Goal: Task Accomplishment & Management: Use online tool/utility

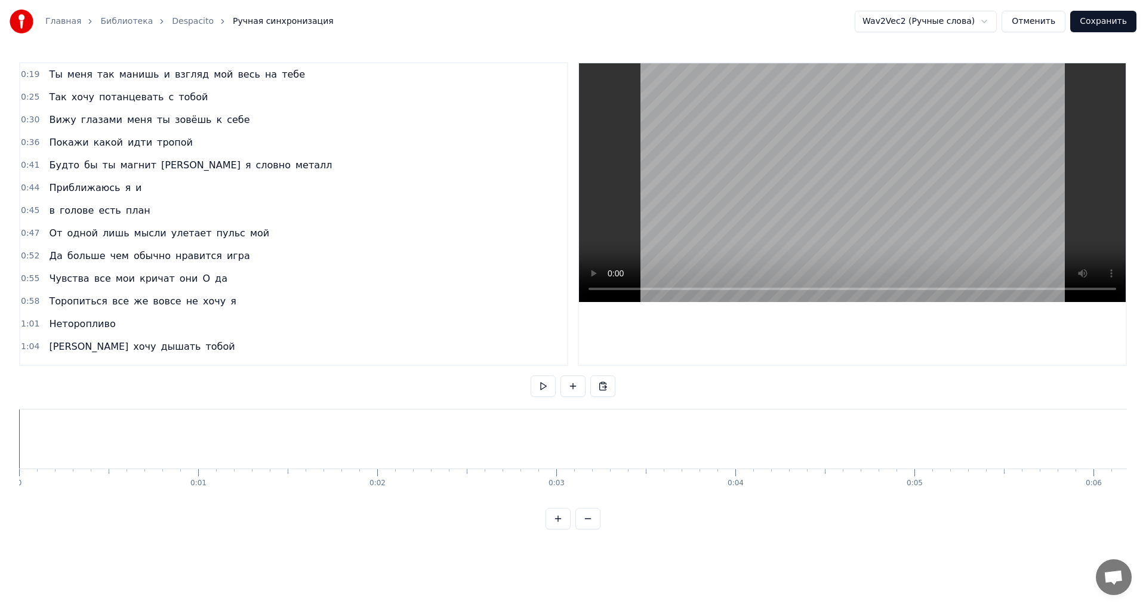
scroll to position [0, 28896]
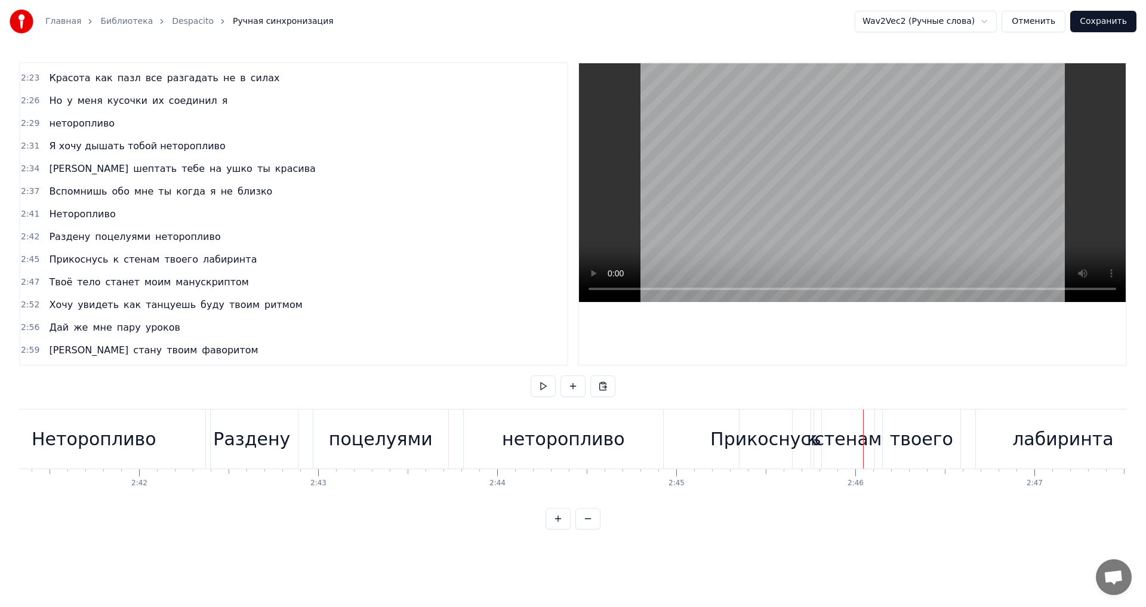
click at [227, 452] on div "Раздену" at bounding box center [251, 439] width 77 height 27
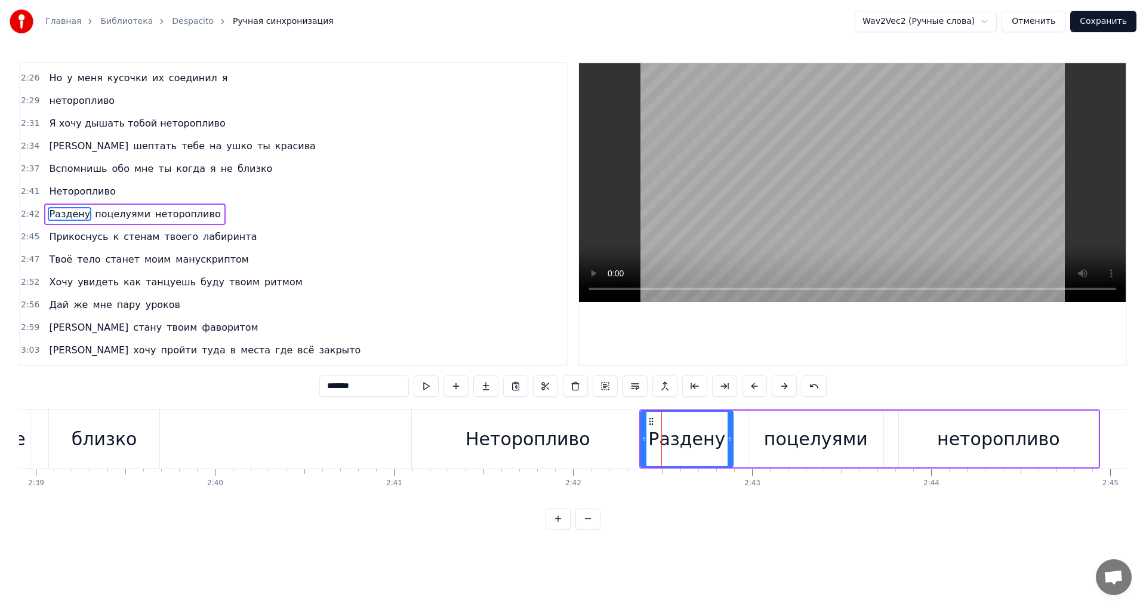
scroll to position [0, 28260]
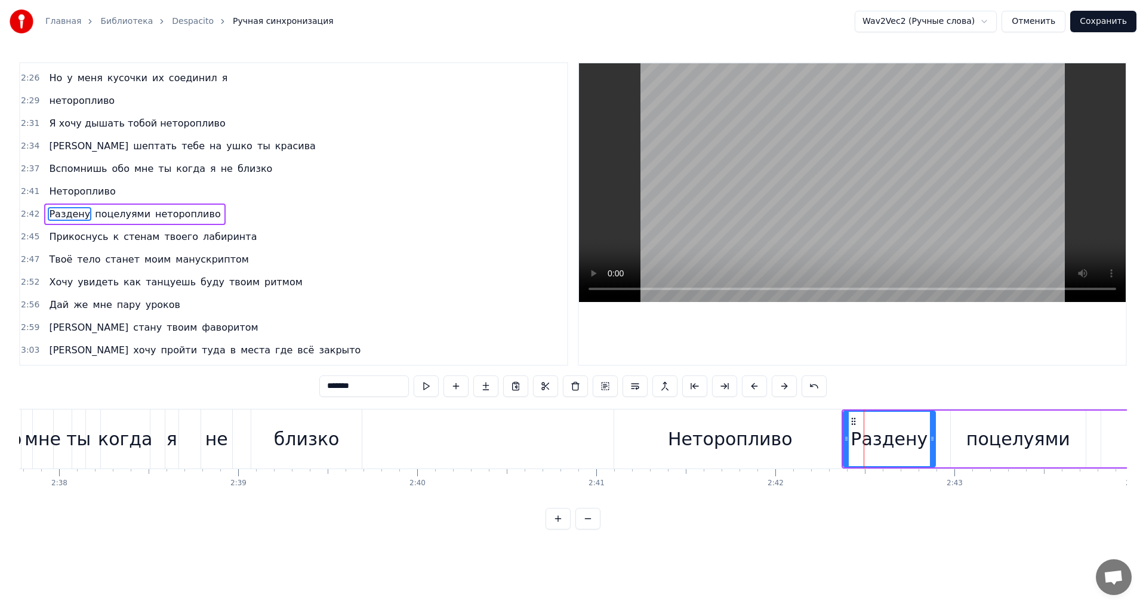
click at [135, 438] on div "когда" at bounding box center [125, 439] width 54 height 27
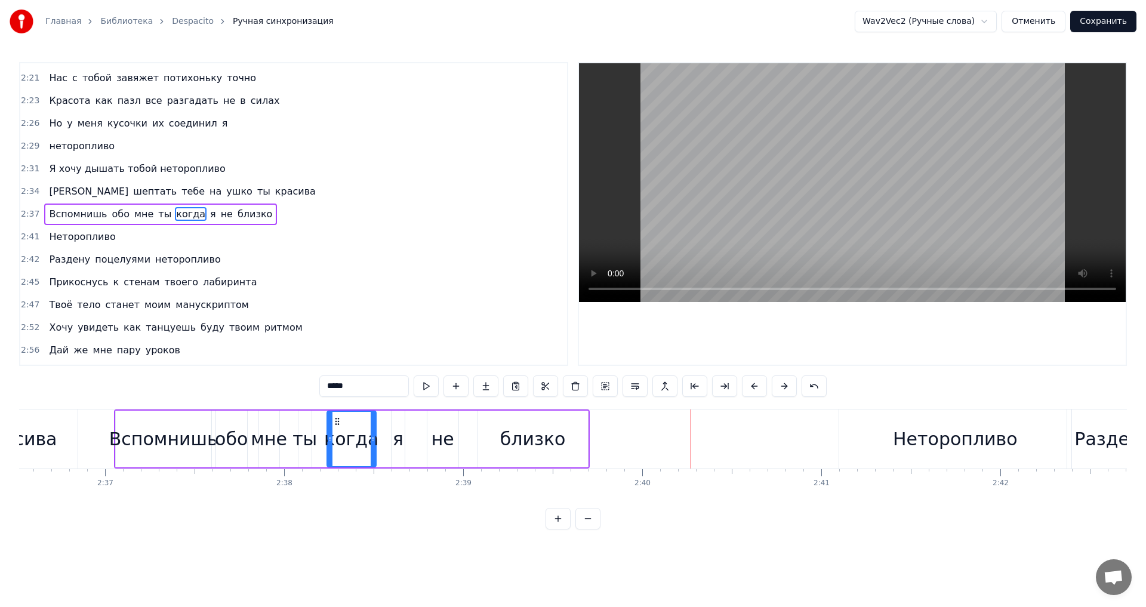
scroll to position [0, 27990]
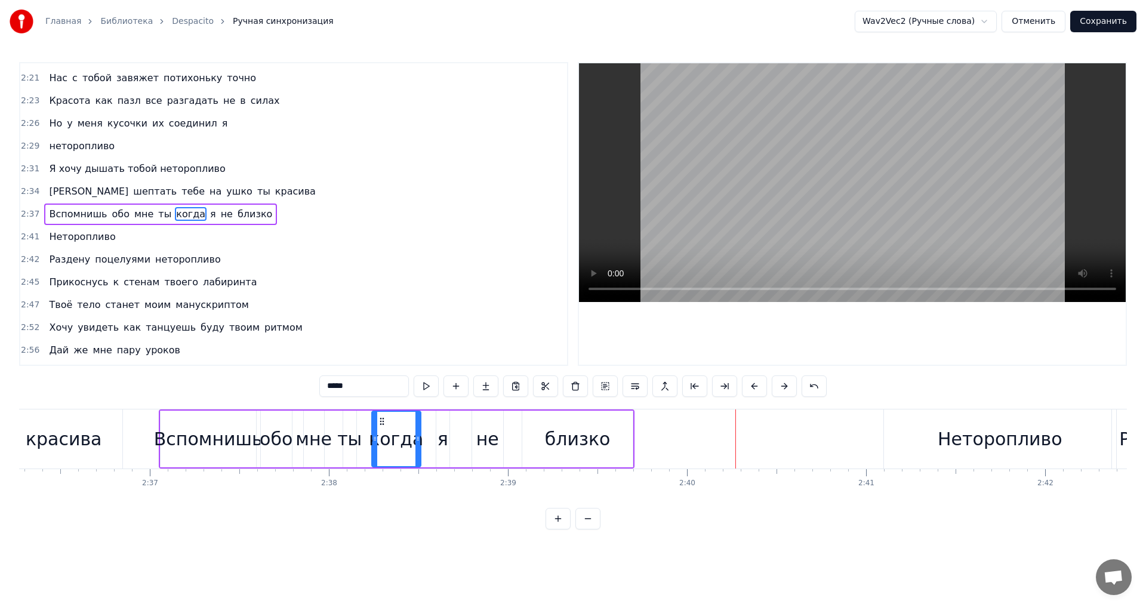
click at [96, 436] on div "красива" at bounding box center [64, 439] width 76 height 27
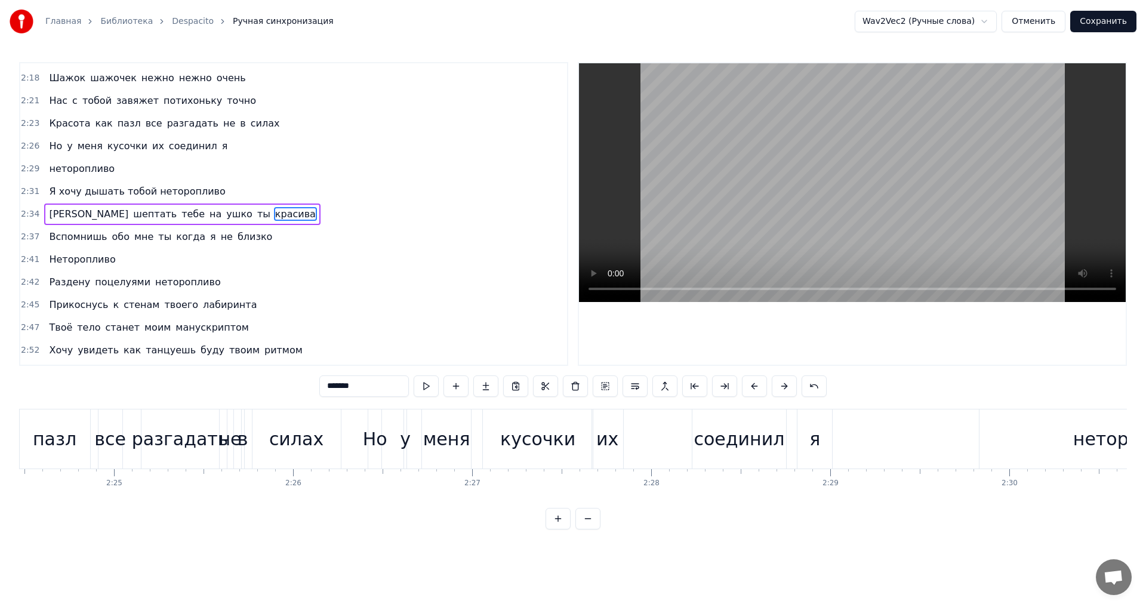
scroll to position [0, 25922]
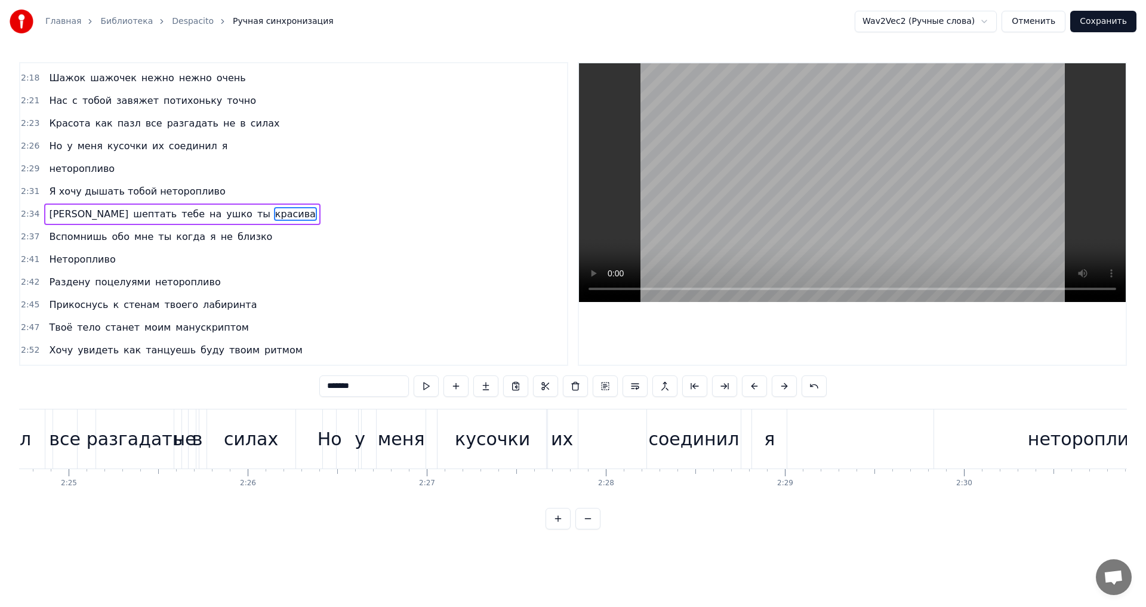
click at [691, 447] on div "соединил" at bounding box center [693, 439] width 91 height 27
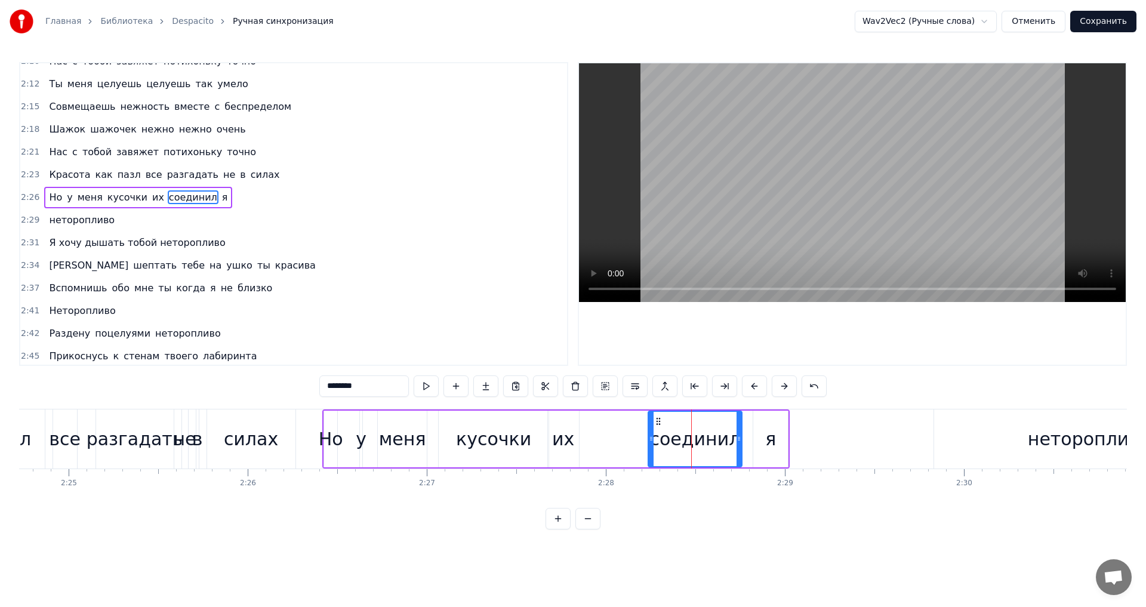
scroll to position [881, 0]
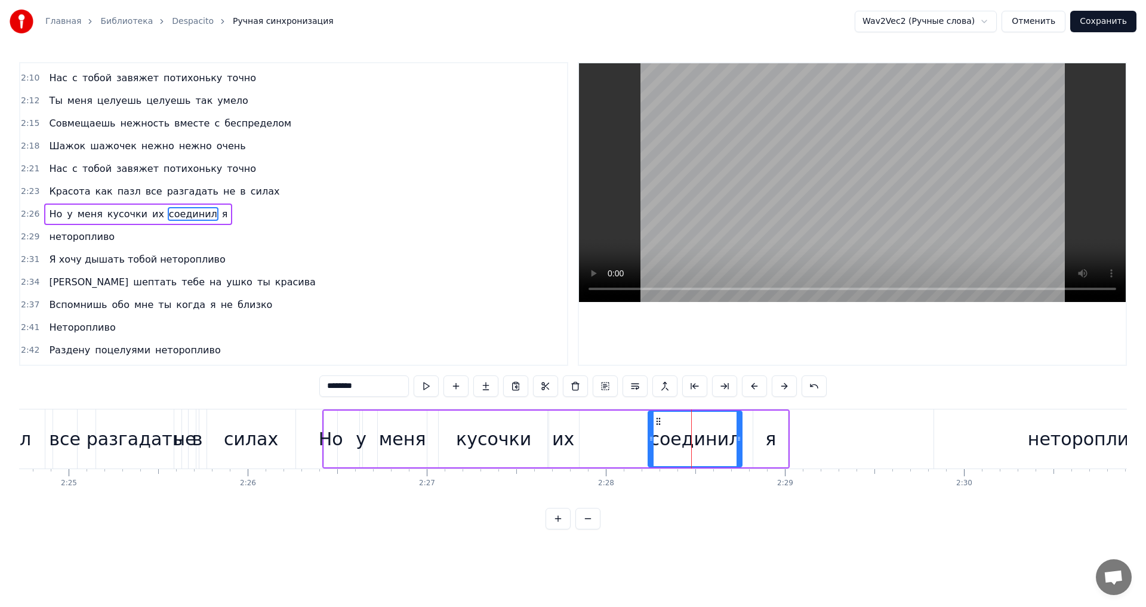
click at [758, 439] on div "я" at bounding box center [770, 439] width 35 height 57
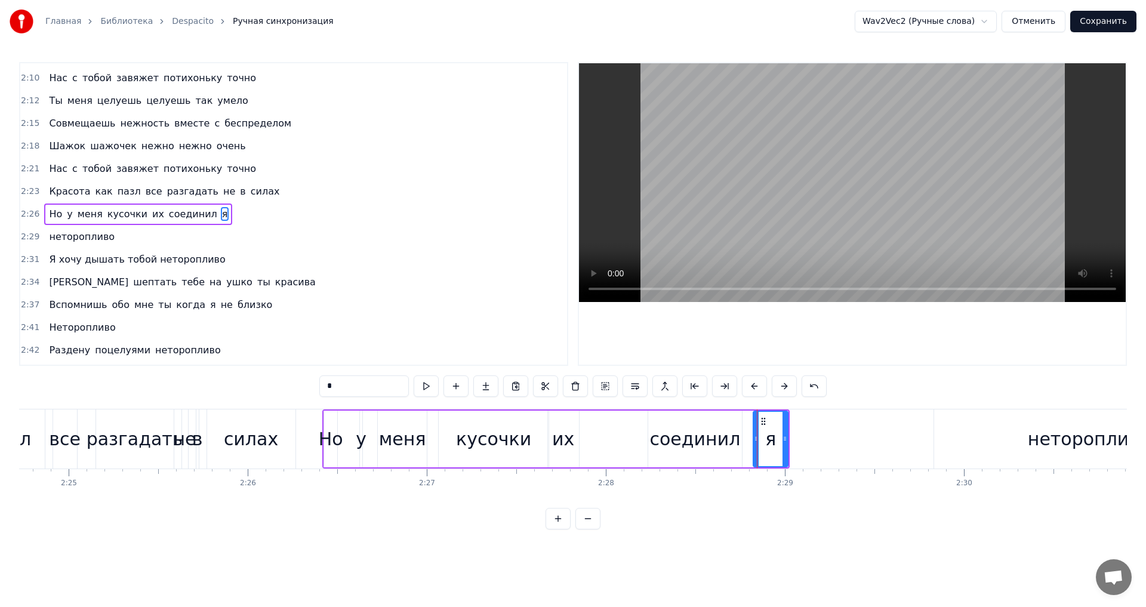
click at [1081, 445] on div "неторопливо" at bounding box center [1089, 439] width 123 height 27
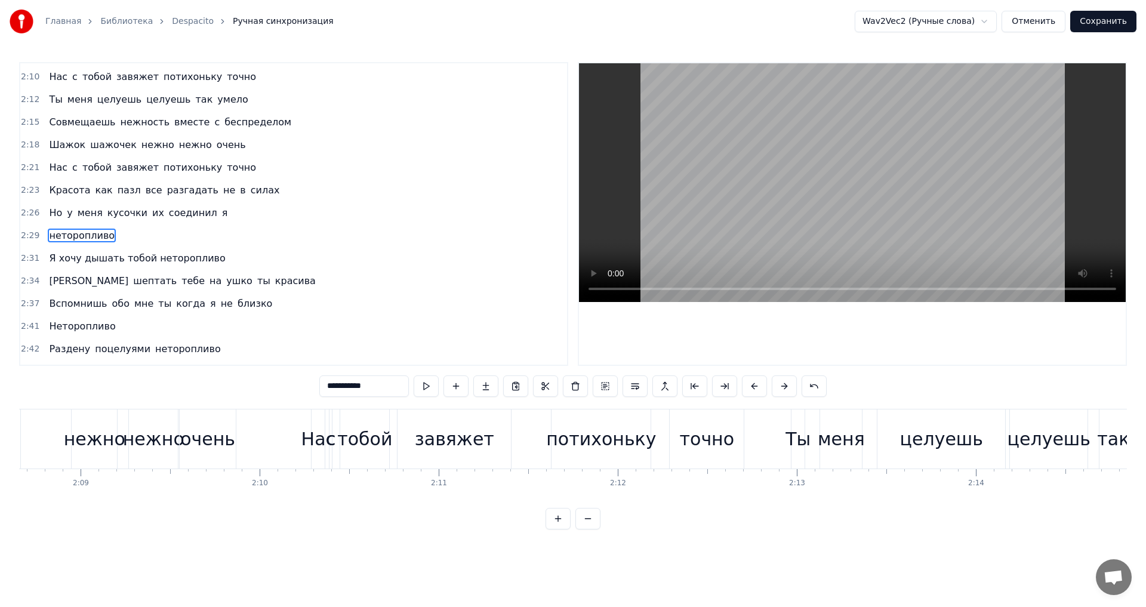
scroll to position [0, 22998]
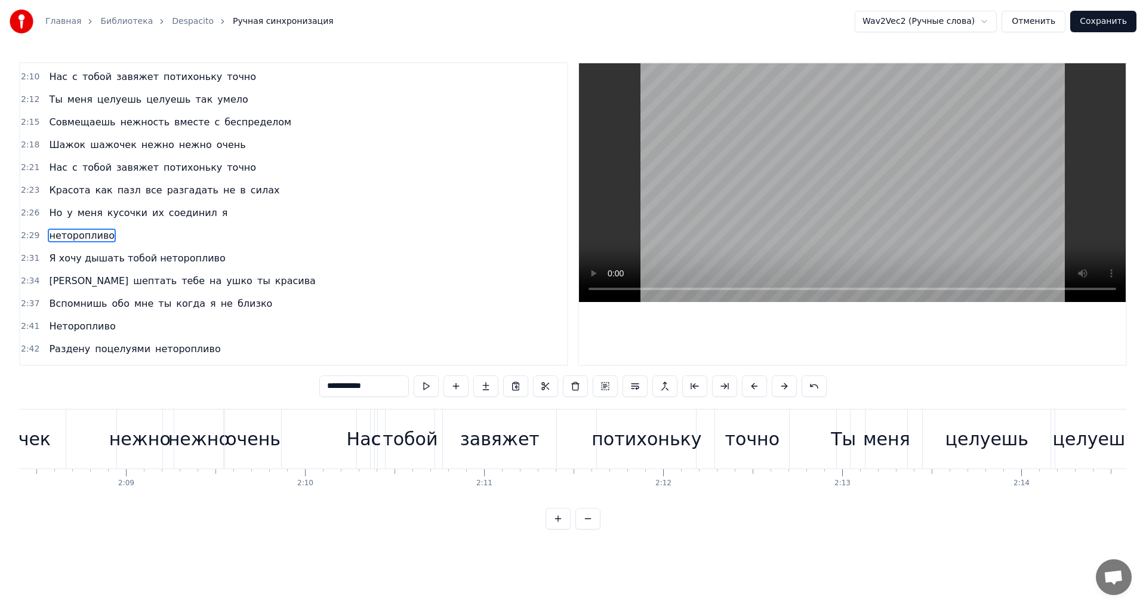
click at [236, 434] on div "очень" at bounding box center [253, 439] width 55 height 27
type input "*****"
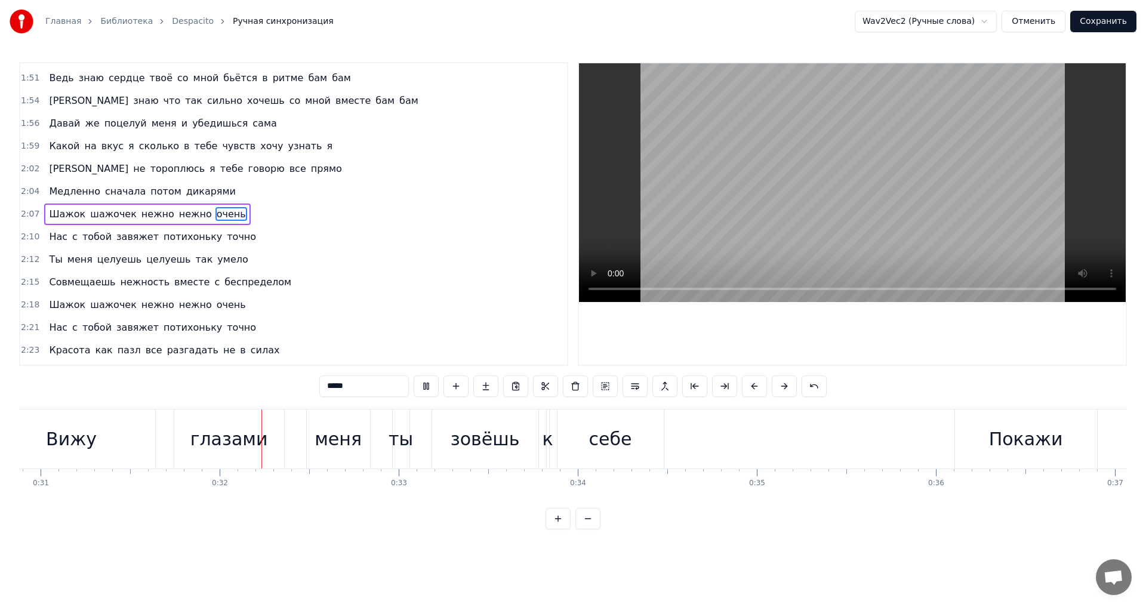
scroll to position [0, 5589]
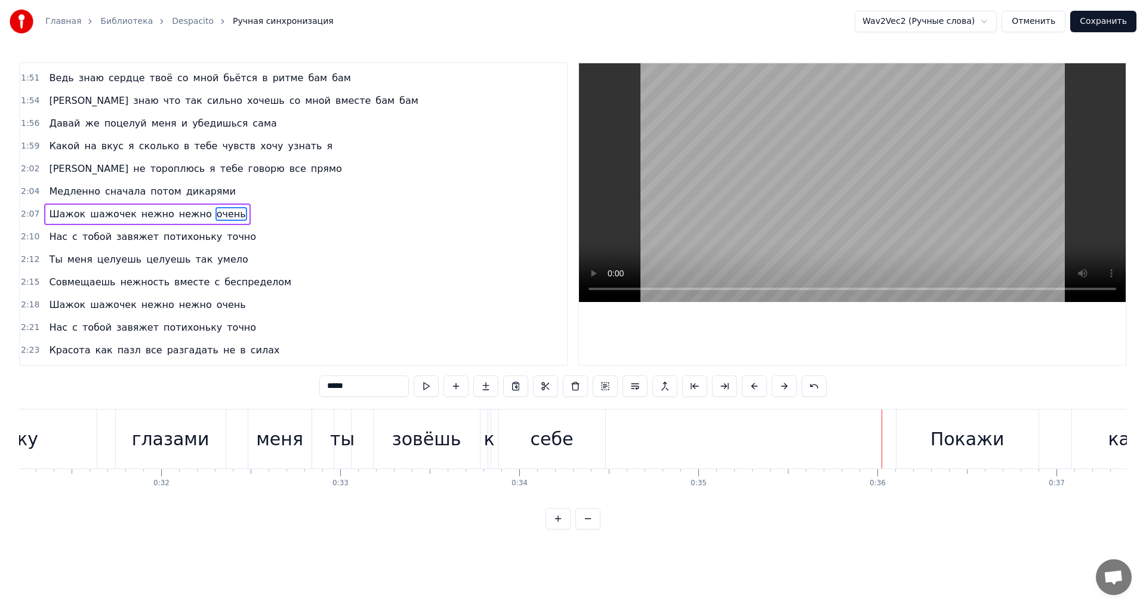
click at [544, 440] on div "себе" at bounding box center [552, 439] width 43 height 27
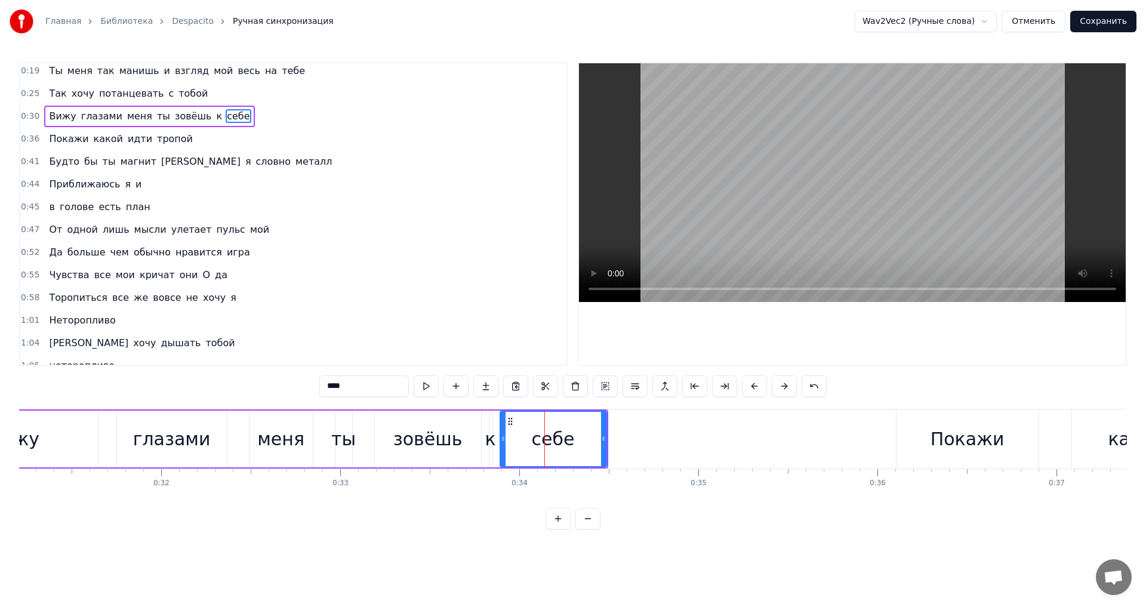
scroll to position [0, 0]
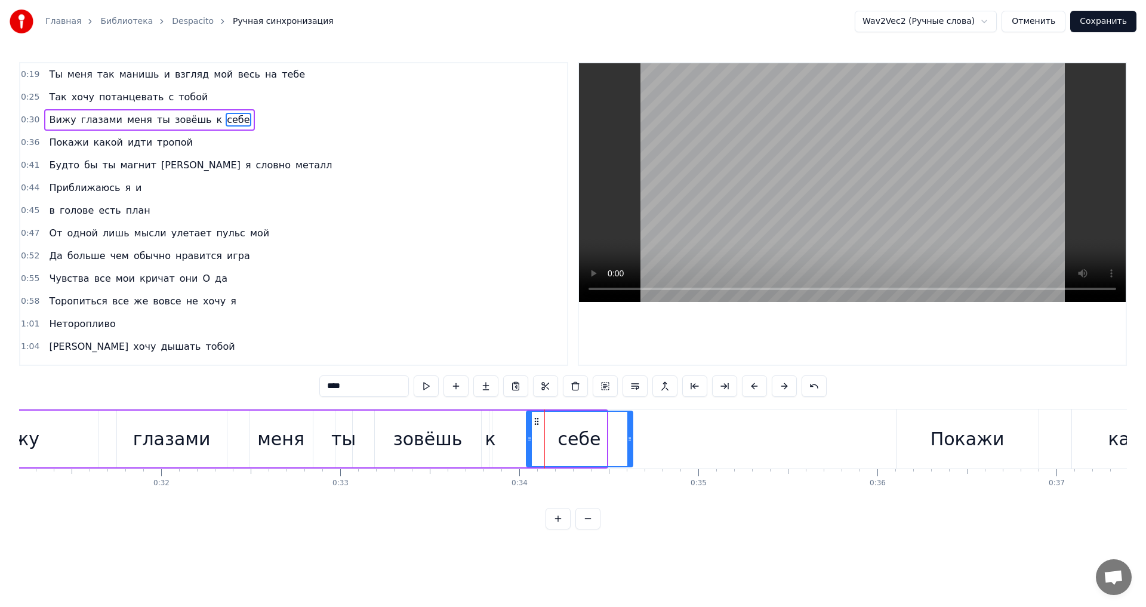
drag, startPoint x: 512, startPoint y: 421, endPoint x: 539, endPoint y: 421, distance: 26.3
click at [539, 421] on icon at bounding box center [537, 422] width 10 height 10
click at [185, 435] on div "глазами" at bounding box center [172, 439] width 78 height 27
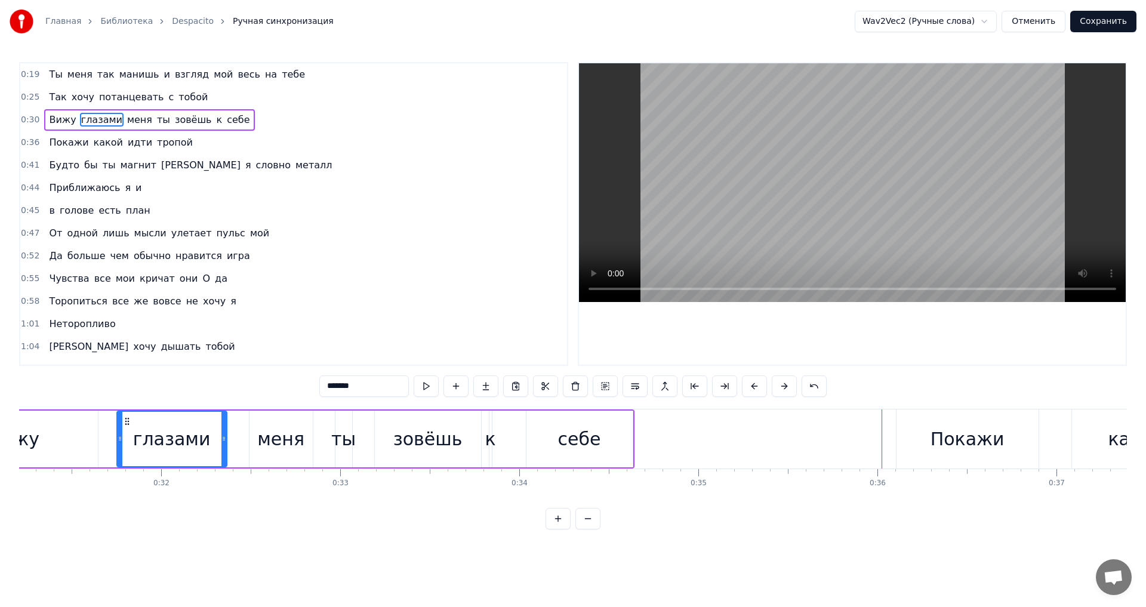
click at [553, 433] on div "себе" at bounding box center [580, 439] width 106 height 57
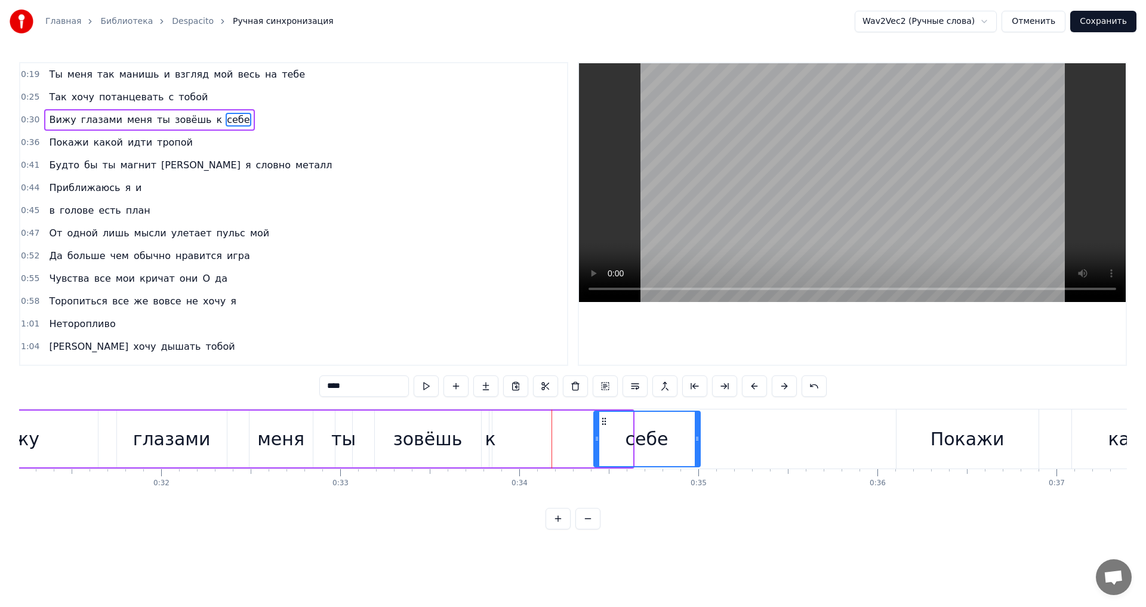
drag, startPoint x: 534, startPoint y: 420, endPoint x: 602, endPoint y: 418, distance: 67.5
click at [602, 418] on icon at bounding box center [604, 422] width 10 height 10
click at [190, 429] on div "глазами" at bounding box center [172, 439] width 78 height 27
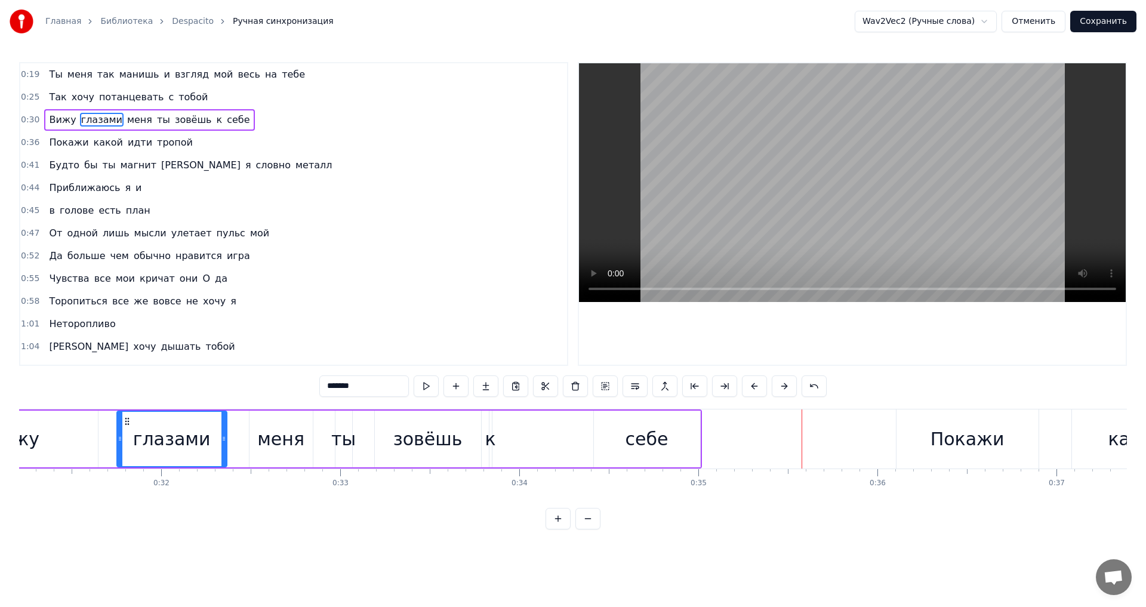
click at [491, 442] on div "к" at bounding box center [490, 439] width 11 height 27
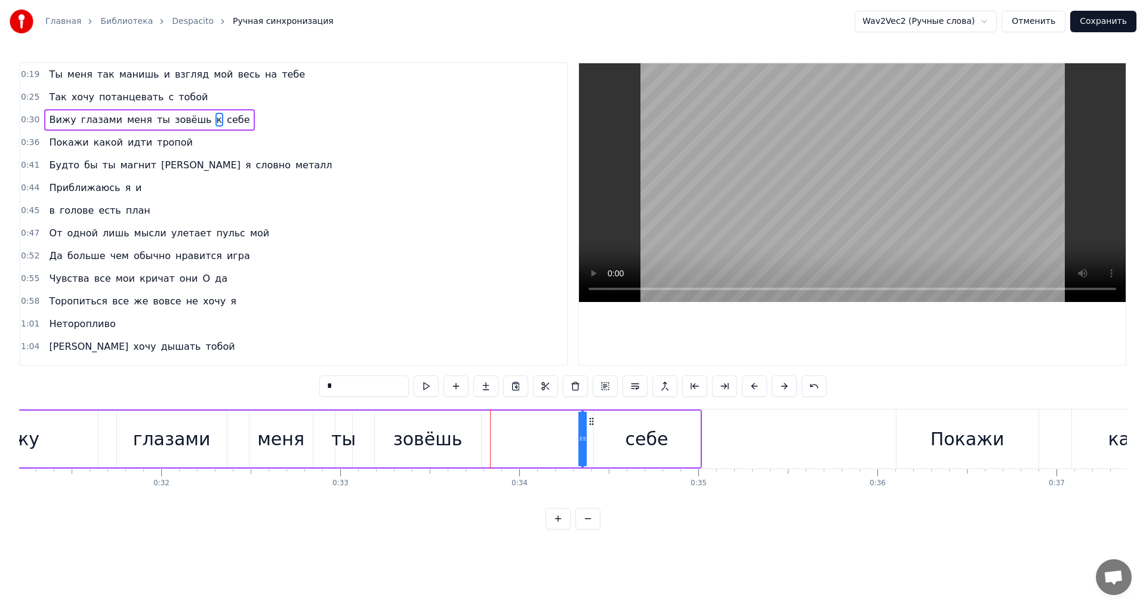
drag, startPoint x: 499, startPoint y: 425, endPoint x: 591, endPoint y: 422, distance: 92.0
click at [591, 422] on icon at bounding box center [592, 422] width 10 height 10
click at [162, 441] on div "глазами" at bounding box center [172, 439] width 78 height 27
type input "*******"
drag, startPoint x: 583, startPoint y: 428, endPoint x: 524, endPoint y: 433, distance: 58.7
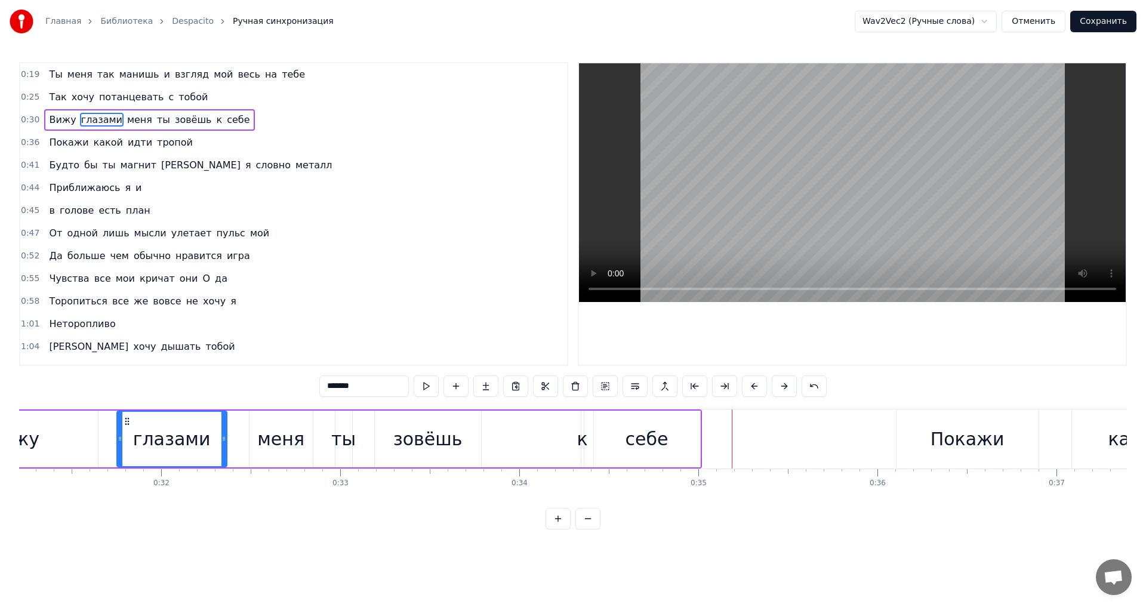
click at [524, 433] on div "Вижу глазами меня ты зовёшь к себе" at bounding box center [315, 439] width 773 height 59
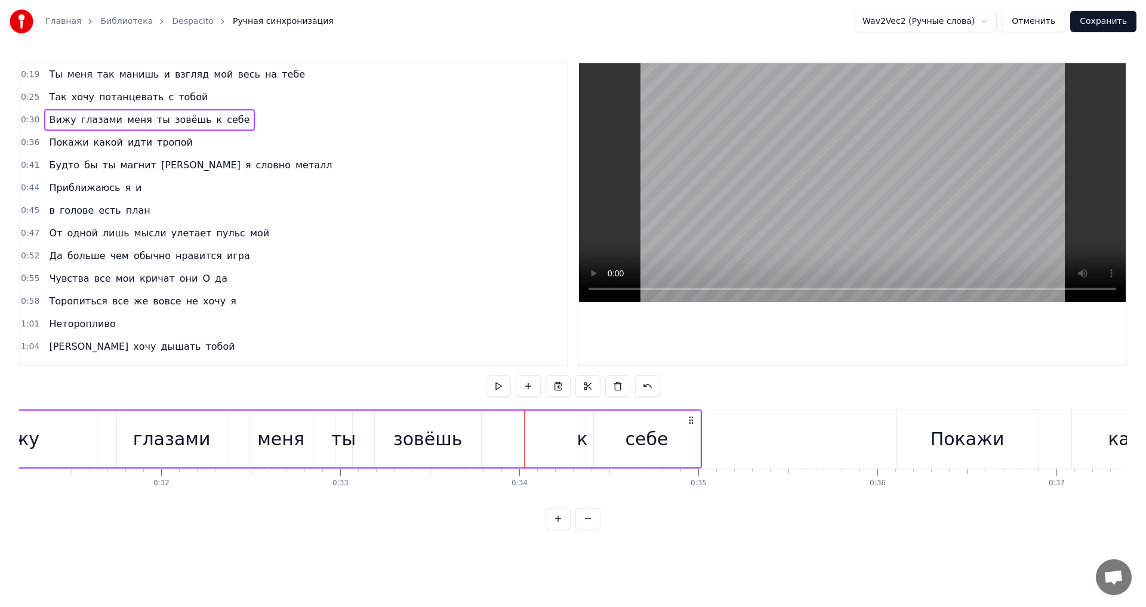
click at [353, 447] on div "ты" at bounding box center [343, 439] width 24 height 27
click at [583, 438] on div "к" at bounding box center [582, 439] width 11 height 27
drag, startPoint x: 590, startPoint y: 422, endPoint x: 546, endPoint y: 424, distance: 44.8
click at [546, 424] on icon at bounding box center [547, 422] width 10 height 10
click at [602, 430] on div "себе" at bounding box center [647, 439] width 106 height 57
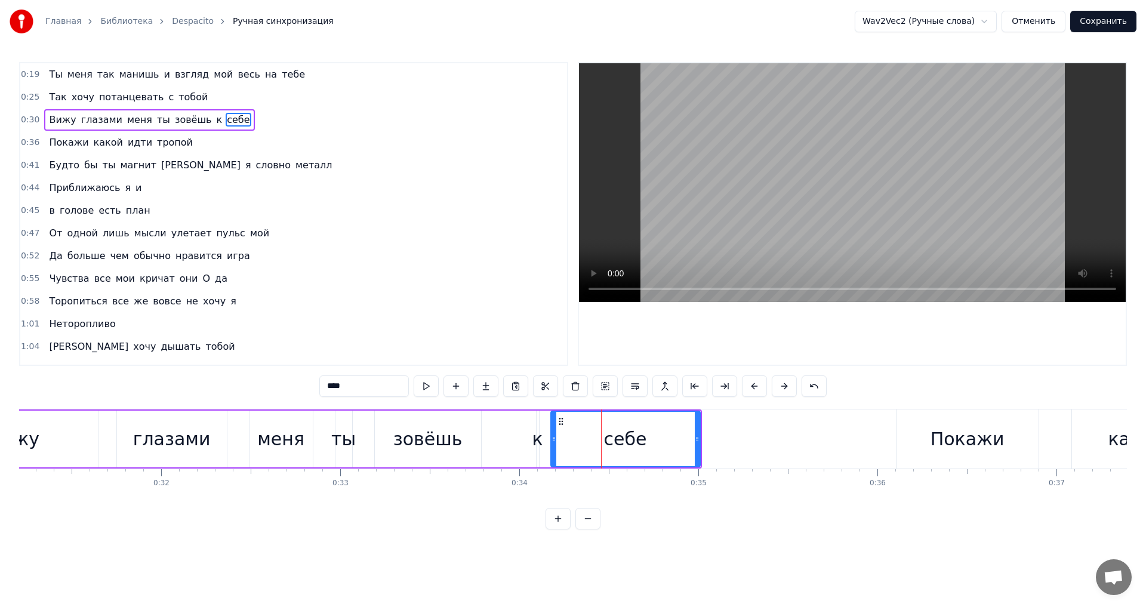
drag, startPoint x: 594, startPoint y: 436, endPoint x: 551, endPoint y: 439, distance: 43.1
click at [552, 439] on icon at bounding box center [554, 439] width 5 height 10
click at [347, 439] on div "ты" at bounding box center [343, 439] width 24 height 27
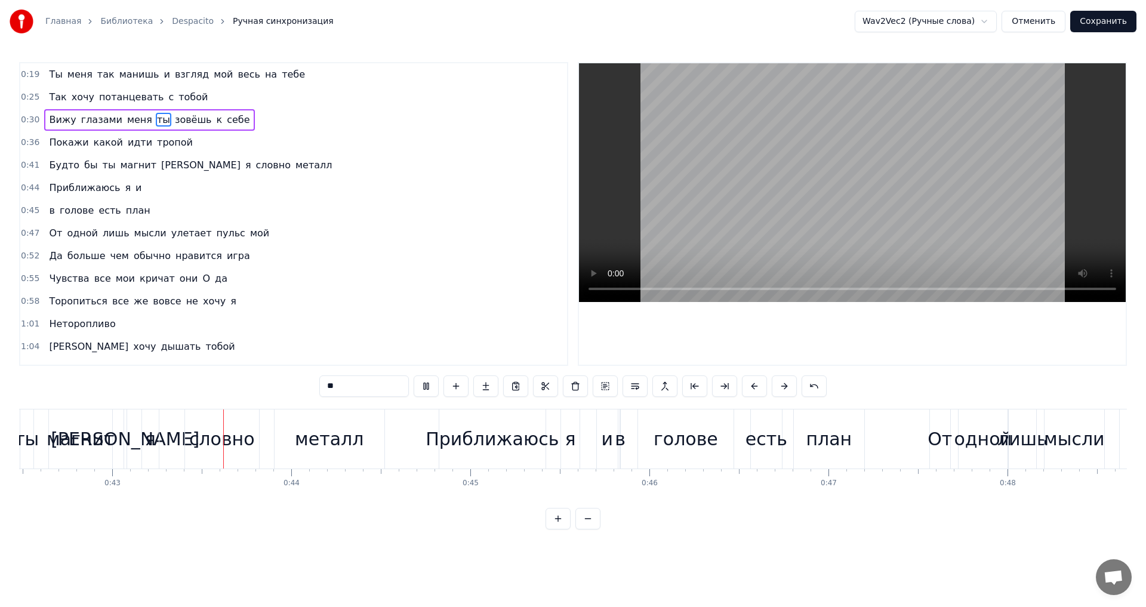
scroll to position [0, 7610]
click at [619, 437] on div "в" at bounding box center [619, 439] width 11 height 27
type input "*"
drag, startPoint x: 622, startPoint y: 437, endPoint x: 643, endPoint y: 432, distance: 22.0
click at [643, 432] on div "в голове есть план" at bounding box center [743, 439] width 248 height 59
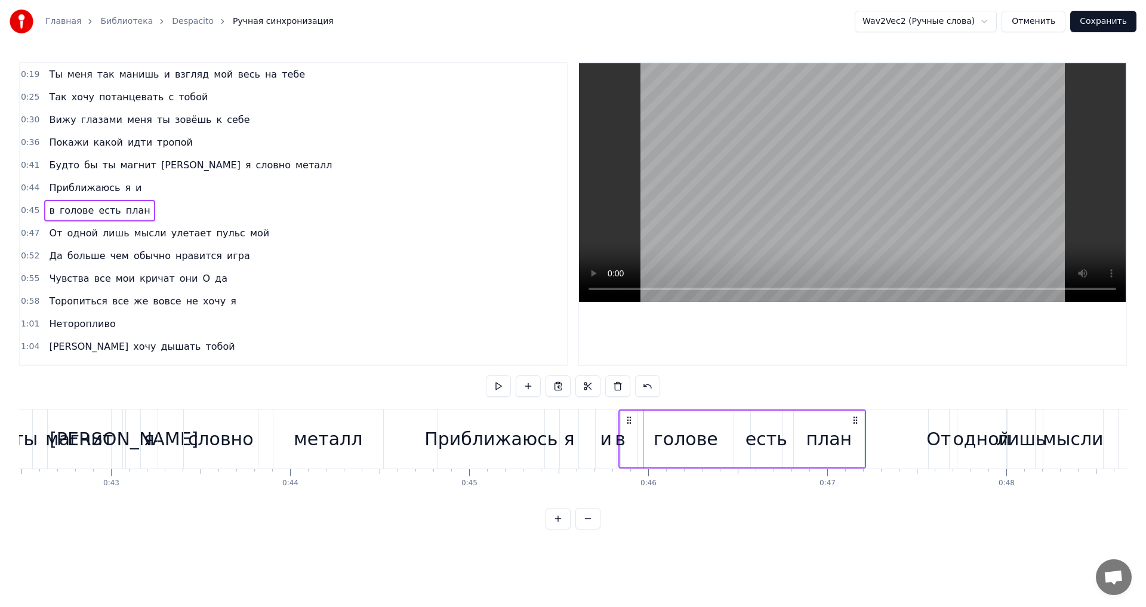
click at [629, 419] on icon at bounding box center [630, 421] width 10 height 10
drag, startPoint x: 629, startPoint y: 419, endPoint x: 648, endPoint y: 419, distance: 19.1
click at [648, 419] on icon at bounding box center [649, 421] width 10 height 10
click at [638, 428] on div "в" at bounding box center [639, 439] width 11 height 27
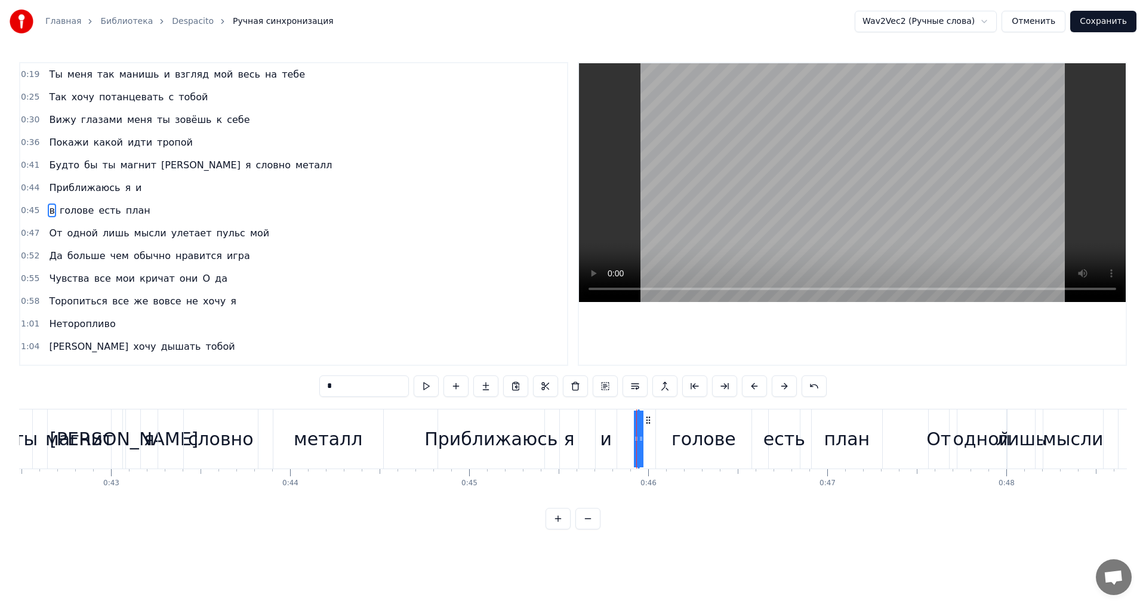
click at [635, 432] on div "в" at bounding box center [638, 439] width 11 height 27
click at [657, 432] on div "голове" at bounding box center [703, 439] width 95 height 59
click at [641, 438] on div "в" at bounding box center [638, 439] width 11 height 27
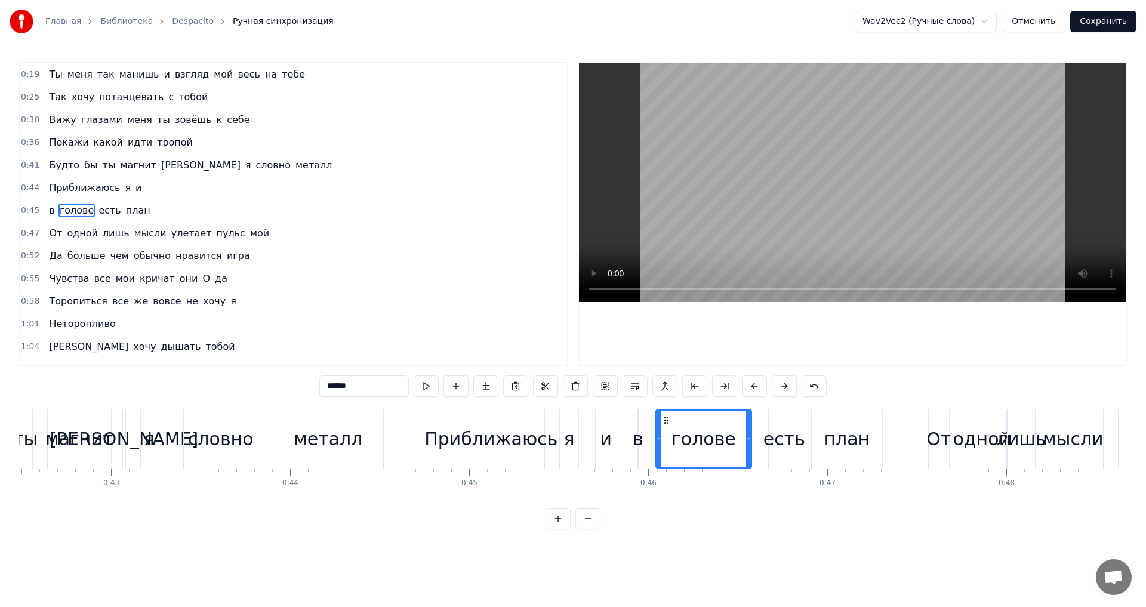
type input "*"
click at [641, 438] on div at bounding box center [641, 439] width 1 height 59
click at [315, 435] on div "металл" at bounding box center [328, 439] width 69 height 27
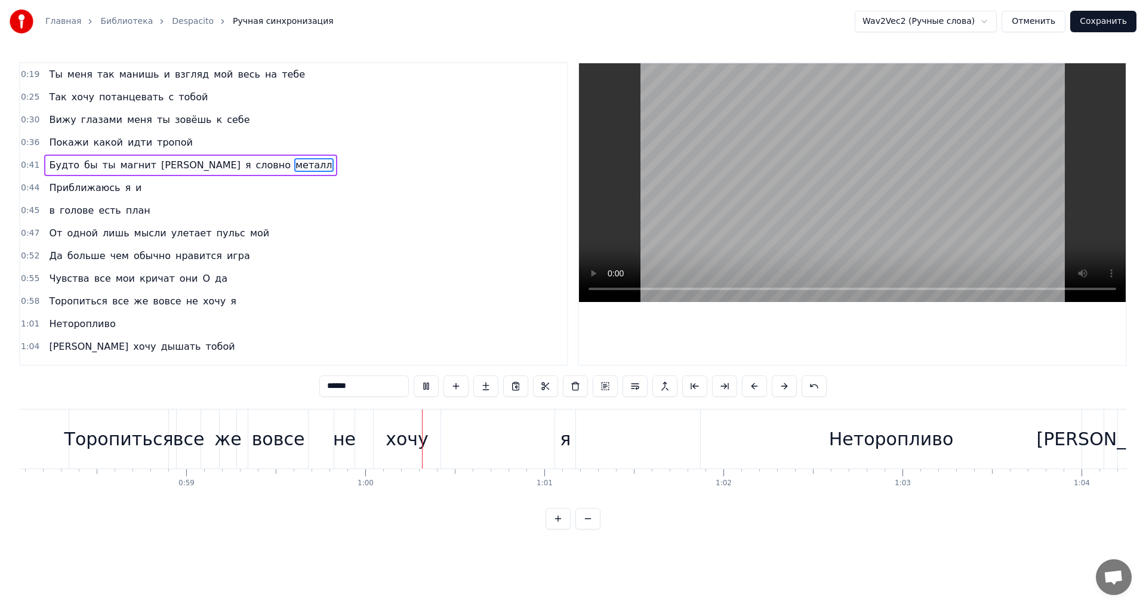
scroll to position [0, 10640]
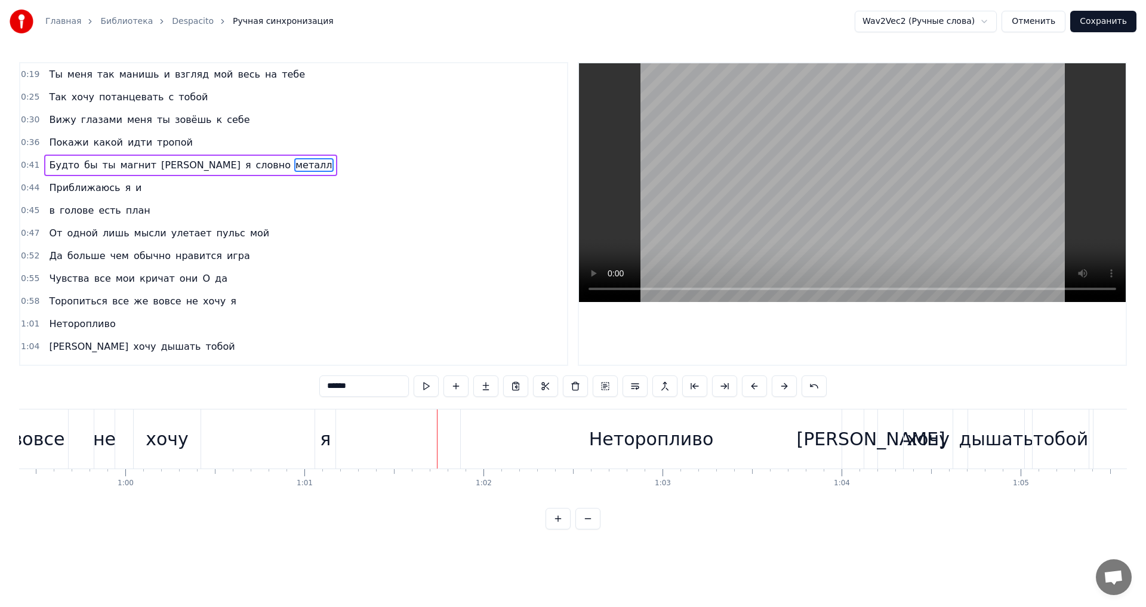
click at [48, 439] on div "вовсе" at bounding box center [38, 439] width 53 height 27
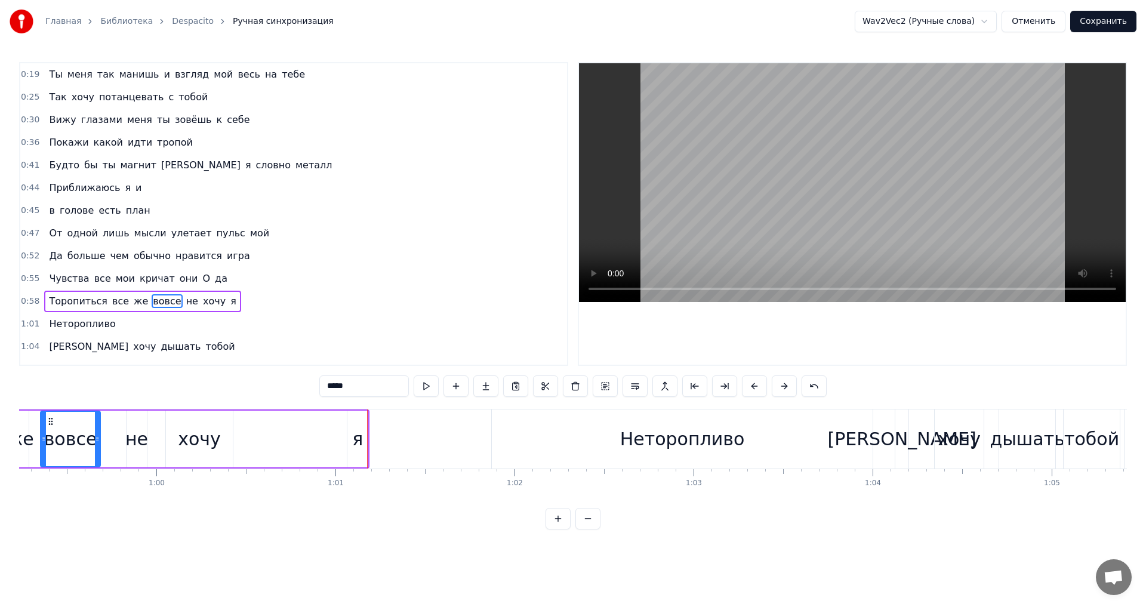
click at [350, 439] on div "я" at bounding box center [357, 439] width 20 height 57
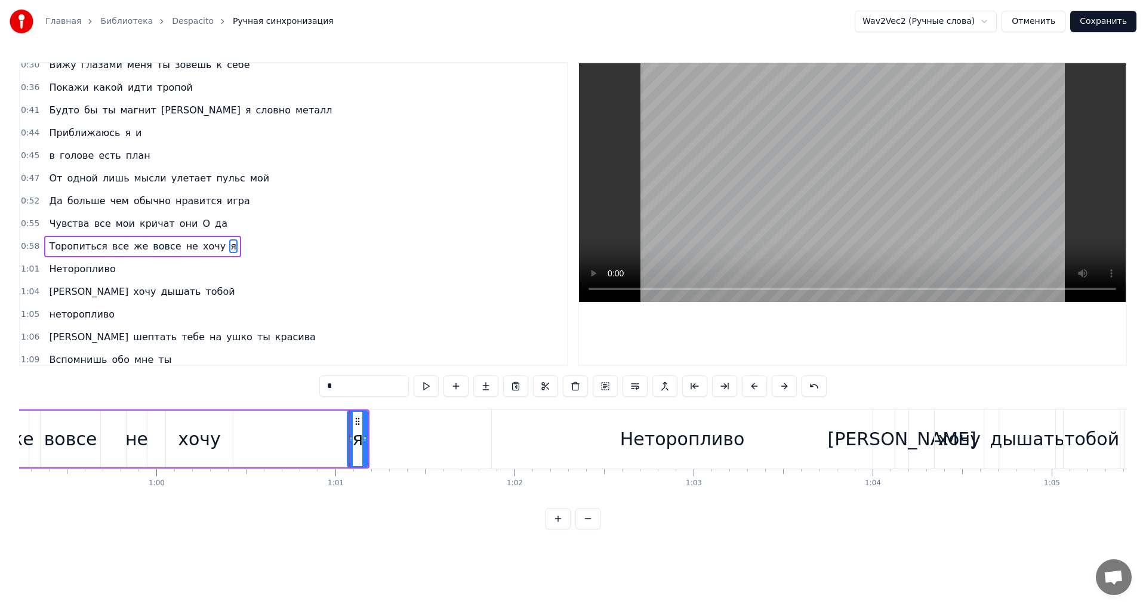
scroll to position [87, 0]
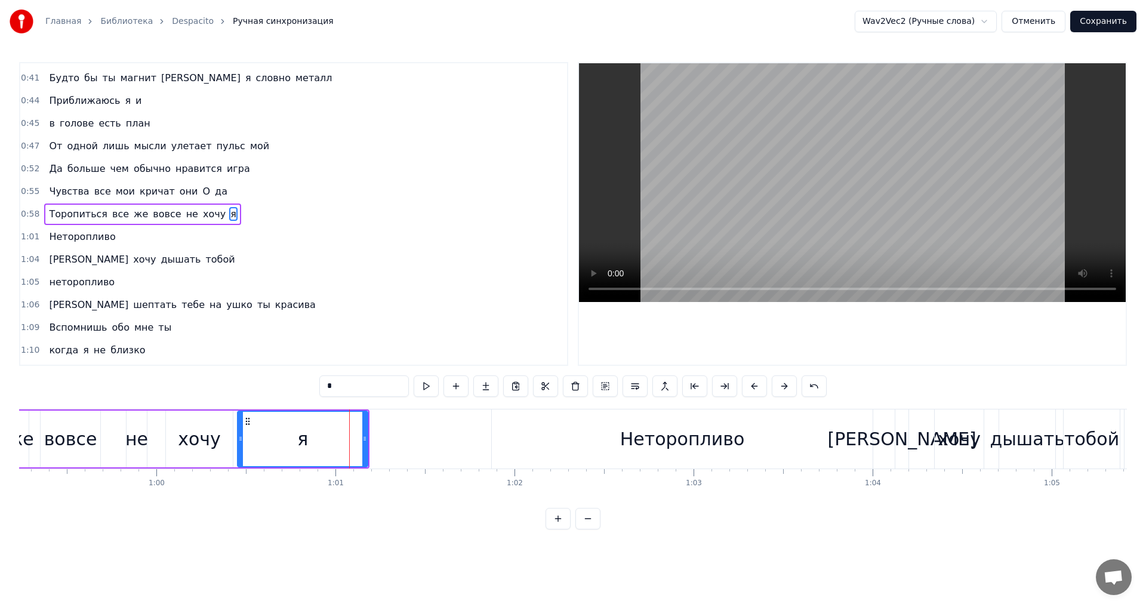
drag, startPoint x: 348, startPoint y: 435, endPoint x: 238, endPoint y: 435, distance: 109.9
click at [238, 435] on icon at bounding box center [240, 439] width 5 height 10
click at [140, 435] on div "не" at bounding box center [136, 439] width 23 height 27
type input "**"
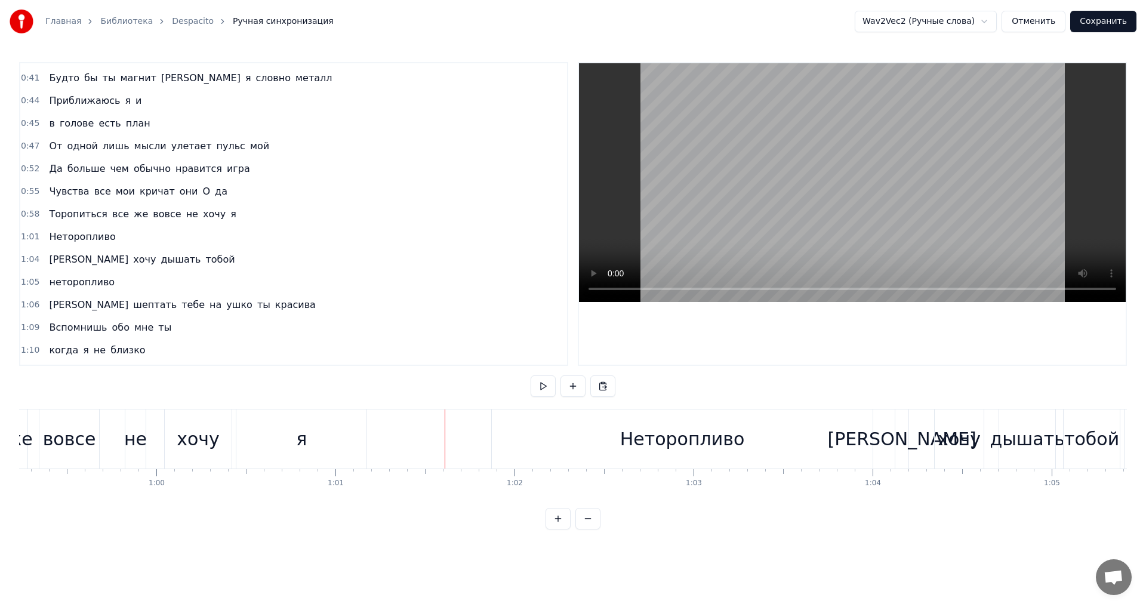
drag, startPoint x: 443, startPoint y: 432, endPoint x: 330, endPoint y: 432, distance: 112.8
click at [75, 436] on div "вовсе" at bounding box center [69, 439] width 53 height 27
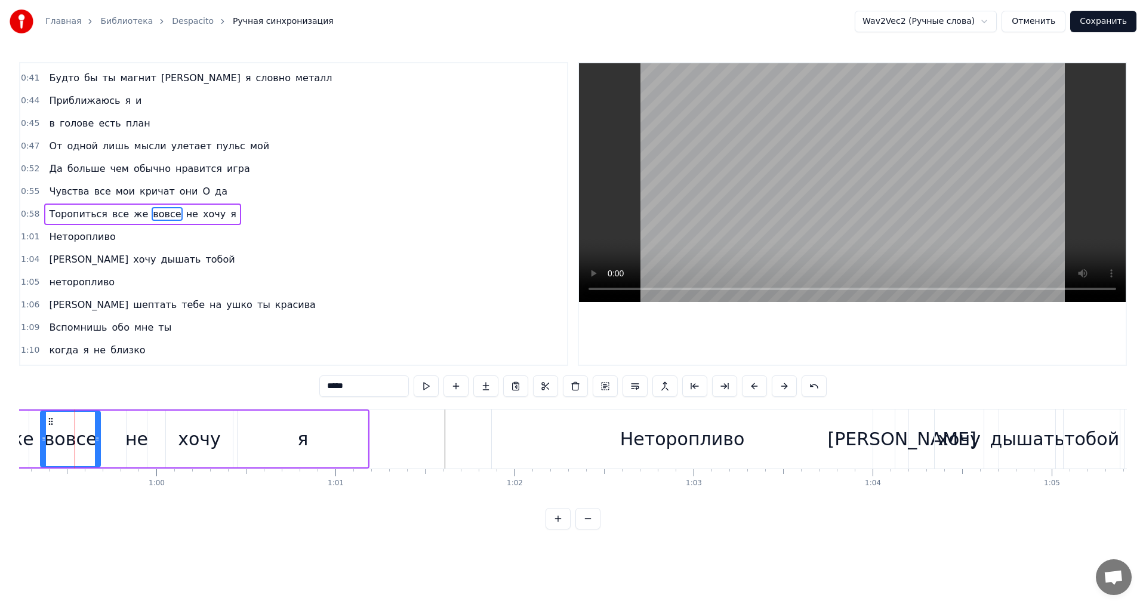
scroll to position [0, 10605]
click at [579, 416] on div "Неторопливо" at bounding box center [686, 439] width 381 height 59
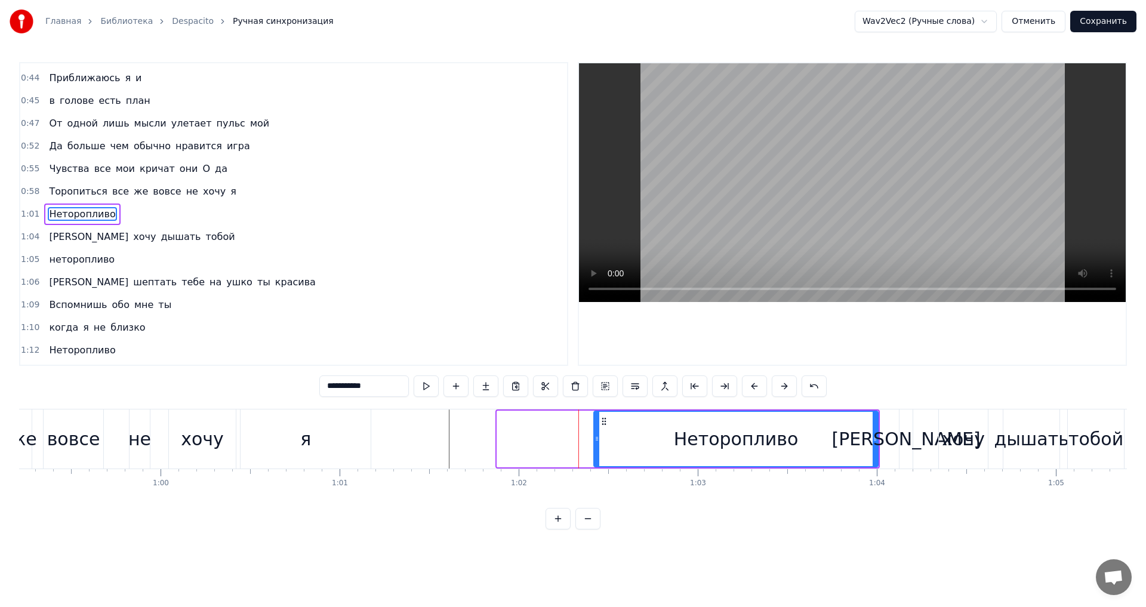
drag, startPoint x: 499, startPoint y: 436, endPoint x: 596, endPoint y: 433, distance: 96.8
click at [596, 433] on div at bounding box center [597, 439] width 5 height 54
click at [75, 439] on div "вовсе" at bounding box center [73, 439] width 53 height 27
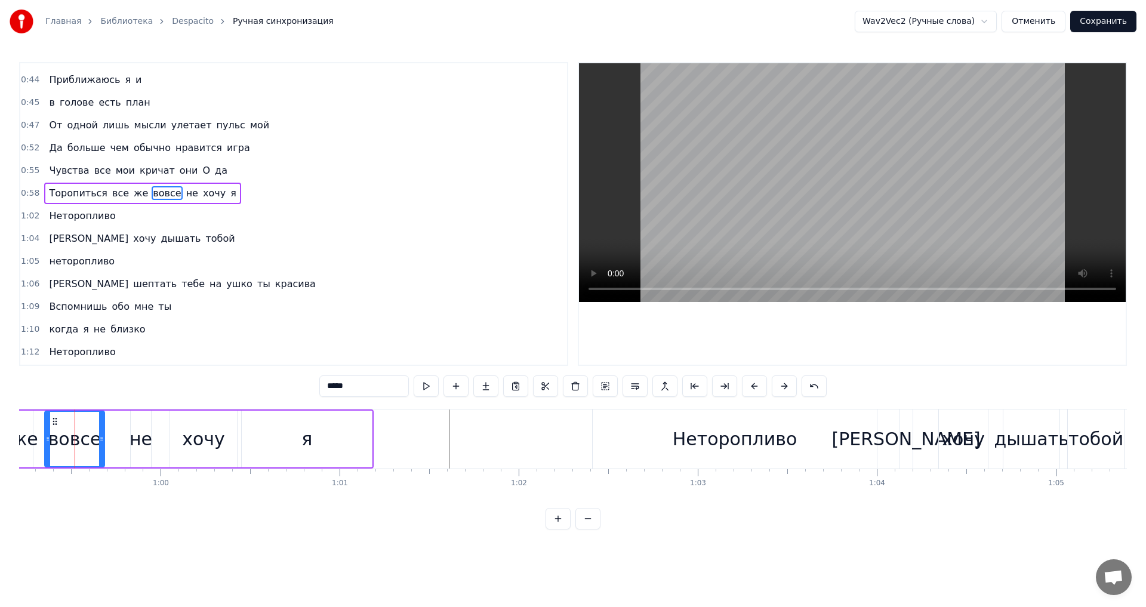
scroll to position [0, 10601]
click at [344, 444] on div "я" at bounding box center [311, 439] width 130 height 57
type input "*"
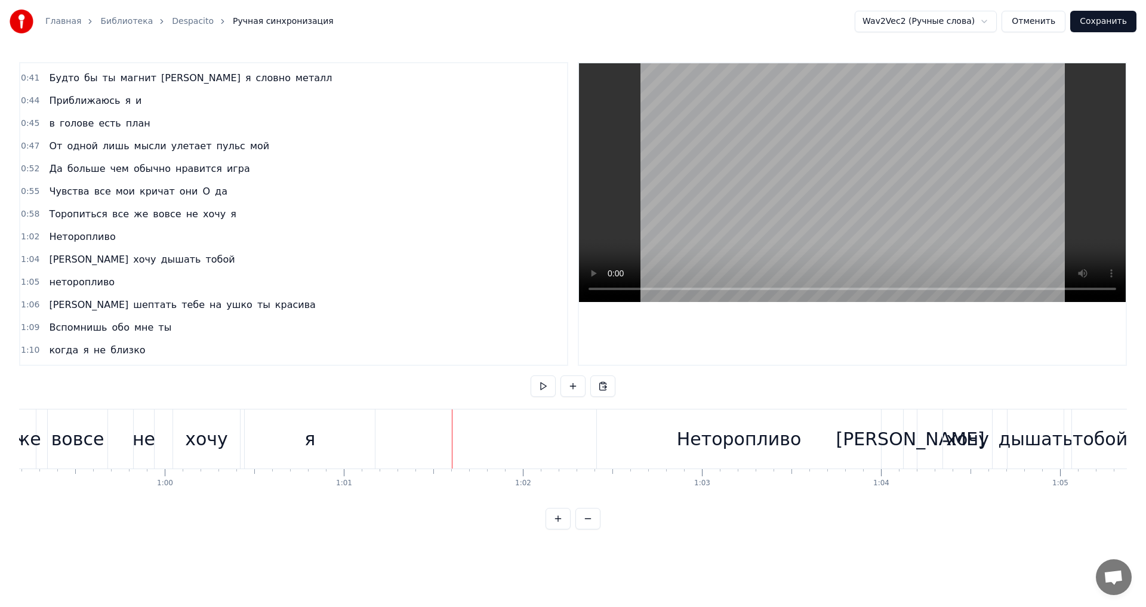
drag, startPoint x: 452, startPoint y: 436, endPoint x: 362, endPoint y: 438, distance: 89.6
drag, startPoint x: 451, startPoint y: 434, endPoint x: 605, endPoint y: 435, distance: 154.0
click at [149, 443] on div "не" at bounding box center [144, 439] width 23 height 27
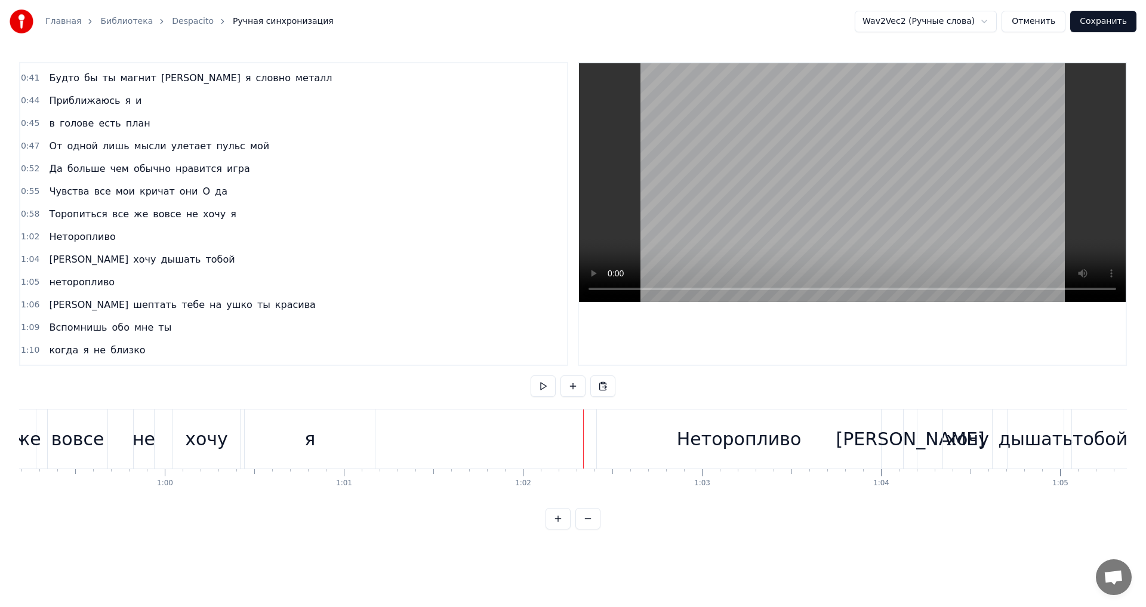
click at [583, 432] on div at bounding box center [583, 439] width 1 height 59
drag, startPoint x: 583, startPoint y: 432, endPoint x: 346, endPoint y: 435, distance: 237.1
drag, startPoint x: 583, startPoint y: 429, endPoint x: 381, endPoint y: 424, distance: 201.8
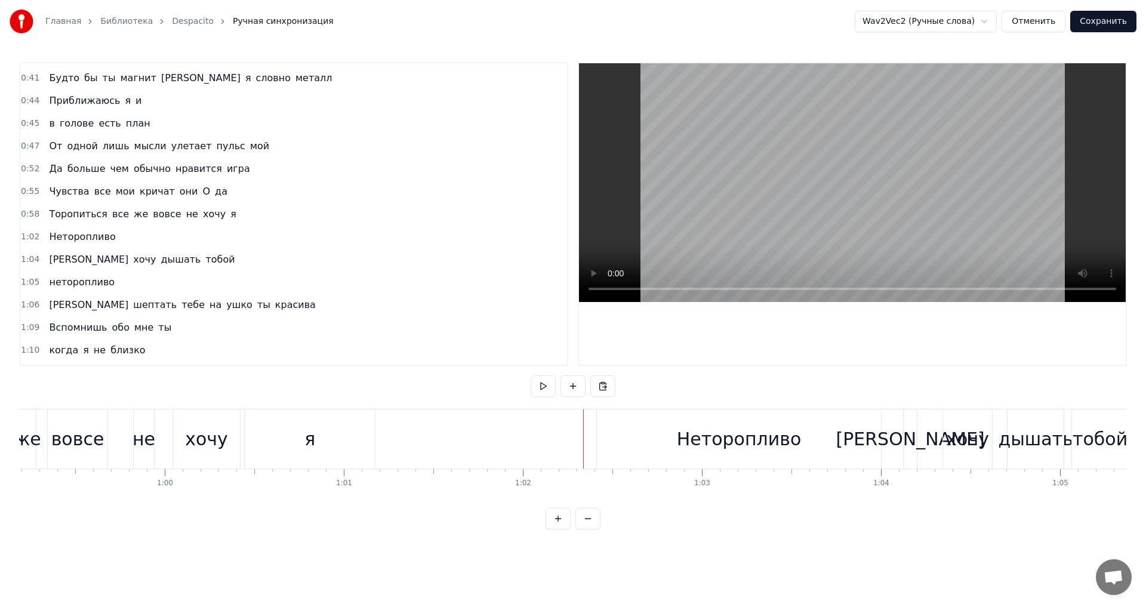
click at [82, 436] on div "вовсе" at bounding box center [77, 439] width 53 height 27
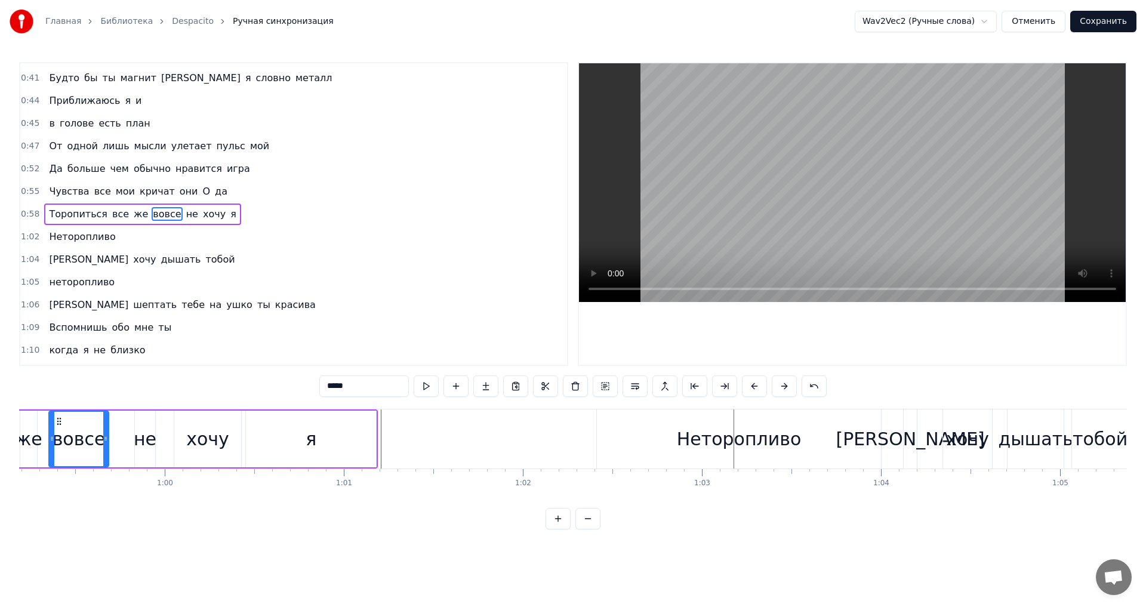
click at [687, 416] on div "Неторопливо" at bounding box center [739, 439] width 284 height 59
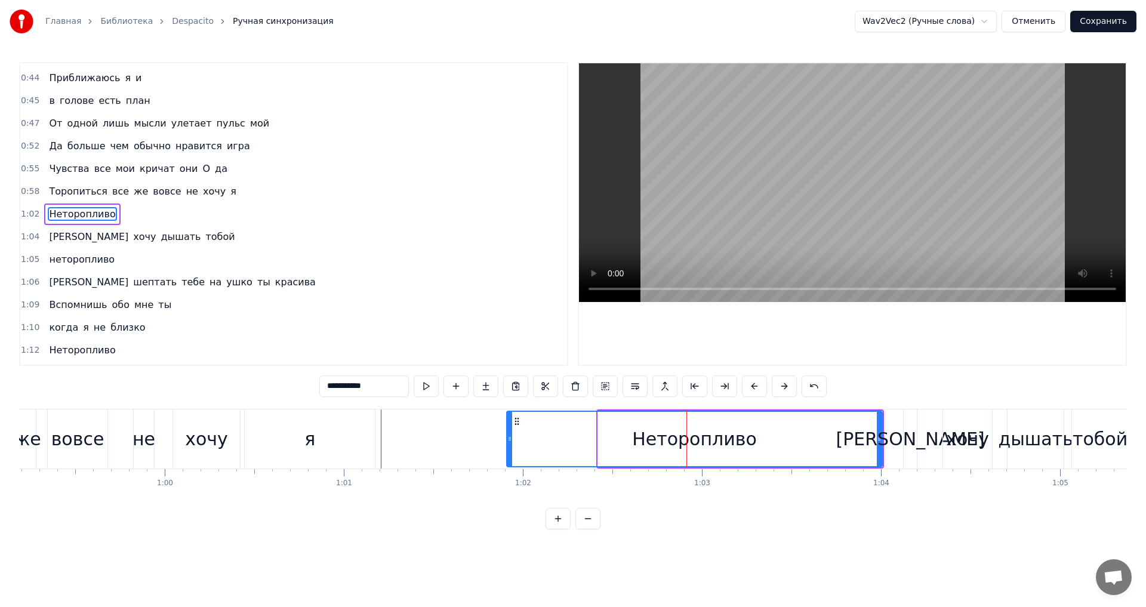
drag, startPoint x: 599, startPoint y: 436, endPoint x: 508, endPoint y: 438, distance: 91.4
click at [508, 438] on icon at bounding box center [509, 439] width 5 height 10
click at [27, 440] on div "же" at bounding box center [27, 439] width 27 height 27
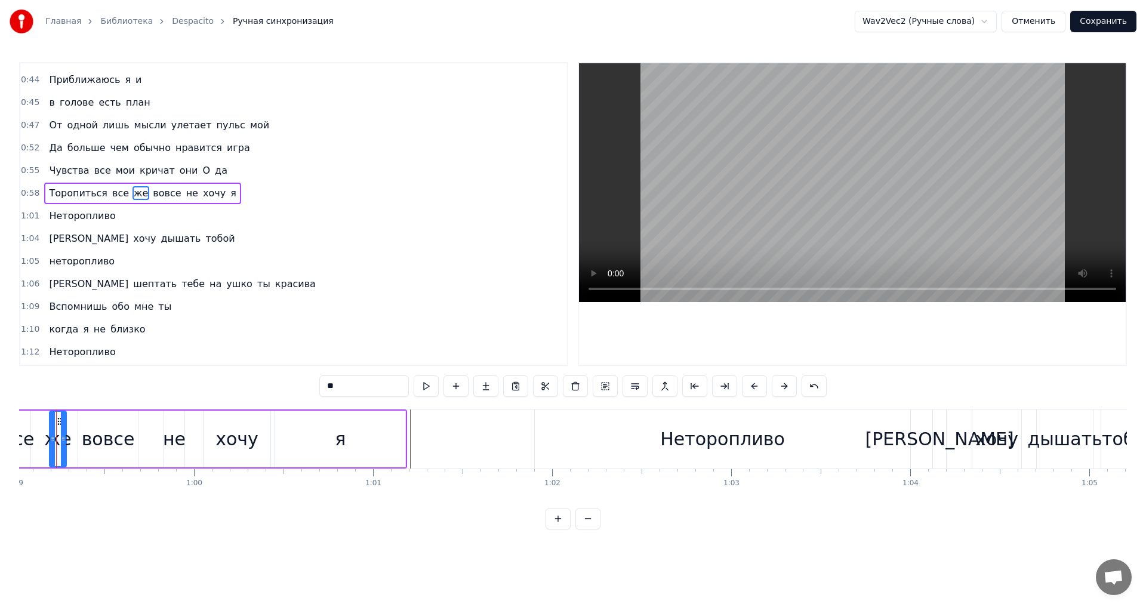
scroll to position [0, 10549]
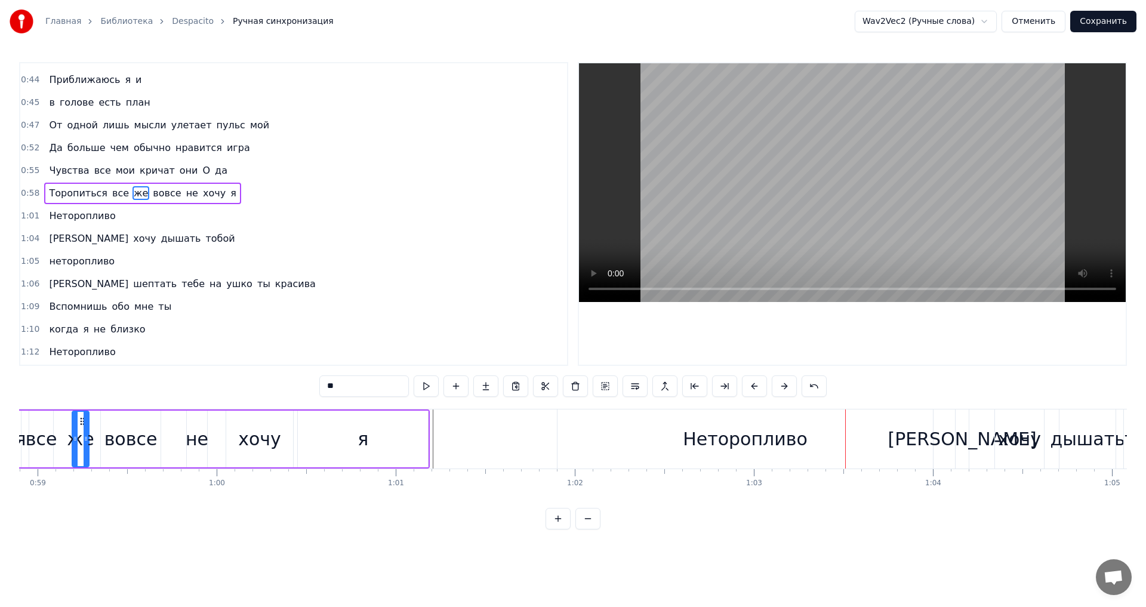
click at [152, 195] on span "вовсе" at bounding box center [167, 193] width 30 height 14
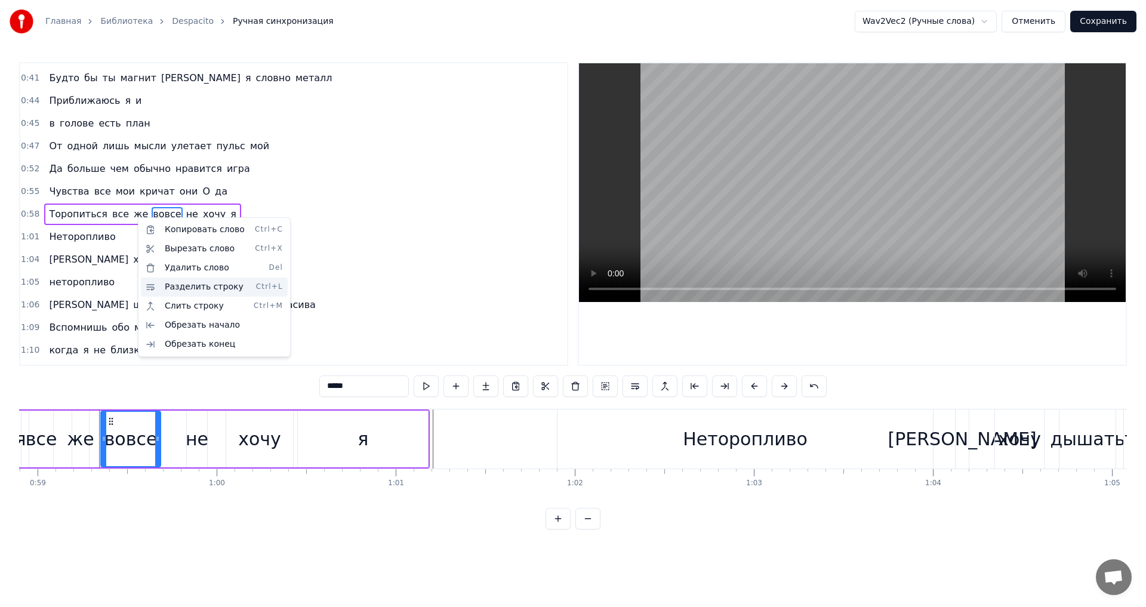
click at [166, 287] on div "Разделить строку Ctrl+L" at bounding box center [214, 287] width 147 height 19
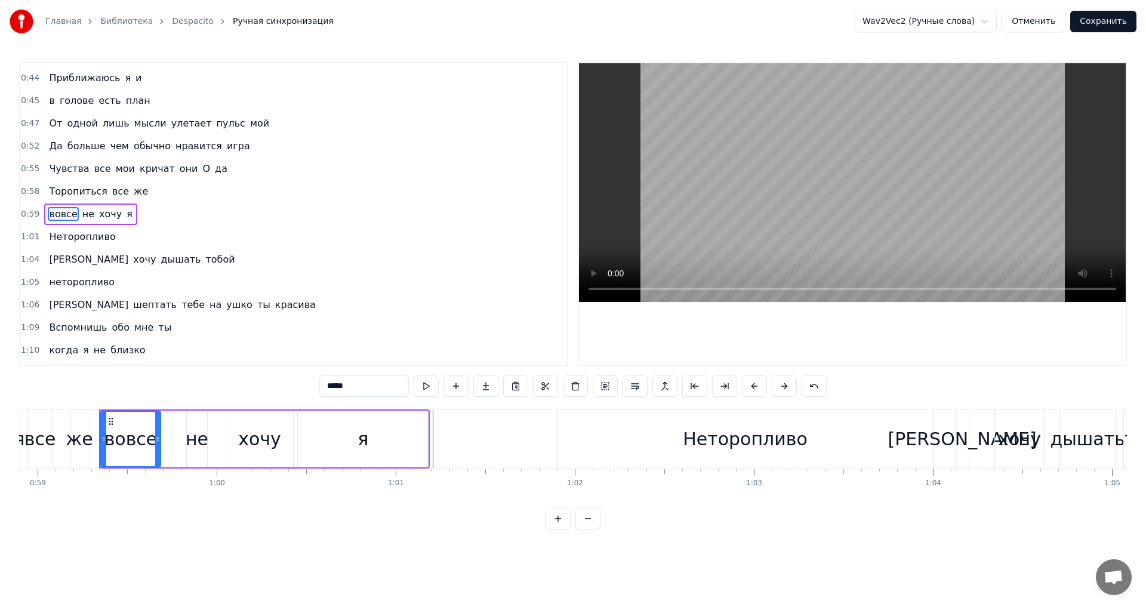
click at [30, 445] on div "все" at bounding box center [40, 439] width 32 height 27
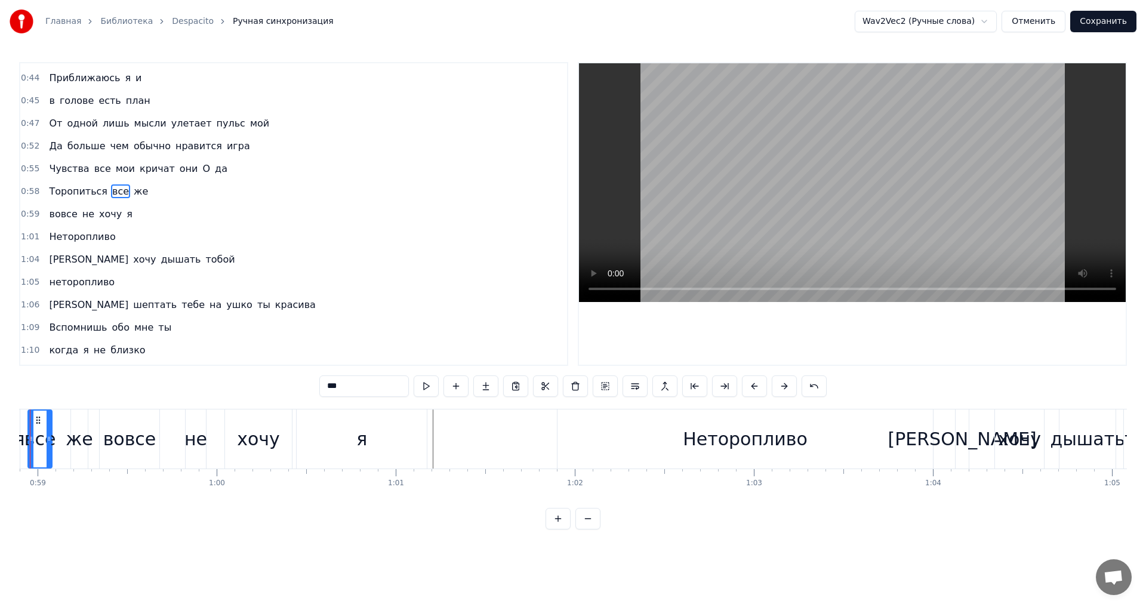
scroll to position [0, 10500]
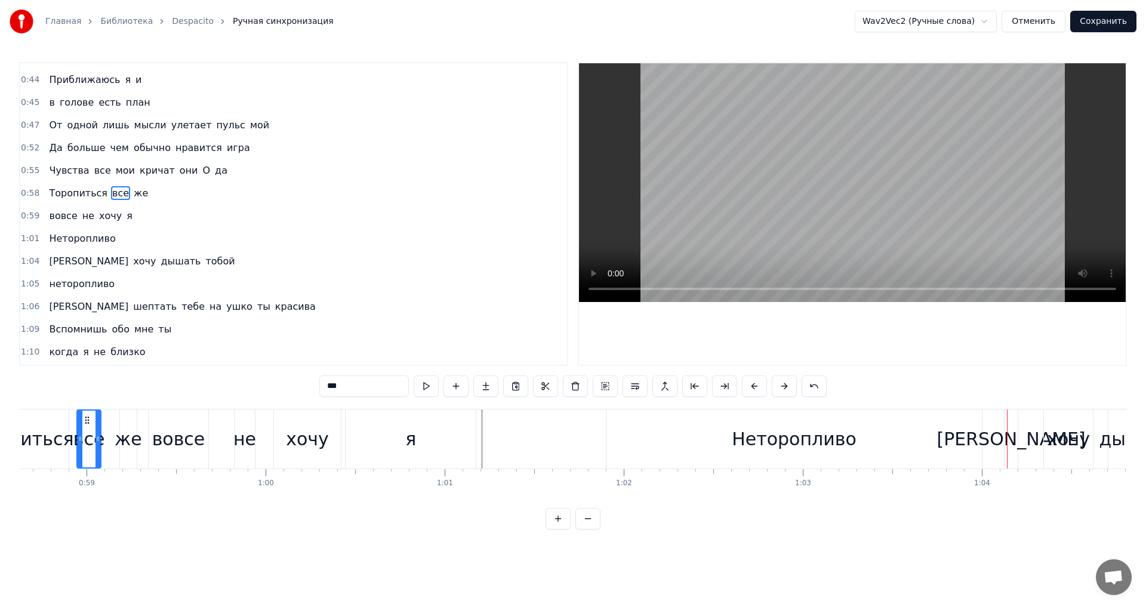
click at [48, 265] on span "[PERSON_NAME]" at bounding box center [89, 261] width 82 height 14
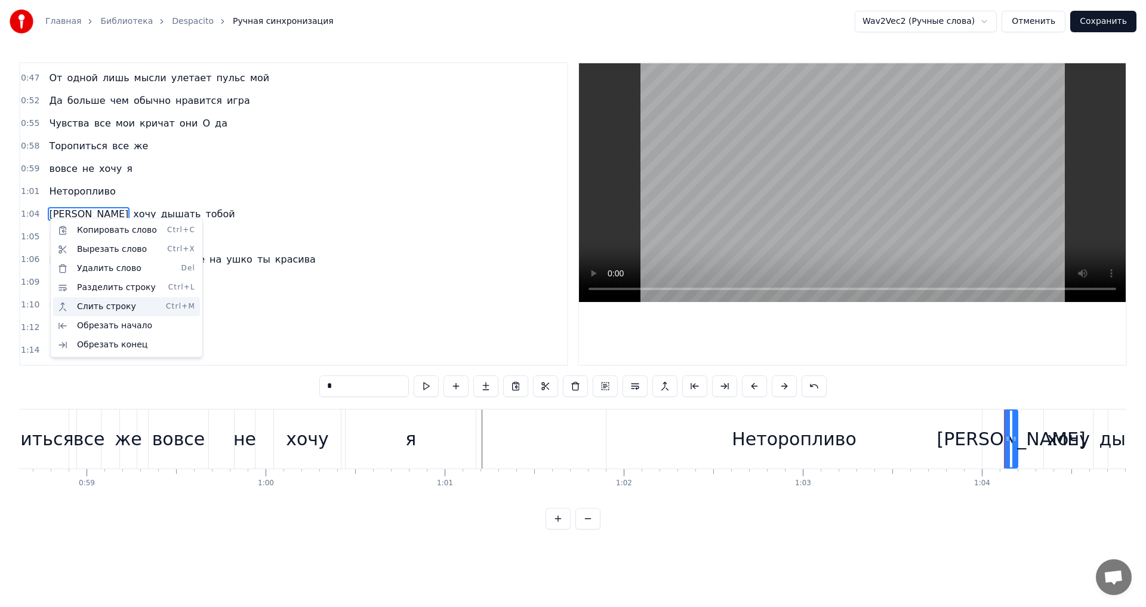
click at [83, 308] on div "Слить строку Ctrl+M" at bounding box center [126, 306] width 147 height 19
click at [74, 310] on div "Слить строку Ctrl+M" at bounding box center [123, 308] width 147 height 19
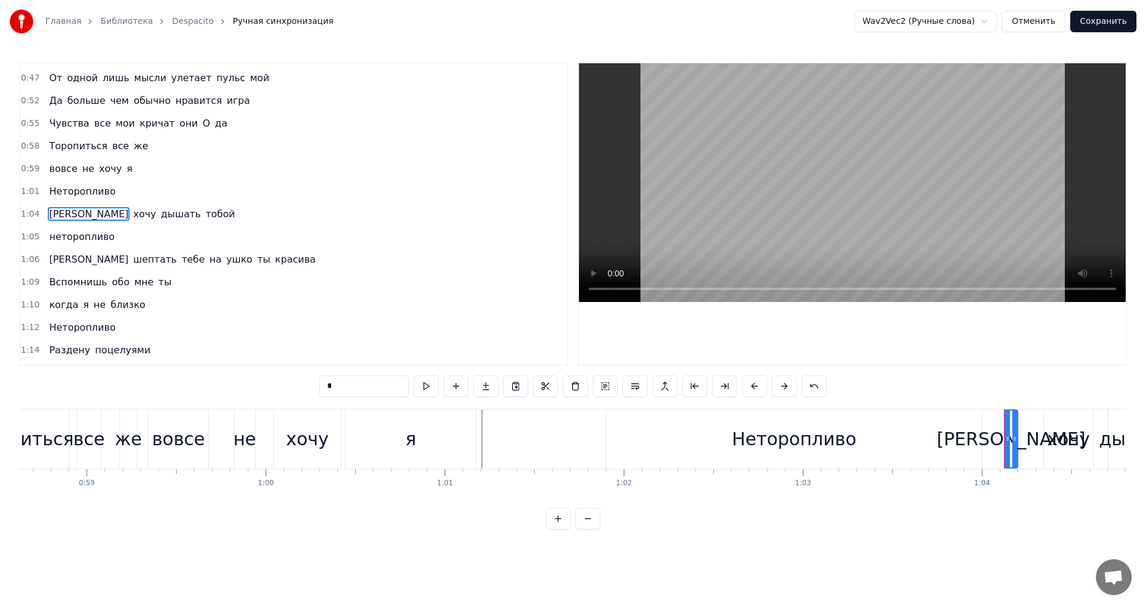
click at [52, 444] on div "Торопиться" at bounding box center [19, 439] width 109 height 27
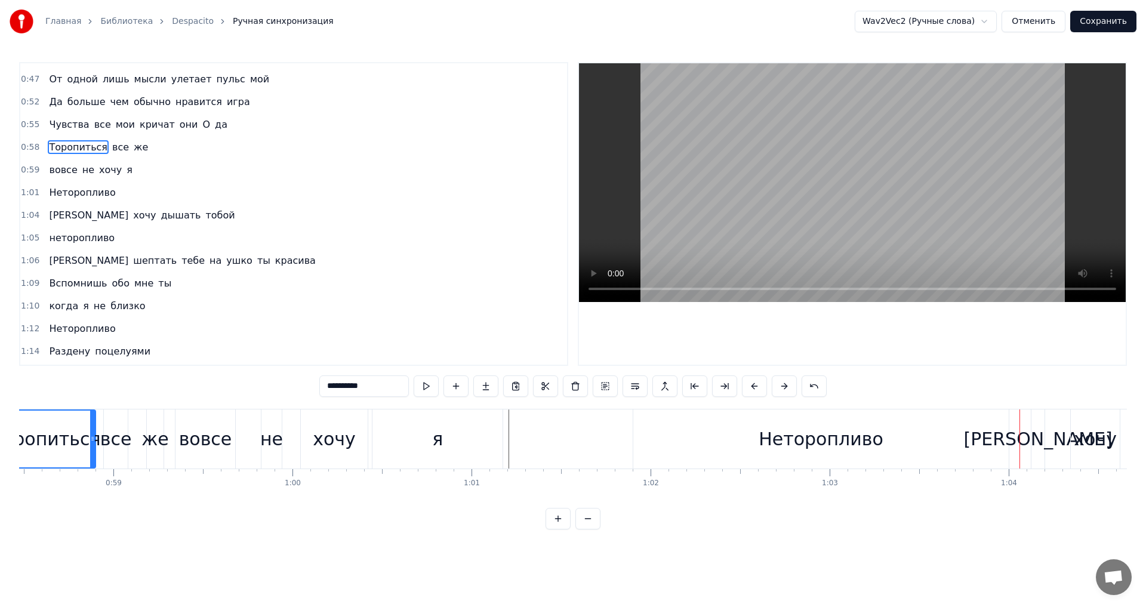
click at [666, 430] on div "Неторопливо" at bounding box center [821, 439] width 376 height 59
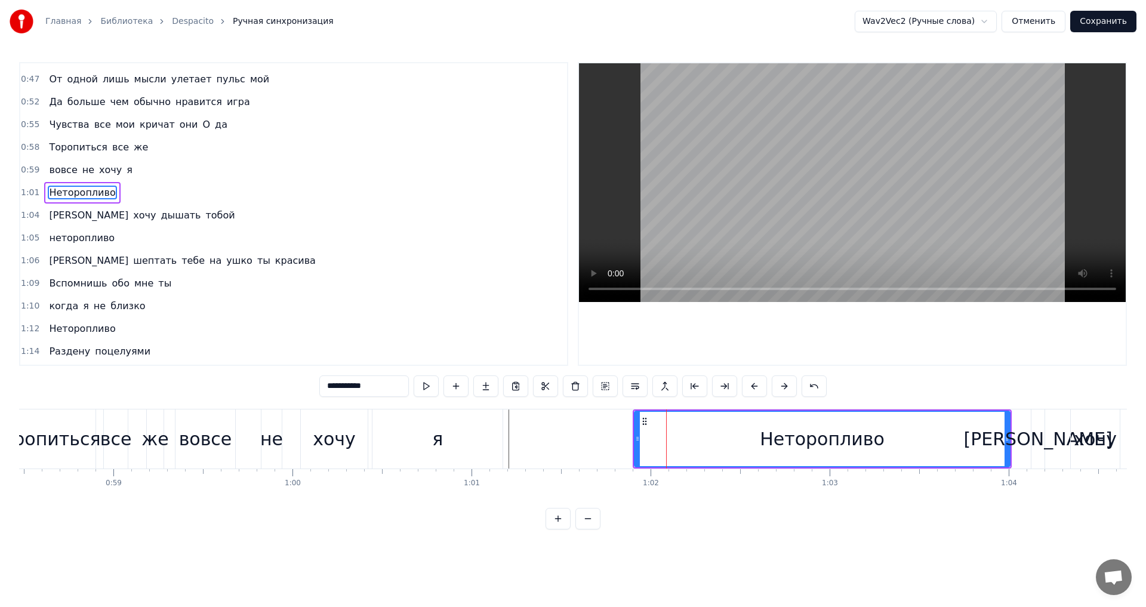
scroll to position [133, 0]
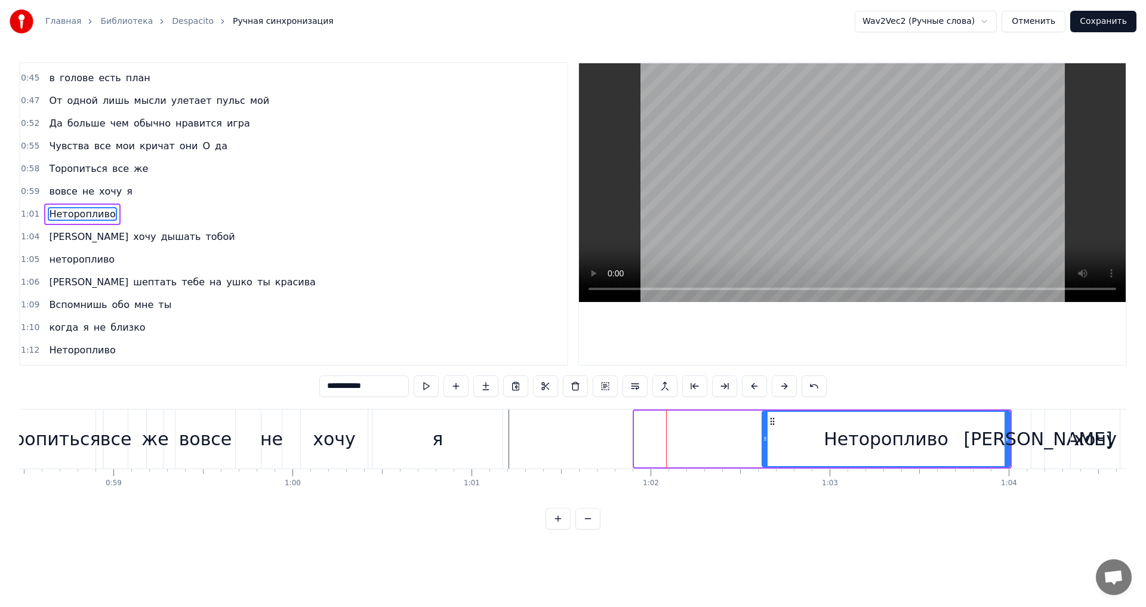
drag, startPoint x: 635, startPoint y: 438, endPoint x: 762, endPoint y: 433, distance: 127.9
click at [763, 433] on div at bounding box center [765, 439] width 5 height 54
click at [281, 440] on div "не" at bounding box center [271, 439] width 23 height 27
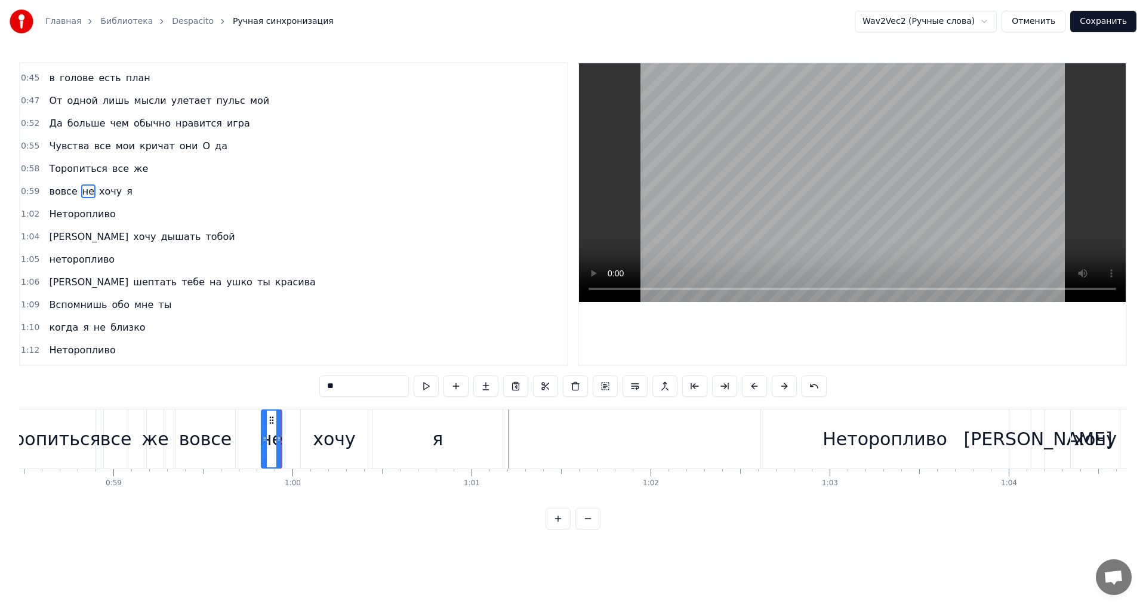
scroll to position [110, 0]
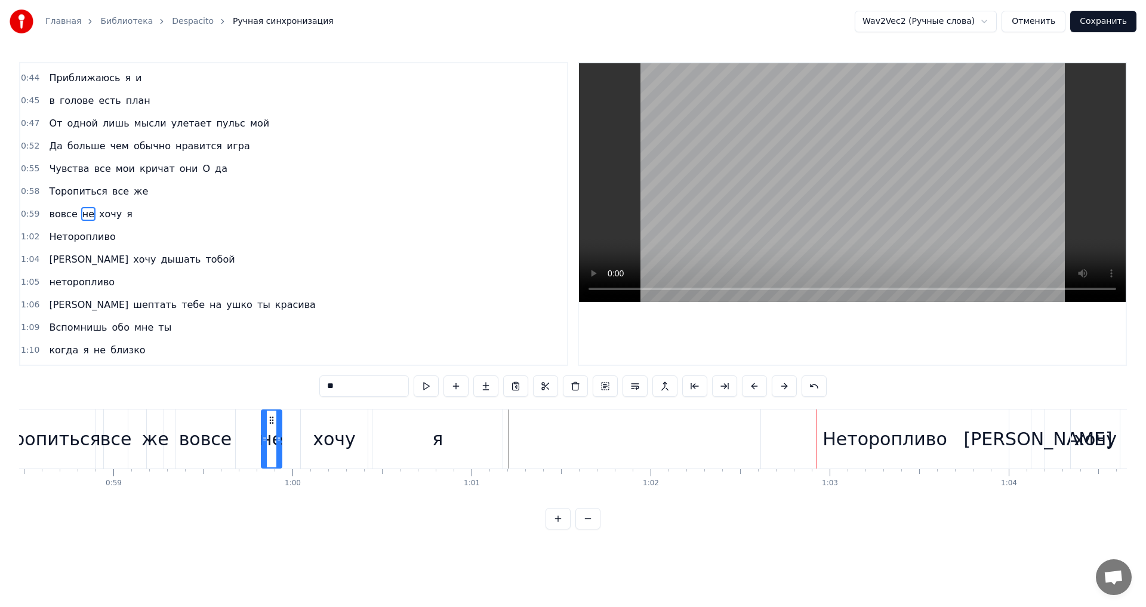
click at [764, 442] on div "Неторопливо" at bounding box center [885, 439] width 248 height 59
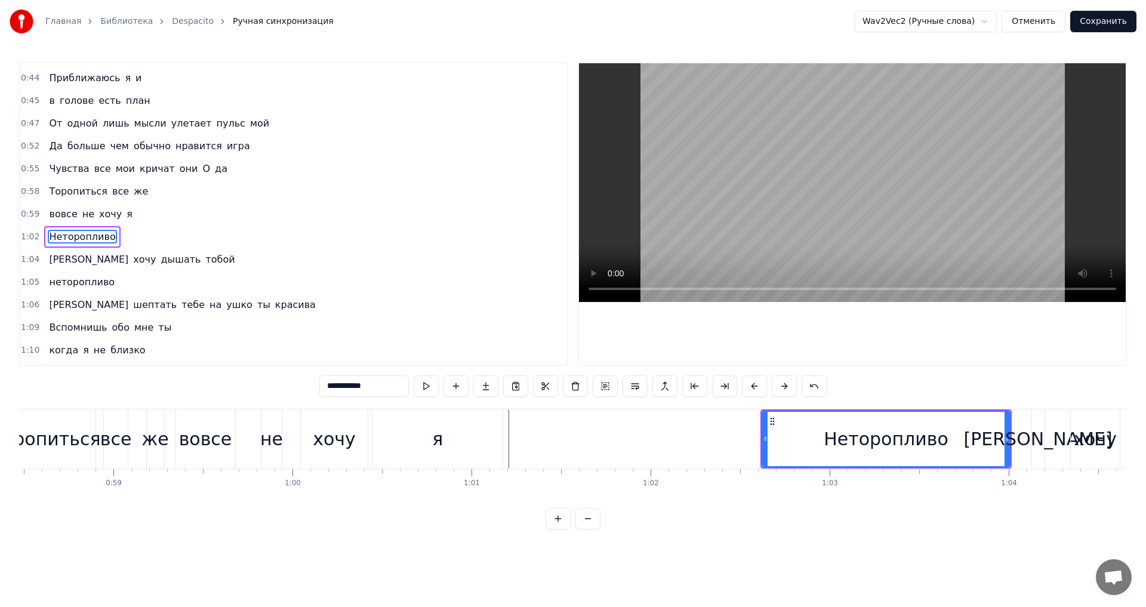
scroll to position [133, 0]
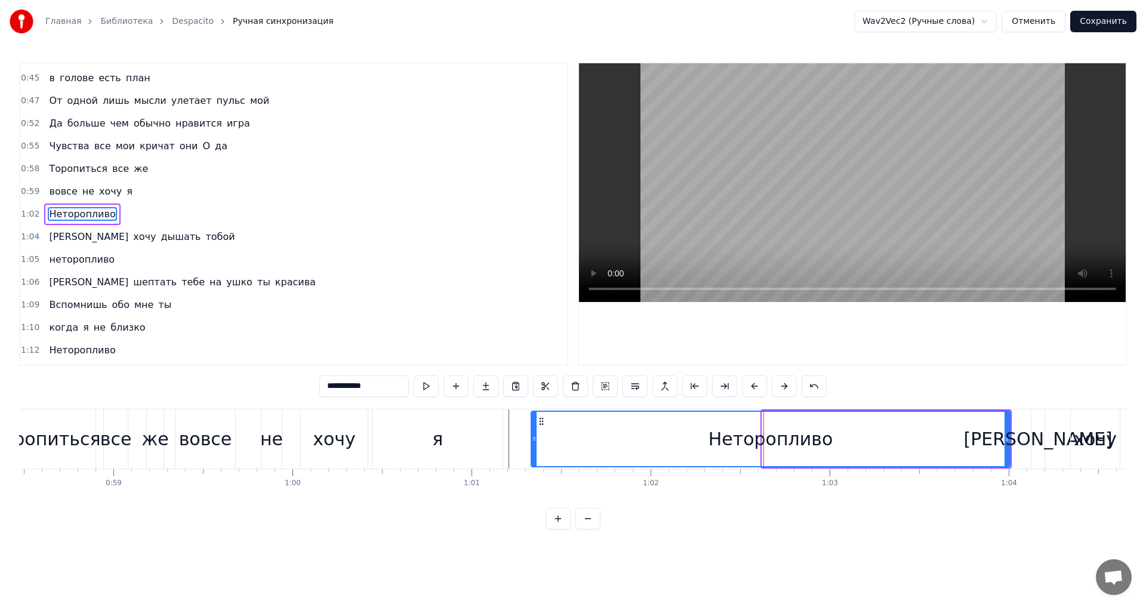
drag, startPoint x: 765, startPoint y: 444, endPoint x: 534, endPoint y: 435, distance: 231.2
click at [534, 435] on div at bounding box center [534, 439] width 5 height 54
click at [22, 444] on div "Торопиться" at bounding box center [46, 439] width 109 height 27
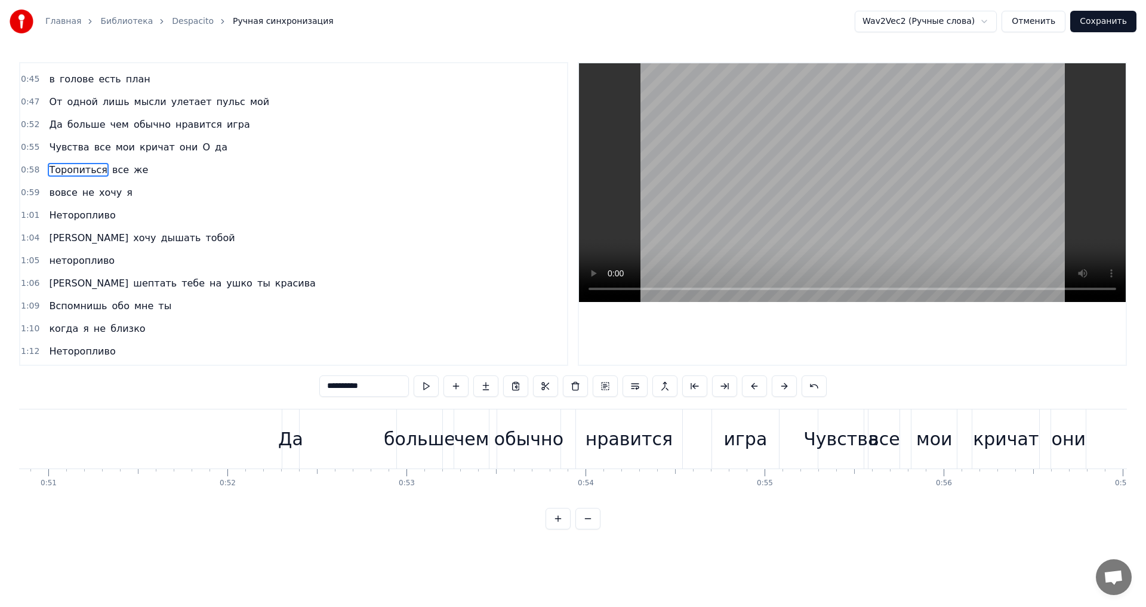
scroll to position [0, 8790]
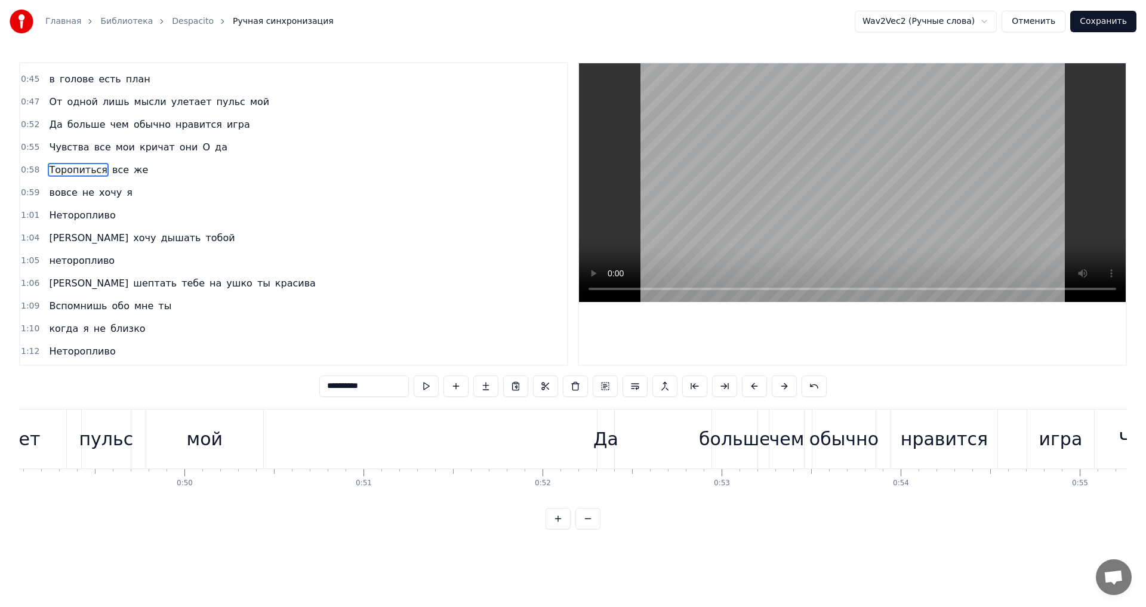
click at [50, 424] on div "улетает" at bounding box center [3, 439] width 128 height 59
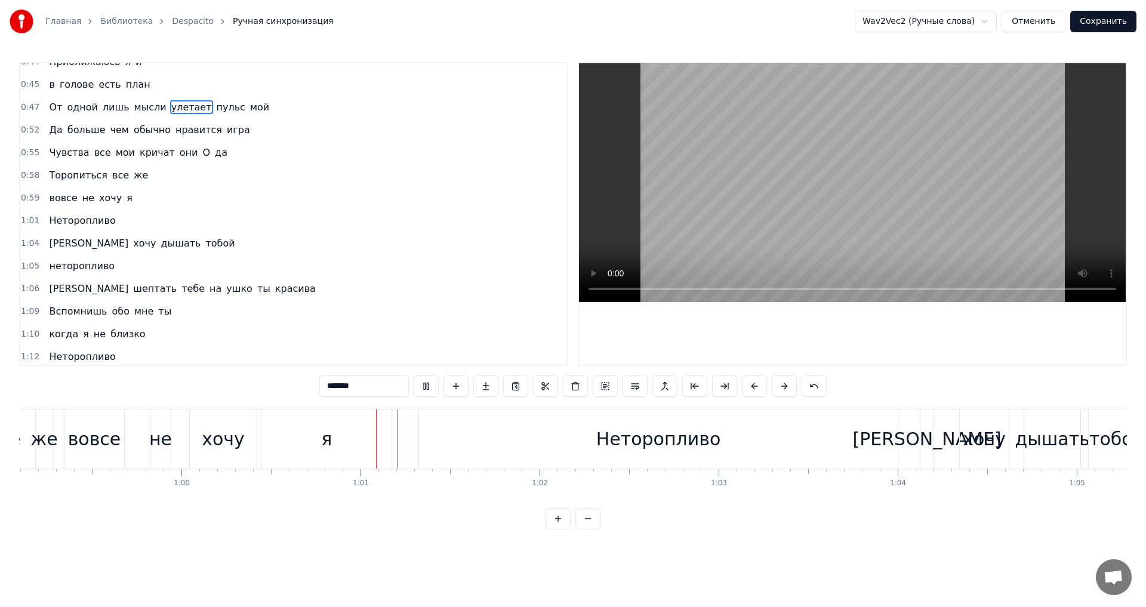
scroll to position [0, 10793]
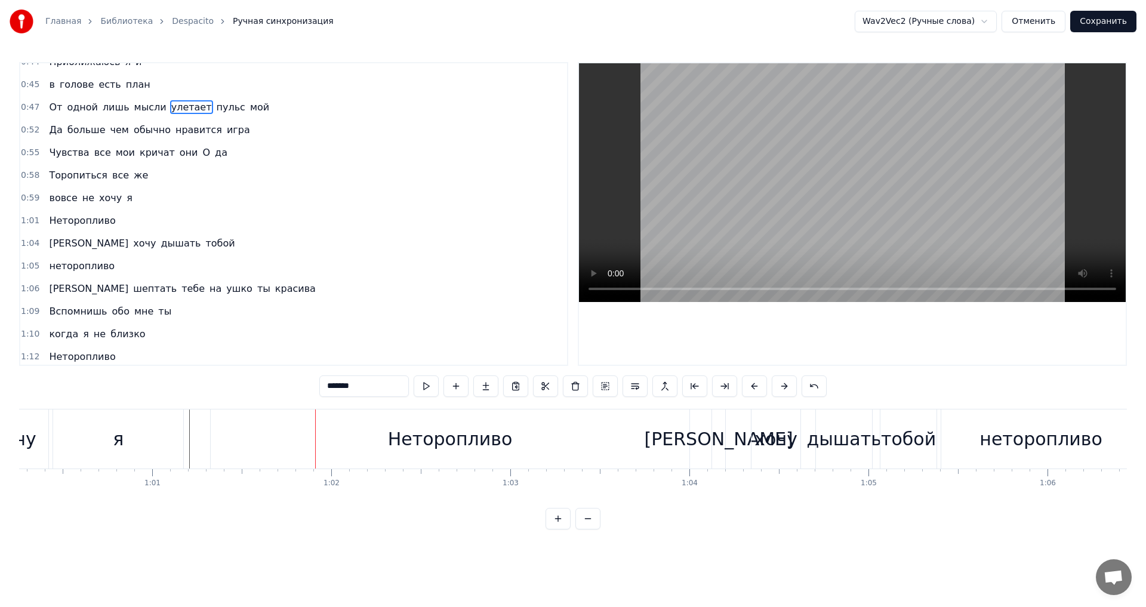
click at [164, 434] on div "я" at bounding box center [118, 439] width 130 height 59
type input "*"
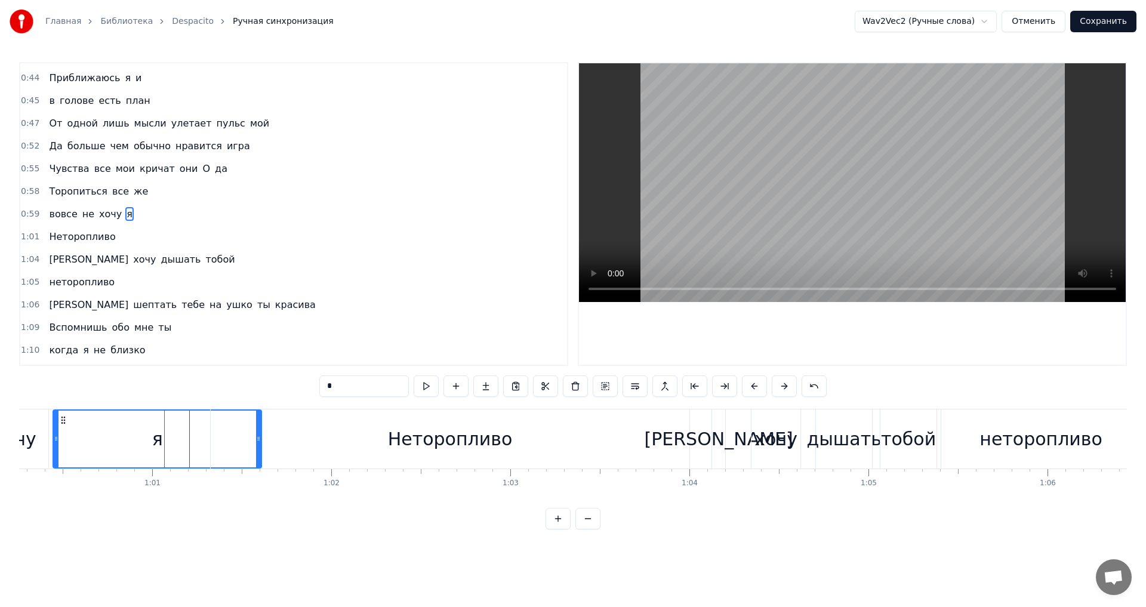
drag, startPoint x: 179, startPoint y: 442, endPoint x: 257, endPoint y: 441, distance: 78.2
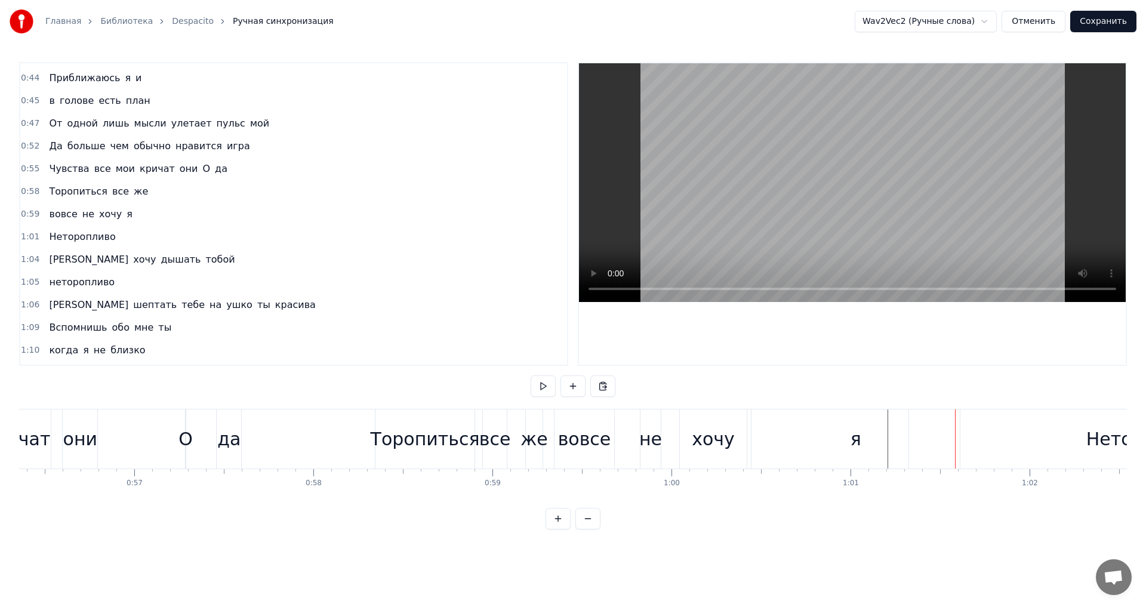
scroll to position [0, 10027]
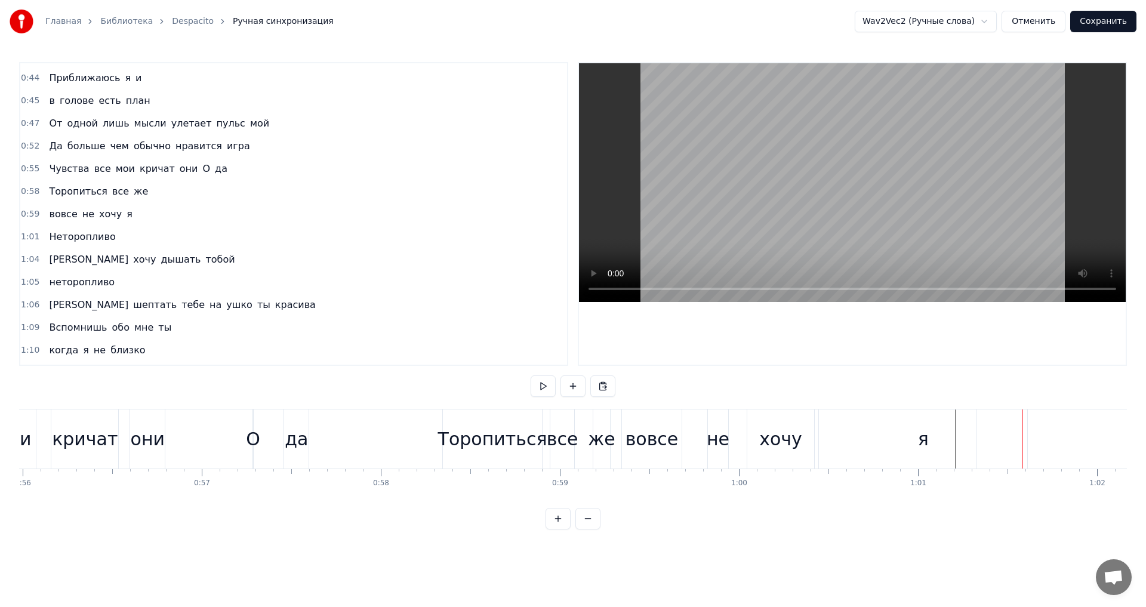
click at [248, 441] on div "О" at bounding box center [253, 439] width 14 height 27
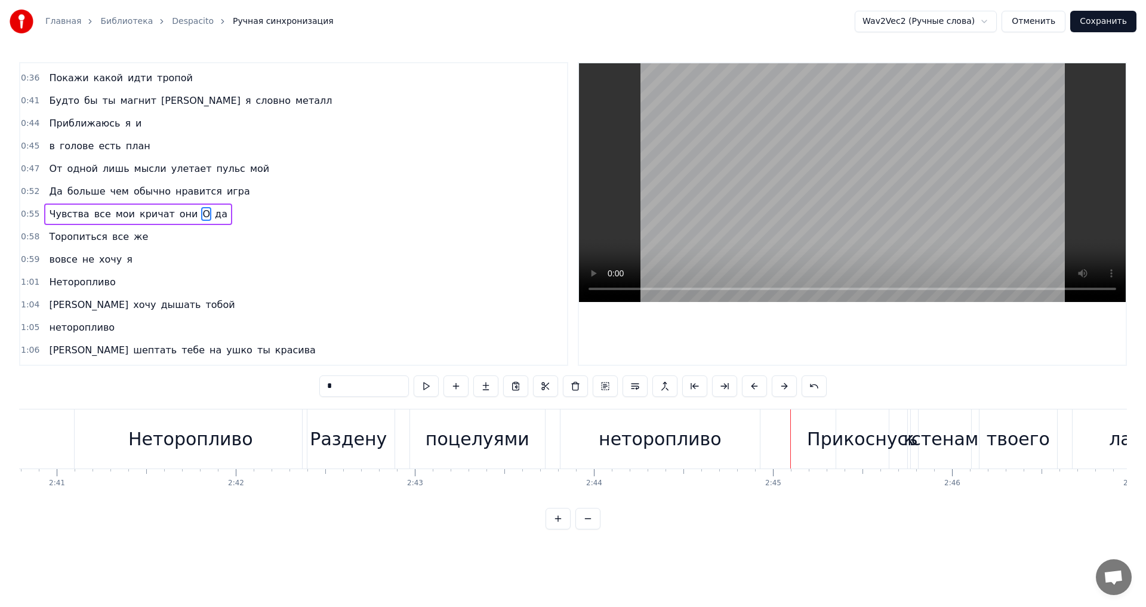
scroll to position [0, 28619]
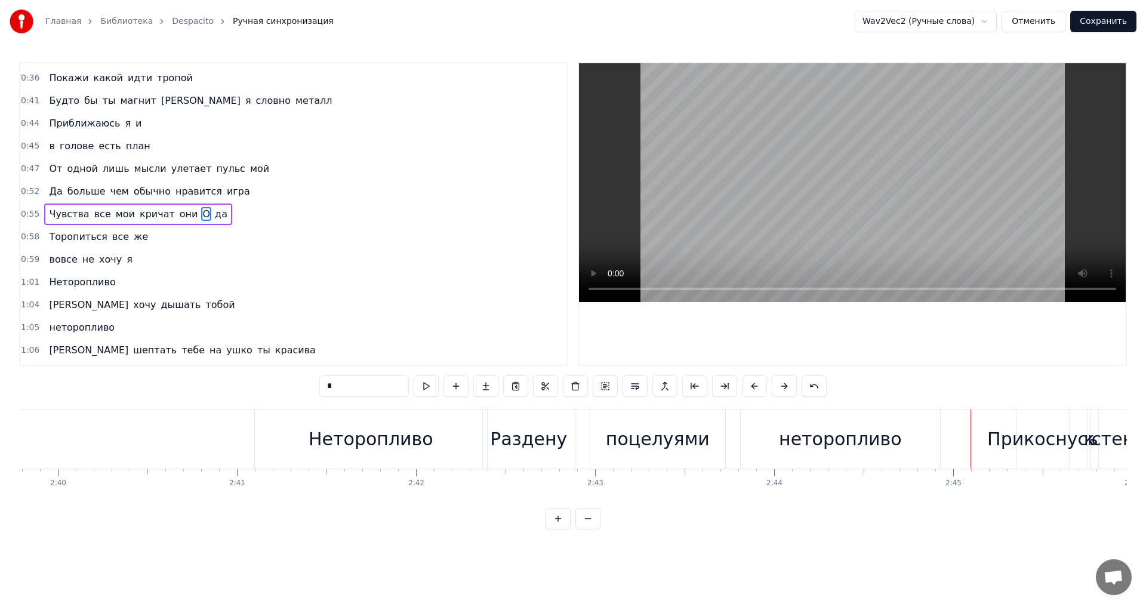
click at [367, 433] on div "Неторопливо" at bounding box center [371, 439] width 125 height 27
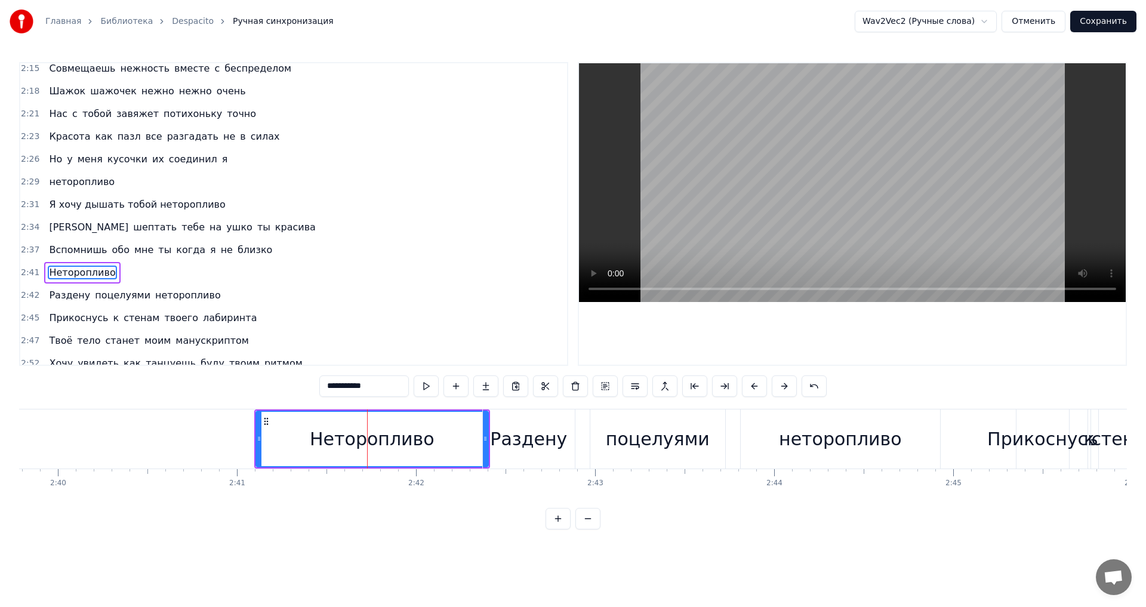
scroll to position [1017, 0]
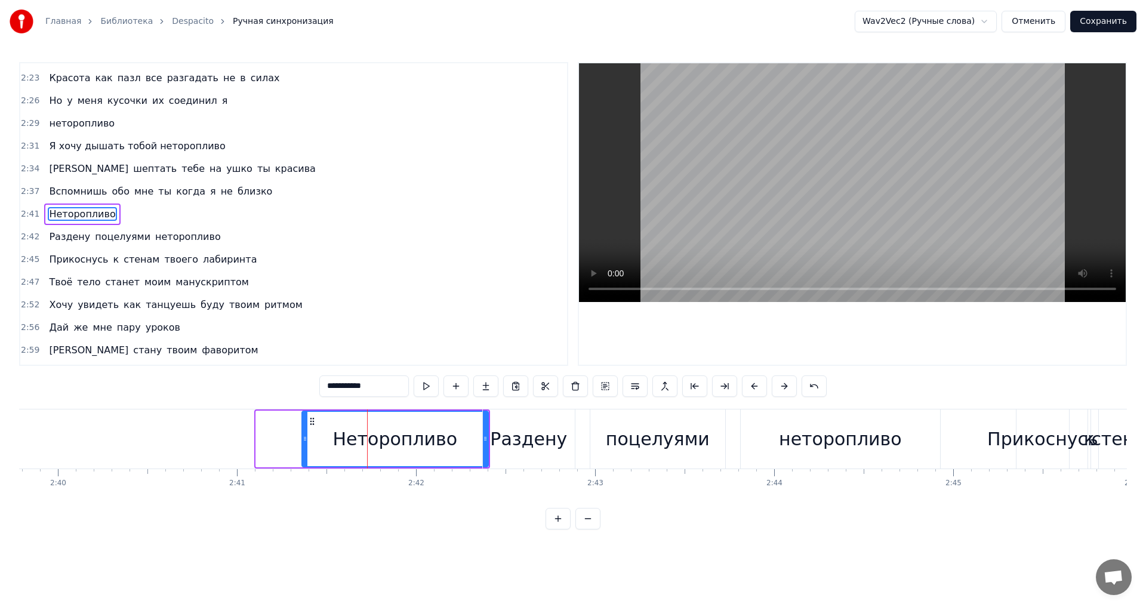
drag, startPoint x: 257, startPoint y: 437, endPoint x: 303, endPoint y: 433, distance: 46.2
click at [303, 433] on div at bounding box center [305, 439] width 5 height 54
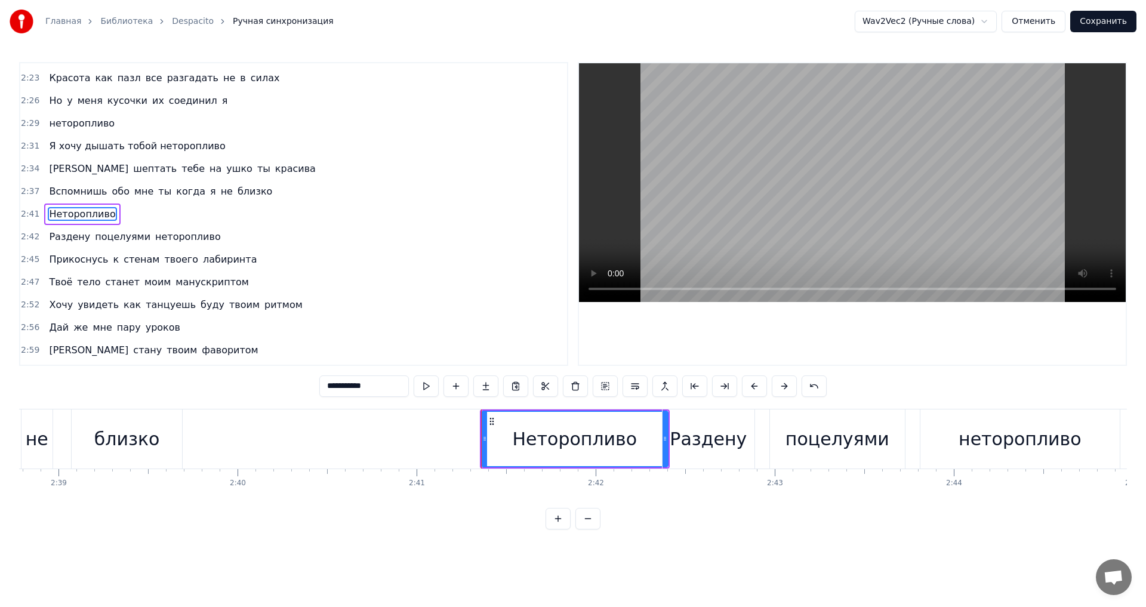
click at [42, 440] on div "не" at bounding box center [37, 439] width 23 height 27
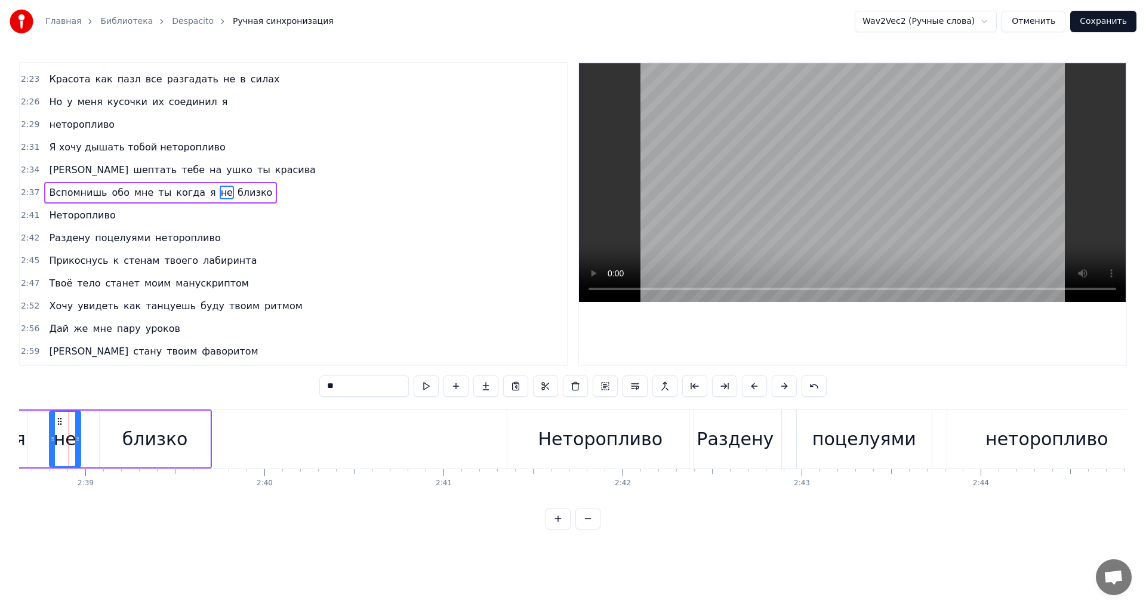
scroll to position [0, 28402]
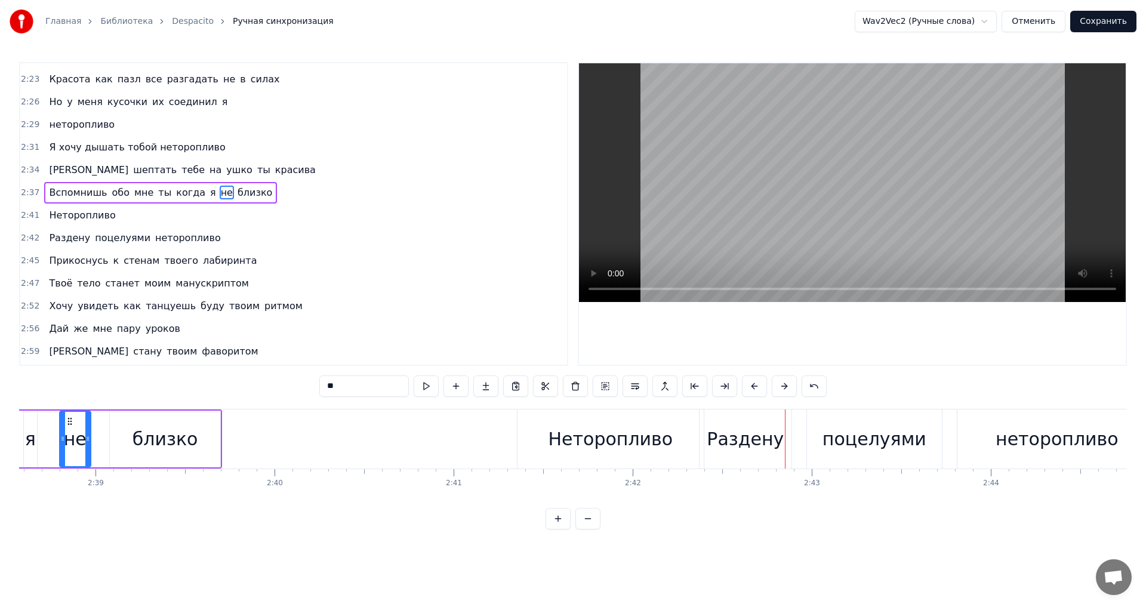
click at [532, 444] on div "Неторопливо" at bounding box center [611, 439] width 187 height 59
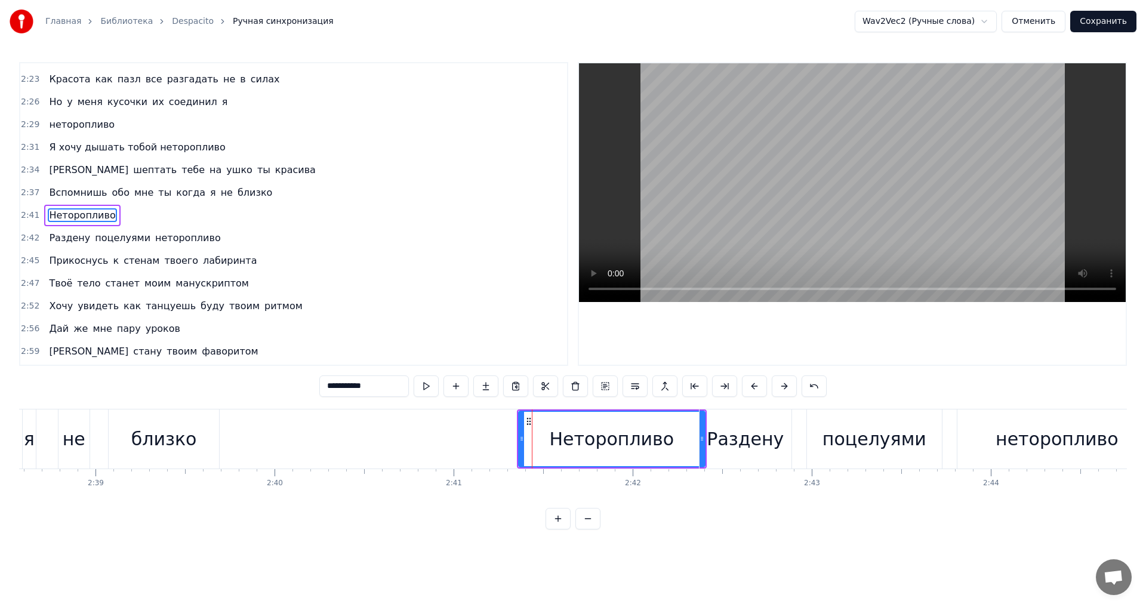
scroll to position [1017, 0]
drag, startPoint x: 521, startPoint y: 442, endPoint x: 569, endPoint y: 439, distance: 47.9
click at [569, 439] on icon at bounding box center [569, 439] width 5 height 10
click at [23, 444] on div "я" at bounding box center [29, 439] width 13 height 59
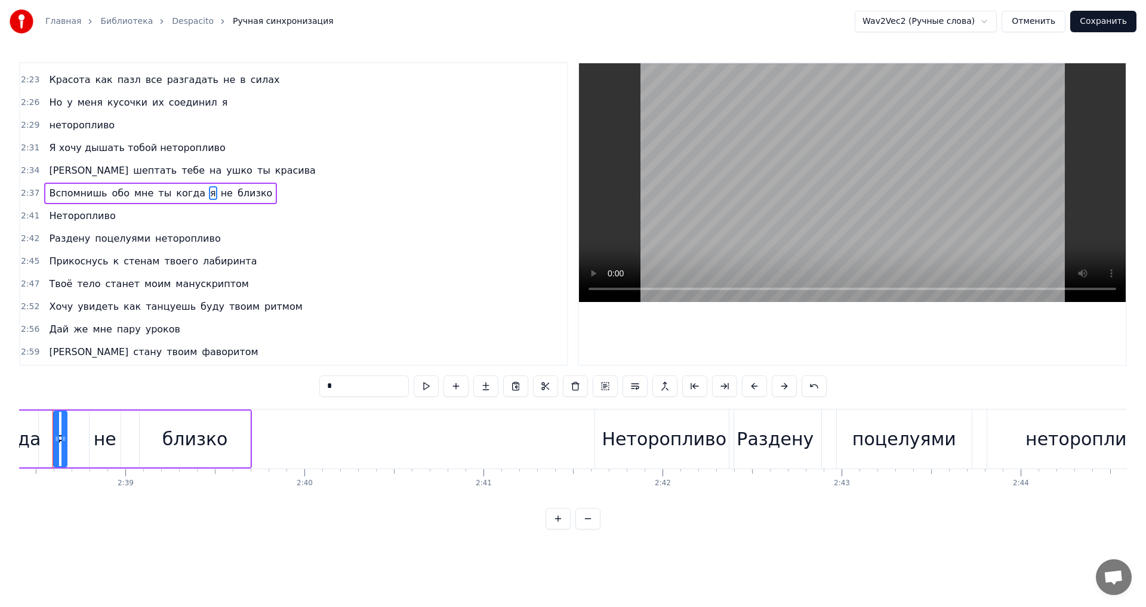
scroll to position [0, 28346]
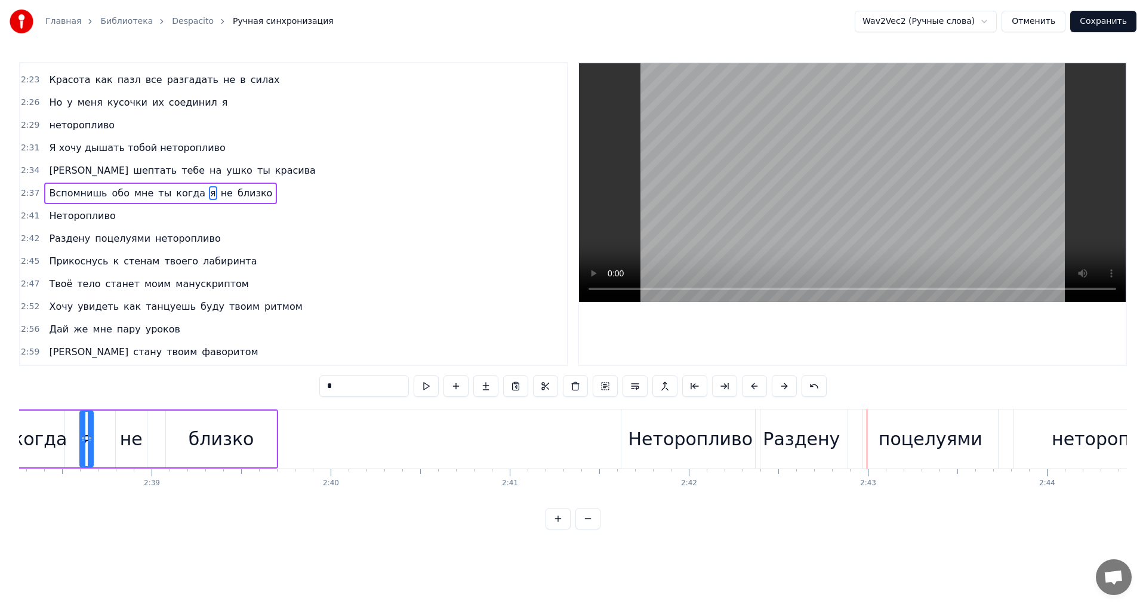
click at [931, 432] on div "поцелуями" at bounding box center [931, 439] width 104 height 27
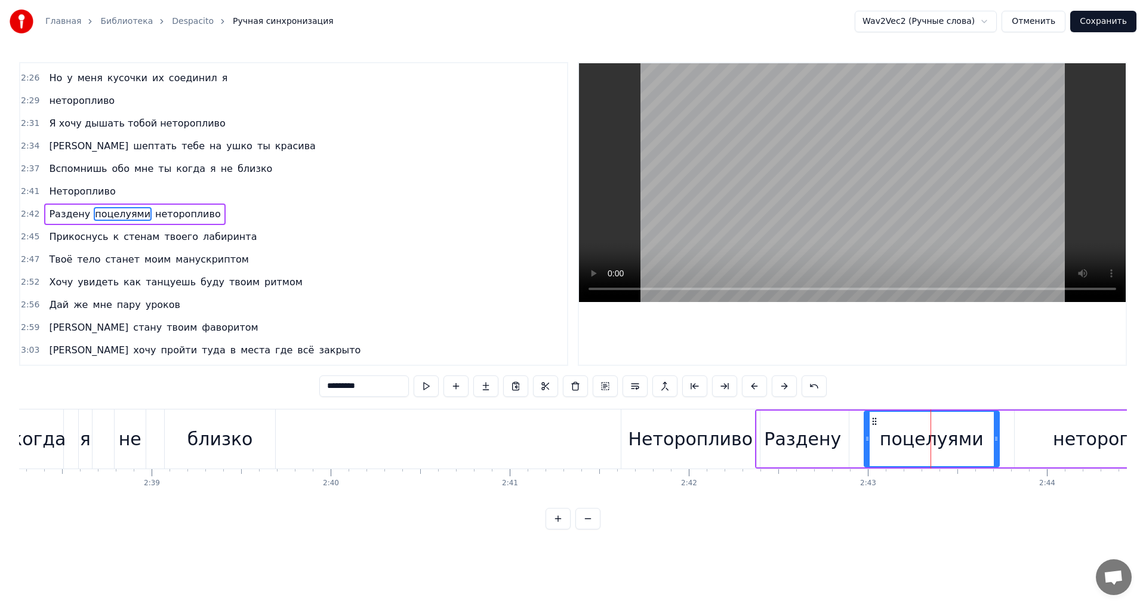
click at [788, 430] on div "Раздену" at bounding box center [802, 439] width 77 height 27
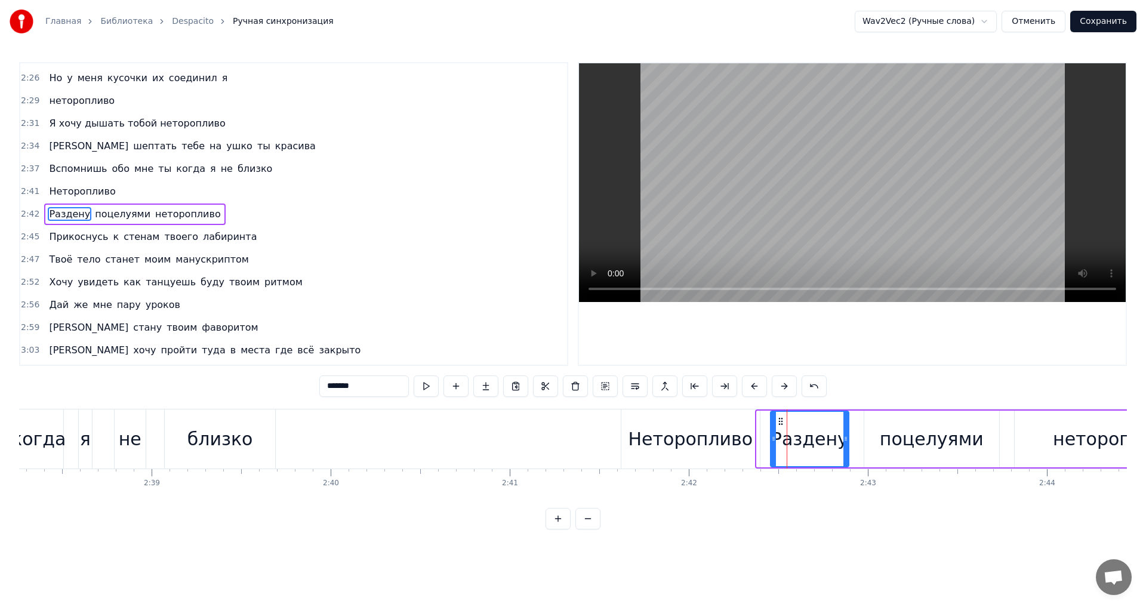
drag, startPoint x: 761, startPoint y: 439, endPoint x: 774, endPoint y: 436, distance: 14.1
click at [774, 436] on icon at bounding box center [773, 439] width 5 height 10
click at [751, 435] on div "Неторопливо" at bounding box center [691, 439] width 139 height 59
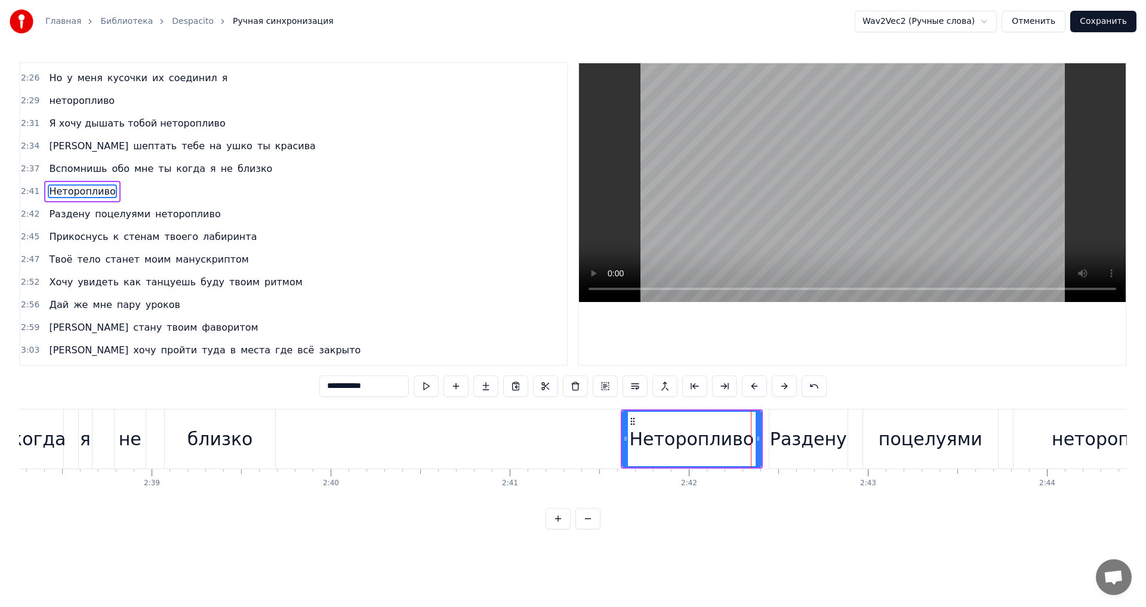
scroll to position [1017, 0]
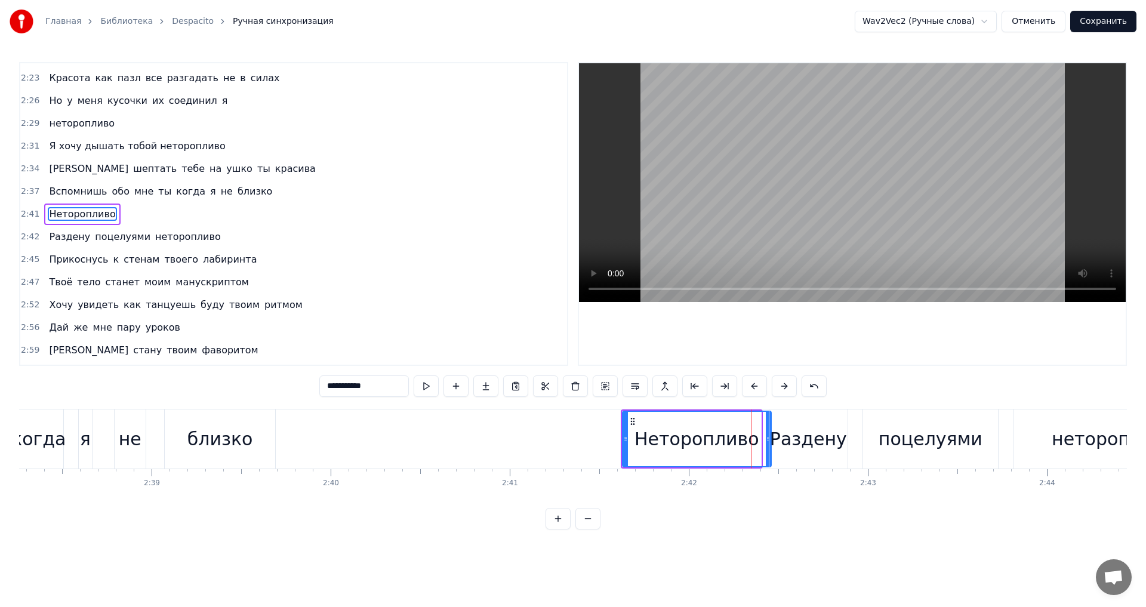
drag, startPoint x: 758, startPoint y: 435, endPoint x: 768, endPoint y: 435, distance: 10.2
click at [768, 435] on icon at bounding box center [768, 439] width 5 height 10
drag, startPoint x: 623, startPoint y: 438, endPoint x: 672, endPoint y: 434, distance: 48.5
click at [672, 434] on icon at bounding box center [674, 439] width 5 height 10
click at [44, 439] on div "когда" at bounding box center [38, 439] width 54 height 27
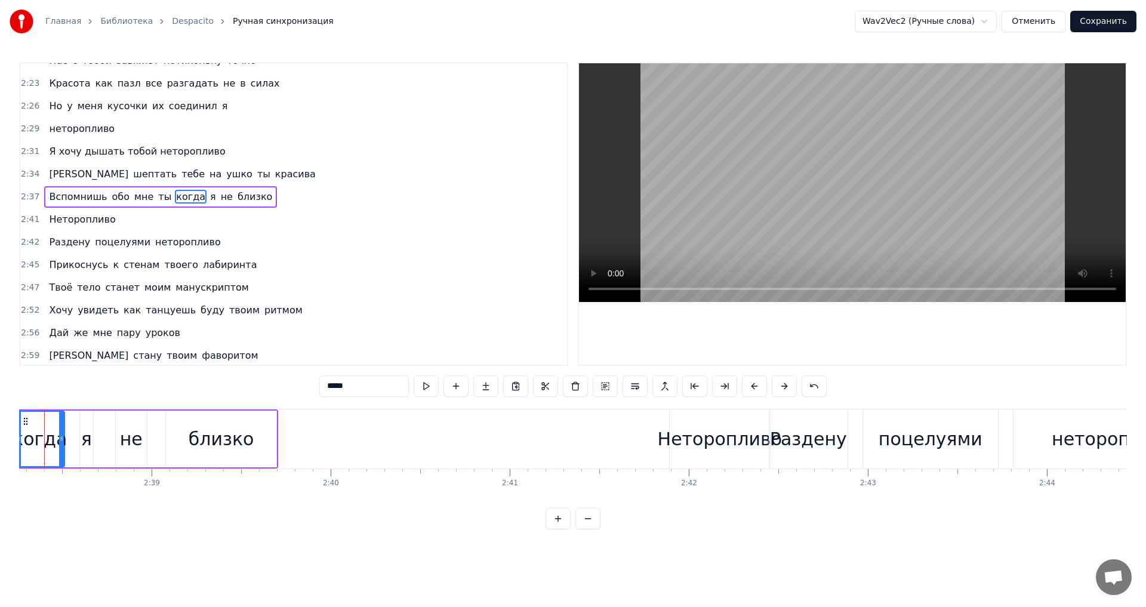
scroll to position [0, 28312]
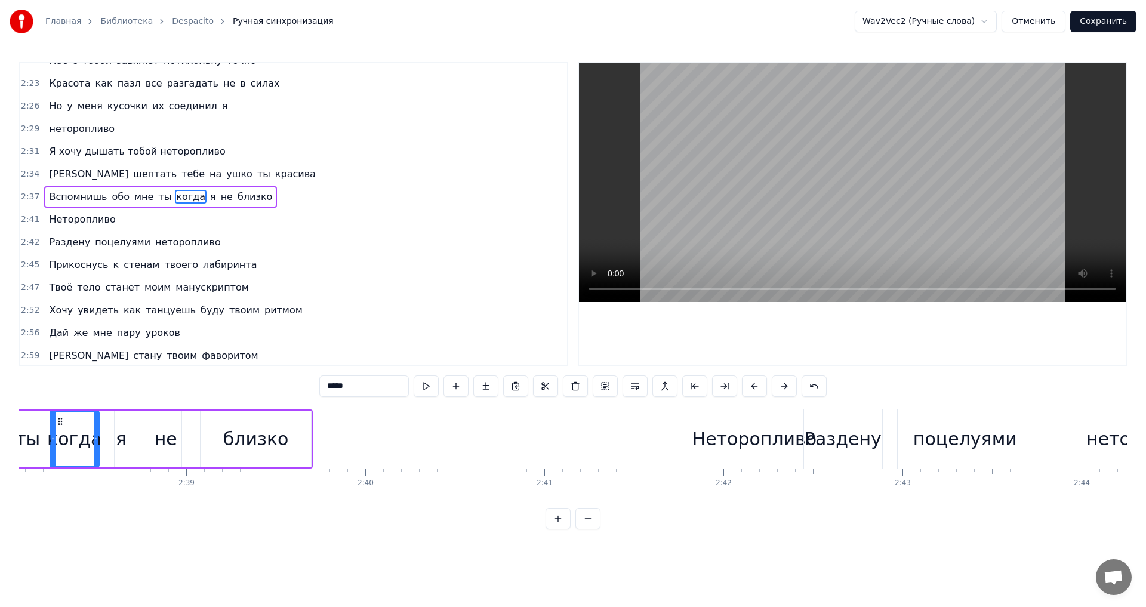
click at [712, 438] on div "Неторопливо" at bounding box center [755, 439] width 125 height 27
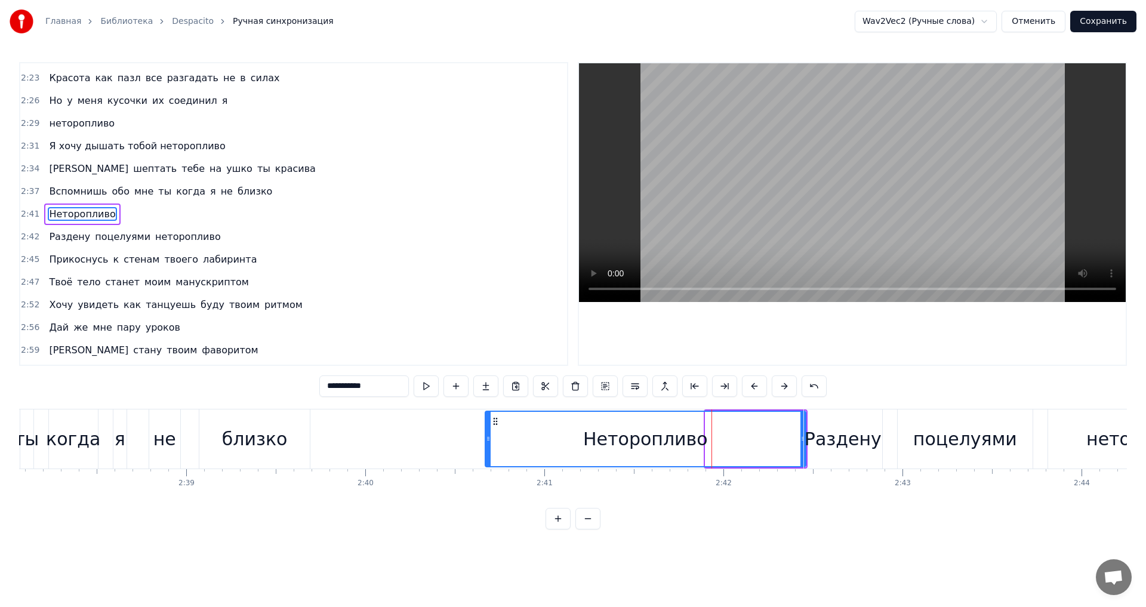
drag, startPoint x: 707, startPoint y: 439, endPoint x: 487, endPoint y: 422, distance: 221.0
click at [487, 422] on div at bounding box center [488, 439] width 5 height 54
click at [85, 446] on div "когда" at bounding box center [73, 439] width 54 height 27
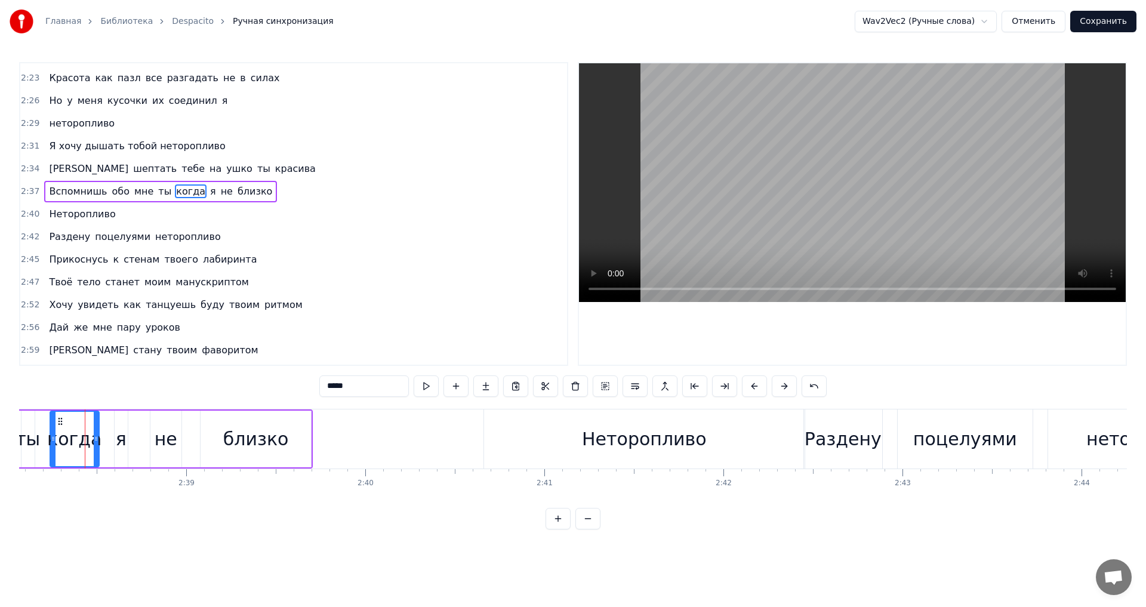
scroll to position [995, 0]
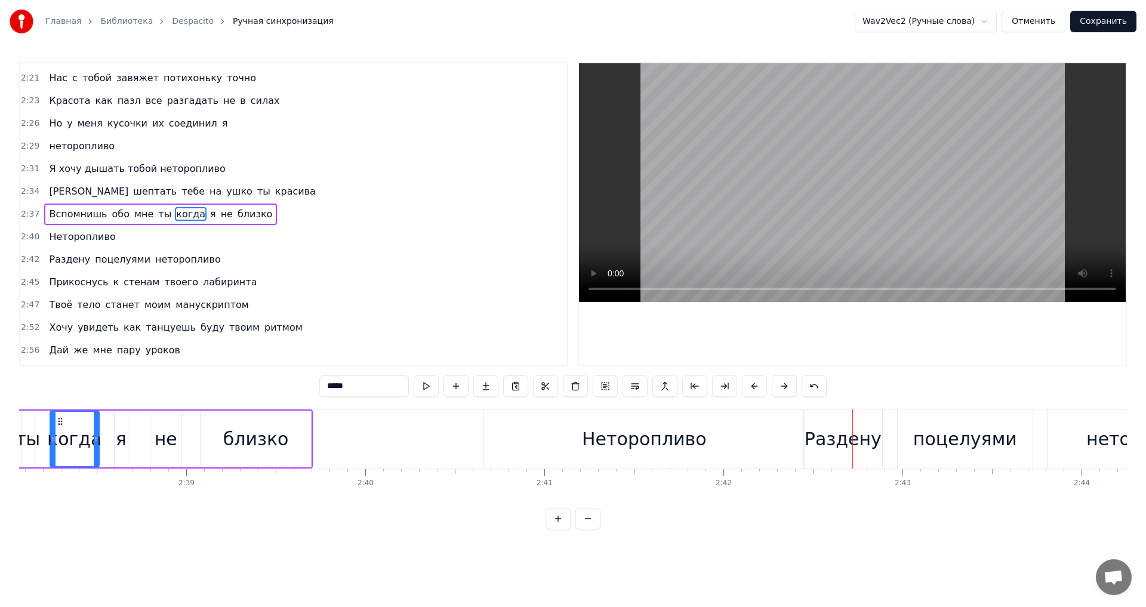
click at [31, 436] on div "ты" at bounding box center [28, 439] width 24 height 27
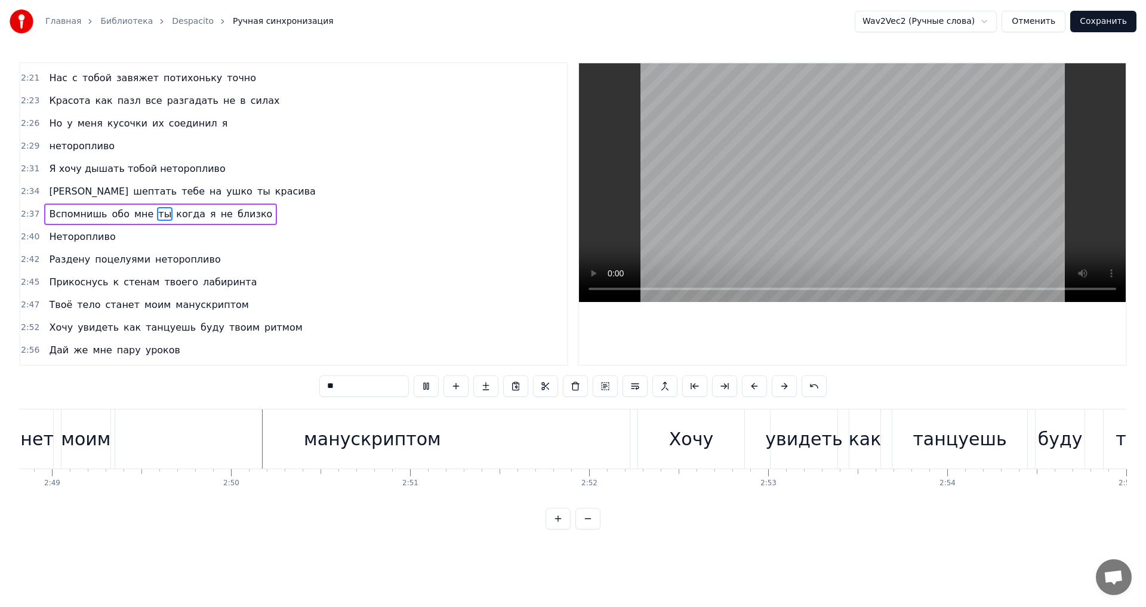
scroll to position [0, 30295]
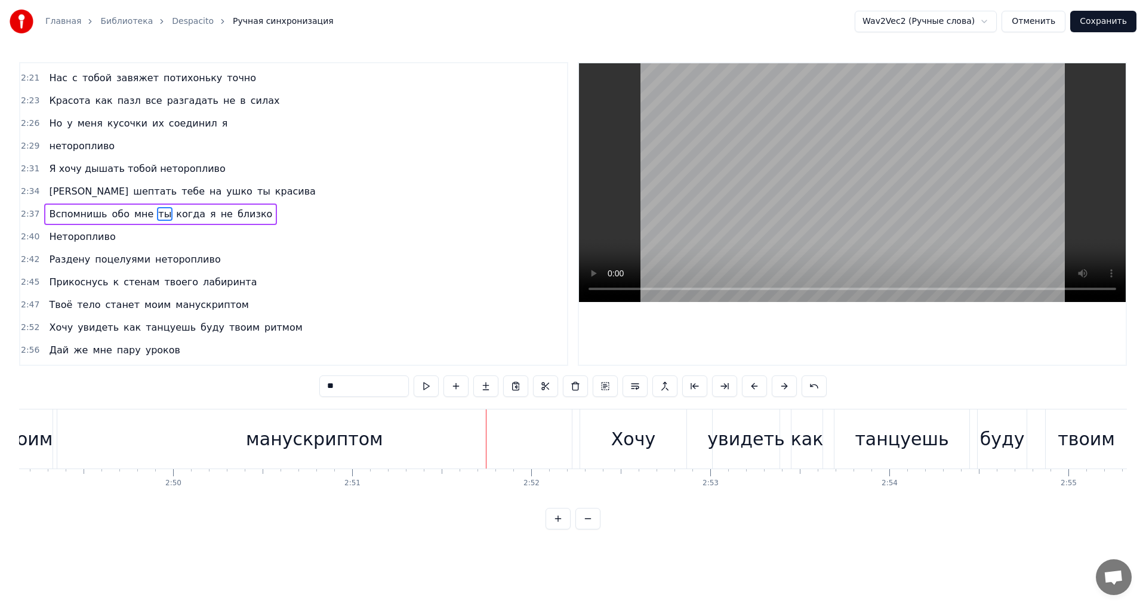
click at [422, 429] on div "манускриптом" at bounding box center [314, 439] width 515 height 59
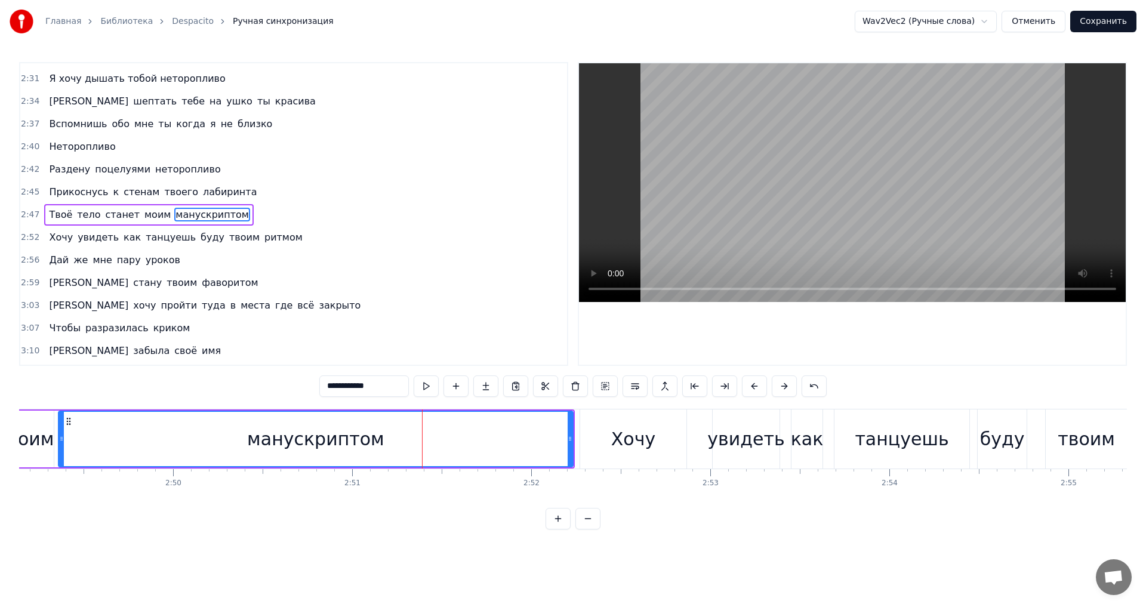
scroll to position [1085, 0]
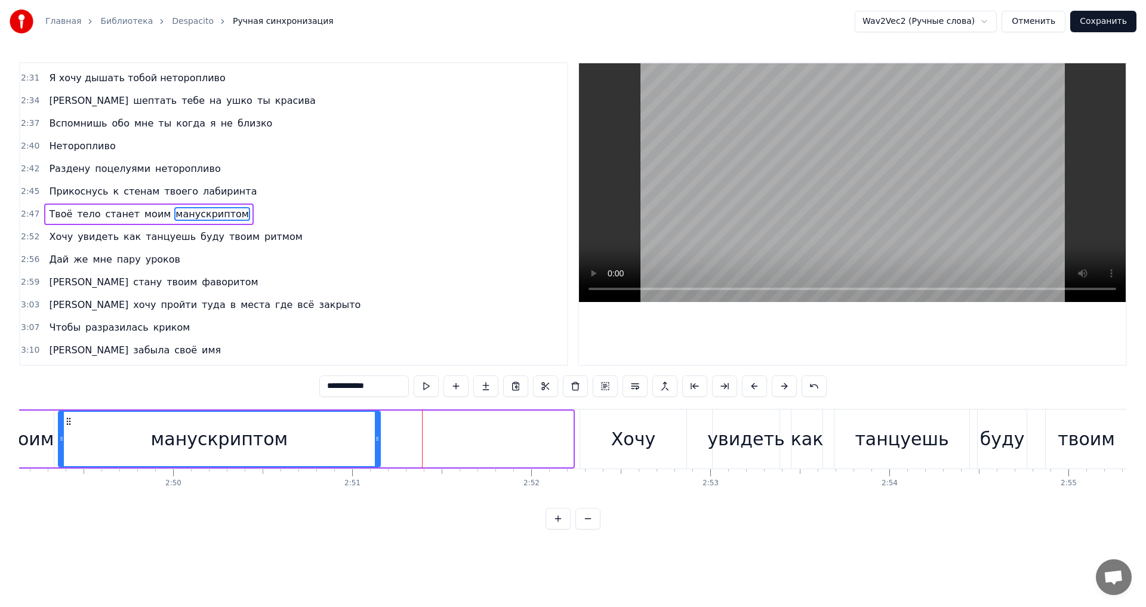
drag, startPoint x: 571, startPoint y: 436, endPoint x: 379, endPoint y: 430, distance: 192.9
click at [379, 430] on div at bounding box center [377, 439] width 5 height 54
click at [37, 442] on div "моим" at bounding box center [29, 439] width 50 height 27
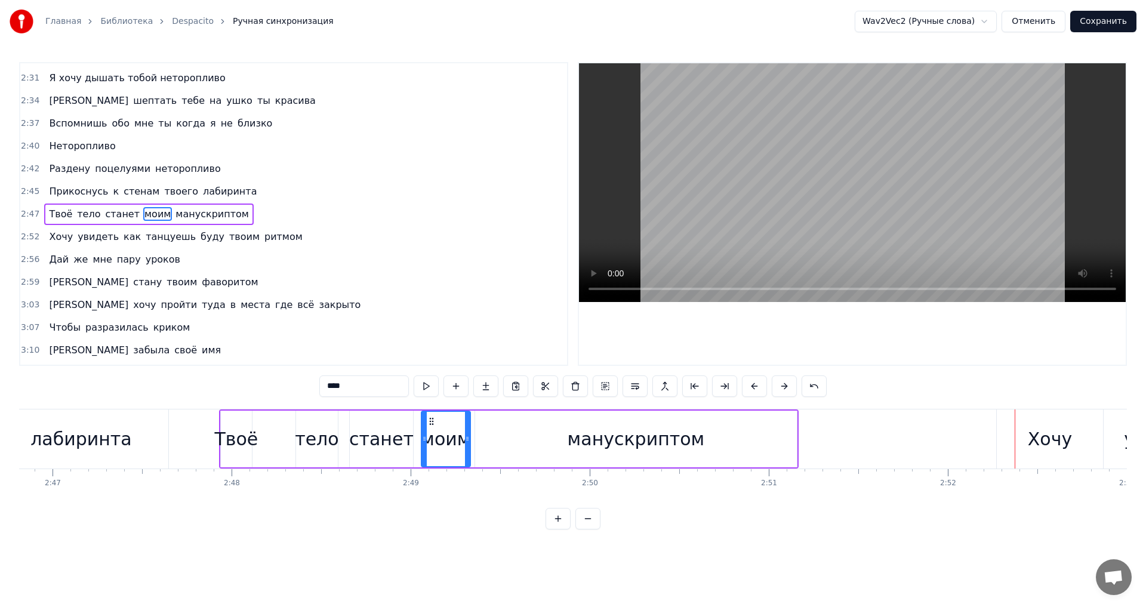
scroll to position [0, 29811]
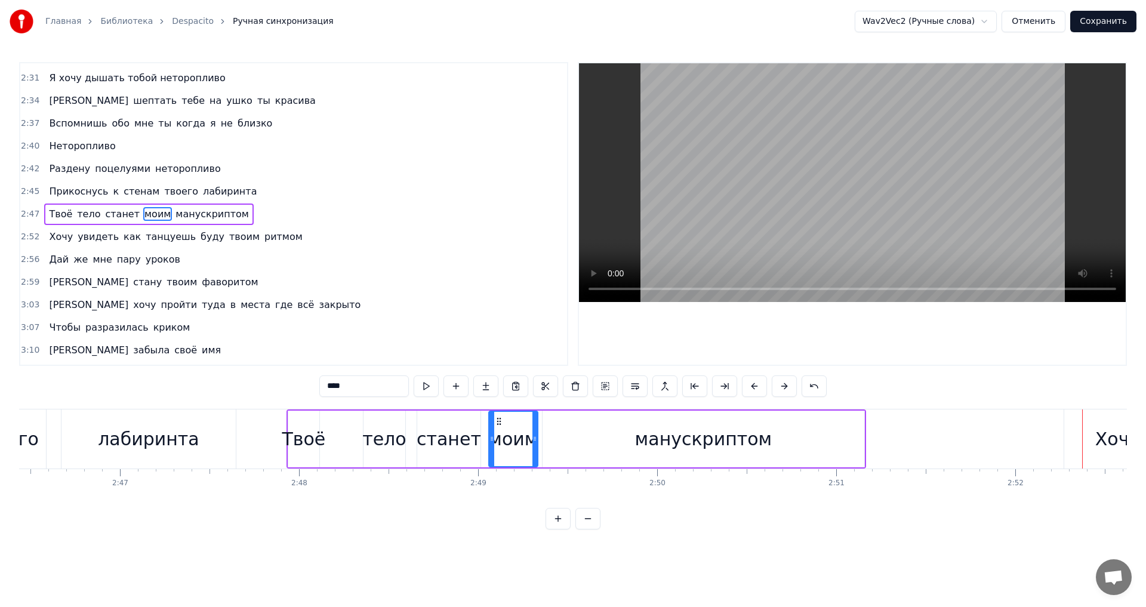
click at [133, 440] on div "лабиринта" at bounding box center [148, 439] width 101 height 27
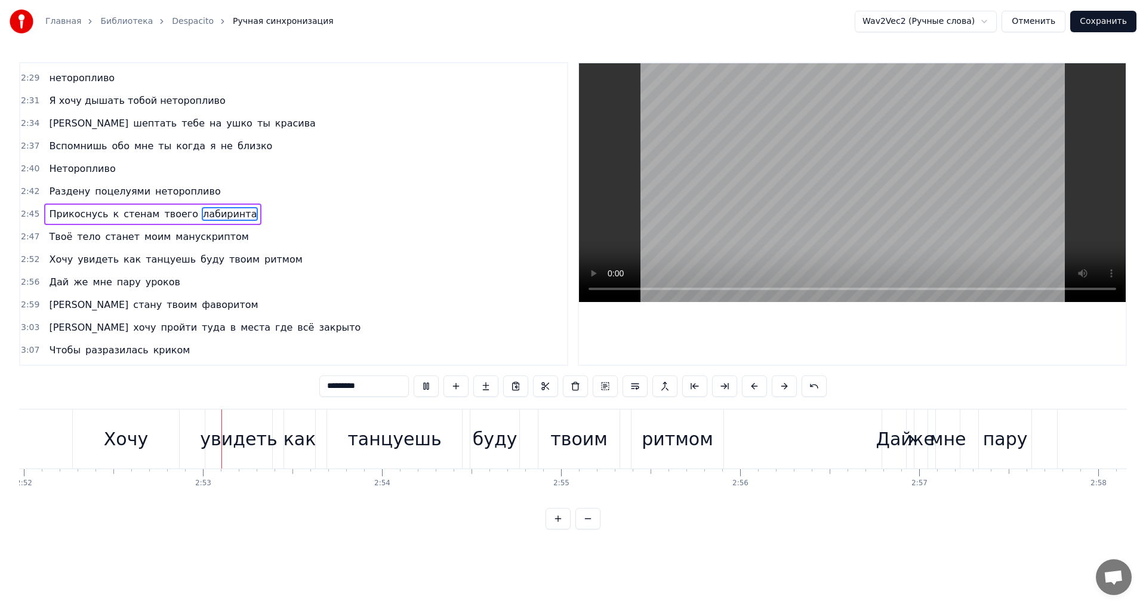
scroll to position [0, 30803]
click at [111, 437] on div "Хочу" at bounding box center [125, 439] width 44 height 27
type input "****"
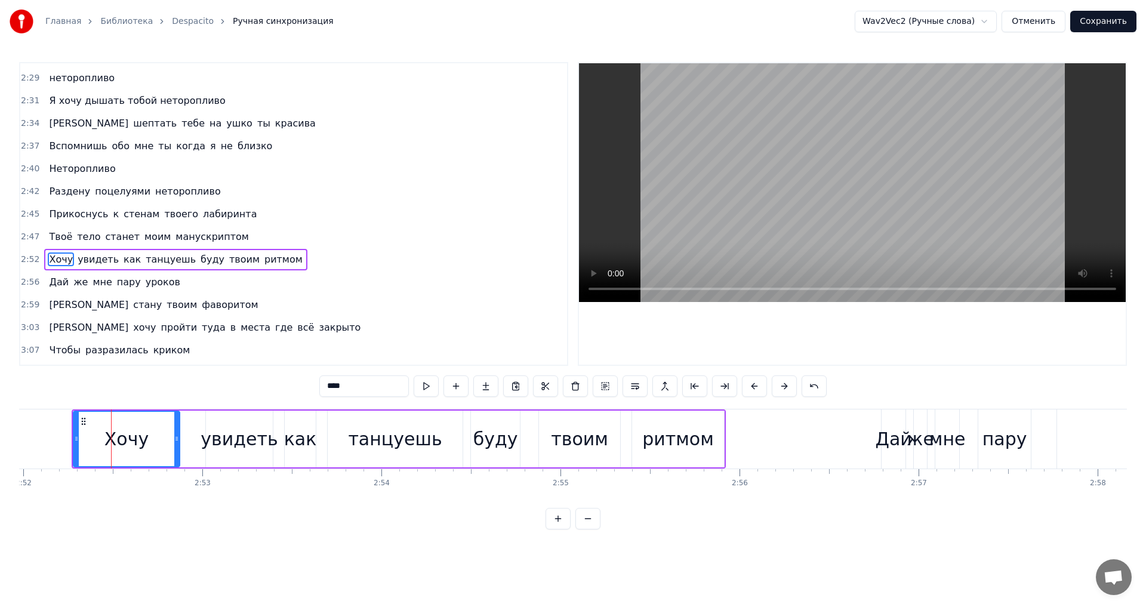
scroll to position [1108, 0]
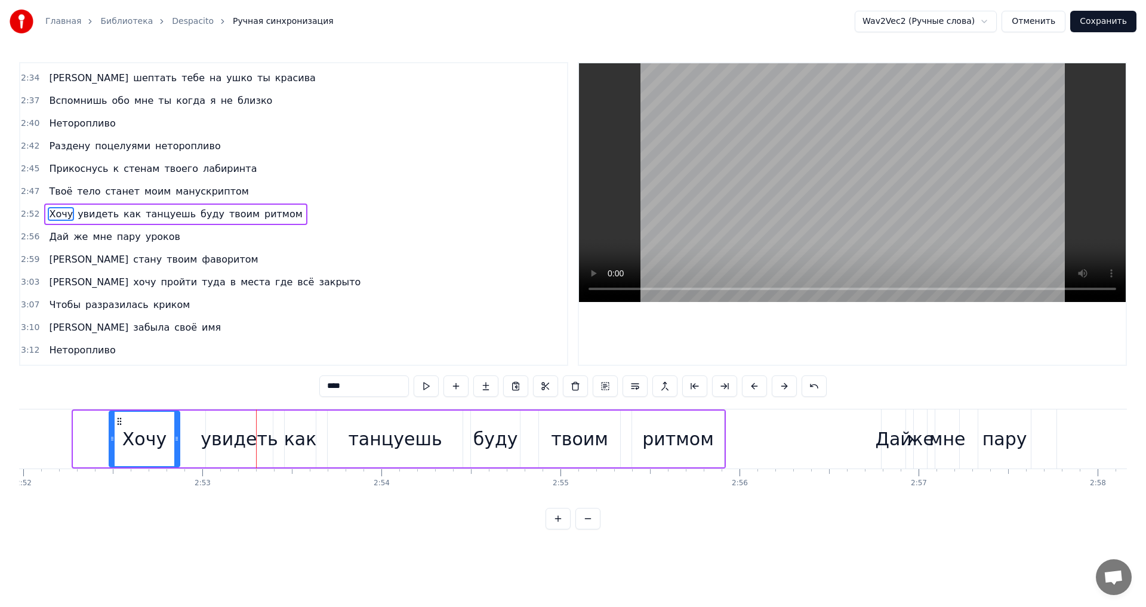
drag, startPoint x: 76, startPoint y: 442, endPoint x: 112, endPoint y: 436, distance: 36.3
click at [112, 436] on icon at bounding box center [112, 439] width 5 height 10
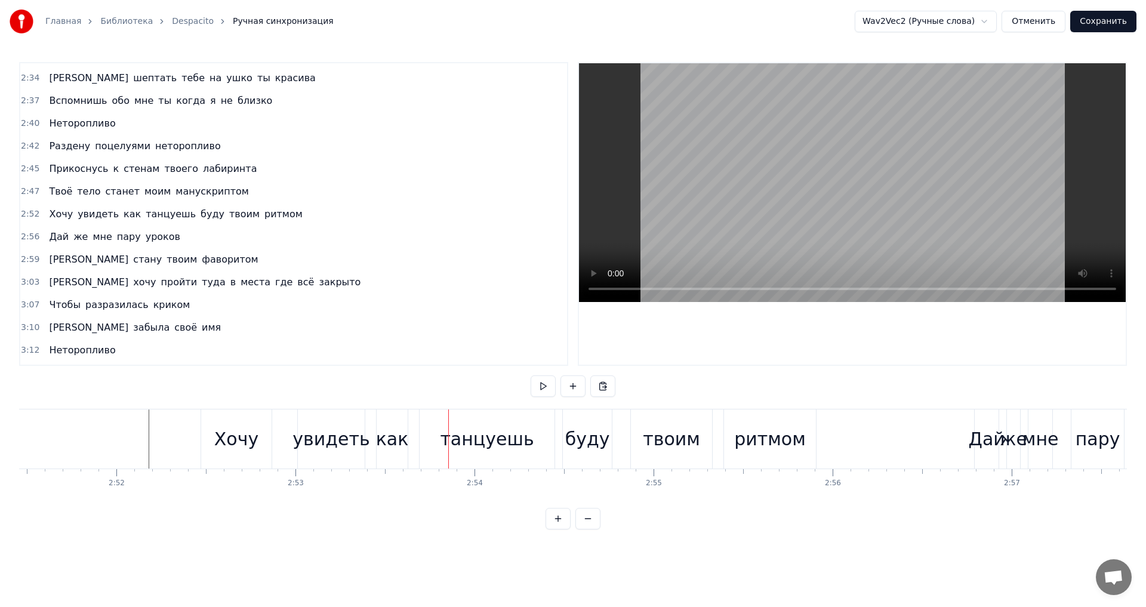
scroll to position [0, 30260]
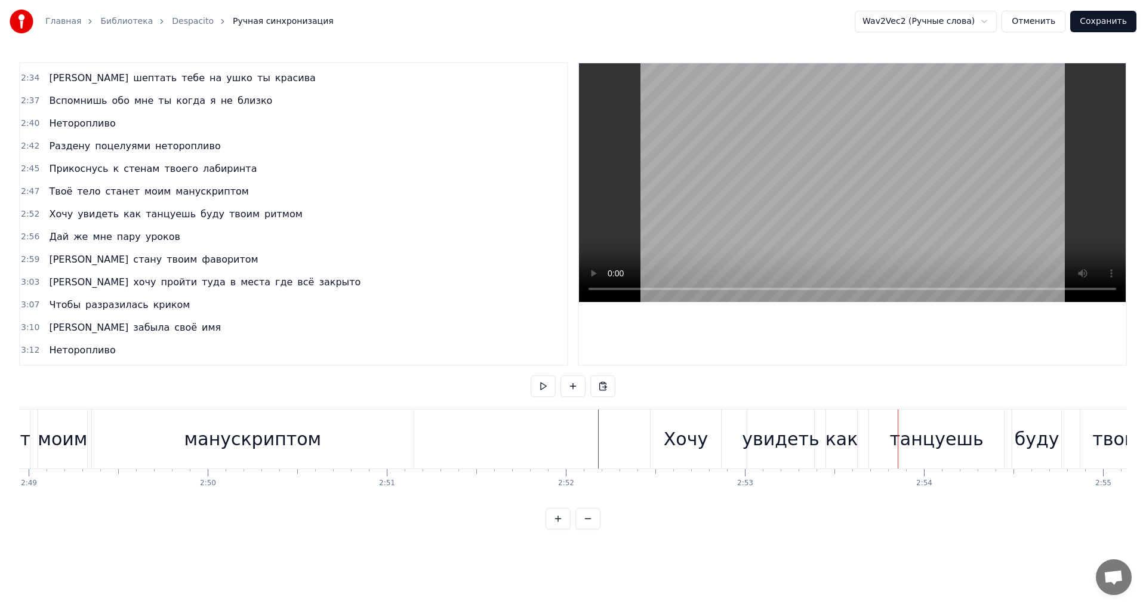
click at [211, 429] on div "манускриптом" at bounding box center [252, 439] width 137 height 27
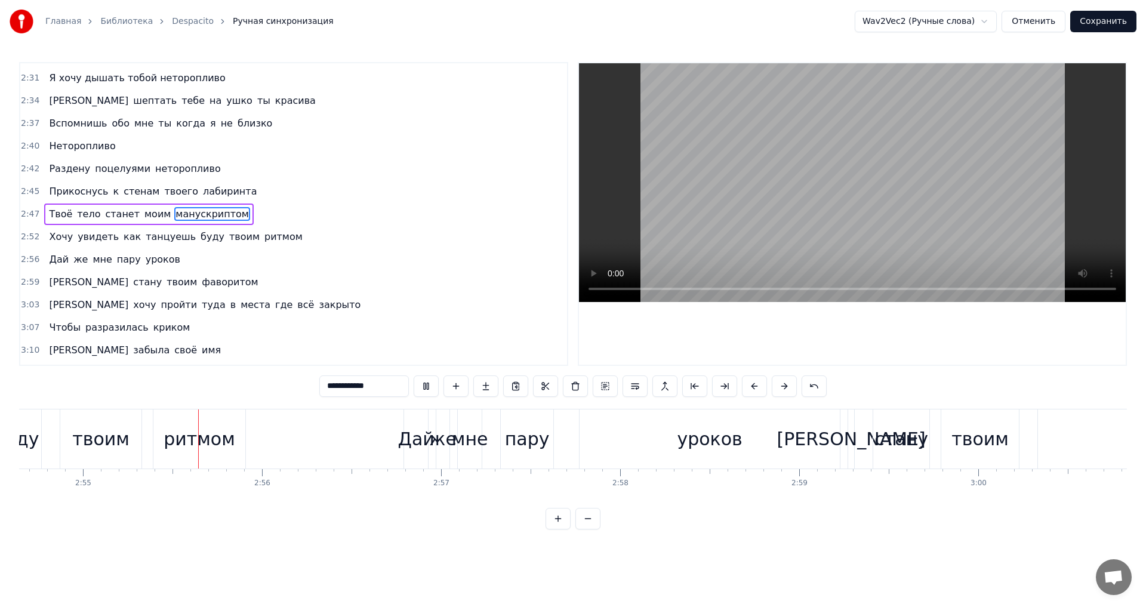
scroll to position [0, 31283]
click at [705, 440] on div "уроков" at bounding box center [707, 439] width 65 height 27
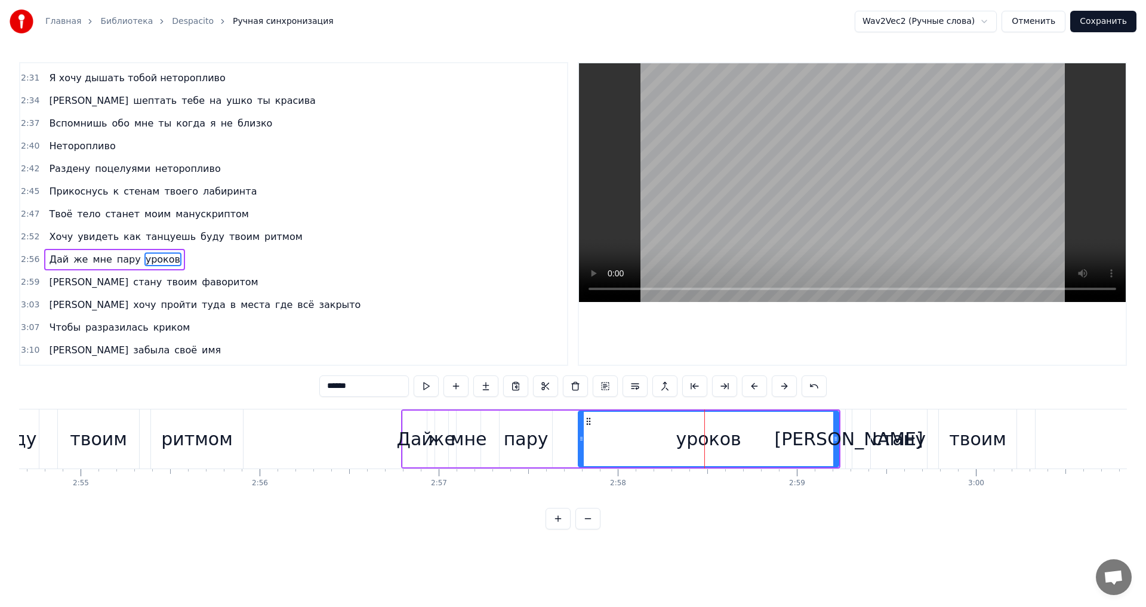
scroll to position [1131, 0]
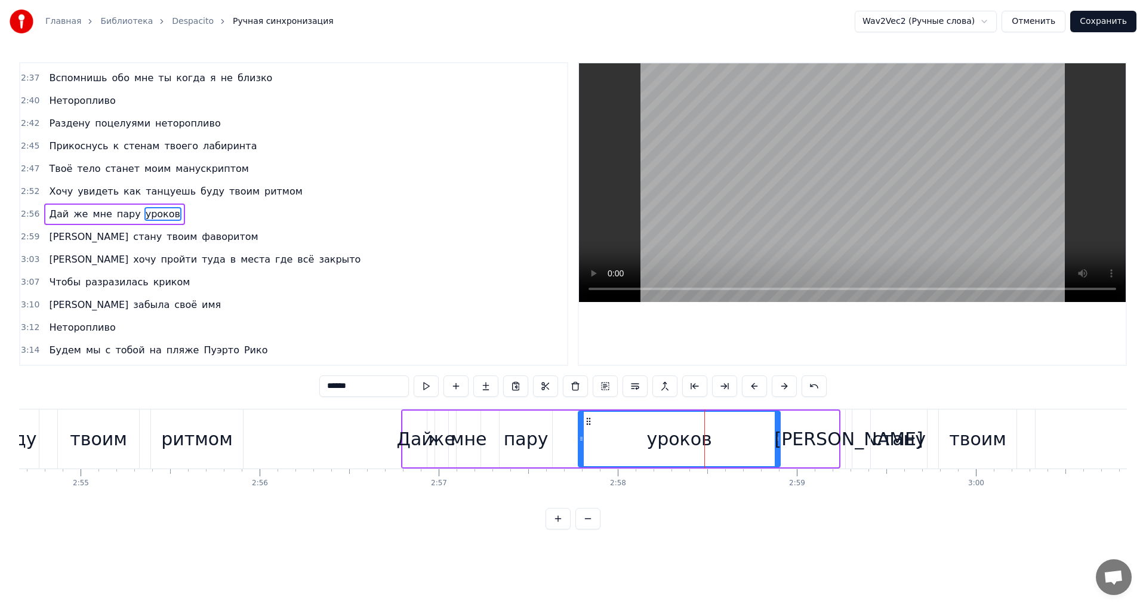
drag, startPoint x: 835, startPoint y: 439, endPoint x: 776, endPoint y: 442, distance: 58.6
click at [776, 442] on icon at bounding box center [777, 439] width 5 height 10
click at [222, 435] on div "ритмом" at bounding box center [197, 439] width 72 height 27
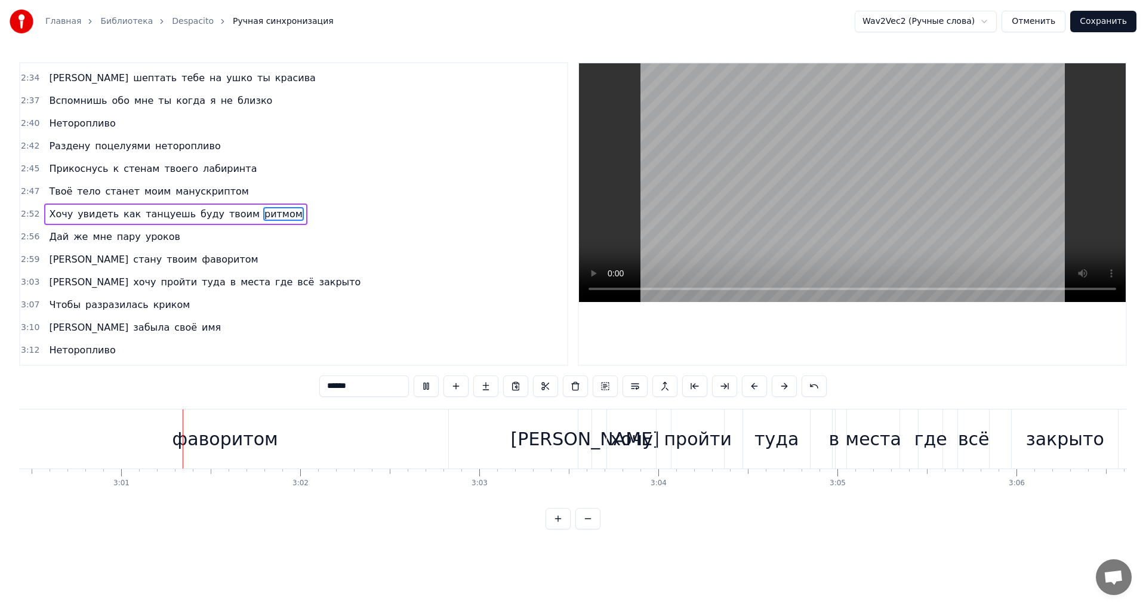
scroll to position [0, 32318]
click at [308, 435] on div "фаворитом" at bounding box center [224, 439] width 447 height 59
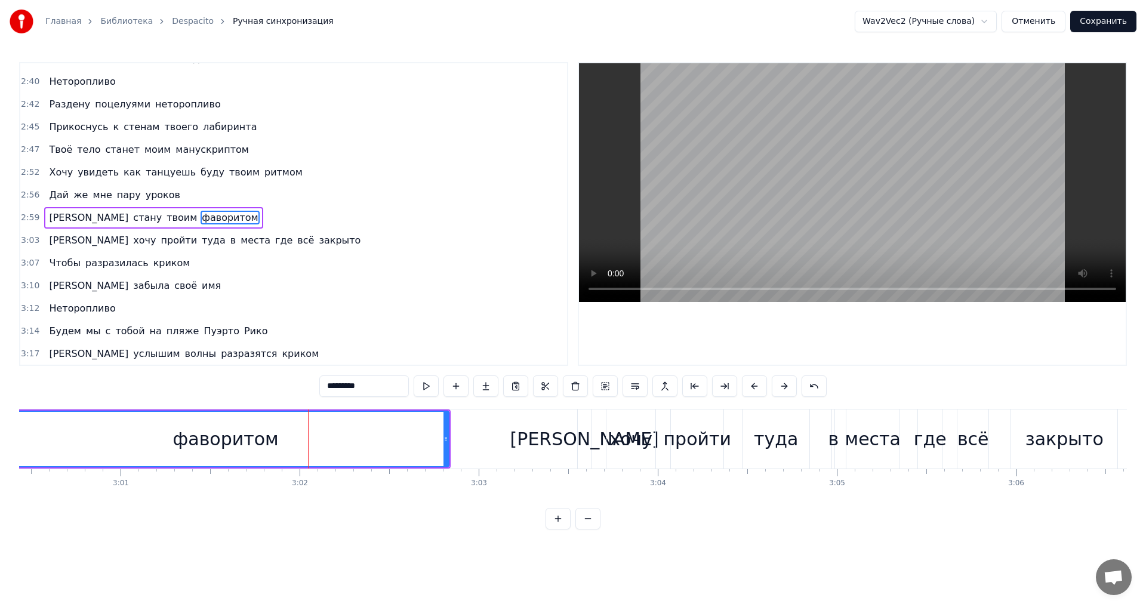
scroll to position [1153, 0]
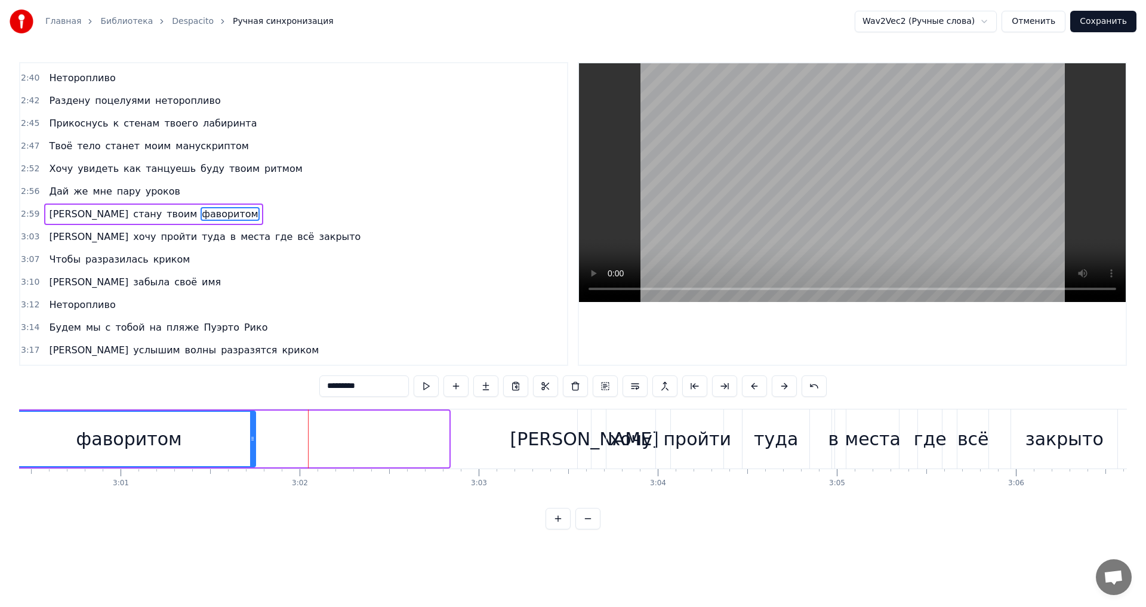
drag, startPoint x: 444, startPoint y: 436, endPoint x: 250, endPoint y: 431, distance: 193.5
click at [250, 431] on div at bounding box center [252, 439] width 5 height 54
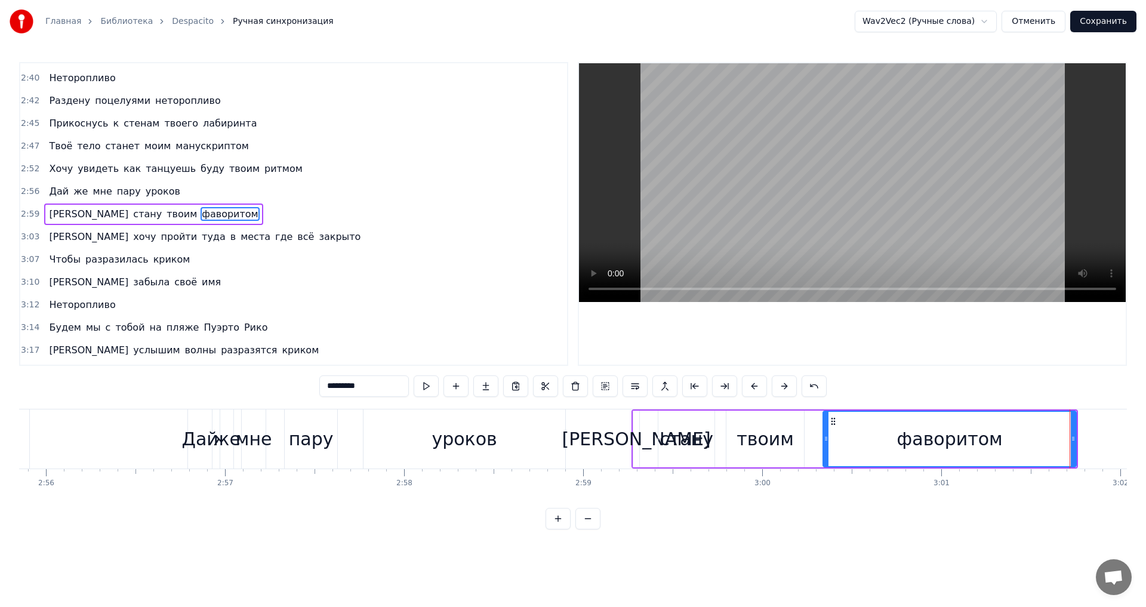
scroll to position [0, 31452]
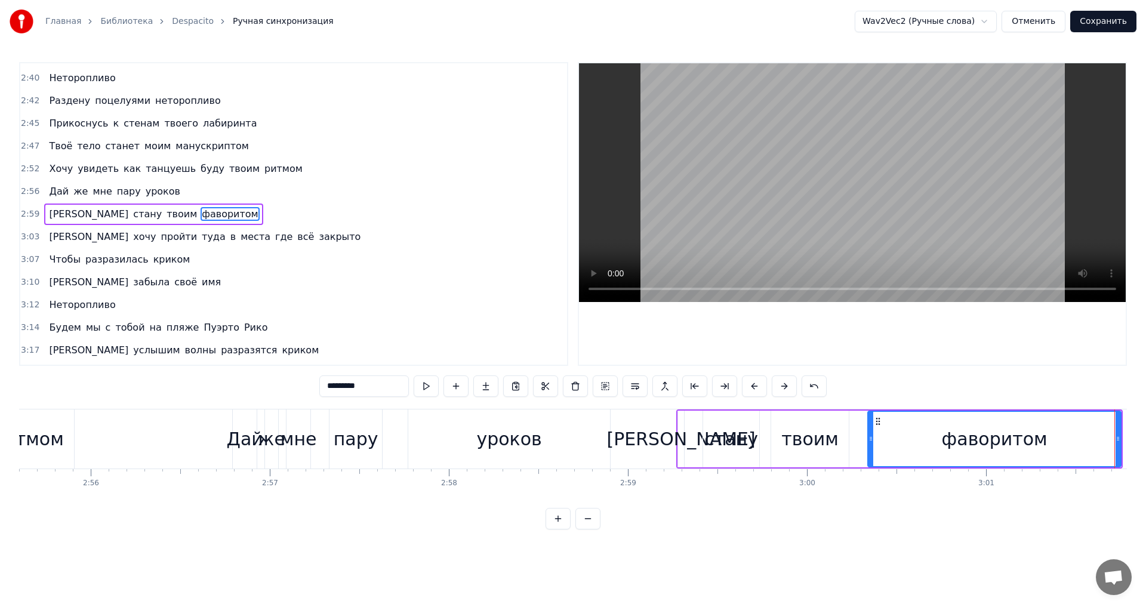
click at [523, 438] on div "уроков" at bounding box center [508, 439] width 65 height 27
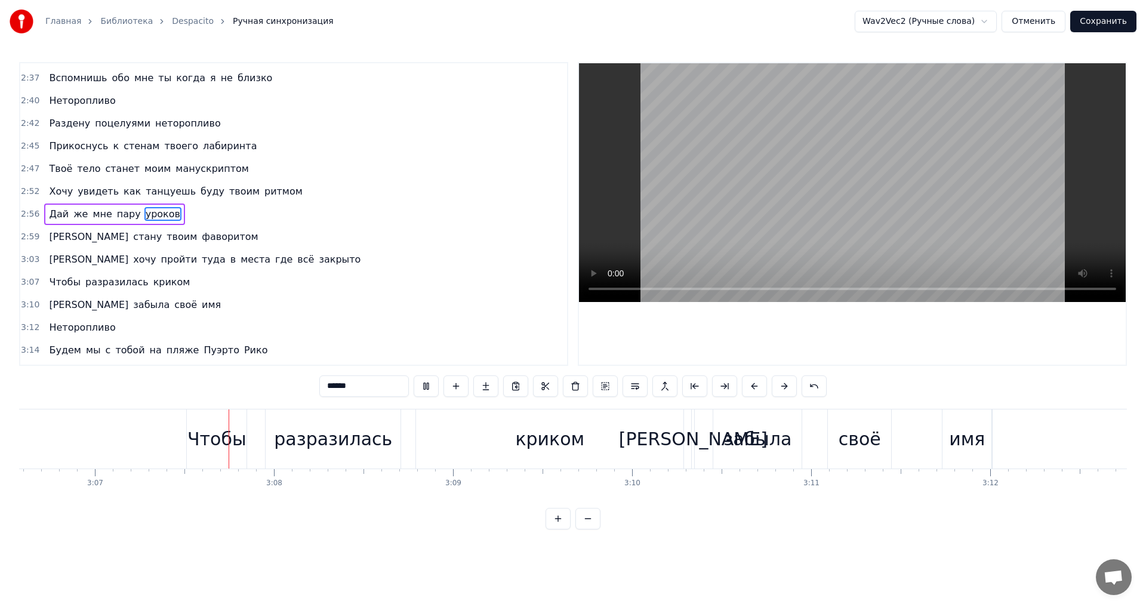
scroll to position [0, 33460]
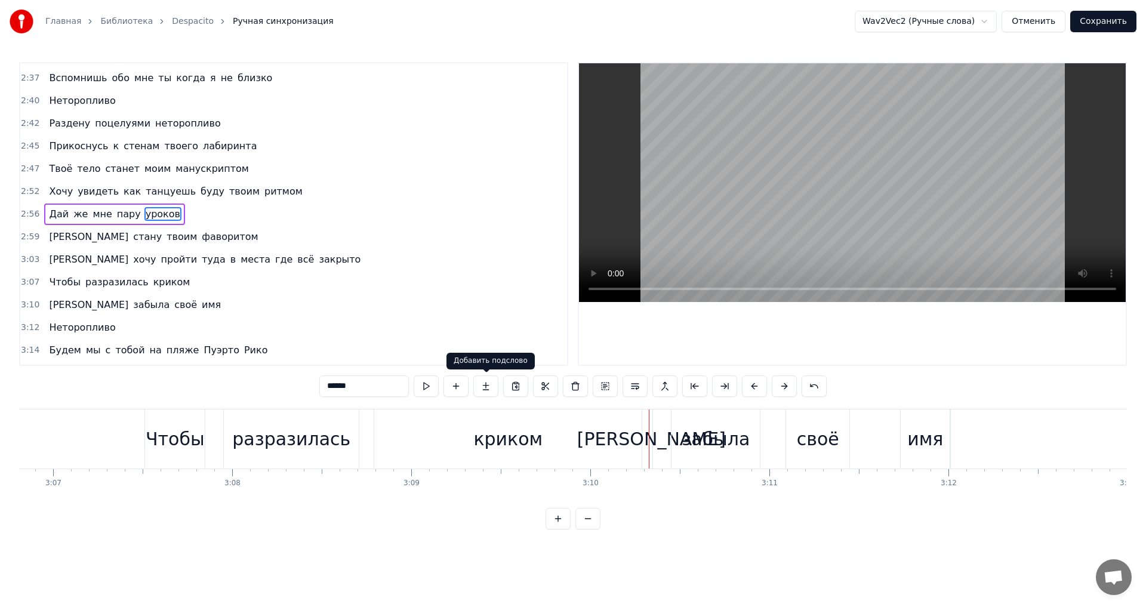
click at [501, 427] on div "криком" at bounding box center [507, 439] width 69 height 27
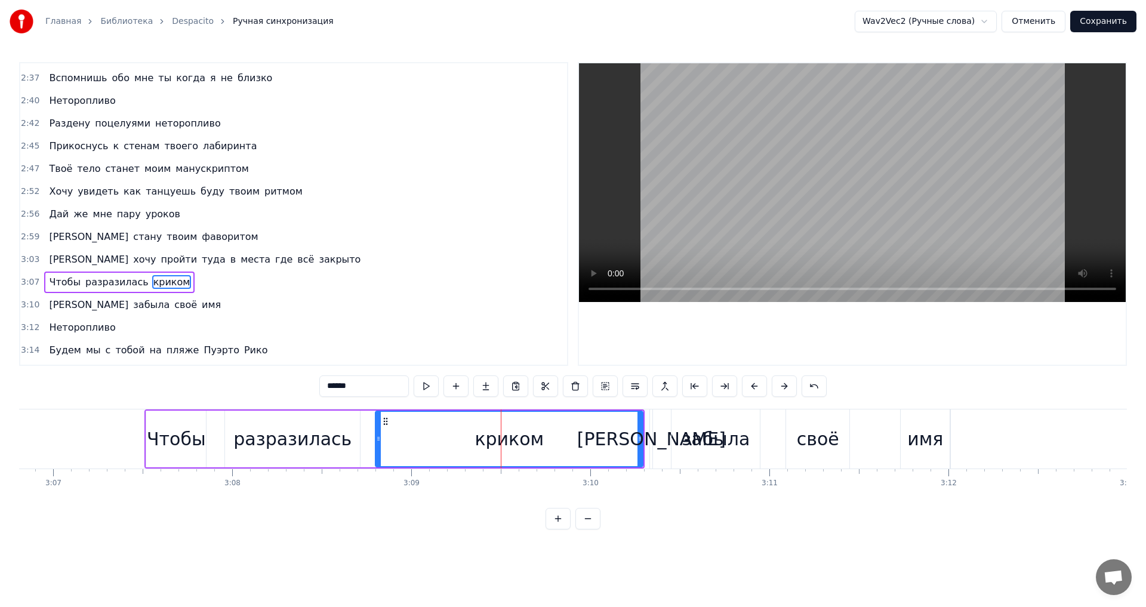
scroll to position [1199, 0]
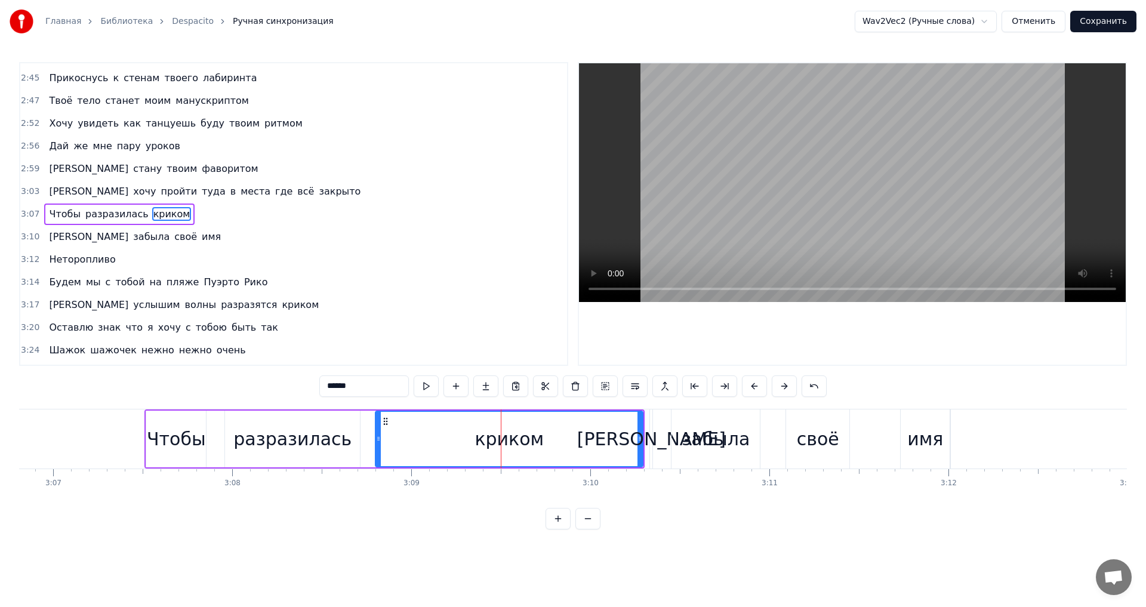
click at [651, 439] on div "[PERSON_NAME]" at bounding box center [651, 439] width 149 height 27
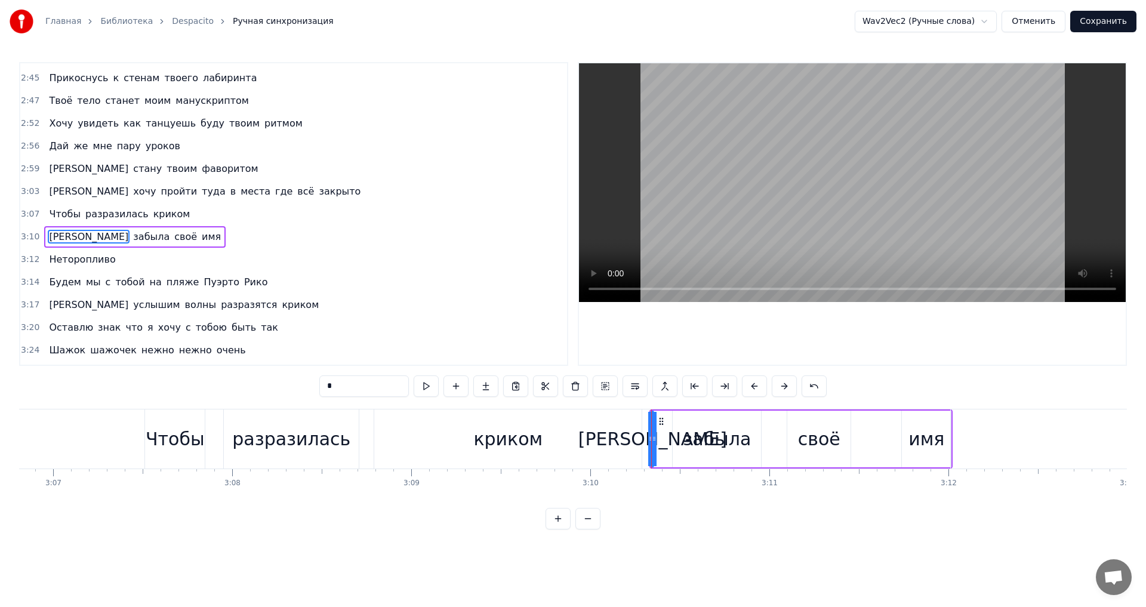
scroll to position [1222, 0]
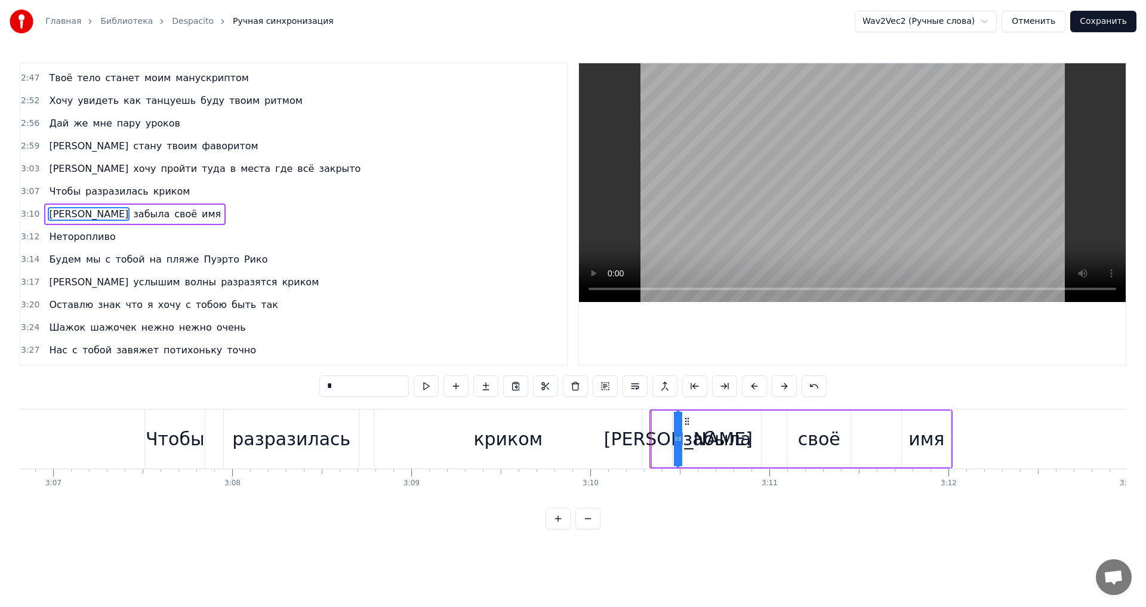
drag, startPoint x: 662, startPoint y: 418, endPoint x: 687, endPoint y: 417, distance: 25.7
click at [623, 432] on div "криком" at bounding box center [507, 439] width 267 height 59
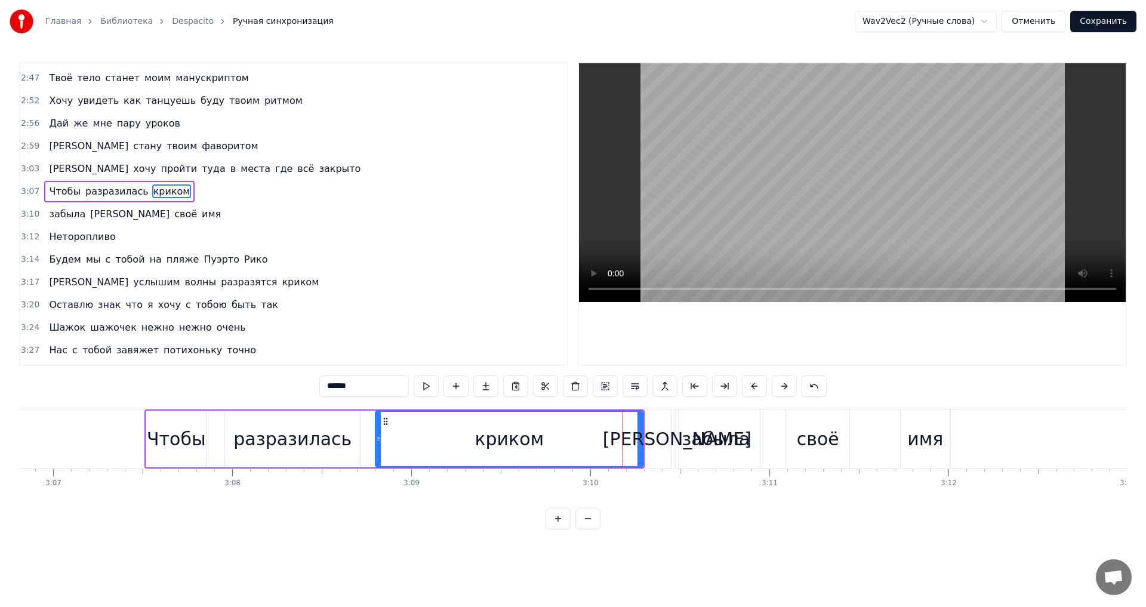
scroll to position [1199, 0]
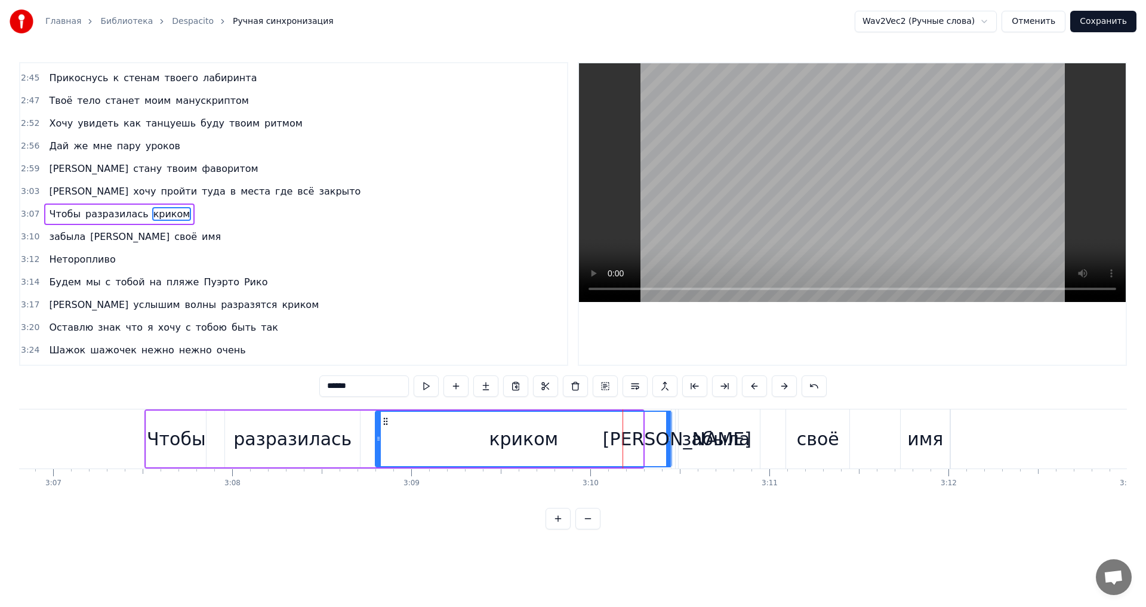
drag, startPoint x: 640, startPoint y: 433, endPoint x: 649, endPoint y: 424, distance: 12.7
click at [669, 429] on div at bounding box center [668, 439] width 5 height 54
click at [190, 440] on div "Чтобы" at bounding box center [176, 439] width 59 height 27
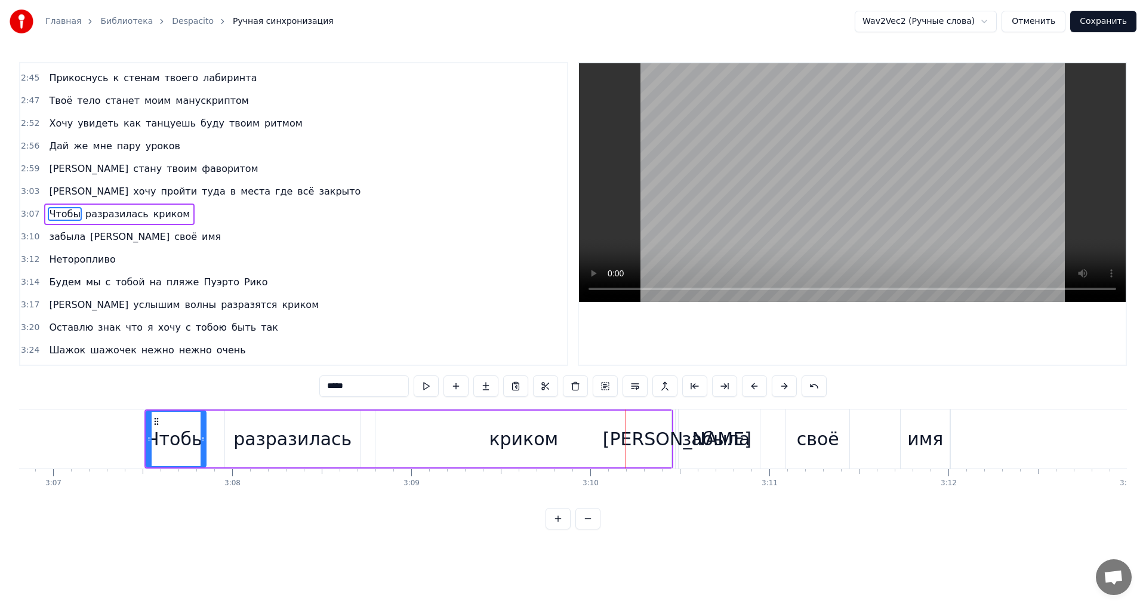
click at [709, 436] on div "забыла" at bounding box center [716, 439] width 68 height 27
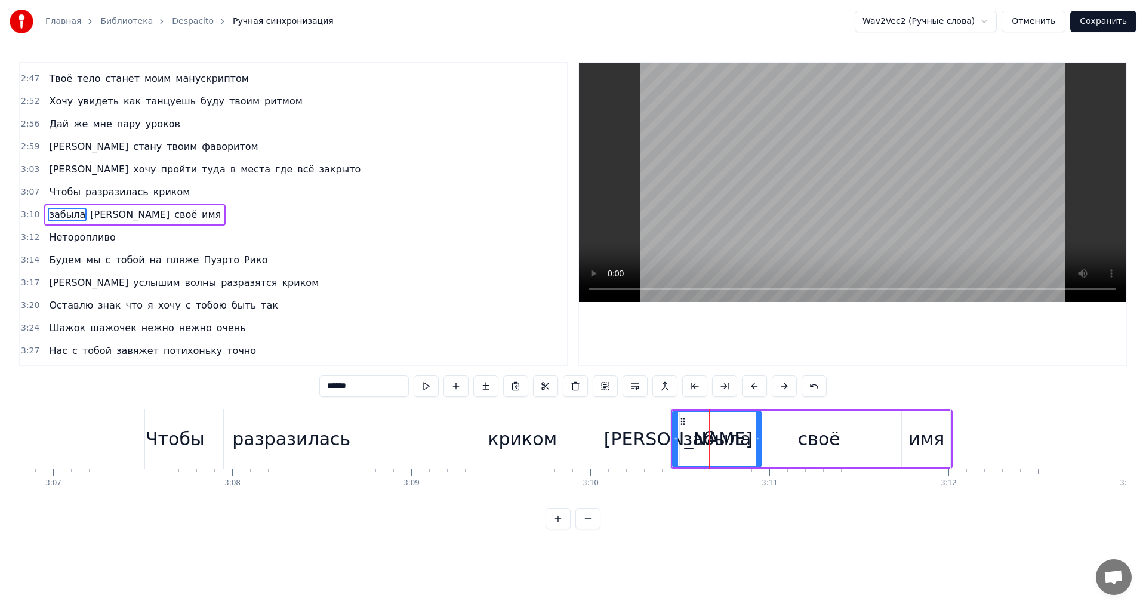
scroll to position [1222, 0]
click at [924, 437] on div "имя" at bounding box center [927, 439] width 36 height 27
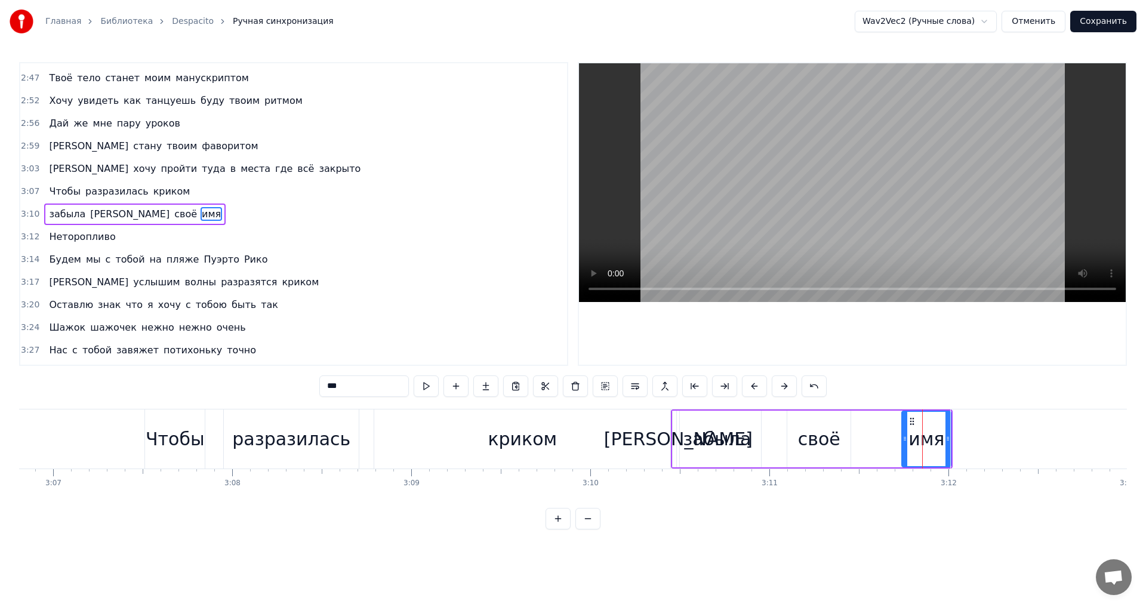
drag, startPoint x: 924, startPoint y: 437, endPoint x: 942, endPoint y: 436, distance: 17.9
click at [942, 436] on div "имя" at bounding box center [927, 439] width 36 height 27
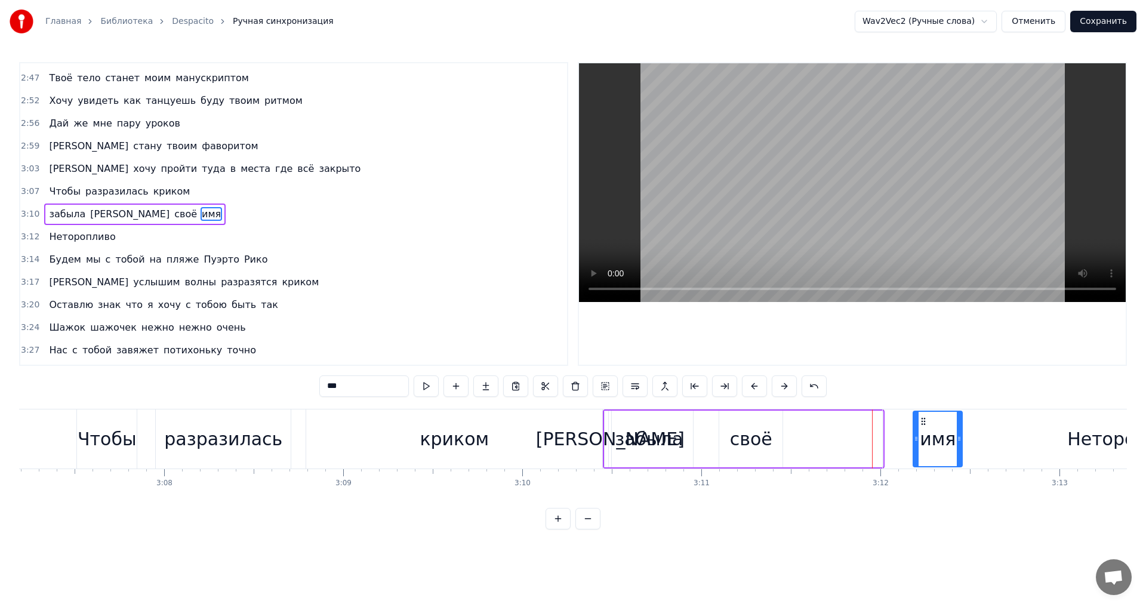
scroll to position [0, 33533]
drag, startPoint x: 912, startPoint y: 420, endPoint x: 891, endPoint y: 422, distance: 21.0
click at [739, 424] on div "своё" at bounding box center [746, 439] width 63 height 57
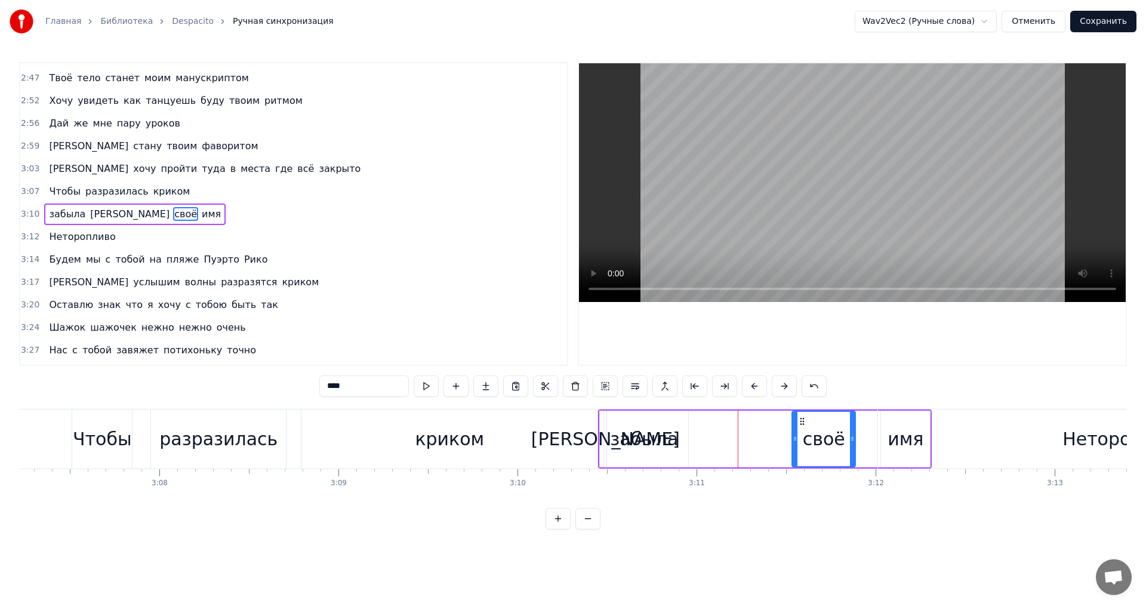
drag, startPoint x: 723, startPoint y: 418, endPoint x: 734, endPoint y: 414, distance: 11.9
click at [801, 412] on div "своё" at bounding box center [824, 439] width 62 height 54
click at [678, 431] on div "забыла" at bounding box center [644, 439] width 88 height 57
type input "******"
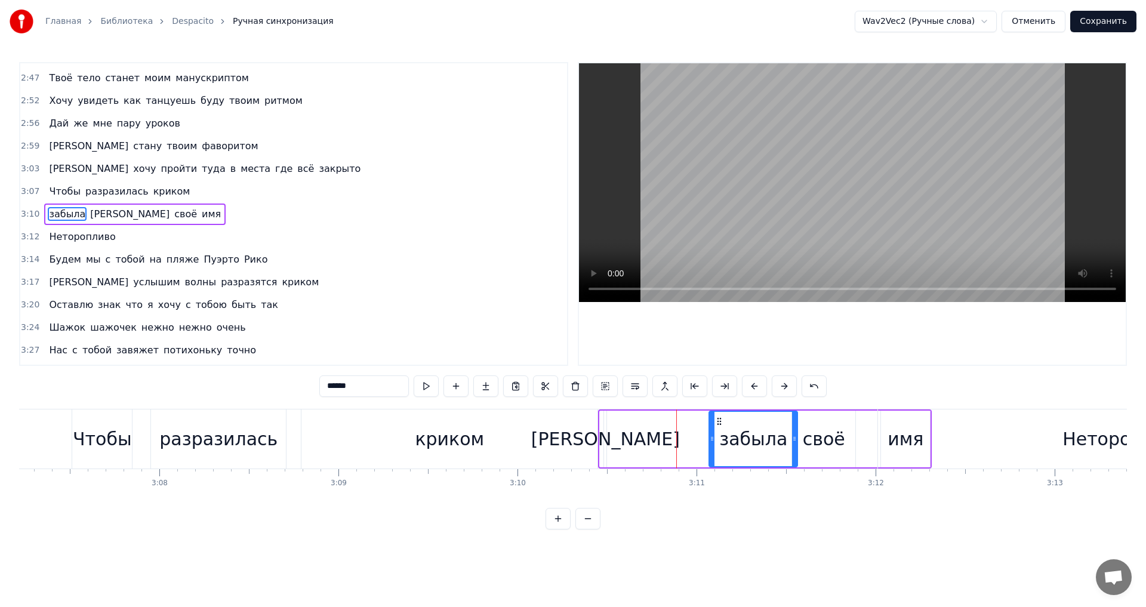
drag, startPoint x: 614, startPoint y: 420, endPoint x: 724, endPoint y: 417, distance: 109.9
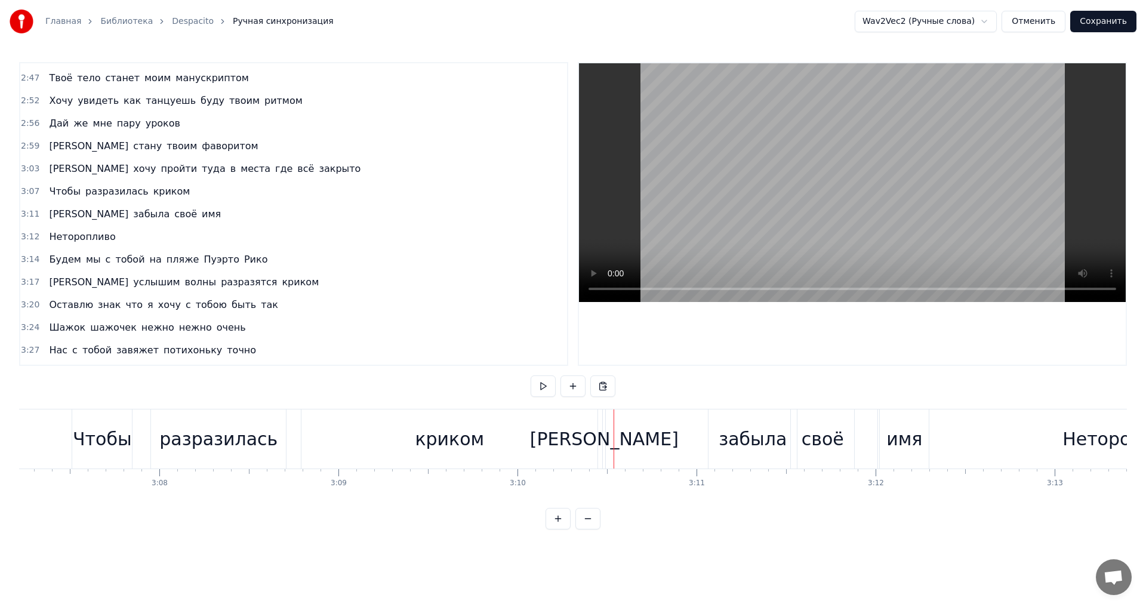
click at [607, 436] on div "[PERSON_NAME]" at bounding box center [604, 439] width 149 height 27
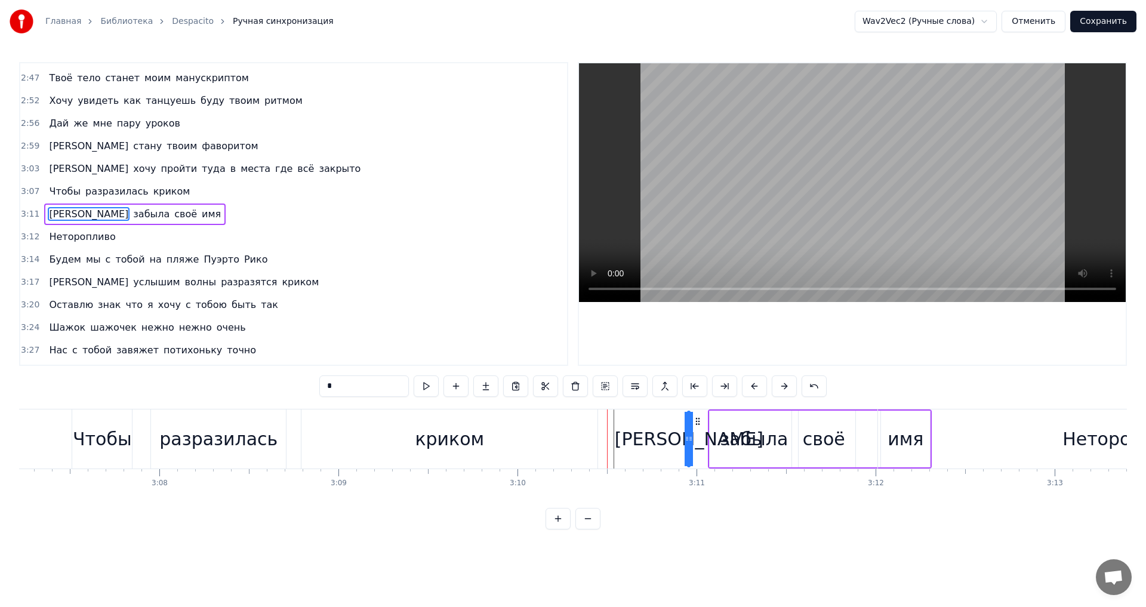
click at [555, 427] on div "криком" at bounding box center [450, 439] width 296 height 59
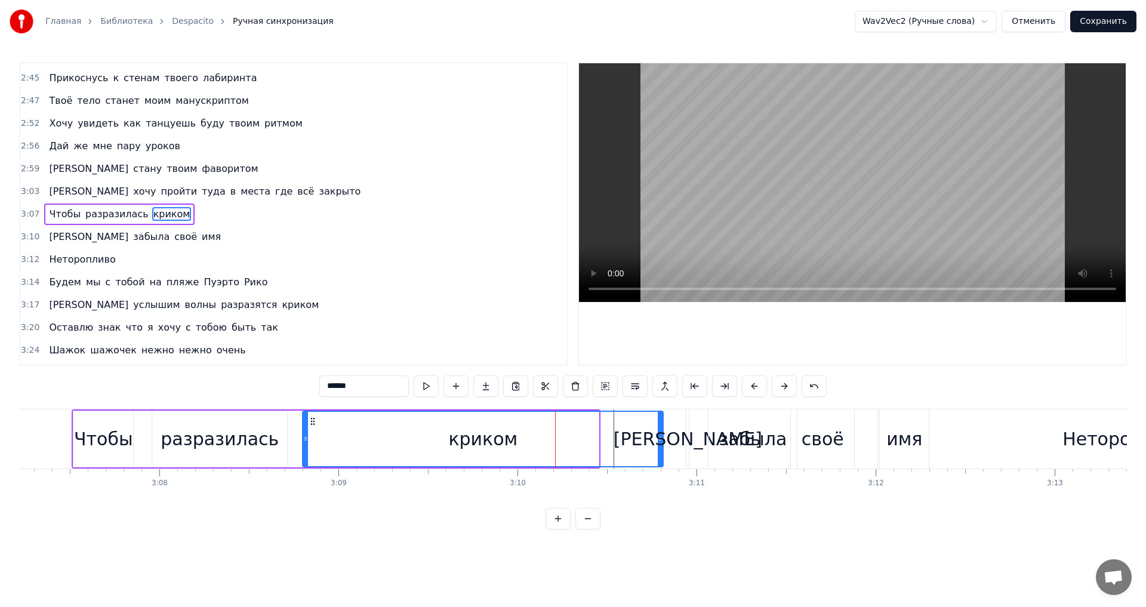
drag, startPoint x: 598, startPoint y: 436, endPoint x: 663, endPoint y: 432, distance: 64.7
click at [663, 432] on div at bounding box center [660, 439] width 5 height 54
click at [122, 435] on div "Чтобы" at bounding box center [103, 439] width 59 height 27
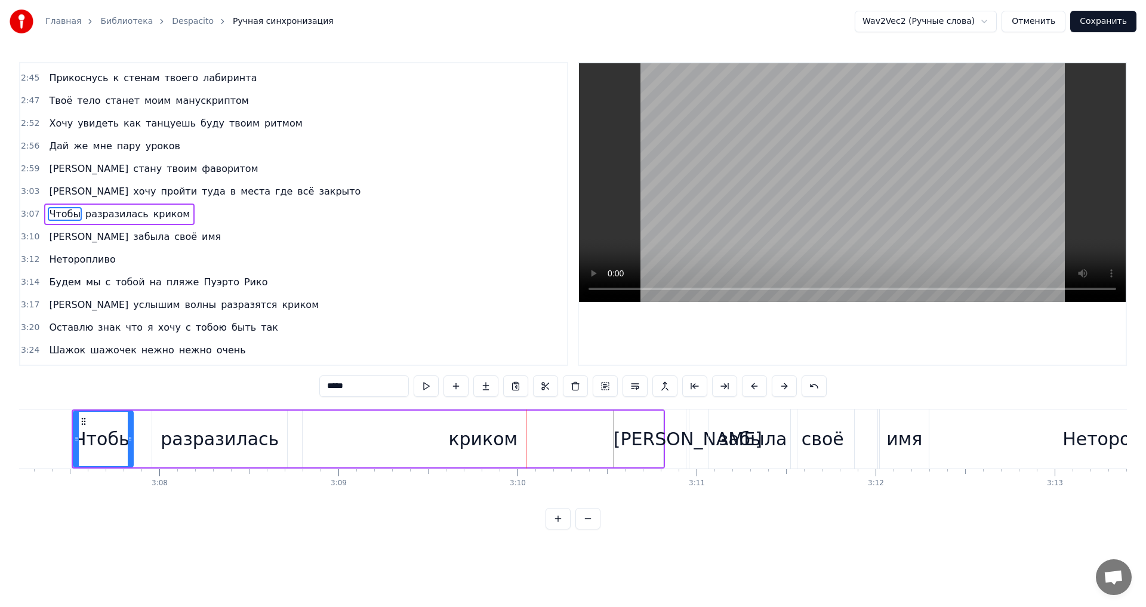
click at [546, 435] on div "криком" at bounding box center [483, 439] width 361 height 57
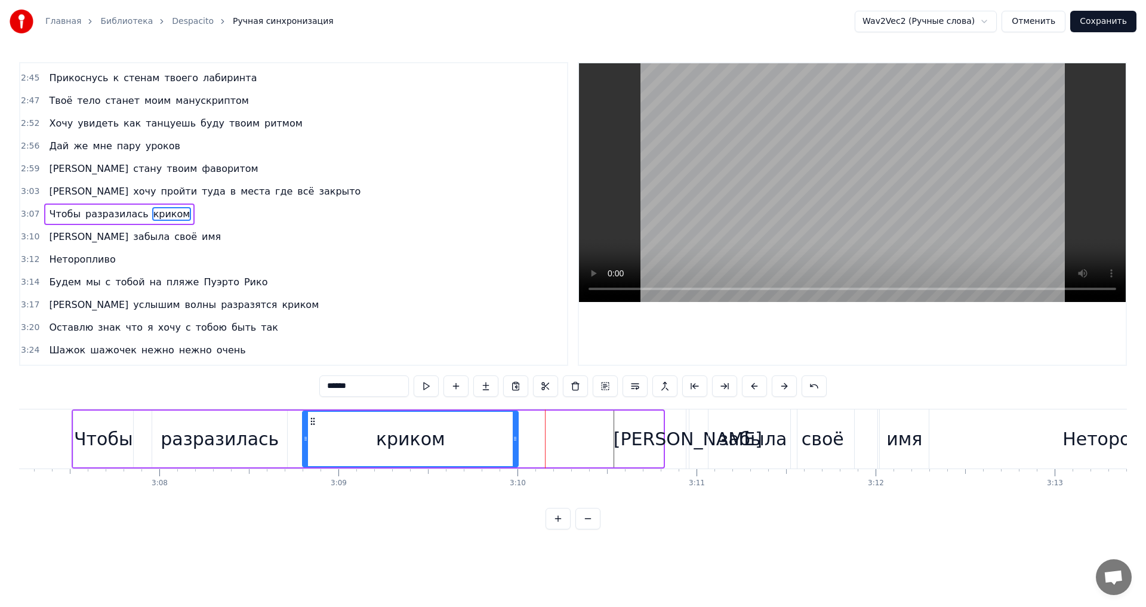
drag, startPoint x: 661, startPoint y: 442, endPoint x: 516, endPoint y: 444, distance: 145.1
click at [516, 444] on div at bounding box center [515, 439] width 5 height 54
click at [106, 441] on div "Чтобы" at bounding box center [103, 439] width 59 height 27
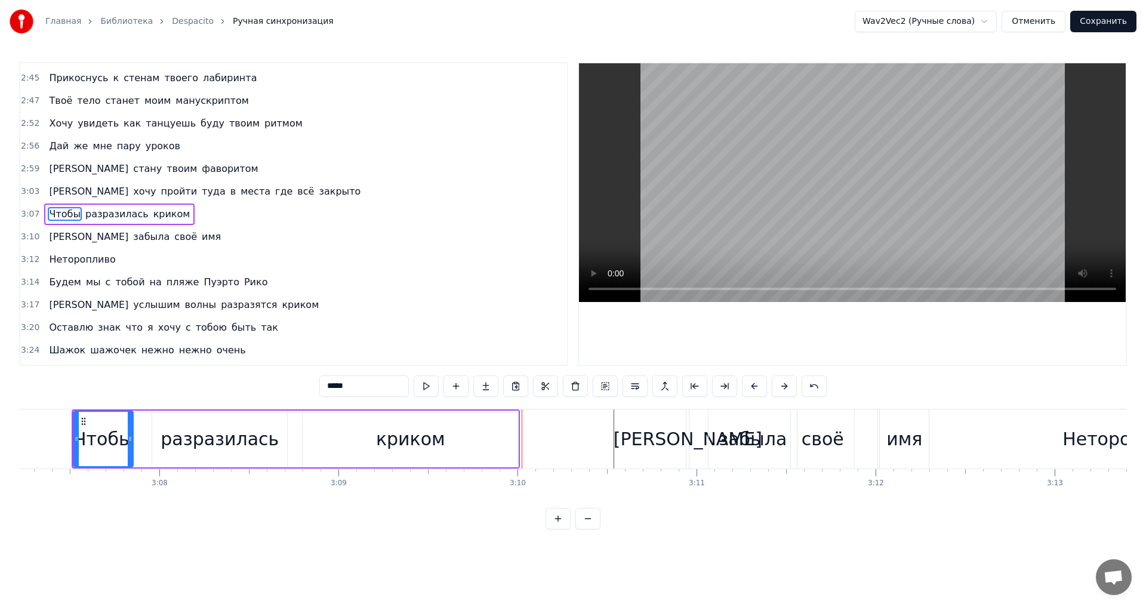
click at [468, 427] on div "криком" at bounding box center [411, 439] width 216 height 57
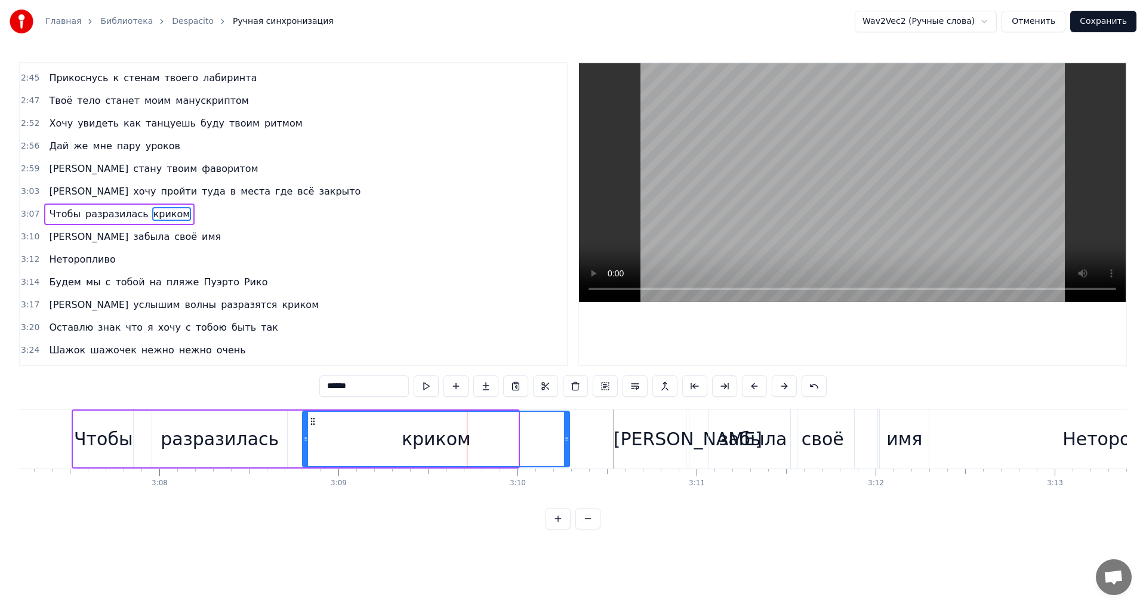
drag, startPoint x: 517, startPoint y: 439, endPoint x: 568, endPoint y: 435, distance: 51.5
click at [568, 435] on icon at bounding box center [566, 439] width 5 height 10
click at [101, 431] on div "Чтобы" at bounding box center [103, 439] width 59 height 27
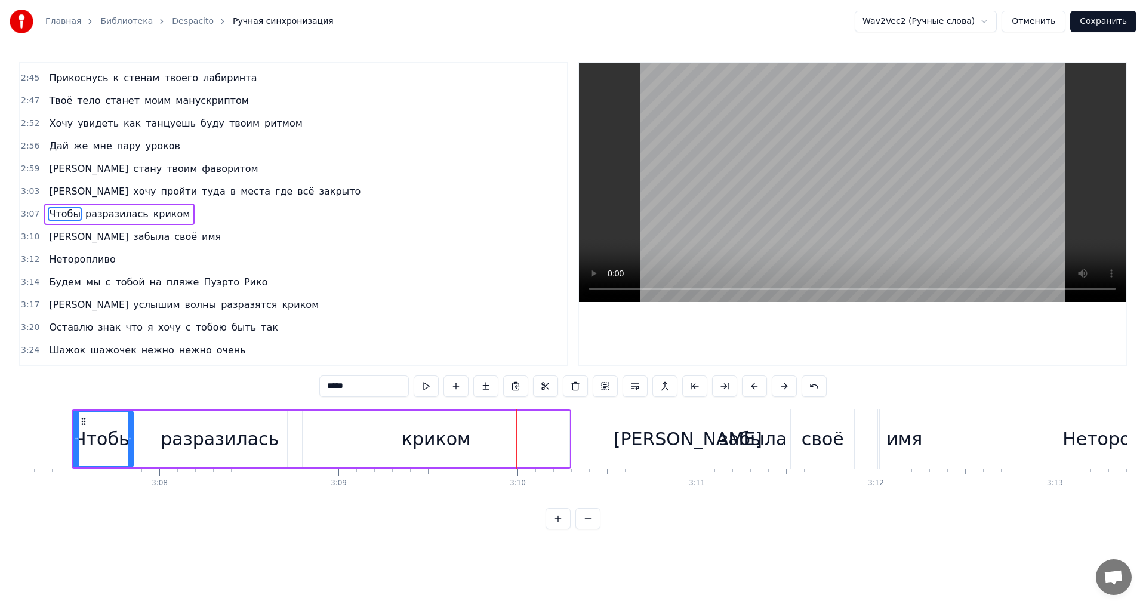
click at [534, 429] on div "криком" at bounding box center [436, 439] width 267 height 57
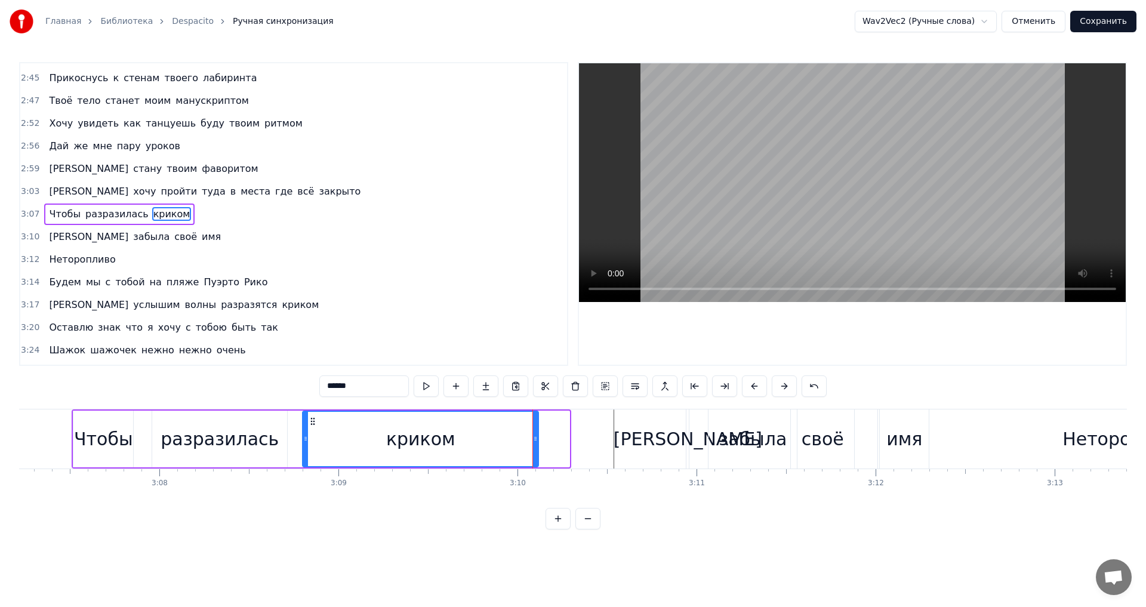
drag, startPoint x: 567, startPoint y: 437, endPoint x: 536, endPoint y: 439, distance: 31.1
click at [536, 439] on icon at bounding box center [535, 439] width 5 height 10
click at [204, 439] on div "разразилась" at bounding box center [220, 439] width 118 height 27
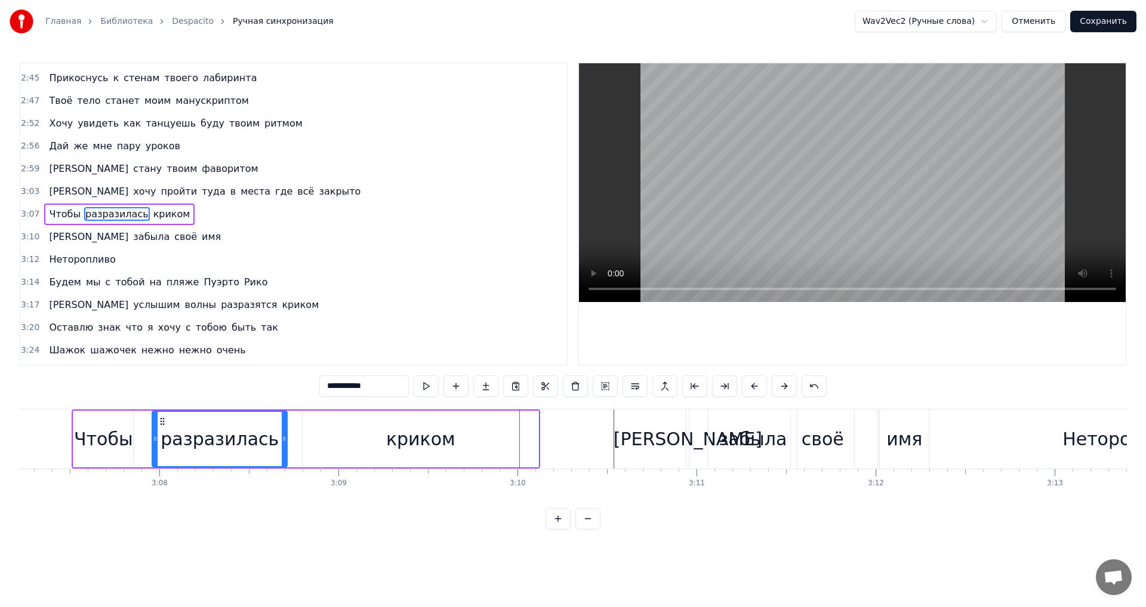
click at [476, 442] on div "криком" at bounding box center [421, 439] width 236 height 57
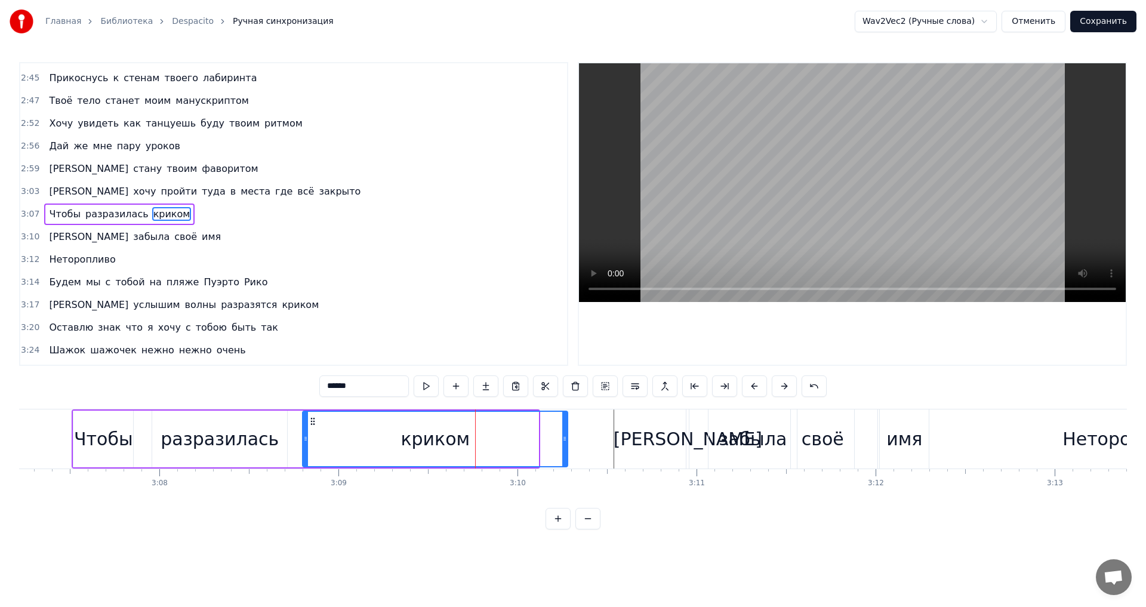
drag, startPoint x: 537, startPoint y: 437, endPoint x: 566, endPoint y: 435, distance: 29.3
click at [566, 435] on icon at bounding box center [564, 439] width 5 height 10
click at [90, 424] on div "Чтобы" at bounding box center [103, 439] width 60 height 57
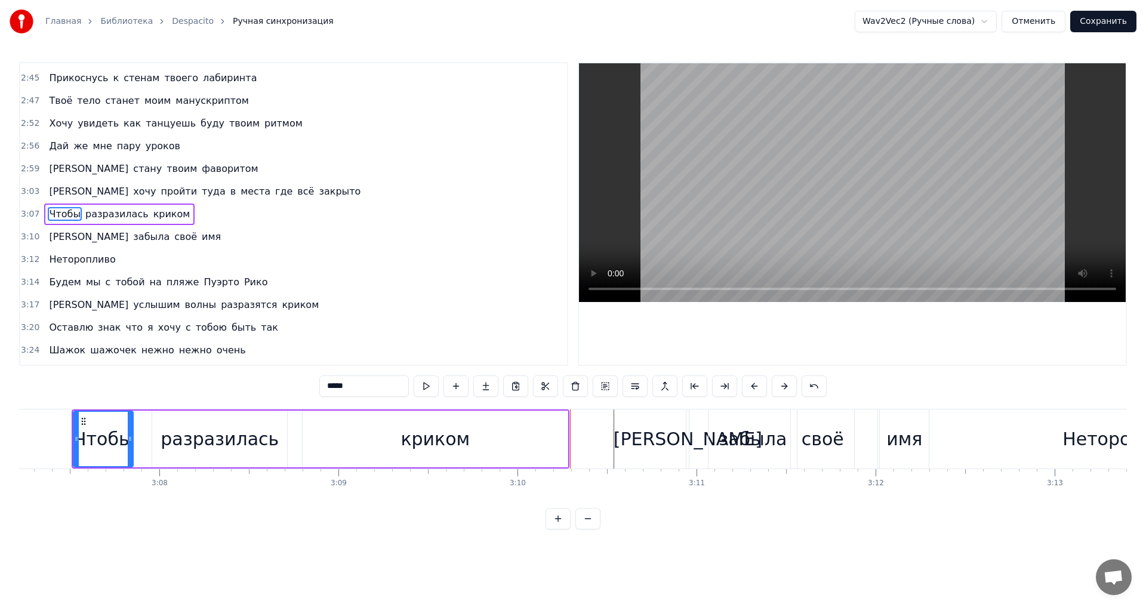
click at [544, 448] on div "криком" at bounding box center [435, 439] width 265 height 57
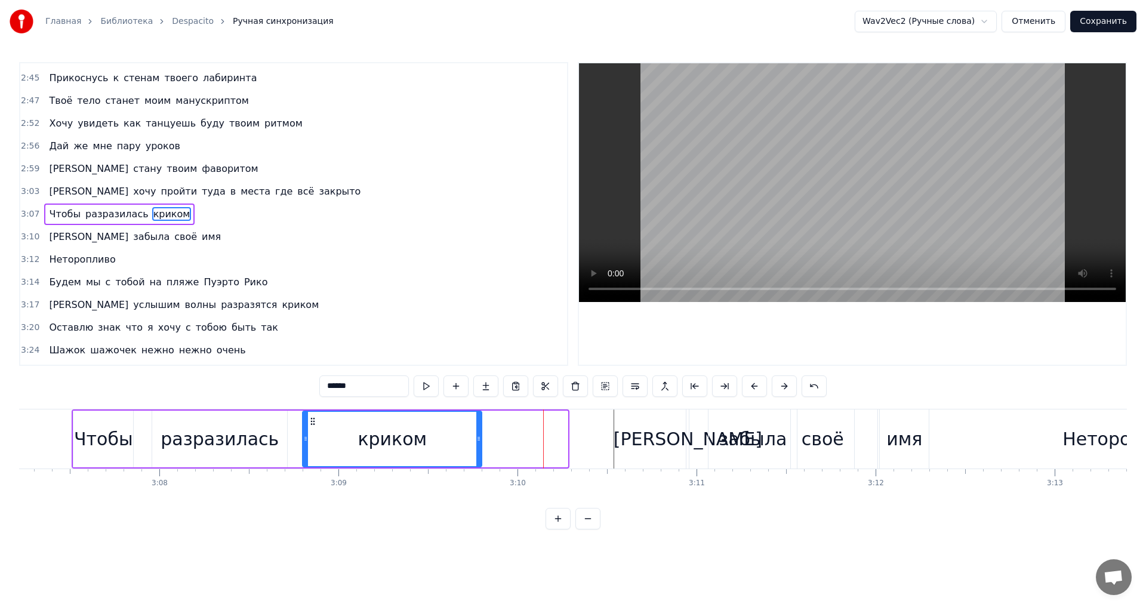
drag, startPoint x: 567, startPoint y: 439, endPoint x: 473, endPoint y: 436, distance: 94.4
click at [478, 438] on icon at bounding box center [478, 439] width 5 height 10
click at [113, 433] on div "Чтобы" at bounding box center [103, 439] width 59 height 27
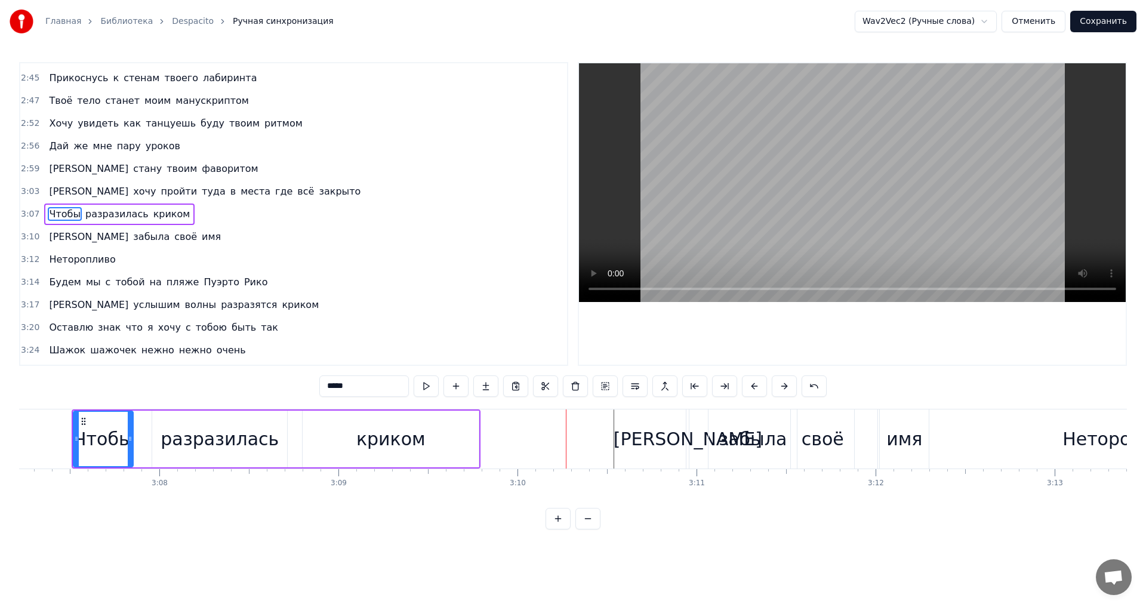
click at [445, 426] on div "криком" at bounding box center [391, 439] width 176 height 57
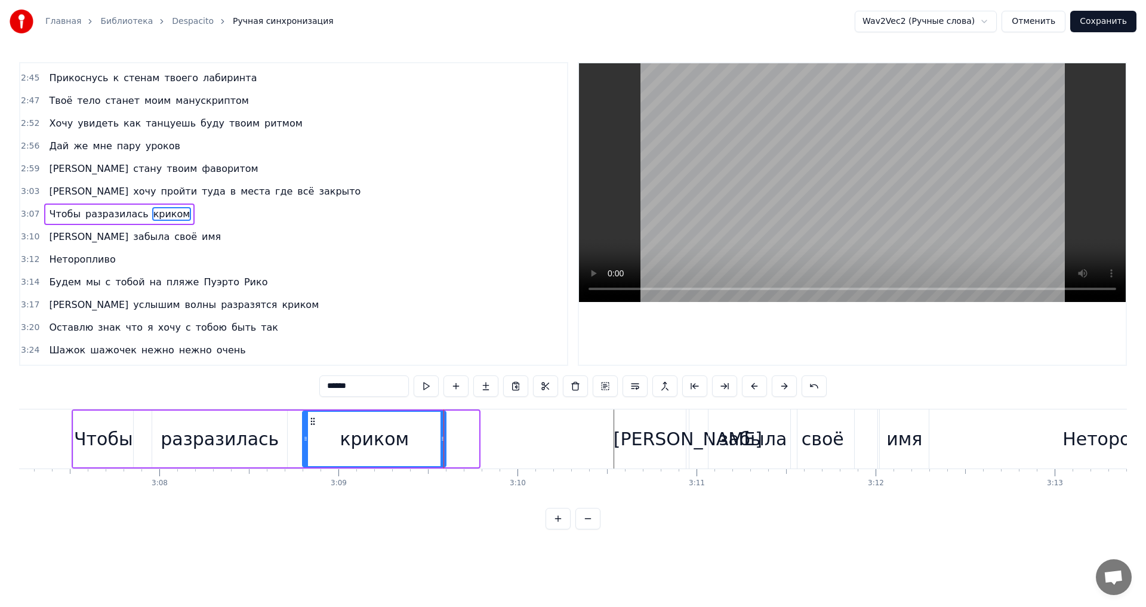
drag, startPoint x: 477, startPoint y: 439, endPoint x: 444, endPoint y: 439, distance: 32.8
click at [444, 439] on icon at bounding box center [443, 439] width 5 height 10
click at [98, 429] on div "Чтобы" at bounding box center [103, 439] width 59 height 27
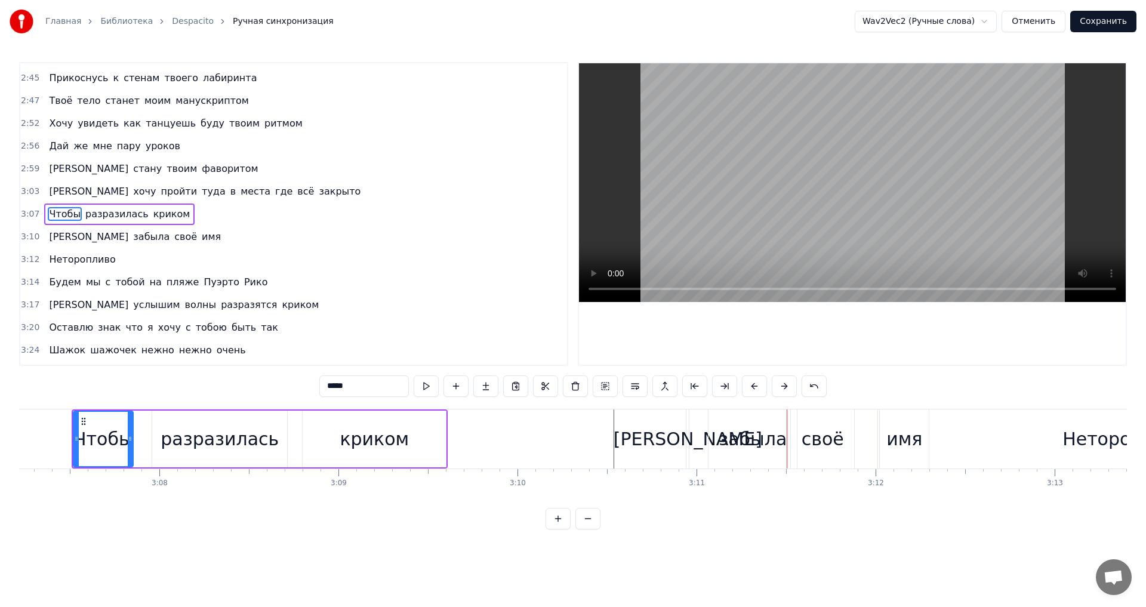
click at [690, 437] on div "[PERSON_NAME]" at bounding box center [688, 439] width 149 height 27
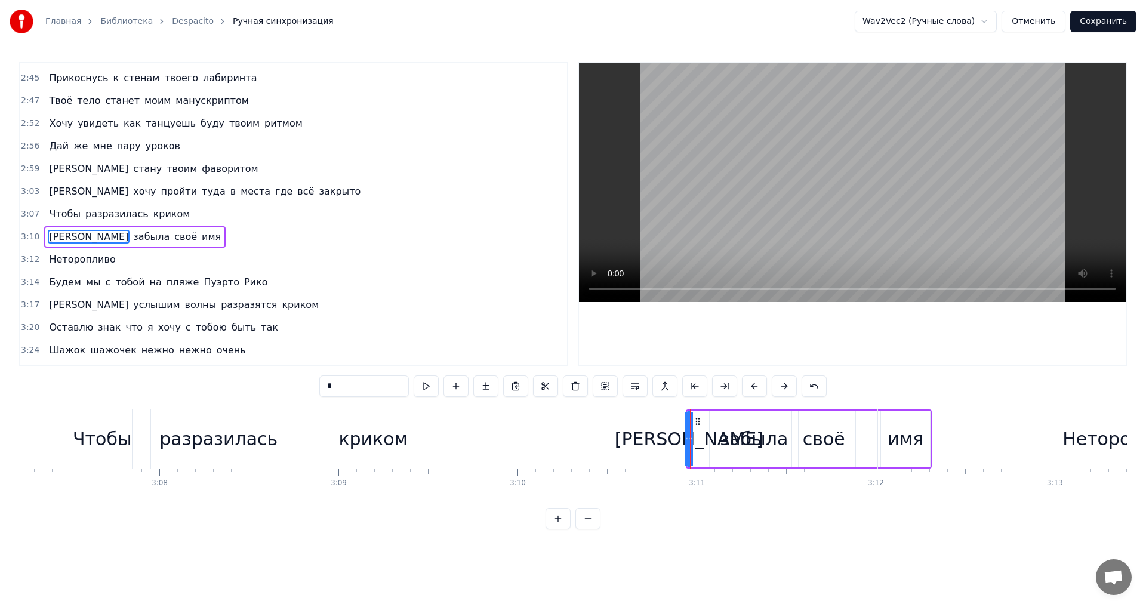
scroll to position [1222, 0]
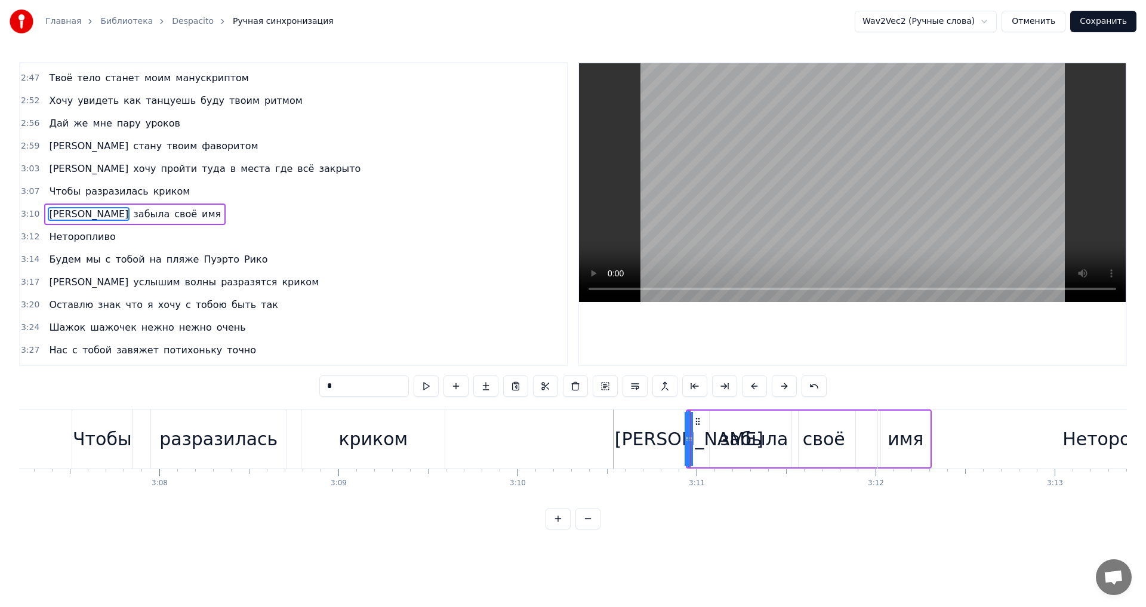
click at [684, 439] on div "[PERSON_NAME]" at bounding box center [689, 439] width 149 height 27
drag, startPoint x: 697, startPoint y: 421, endPoint x: 599, endPoint y: 427, distance: 98.7
click at [211, 432] on div "разразилась" at bounding box center [218, 439] width 118 height 27
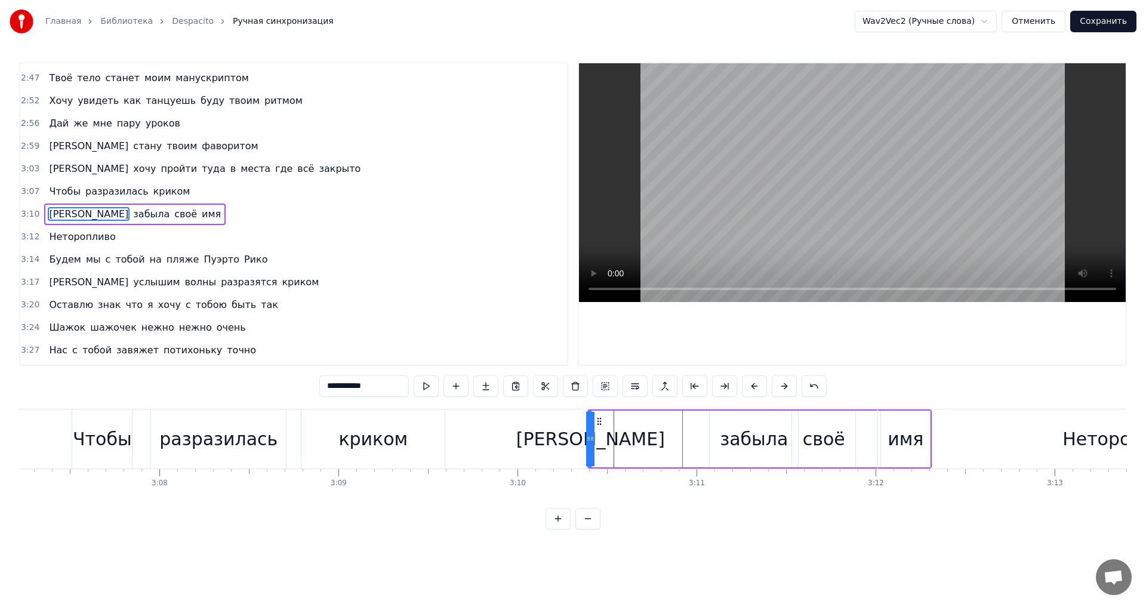
scroll to position [1199, 0]
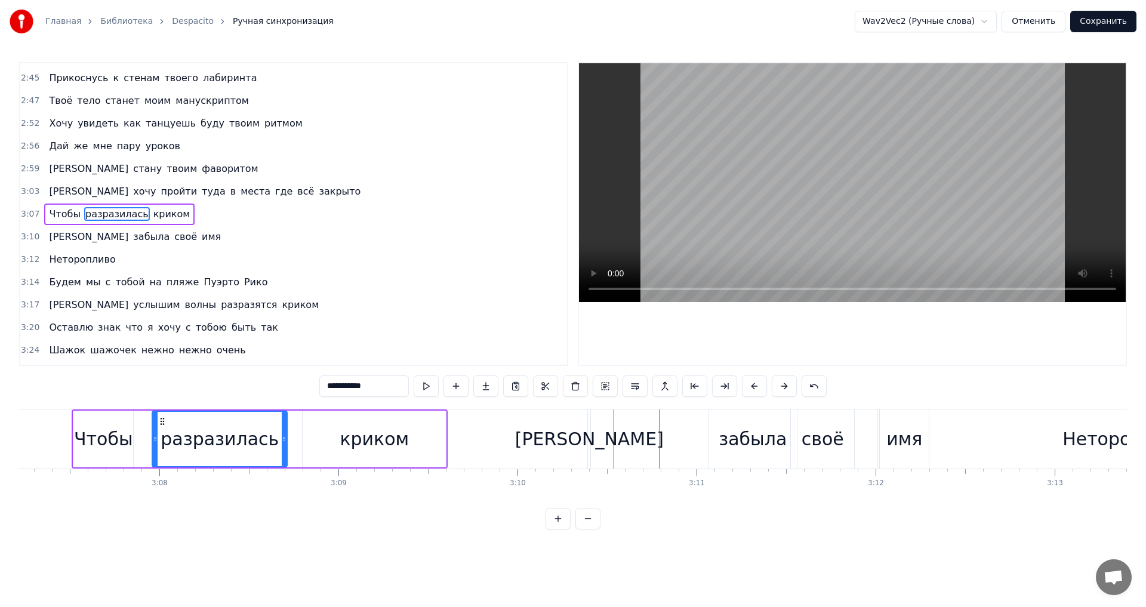
click at [595, 439] on div "[PERSON_NAME]" at bounding box center [589, 439] width 149 height 27
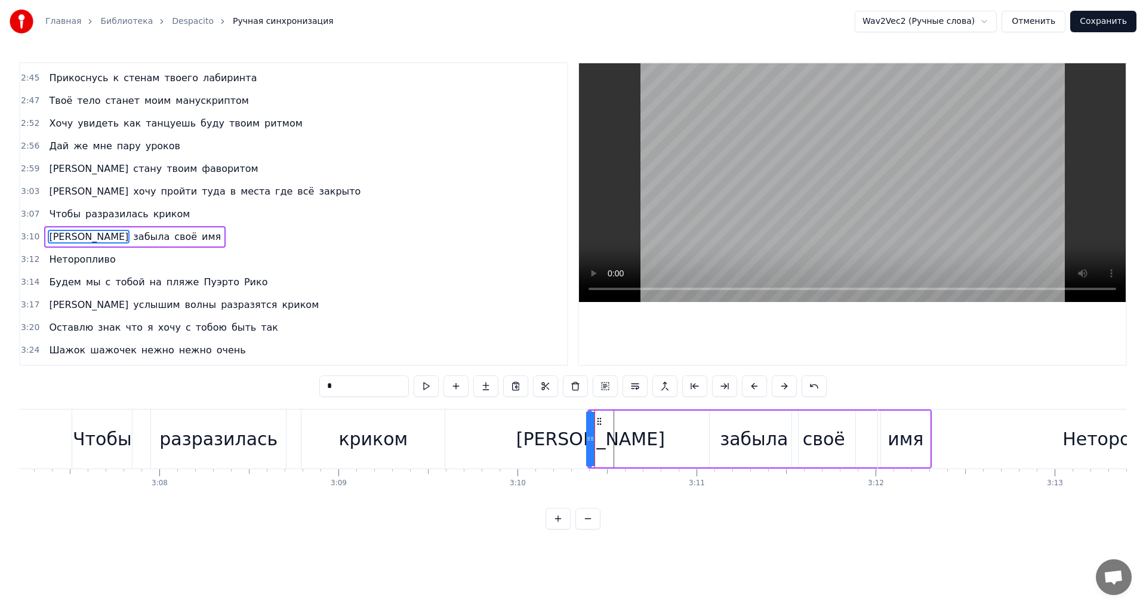
scroll to position [1222, 0]
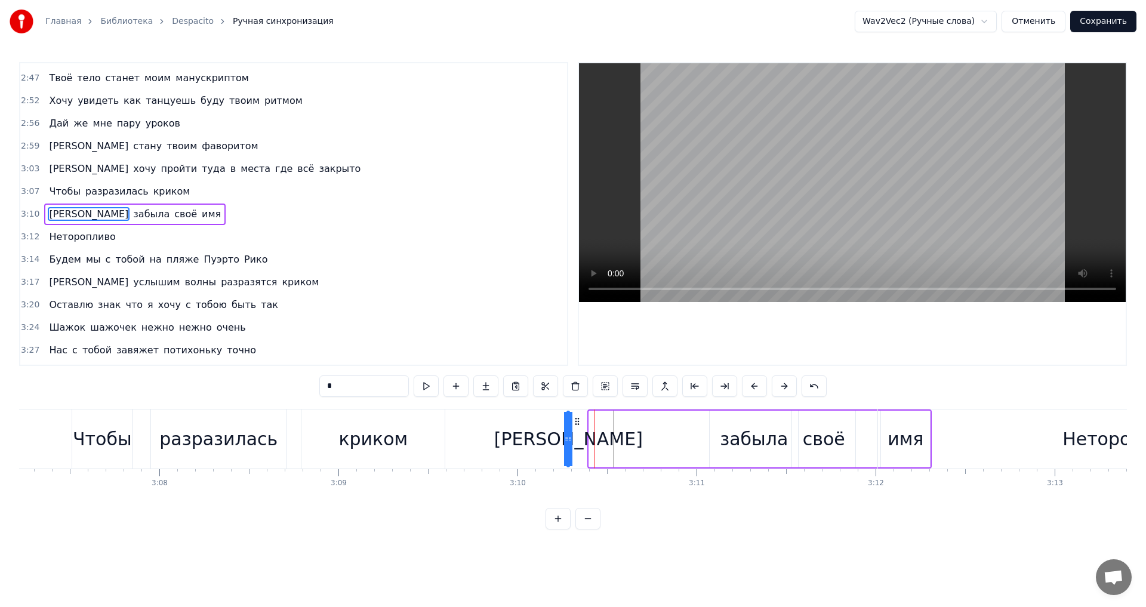
click at [574, 420] on icon at bounding box center [578, 422] width 10 height 10
click at [759, 437] on div "забыла" at bounding box center [754, 439] width 68 height 27
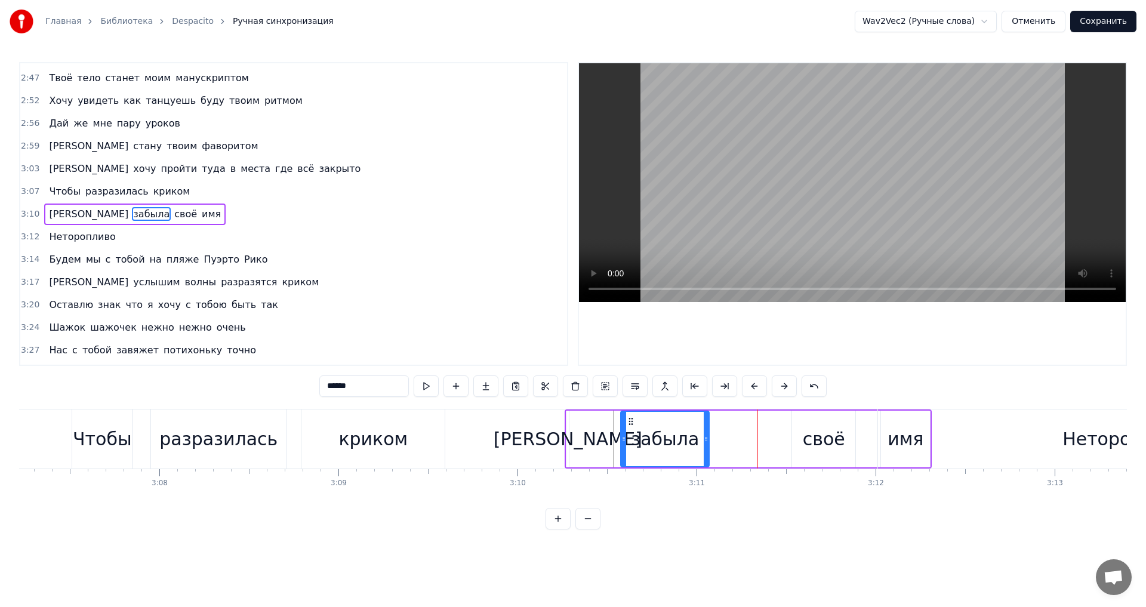
drag, startPoint x: 722, startPoint y: 420, endPoint x: 633, endPoint y: 420, distance: 89.0
click at [633, 420] on icon at bounding box center [631, 422] width 10 height 10
click at [818, 429] on div "своё" at bounding box center [824, 439] width 42 height 27
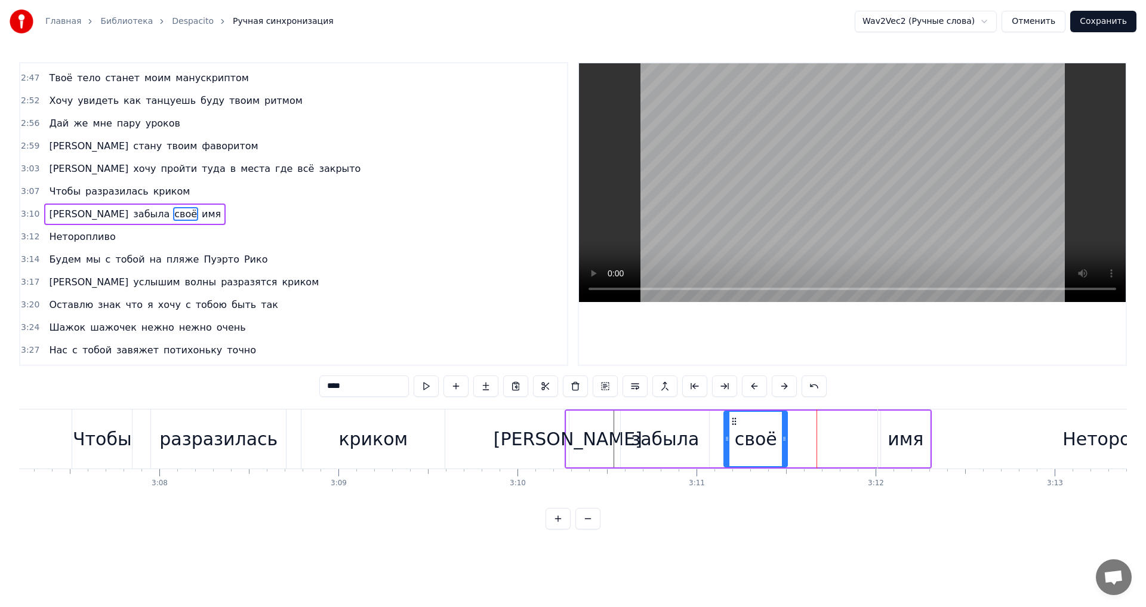
drag, startPoint x: 803, startPoint y: 420, endPoint x: 735, endPoint y: 420, distance: 68.1
click at [735, 420] on icon at bounding box center [735, 422] width 10 height 10
click at [898, 435] on div "Неторопливо" at bounding box center [1124, 439] width 493 height 59
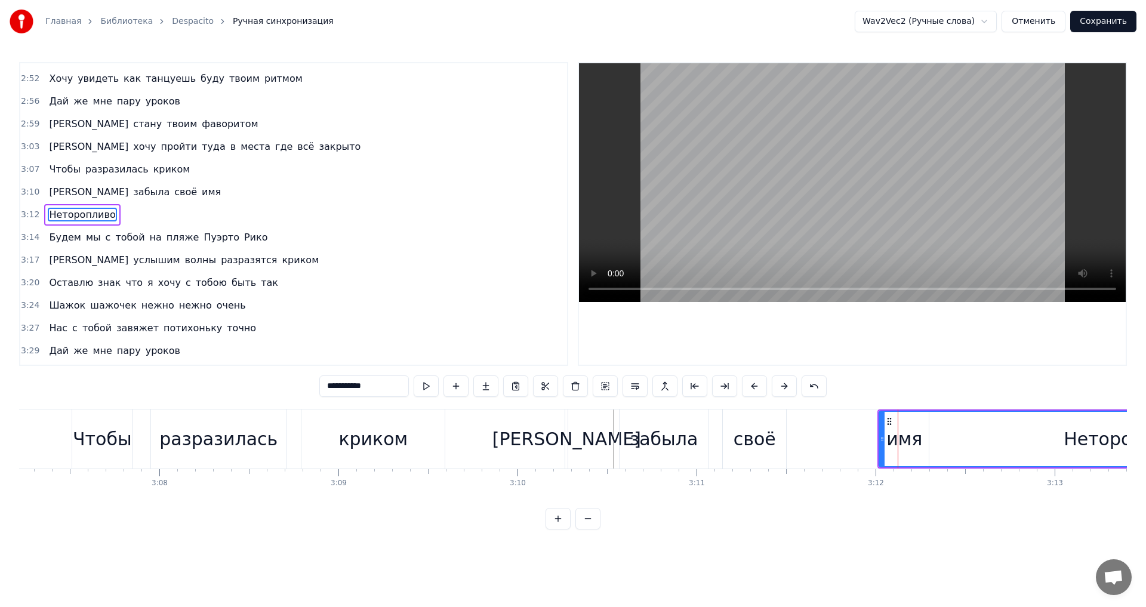
scroll to position [1244, 0]
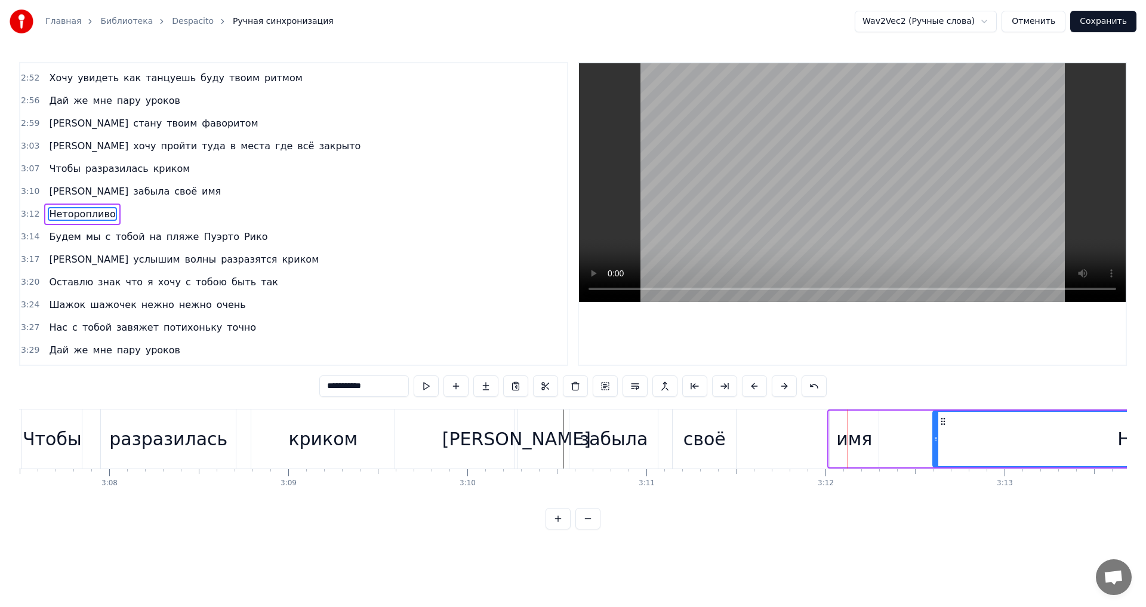
drag, startPoint x: 890, startPoint y: 417, endPoint x: 947, endPoint y: 417, distance: 57.9
click at [947, 417] on icon at bounding box center [944, 422] width 10 height 10
click at [870, 427] on div "имя" at bounding box center [849, 439] width 49 height 59
type input "***"
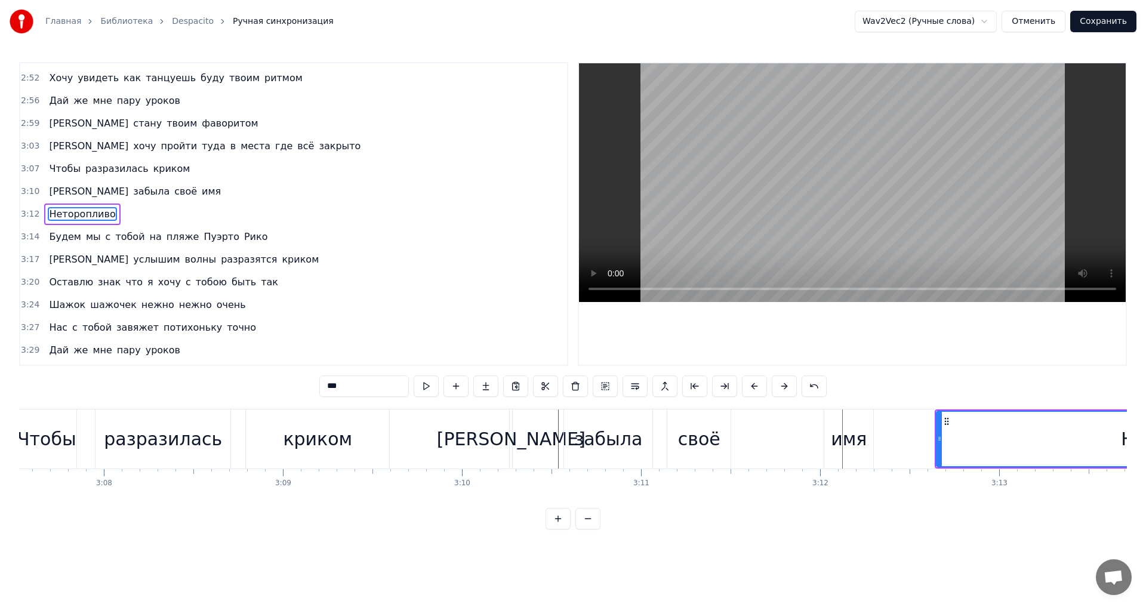
scroll to position [1222, 0]
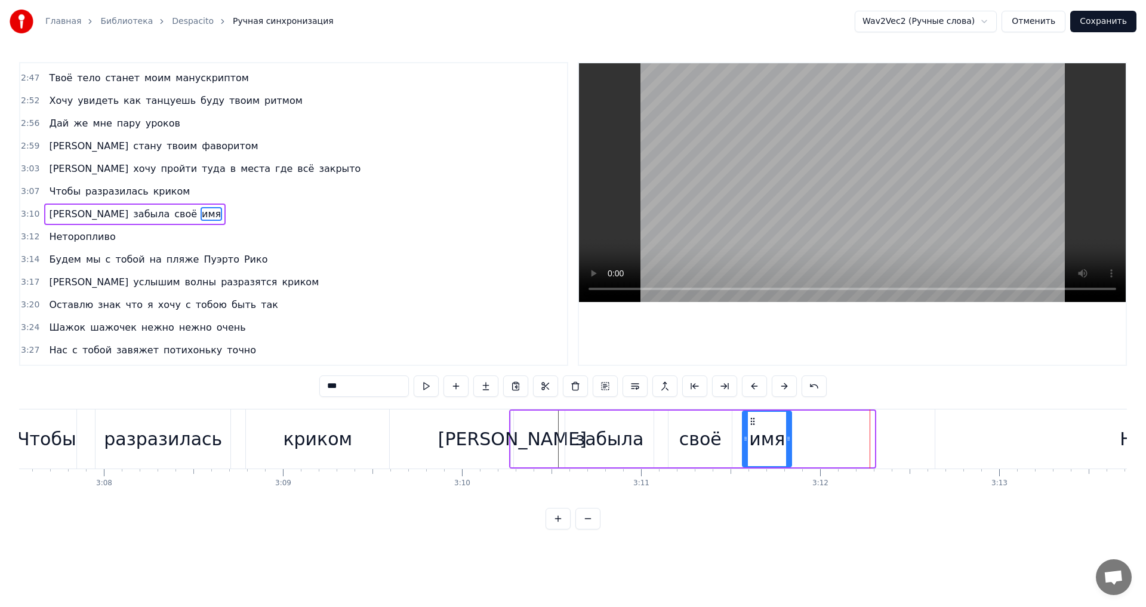
drag, startPoint x: 836, startPoint y: 419, endPoint x: 753, endPoint y: 418, distance: 83.0
click at [753, 418] on icon at bounding box center [753, 422] width 10 height 10
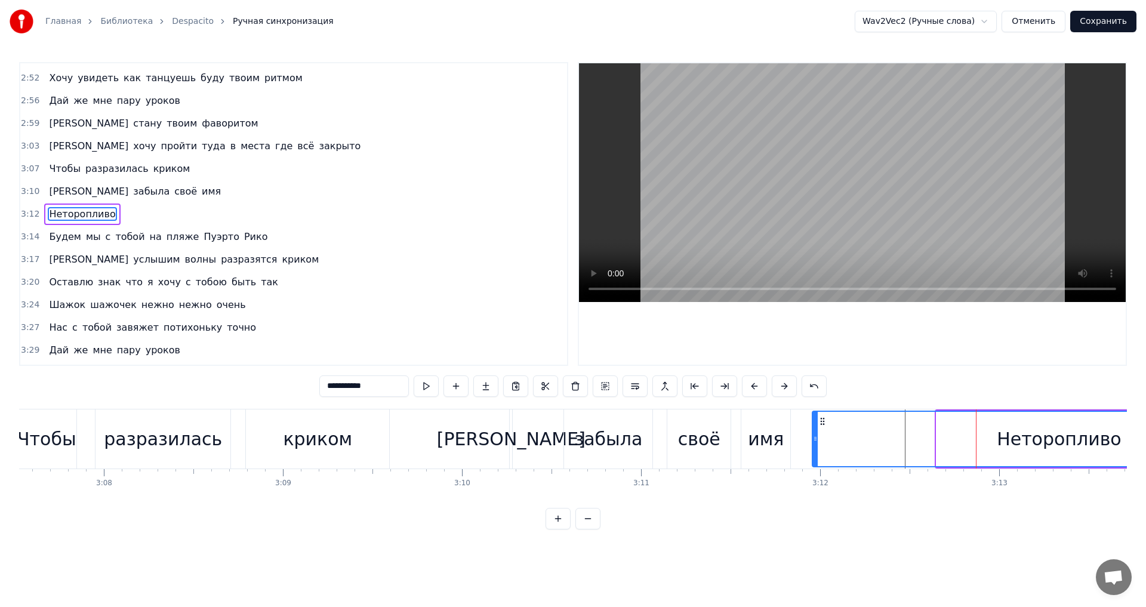
drag, startPoint x: 949, startPoint y: 419, endPoint x: 825, endPoint y: 424, distance: 124.3
click at [825, 424] on icon at bounding box center [823, 422] width 10 height 10
click at [27, 433] on div "Чтобы" at bounding box center [46, 439] width 59 height 27
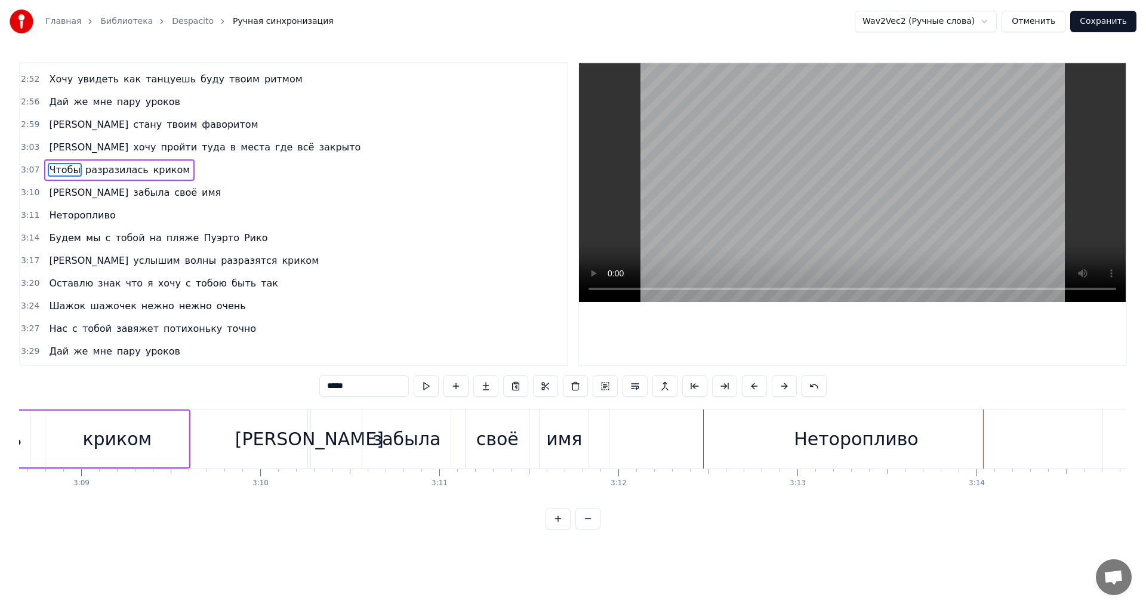
scroll to position [0, 33385]
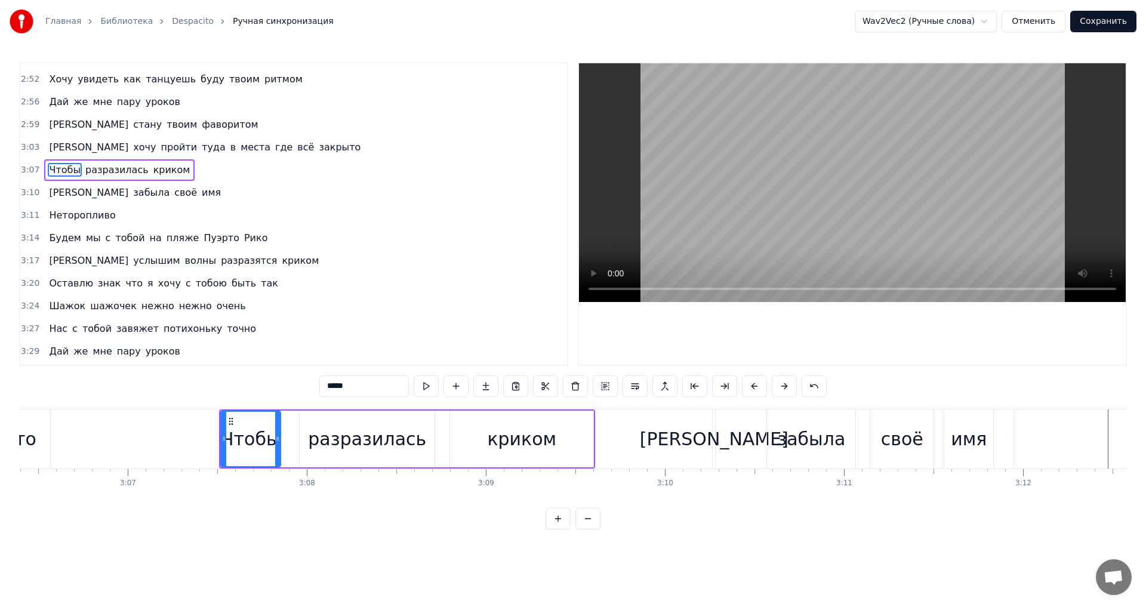
click at [516, 436] on div "криком" at bounding box center [521, 439] width 69 height 27
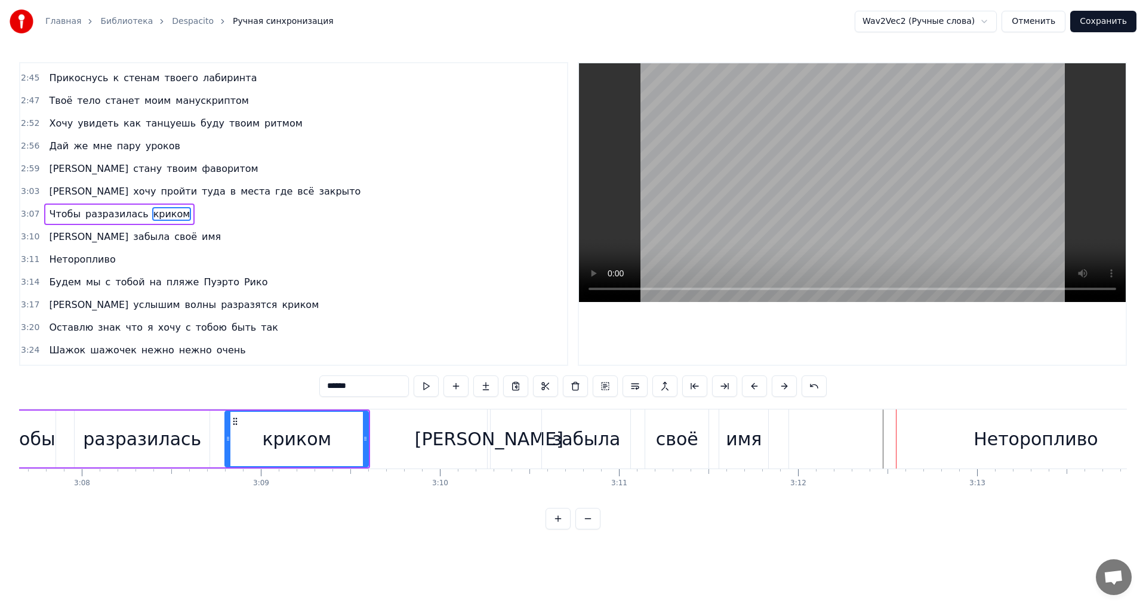
scroll to position [0, 33857]
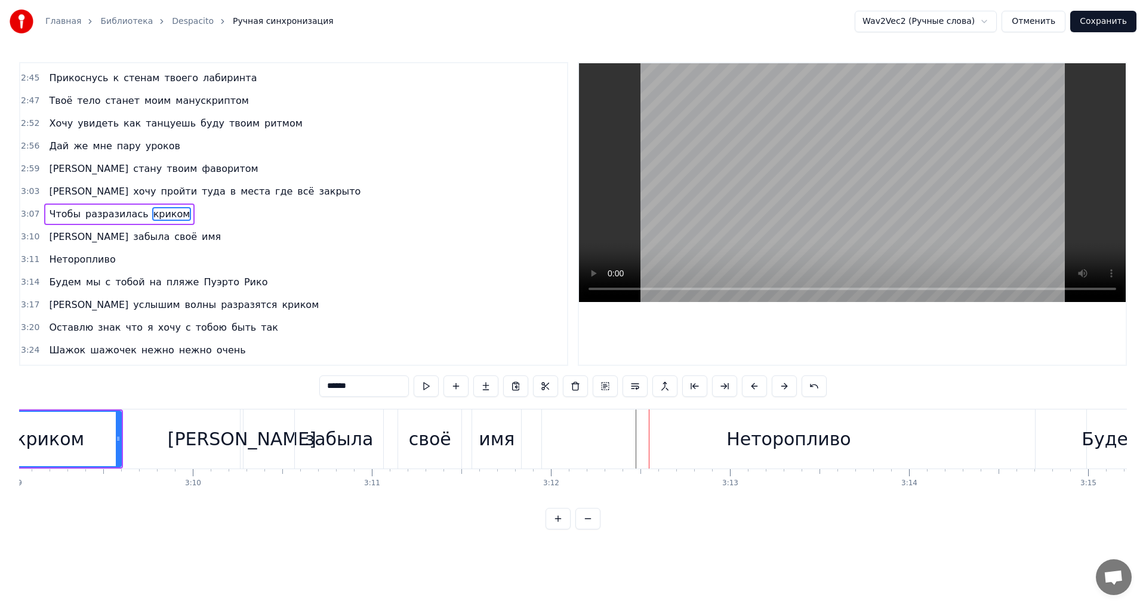
click at [604, 441] on div "Неторопливо" at bounding box center [788, 439] width 493 height 59
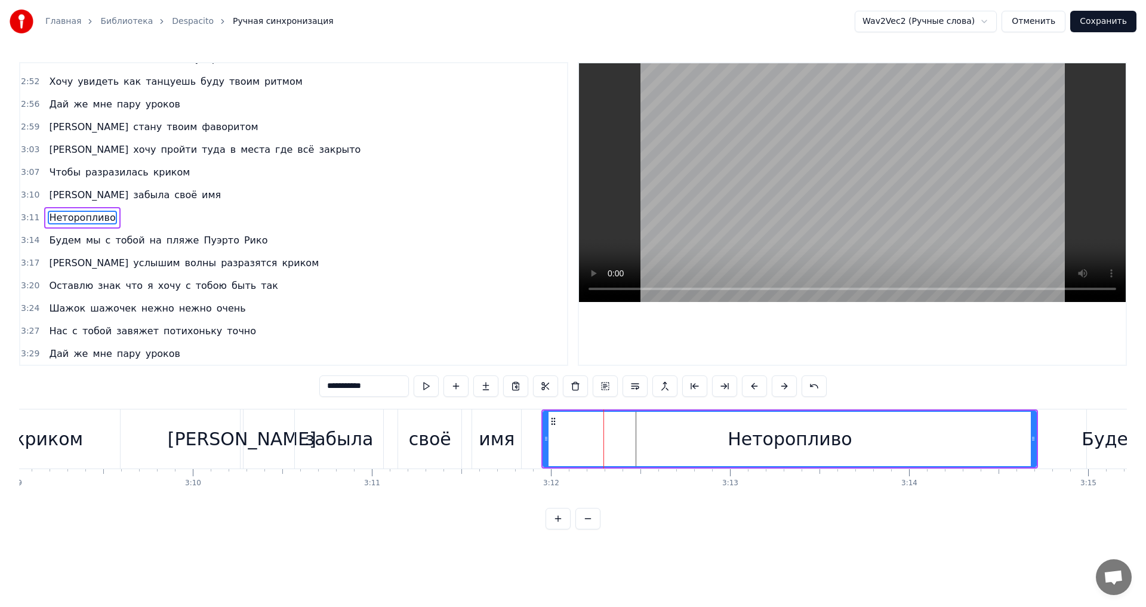
scroll to position [1244, 0]
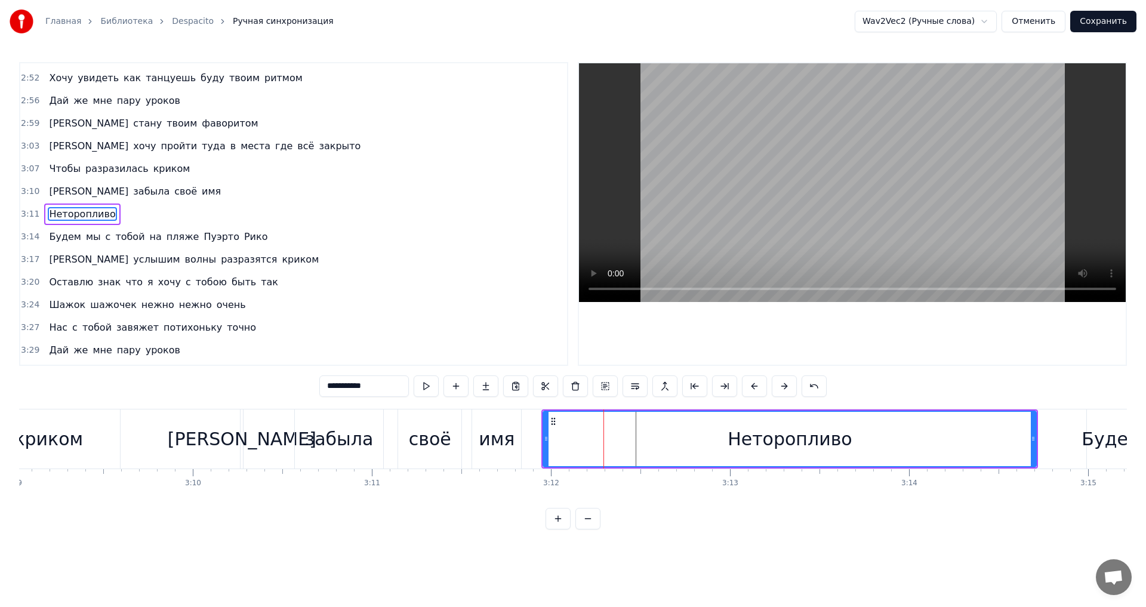
click at [515, 436] on div "имя" at bounding box center [496, 439] width 49 height 59
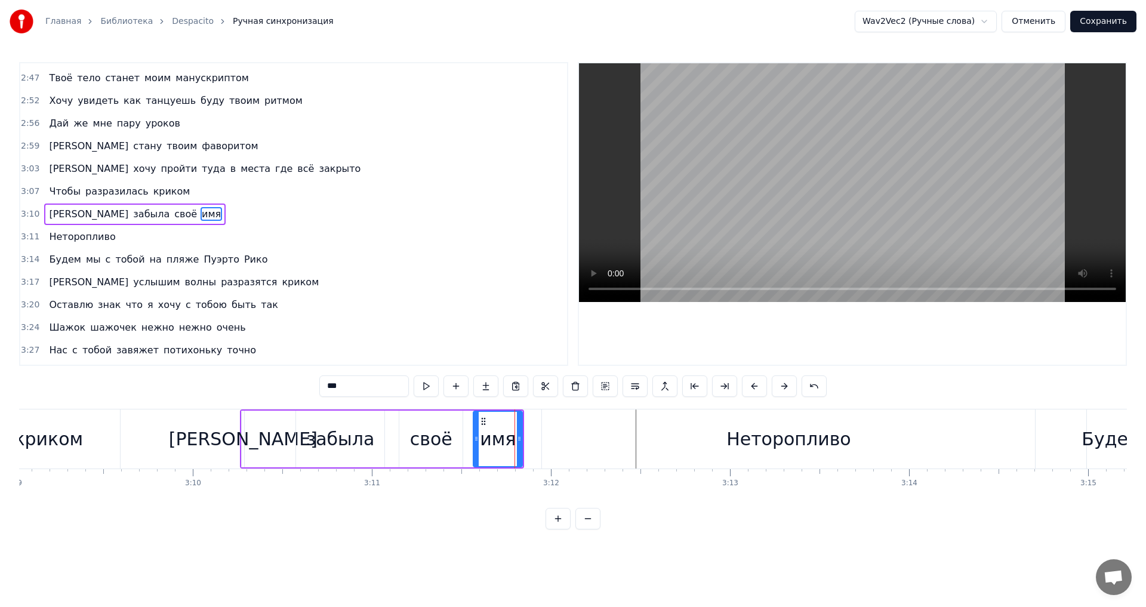
click at [604, 442] on div "Неторопливо" at bounding box center [788, 439] width 493 height 59
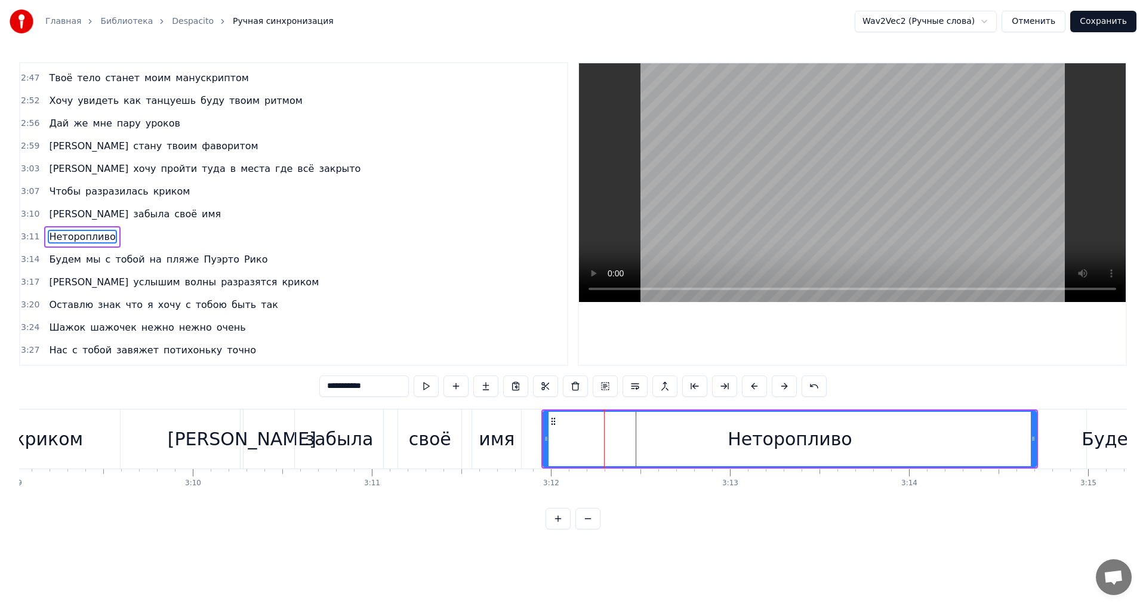
scroll to position [1244, 0]
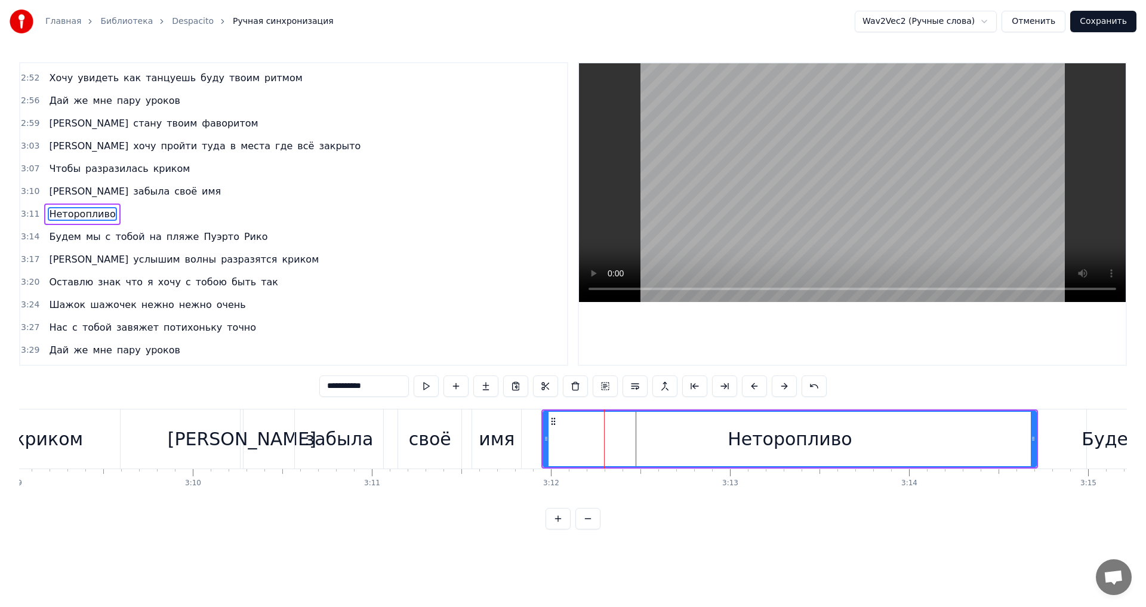
click at [506, 436] on div "имя" at bounding box center [497, 439] width 36 height 27
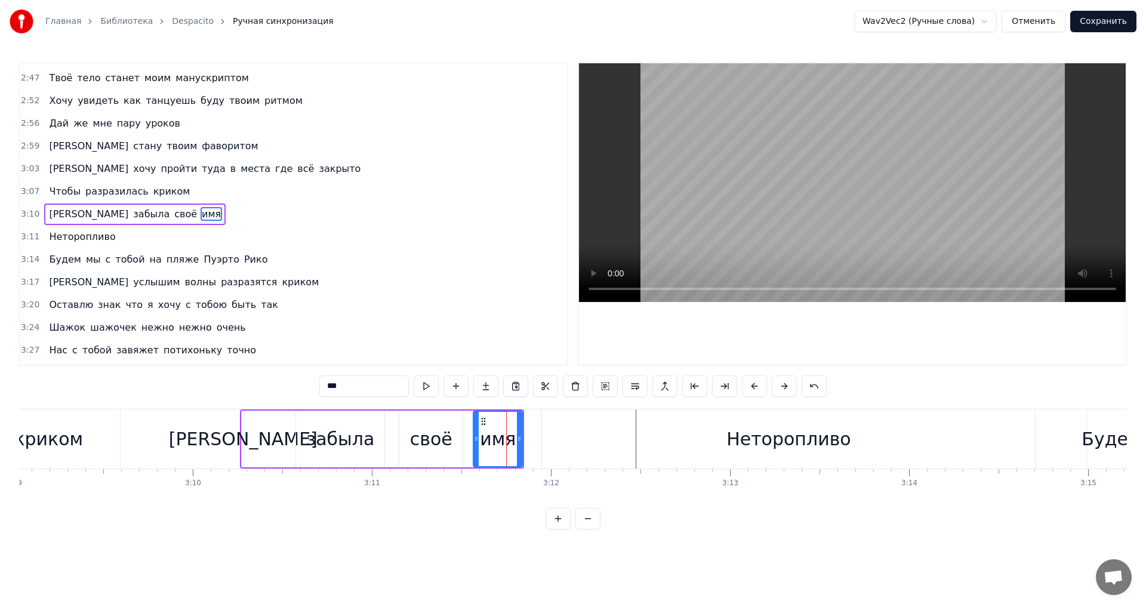
click at [583, 433] on div "Неторопливо" at bounding box center [788, 439] width 493 height 59
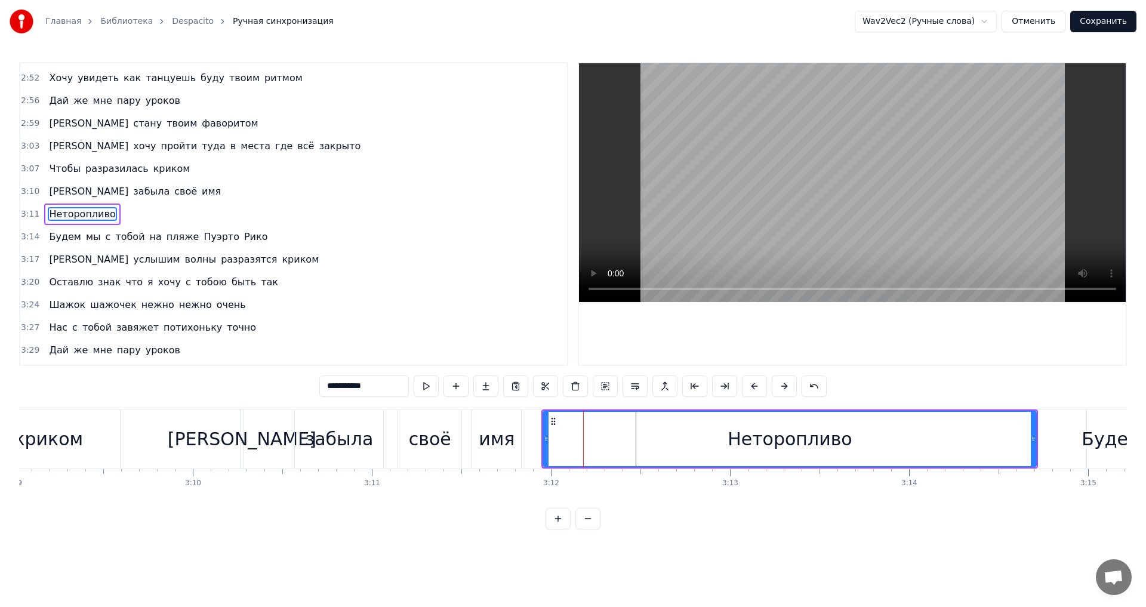
drag, startPoint x: 583, startPoint y: 438, endPoint x: 565, endPoint y: 440, distance: 18.1
click at [565, 440] on div "Неторопливо" at bounding box center [790, 439] width 492 height 54
drag, startPoint x: 565, startPoint y: 439, endPoint x: 550, endPoint y: 441, distance: 14.4
click at [550, 441] on div "Неторопливо" at bounding box center [790, 439] width 492 height 54
click at [509, 442] on div "имя" at bounding box center [497, 439] width 36 height 27
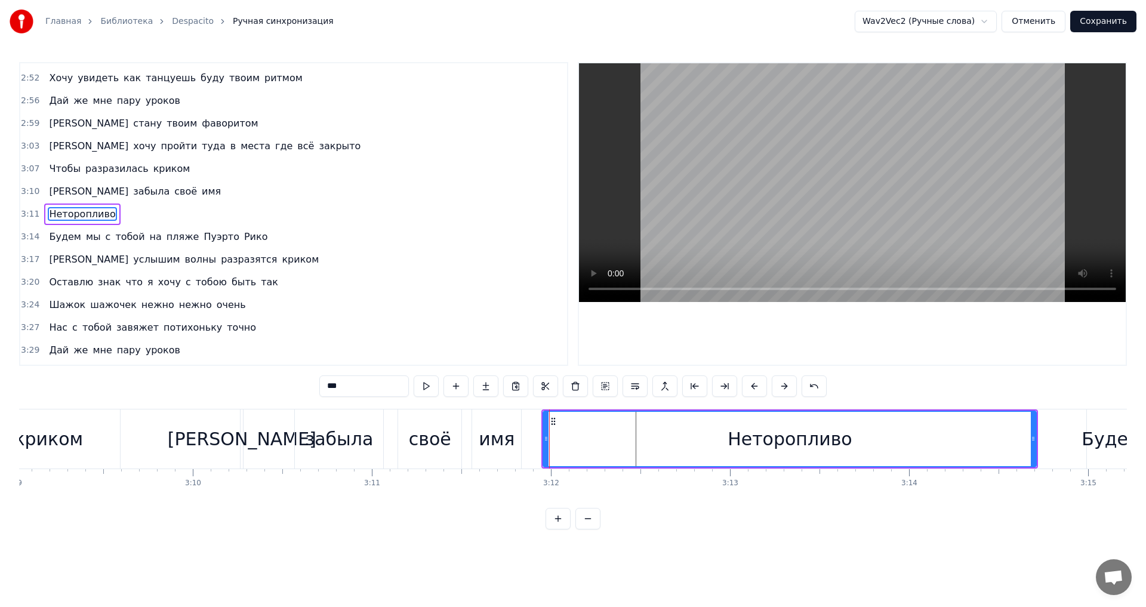
scroll to position [1222, 0]
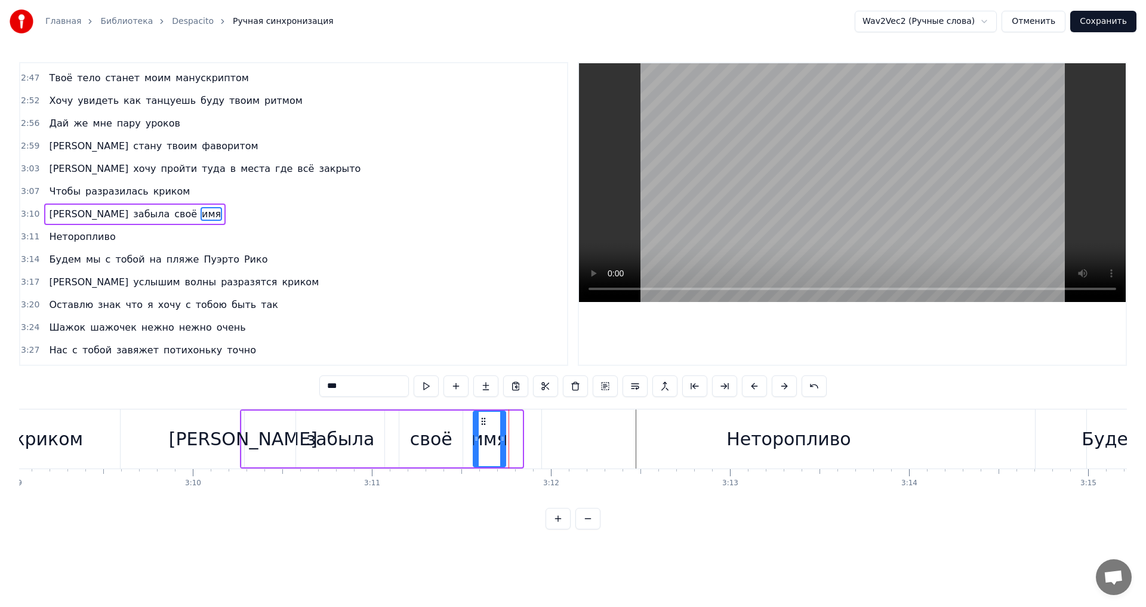
drag, startPoint x: 519, startPoint y: 438, endPoint x: 502, endPoint y: 438, distance: 16.7
click at [502, 438] on icon at bounding box center [502, 439] width 5 height 10
click at [569, 437] on div "Неторопливо" at bounding box center [788, 439] width 493 height 59
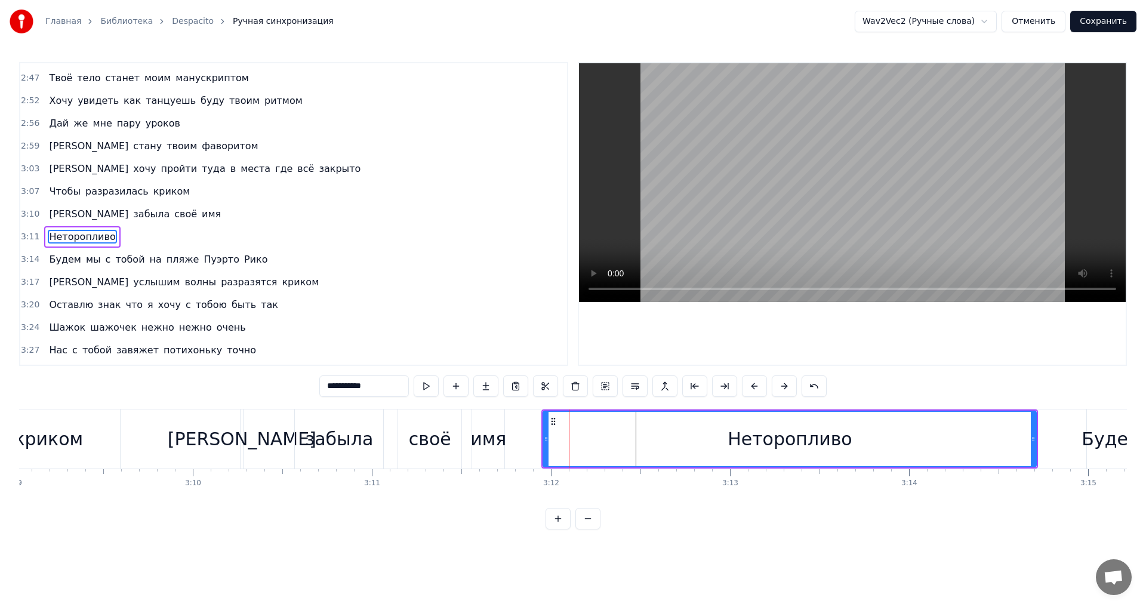
scroll to position [1244, 0]
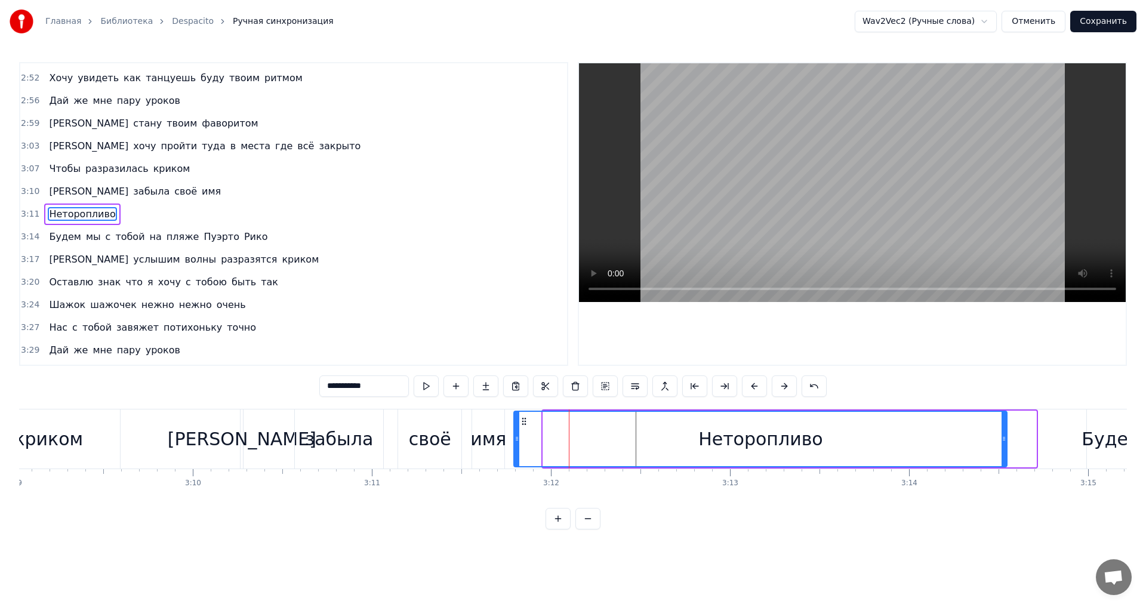
drag, startPoint x: 552, startPoint y: 417, endPoint x: 522, endPoint y: 420, distance: 29.4
click at [522, 420] on icon at bounding box center [524, 422] width 10 height 10
click at [358, 439] on div "забыла" at bounding box center [339, 439] width 68 height 27
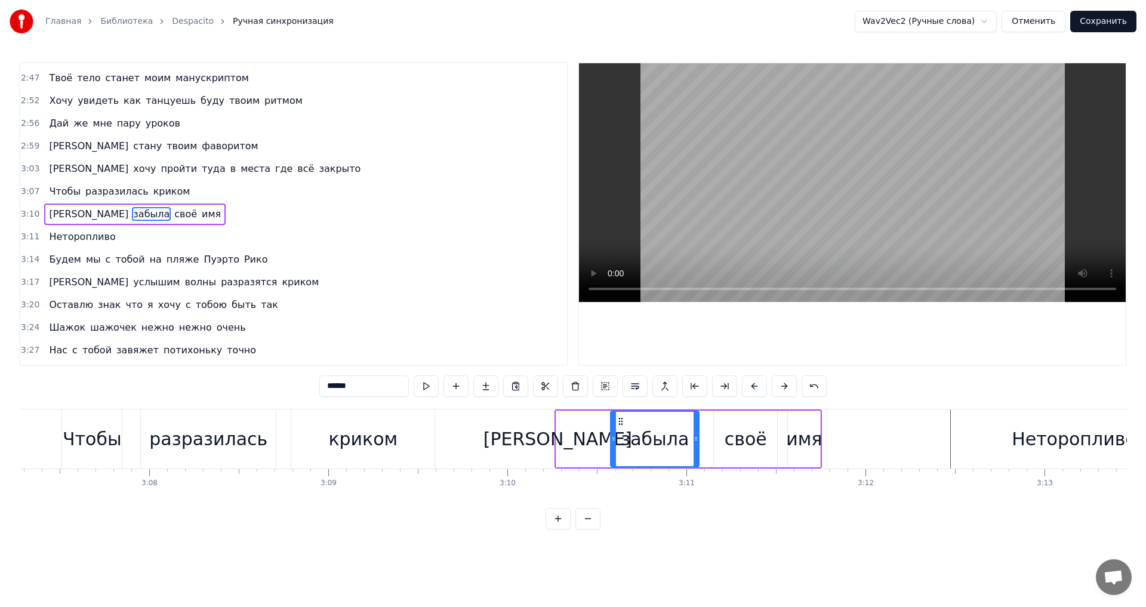
scroll to position [0, 33678]
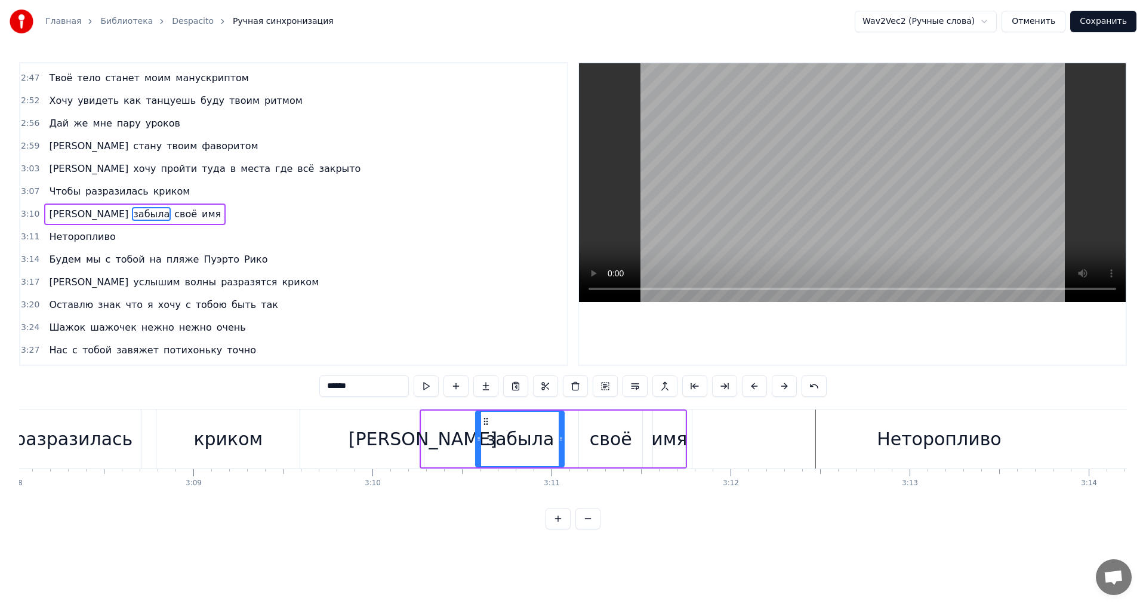
click at [637, 433] on div "своё" at bounding box center [610, 439] width 63 height 57
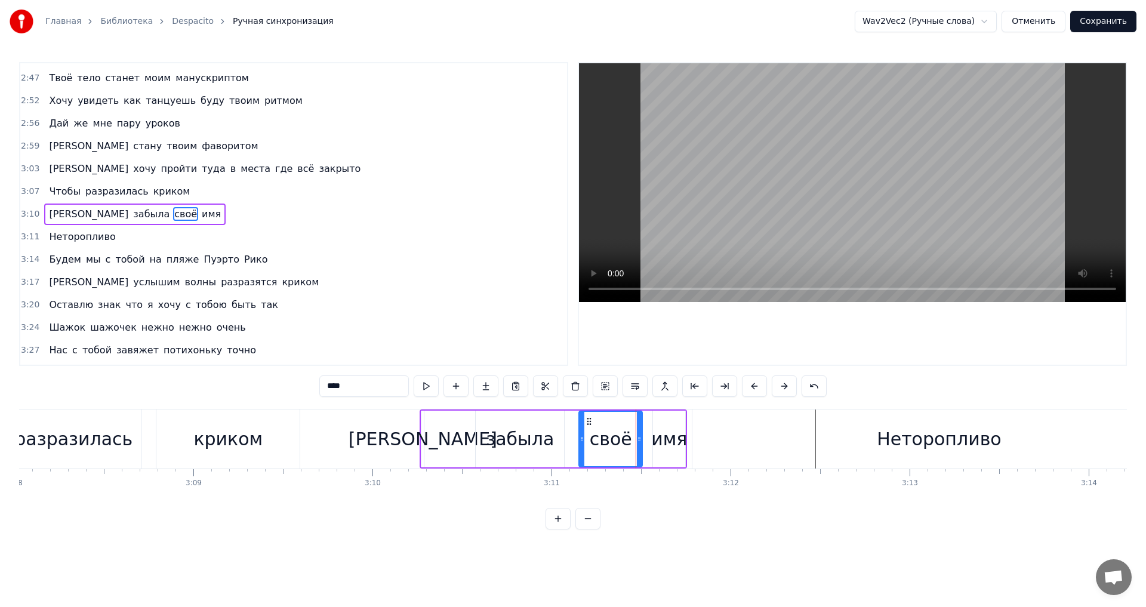
click at [654, 433] on div "имя" at bounding box center [669, 439] width 36 height 27
drag, startPoint x: 662, startPoint y: 420, endPoint x: 652, endPoint y: 422, distance: 9.8
click at [652, 422] on icon at bounding box center [654, 422] width 10 height 10
click at [844, 439] on div "Неторопливо" at bounding box center [939, 439] width 493 height 59
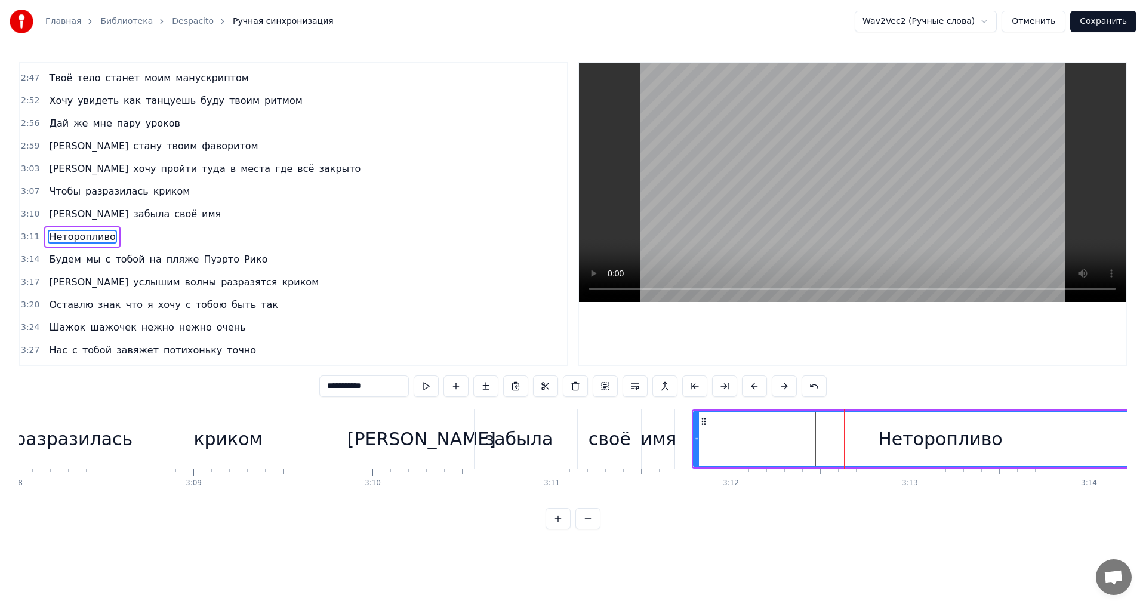
scroll to position [1244, 0]
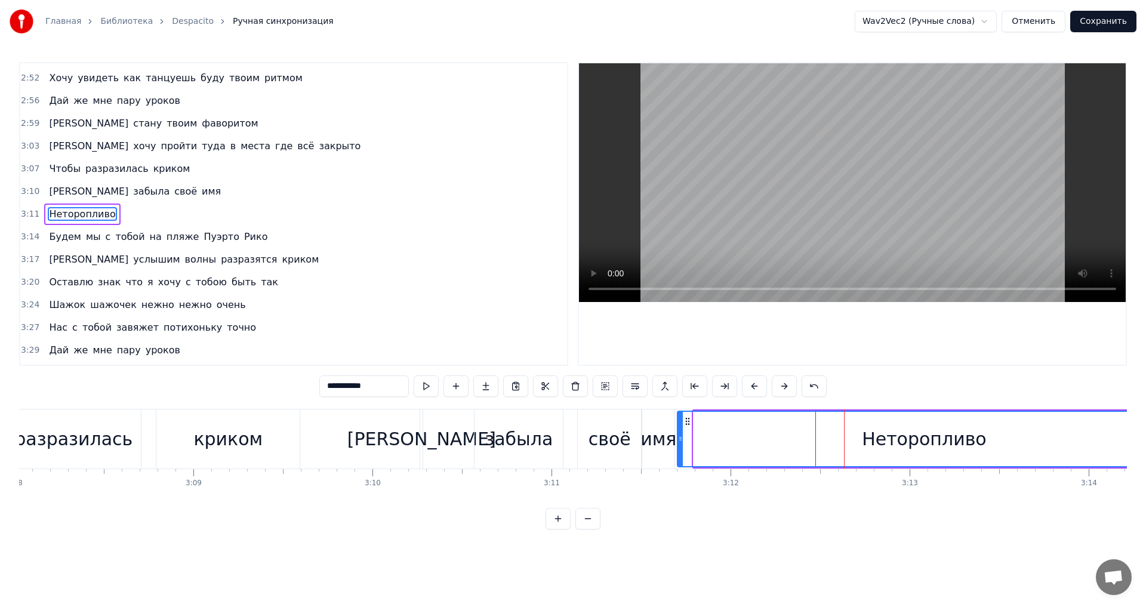
drag, startPoint x: 707, startPoint y: 423, endPoint x: 691, endPoint y: 423, distance: 16.1
click at [691, 423] on icon at bounding box center [688, 422] width 10 height 10
click at [227, 442] on div "криком" at bounding box center [227, 439] width 69 height 27
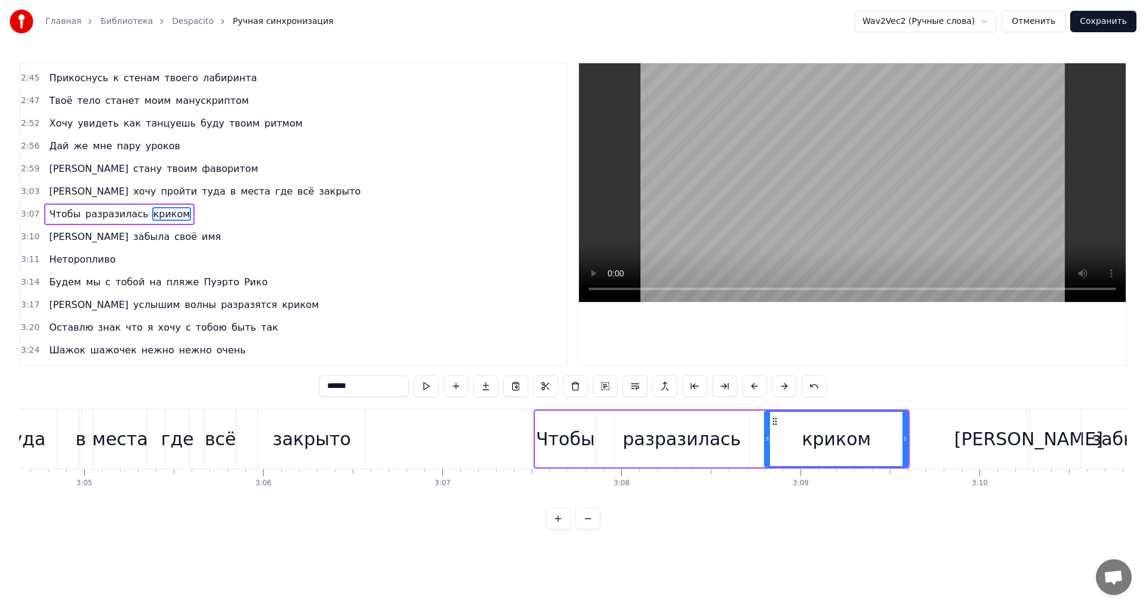
scroll to position [0, 33655]
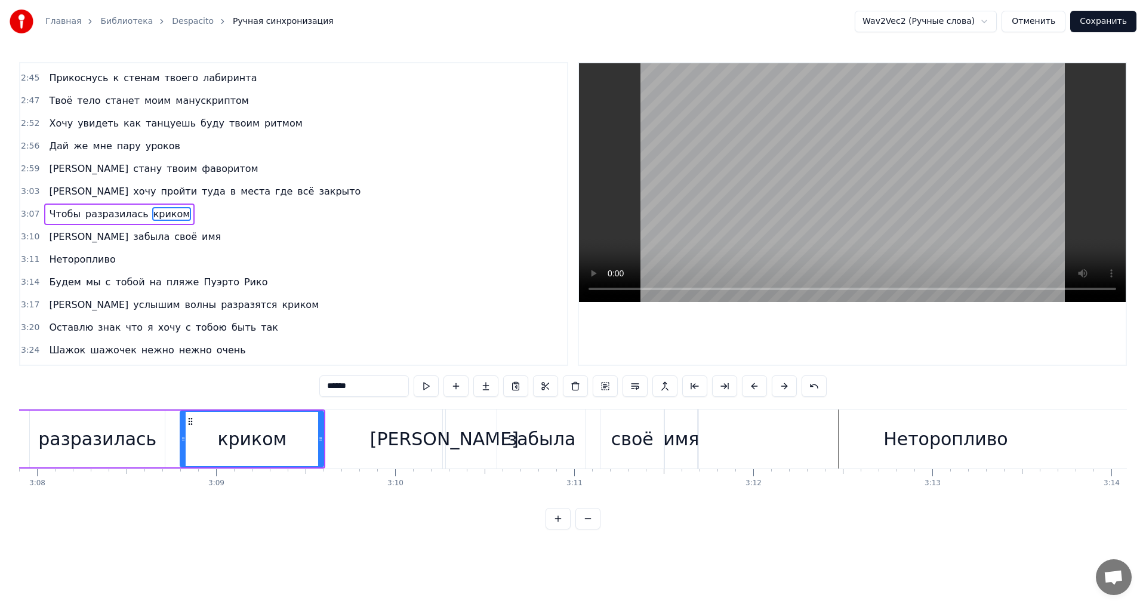
click at [897, 431] on div "Неторопливо" at bounding box center [946, 439] width 125 height 27
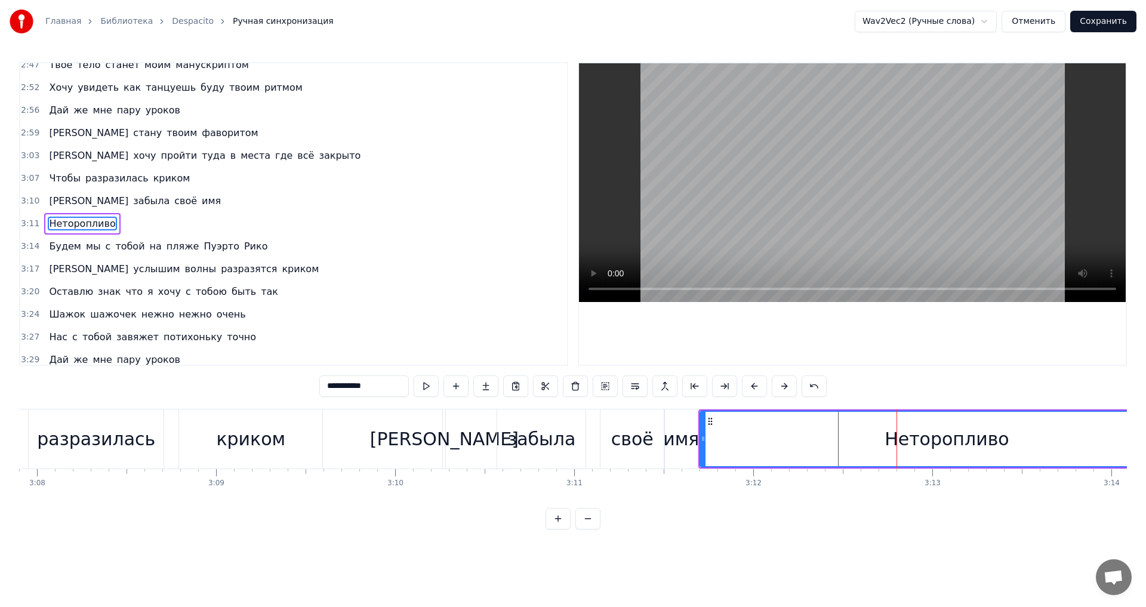
scroll to position [1244, 0]
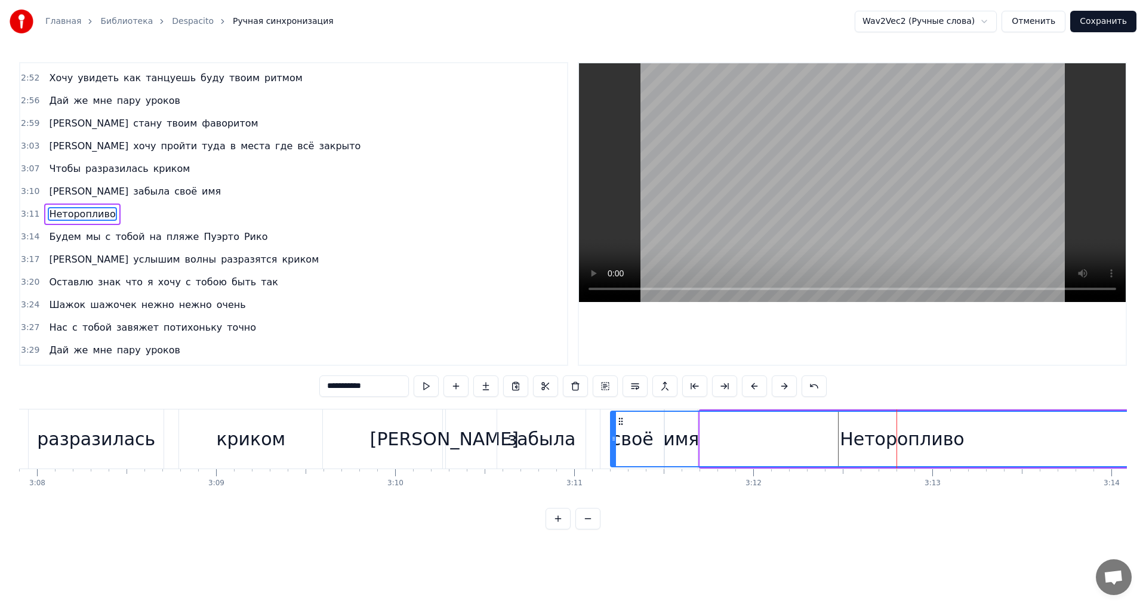
drag, startPoint x: 703, startPoint y: 439, endPoint x: 614, endPoint y: 435, distance: 89.6
click at [614, 435] on icon at bounding box center [613, 439] width 5 height 10
click at [71, 441] on div "разразилась" at bounding box center [96, 439] width 118 height 27
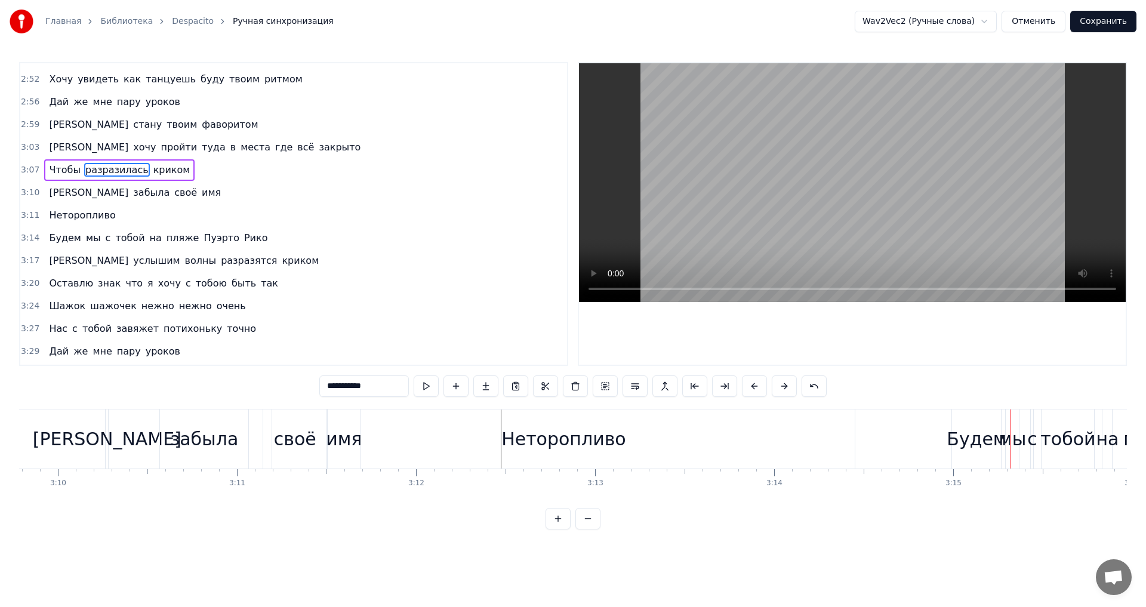
scroll to position [0, 33722]
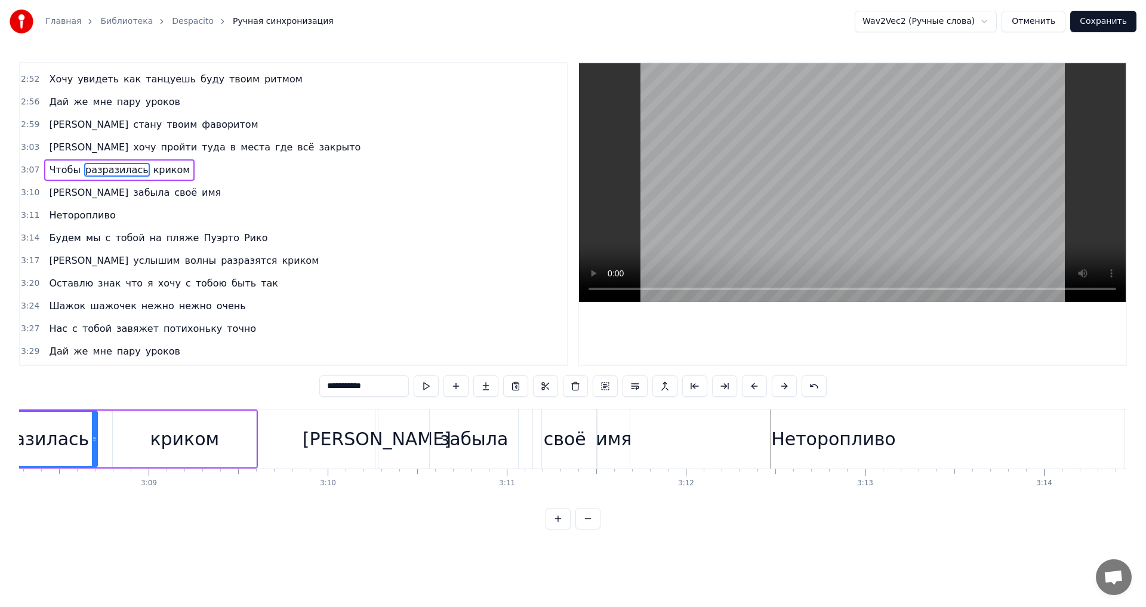
click at [829, 427] on div "Неторопливо" at bounding box center [833, 439] width 125 height 27
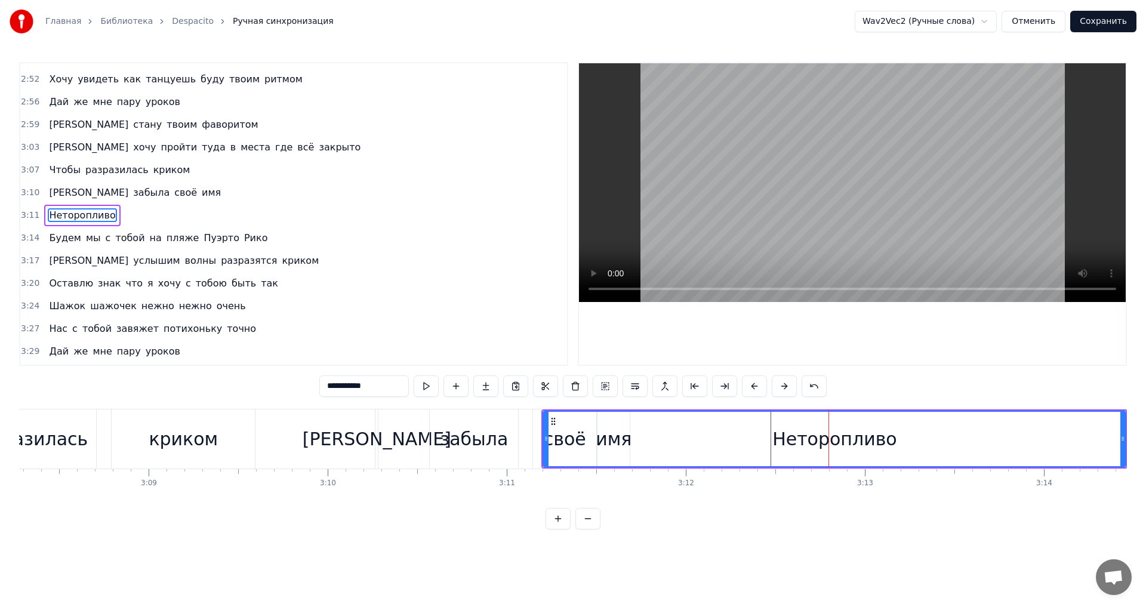
scroll to position [1244, 0]
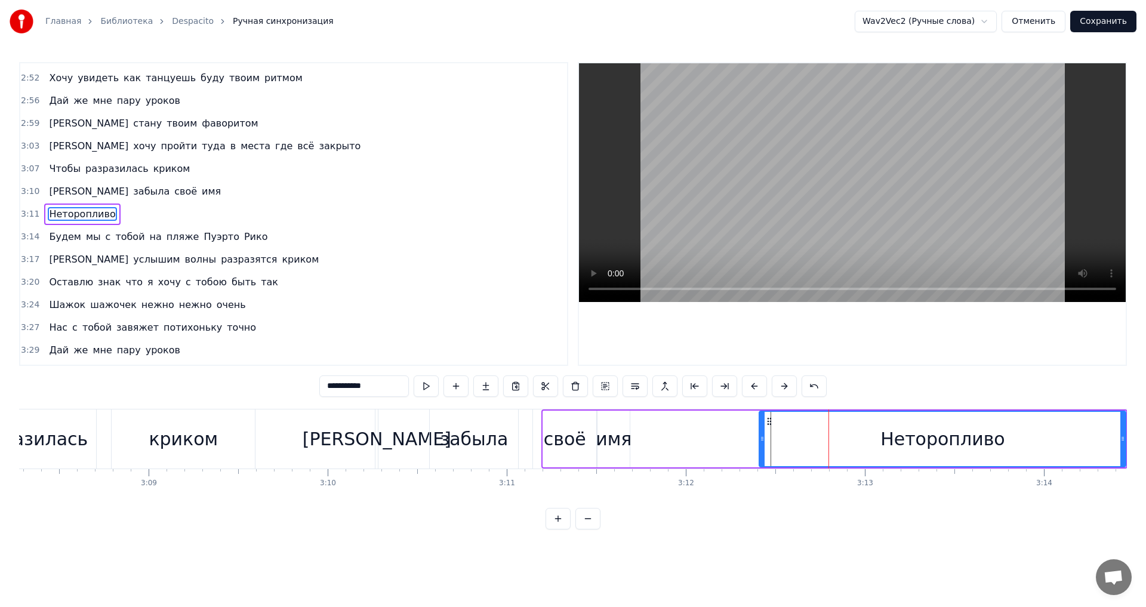
drag, startPoint x: 546, startPoint y: 432, endPoint x: 762, endPoint y: 442, distance: 216.4
click at [762, 442] on div at bounding box center [762, 439] width 5 height 54
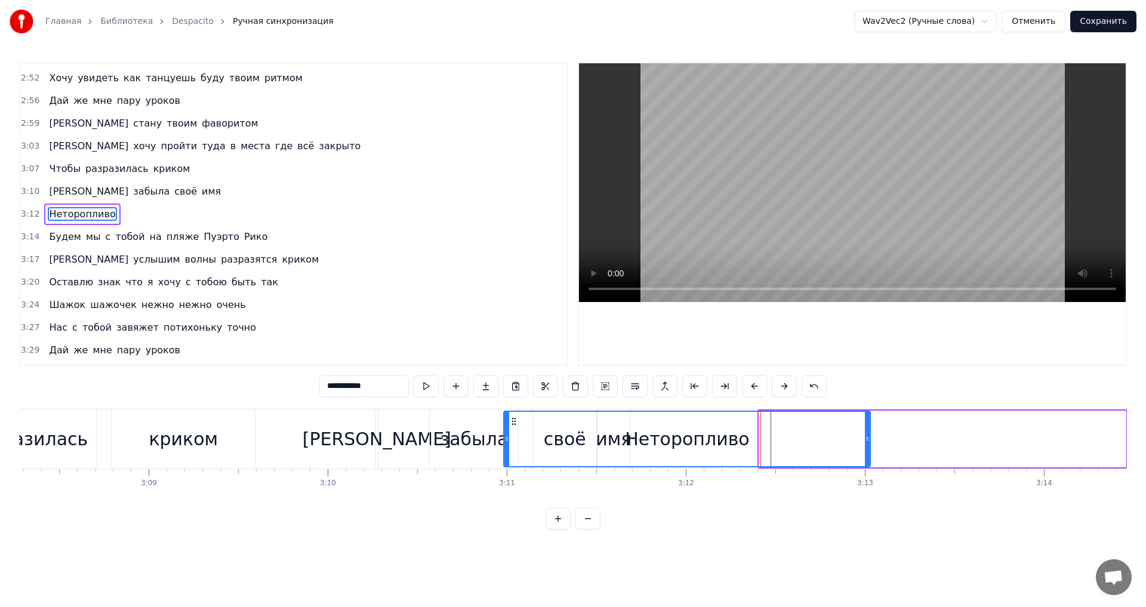
drag, startPoint x: 772, startPoint y: 421, endPoint x: 516, endPoint y: 422, distance: 255.5
click at [516, 422] on icon at bounding box center [514, 422] width 10 height 10
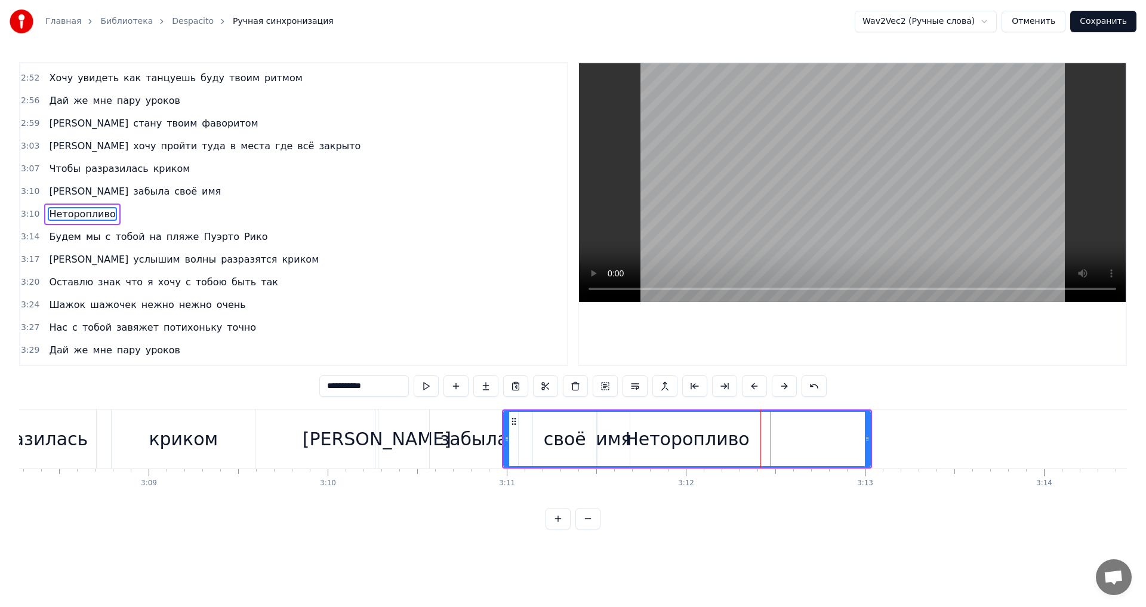
click at [164, 445] on div "криком" at bounding box center [183, 439] width 69 height 27
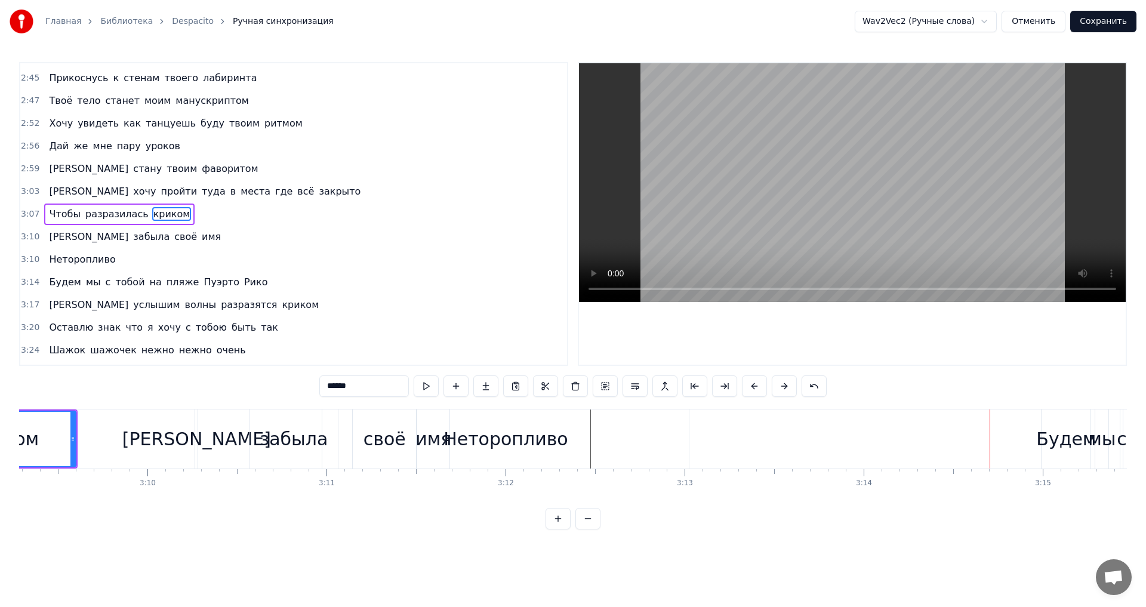
scroll to position [0, 33677]
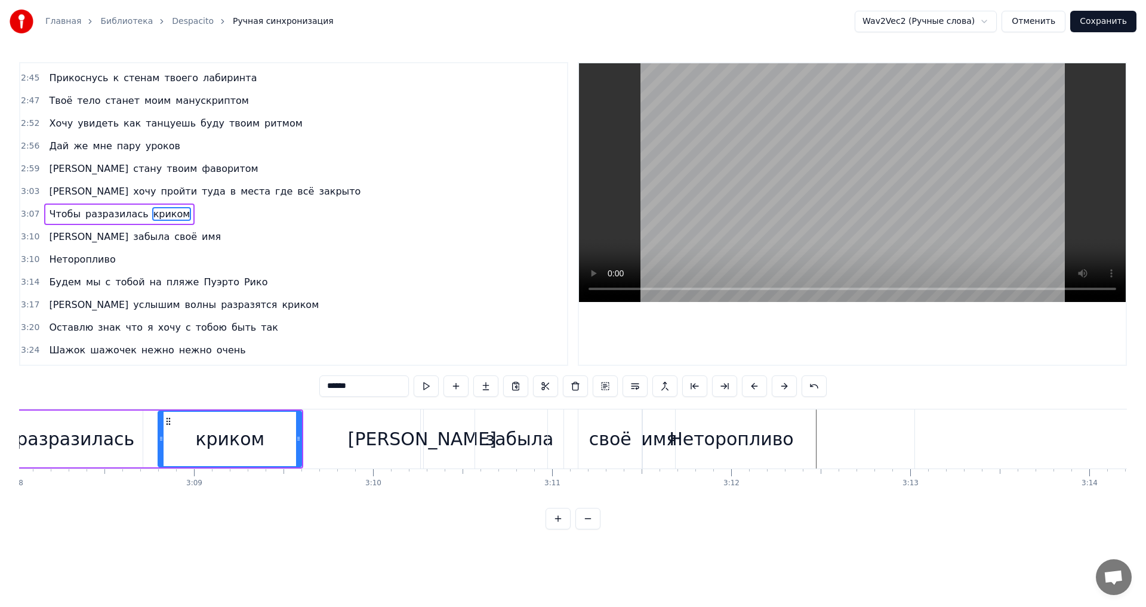
click at [709, 433] on div "Неторопливо" at bounding box center [731, 439] width 125 height 27
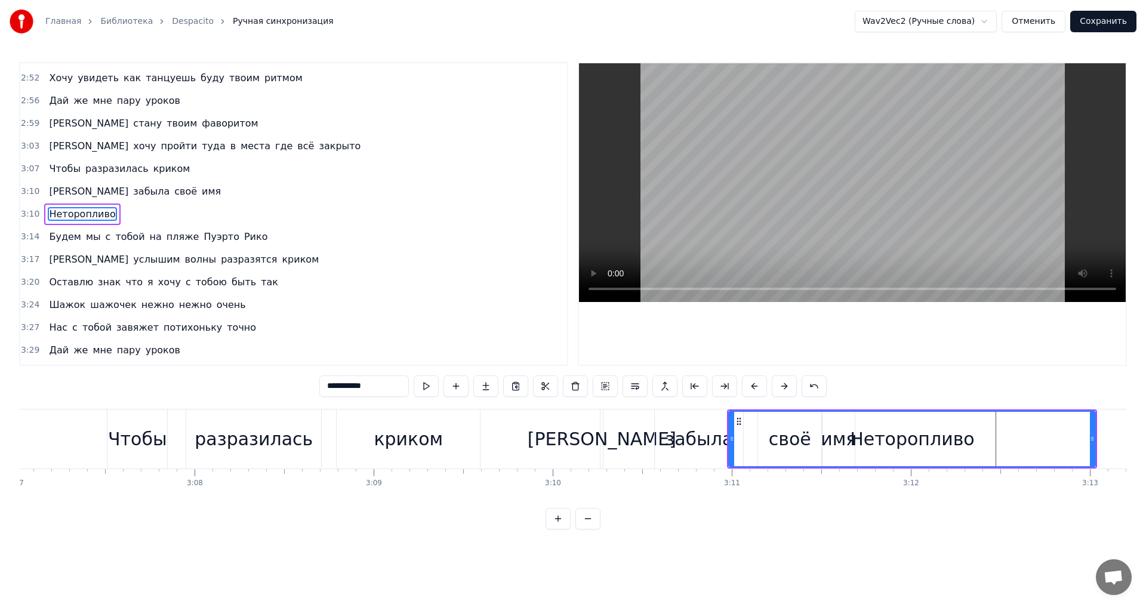
scroll to position [0, 33902]
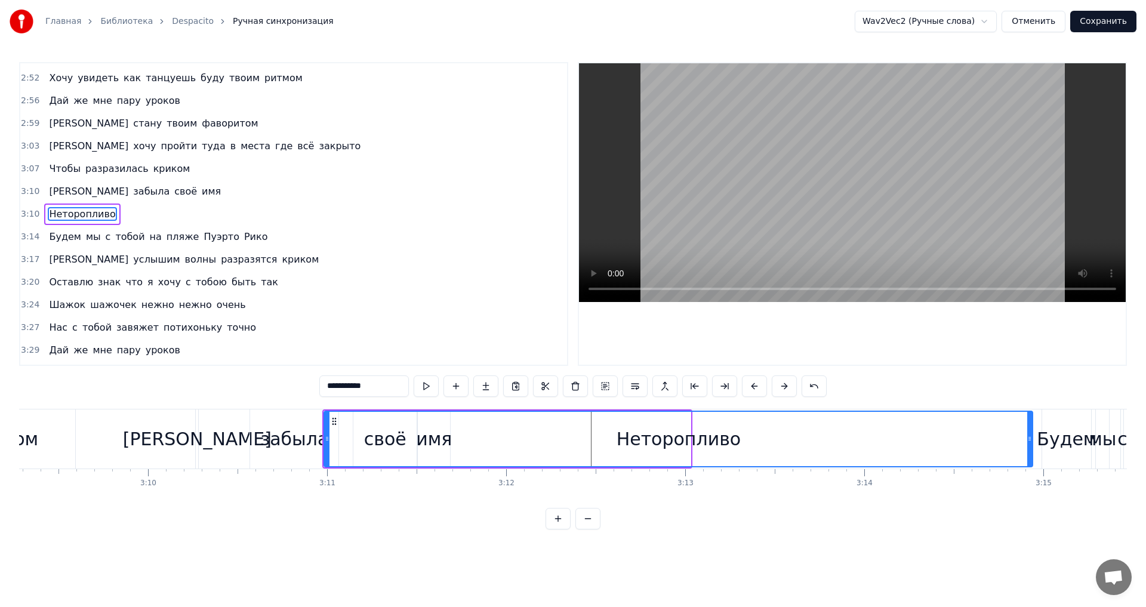
drag, startPoint x: 686, startPoint y: 439, endPoint x: 1028, endPoint y: 426, distance: 342.4
click at [1028, 426] on div at bounding box center [1030, 439] width 5 height 54
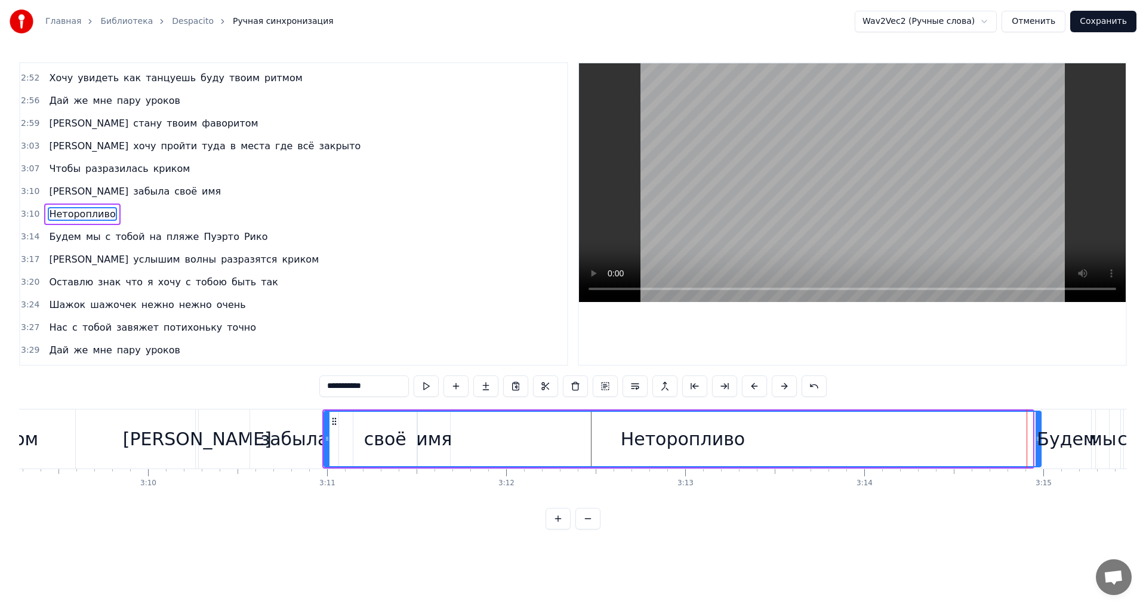
drag, startPoint x: 1028, startPoint y: 440, endPoint x: 1036, endPoint y: 435, distance: 9.9
click at [1036, 435] on icon at bounding box center [1038, 439] width 5 height 10
click at [23, 442] on div "криком" at bounding box center [3, 439] width 69 height 27
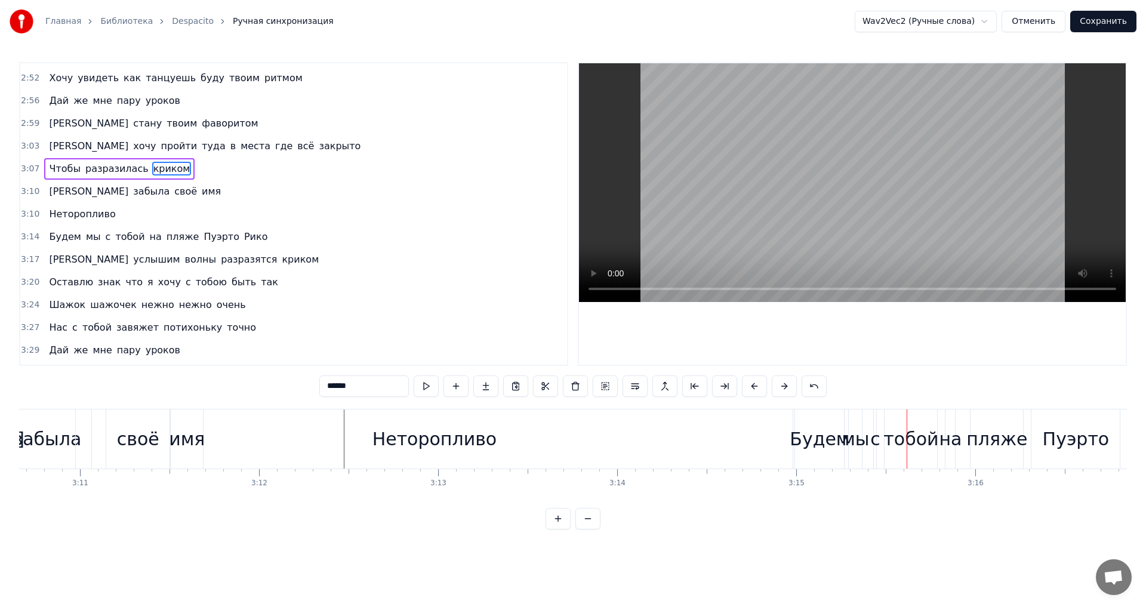
scroll to position [0, 33925]
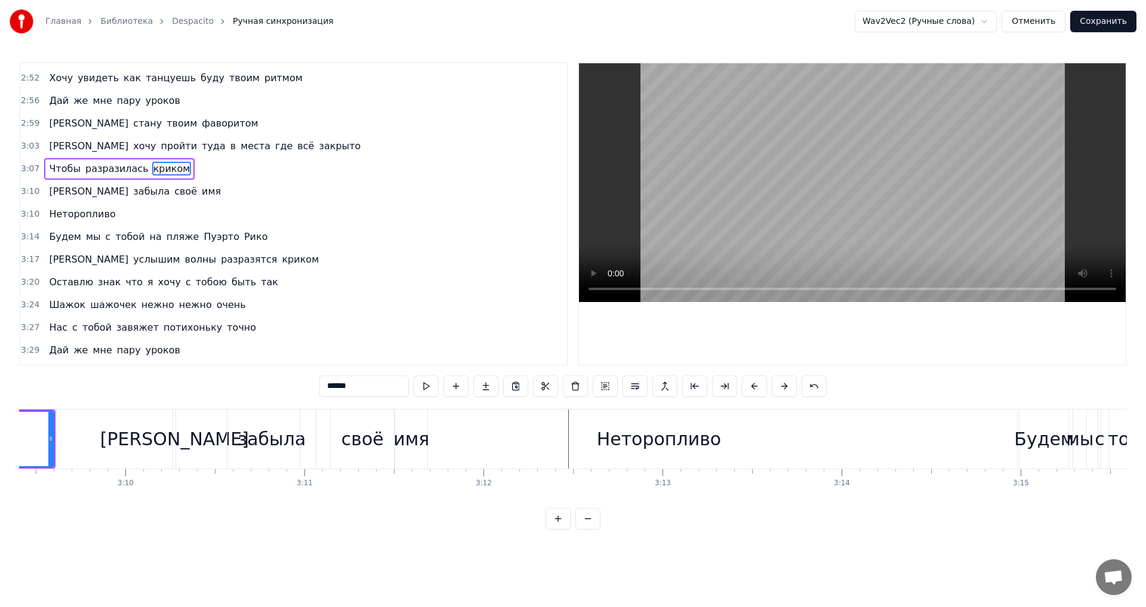
click at [741, 445] on div "Неторопливо" at bounding box center [658, 439] width 717 height 59
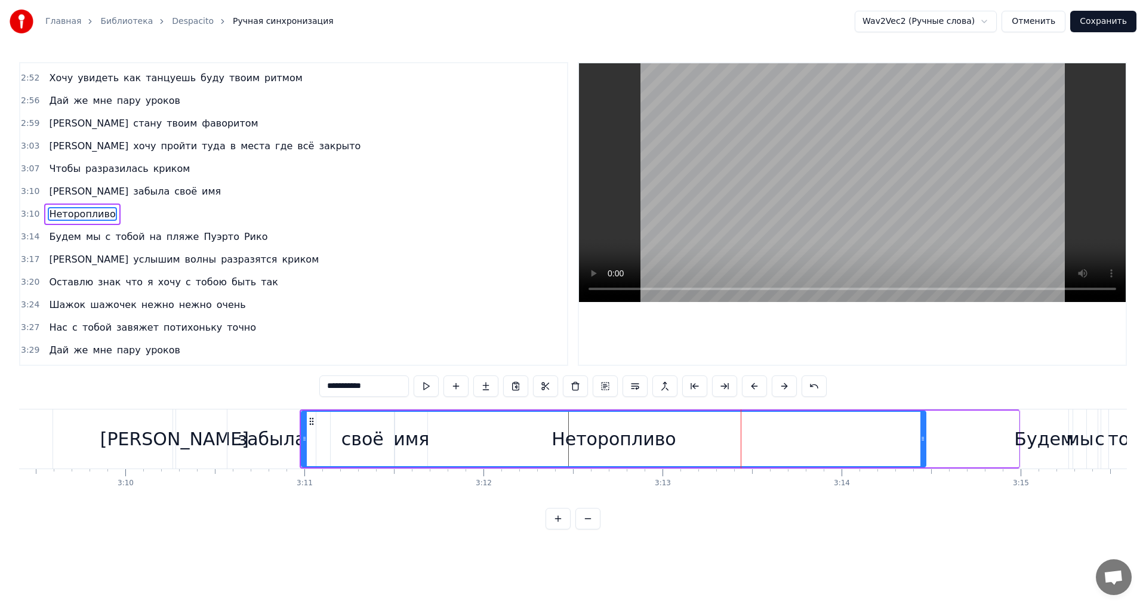
drag, startPoint x: 1017, startPoint y: 439, endPoint x: 924, endPoint y: 445, distance: 92.7
click at [924, 445] on div at bounding box center [923, 439] width 5 height 54
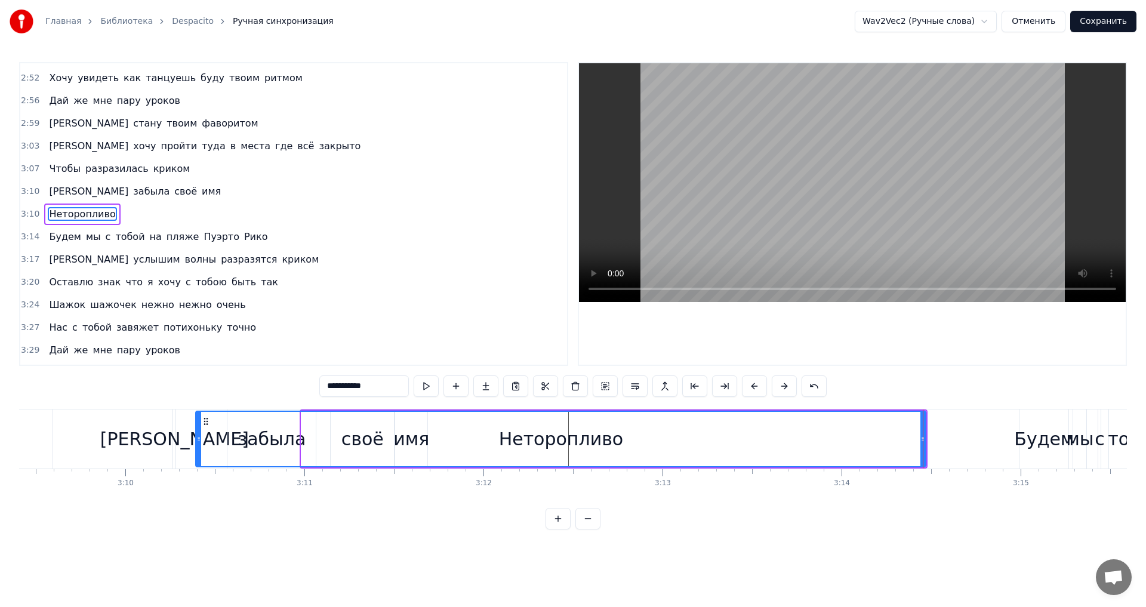
drag, startPoint x: 304, startPoint y: 440, endPoint x: 198, endPoint y: 441, distance: 105.7
click at [198, 441] on icon at bounding box center [198, 439] width 5 height 10
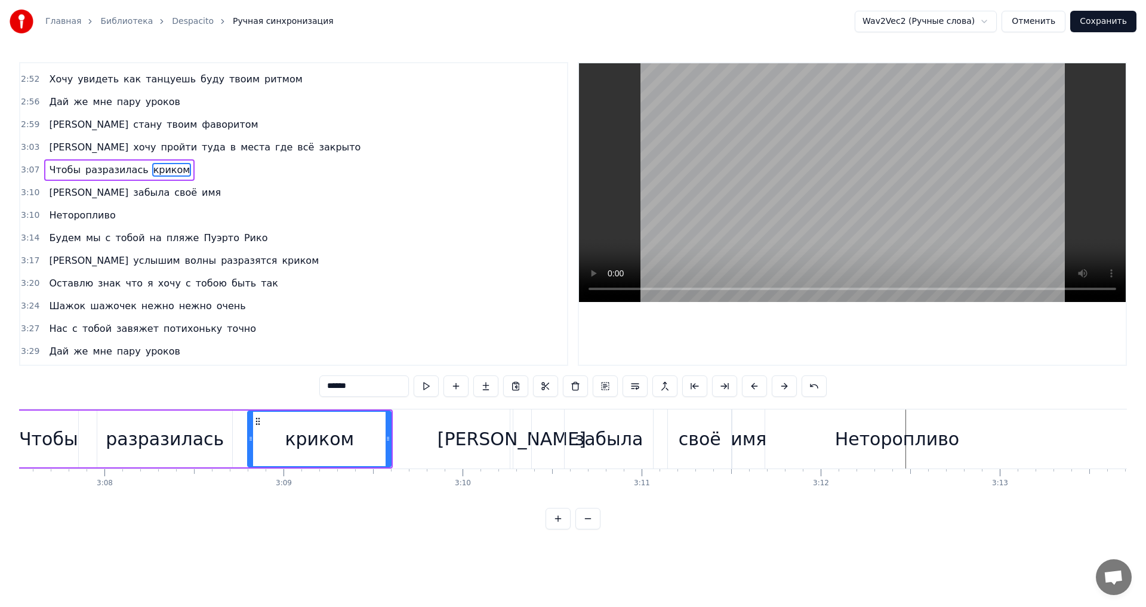
scroll to position [0, 33610]
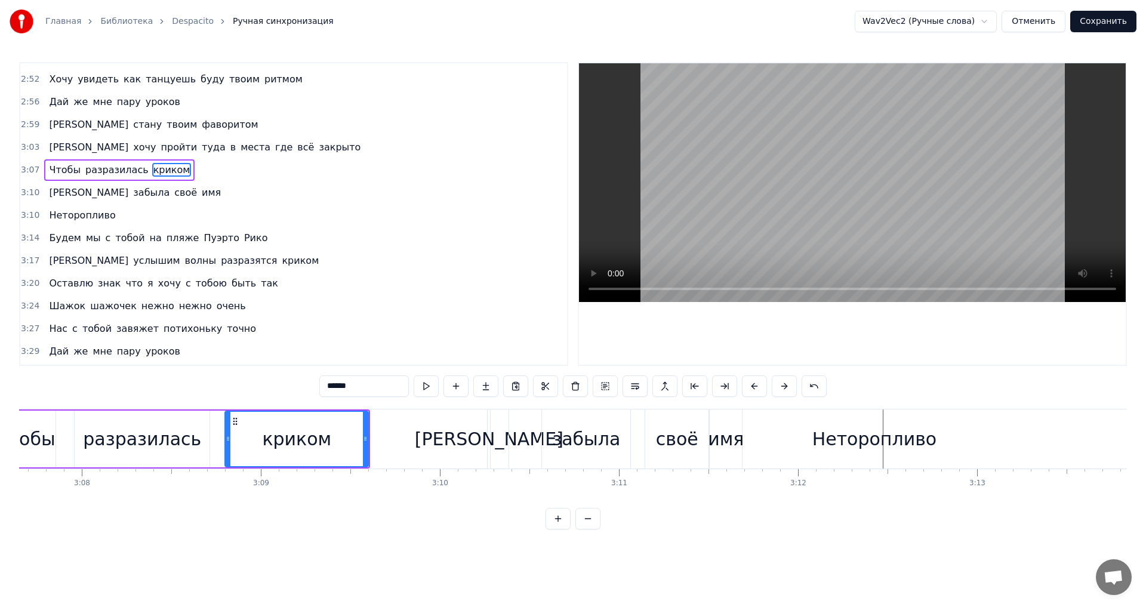
click at [782, 442] on div "Неторопливо" at bounding box center [874, 439] width 730 height 59
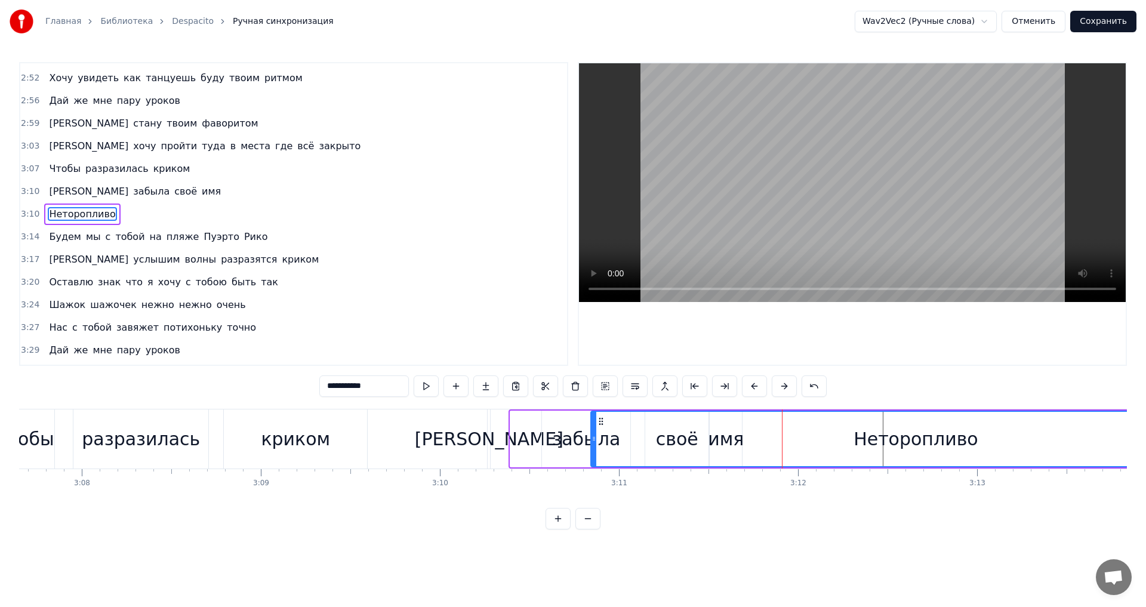
drag, startPoint x: 513, startPoint y: 439, endPoint x: 593, endPoint y: 430, distance: 81.2
click at [593, 430] on div at bounding box center [594, 439] width 5 height 54
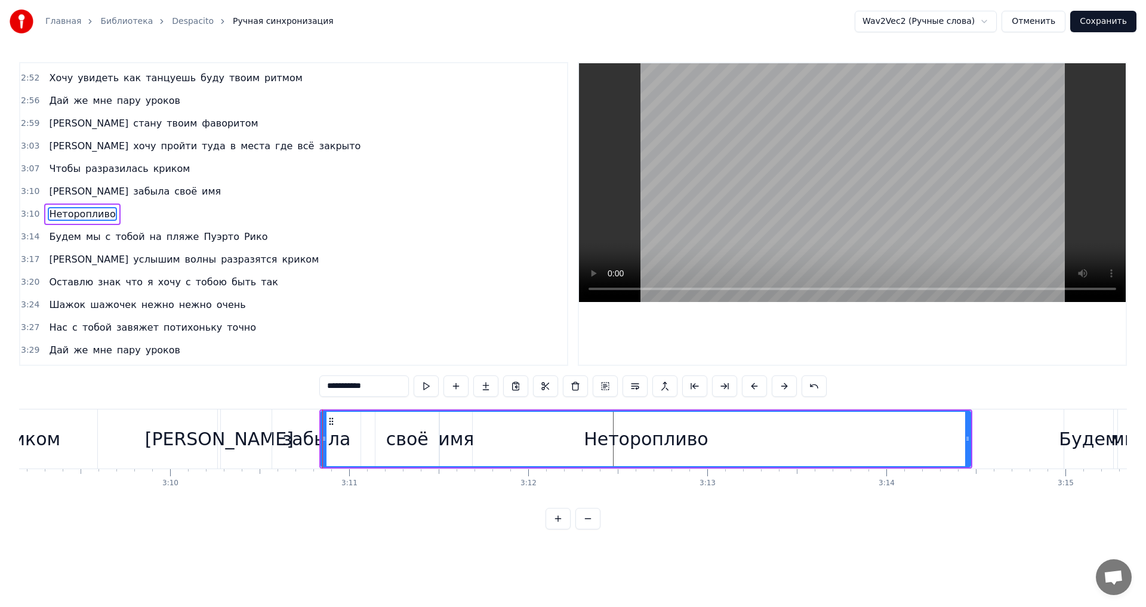
scroll to position [0, 34150]
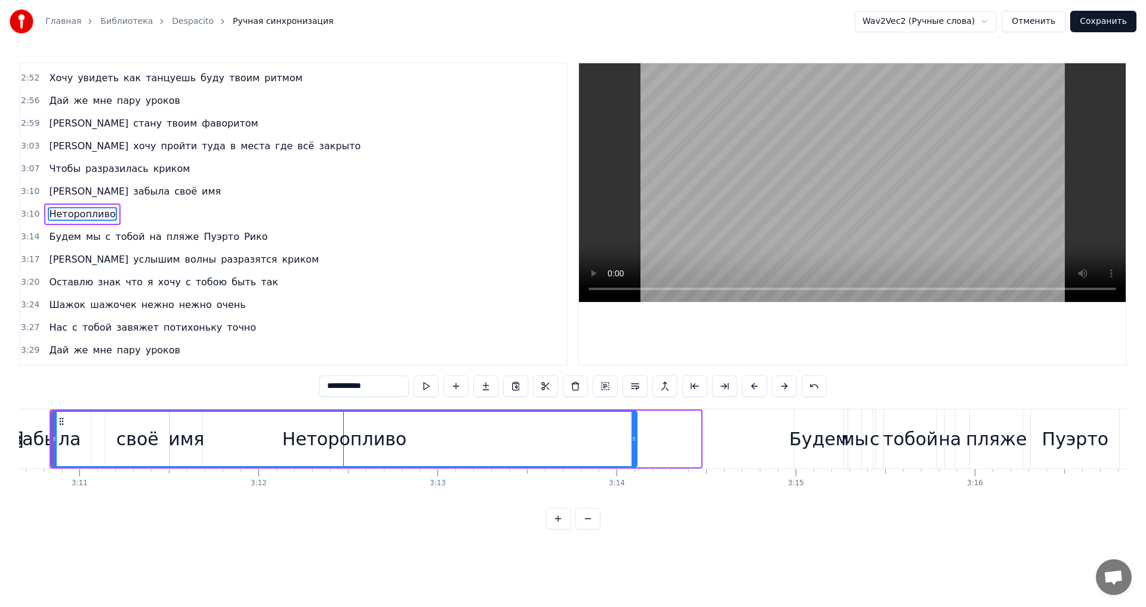
drag, startPoint x: 698, startPoint y: 439, endPoint x: 634, endPoint y: 440, distance: 63.9
click at [634, 440] on icon at bounding box center [634, 439] width 5 height 10
click at [26, 436] on div "забыла" at bounding box center [47, 439] width 68 height 27
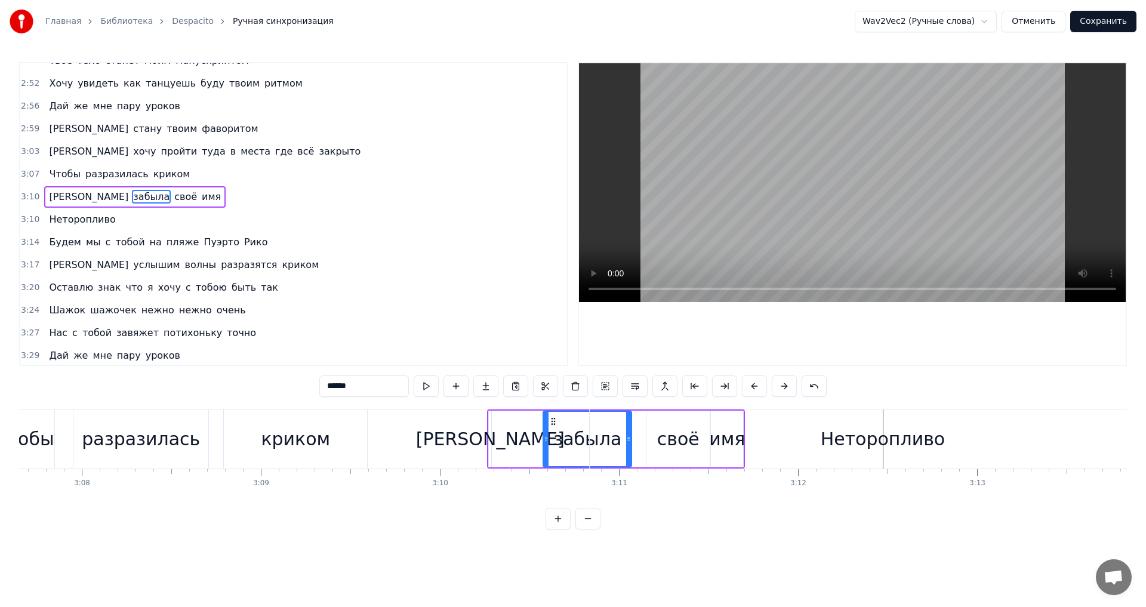
scroll to position [0, 33408]
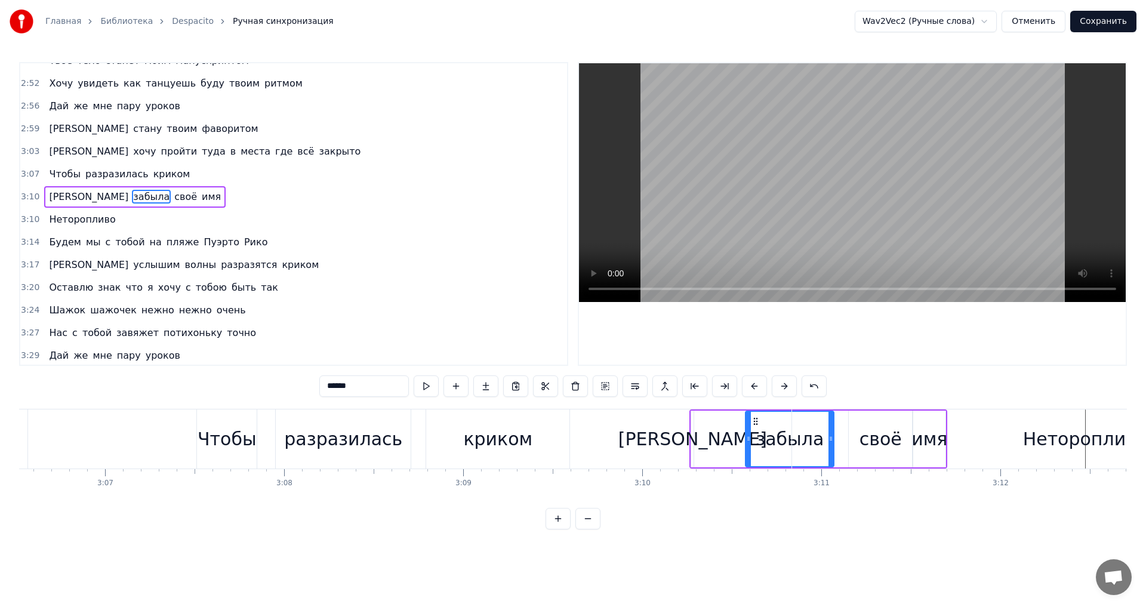
click at [1035, 436] on div "Неторопливо" at bounding box center [1085, 439] width 125 height 27
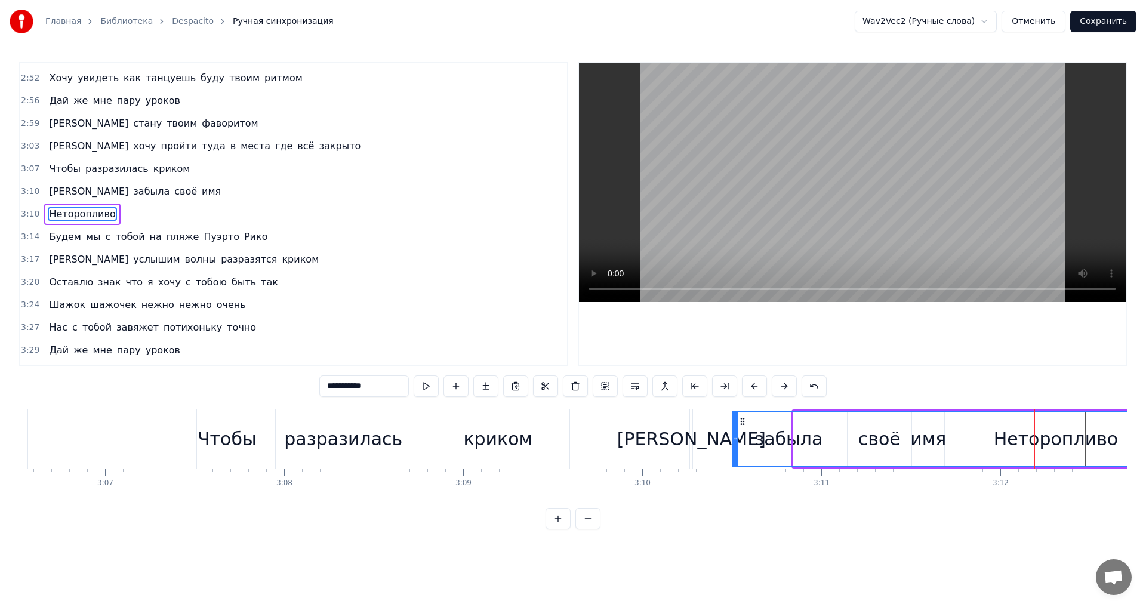
drag, startPoint x: 795, startPoint y: 439, endPoint x: 734, endPoint y: 441, distance: 60.9
click at [734, 441] on icon at bounding box center [735, 439] width 5 height 10
click at [238, 437] on div "Чтобы" at bounding box center [227, 439] width 59 height 27
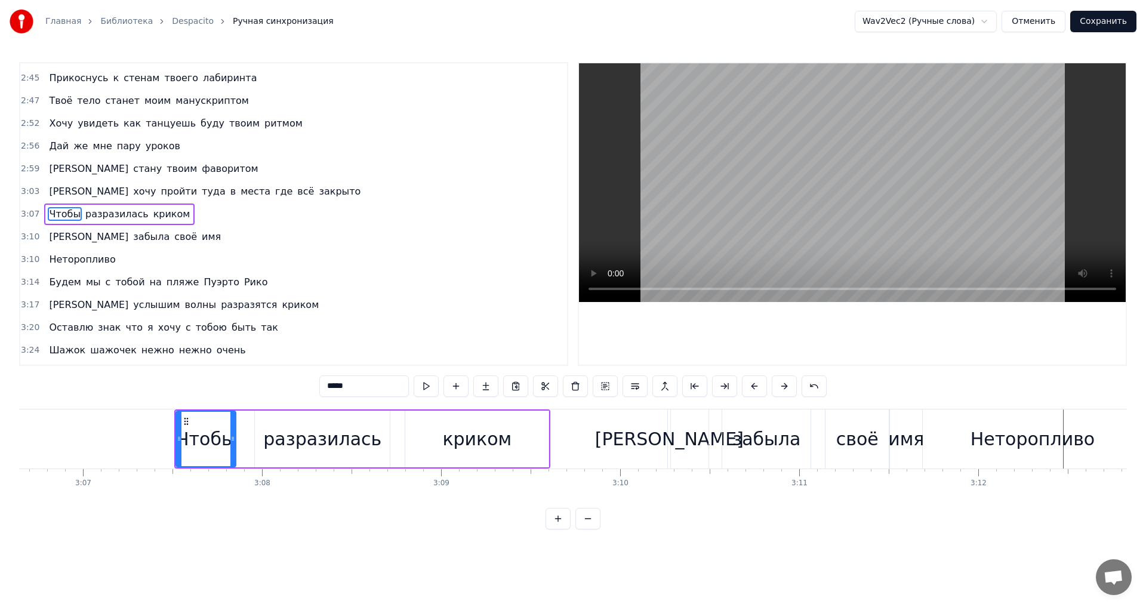
scroll to position [0, 32868]
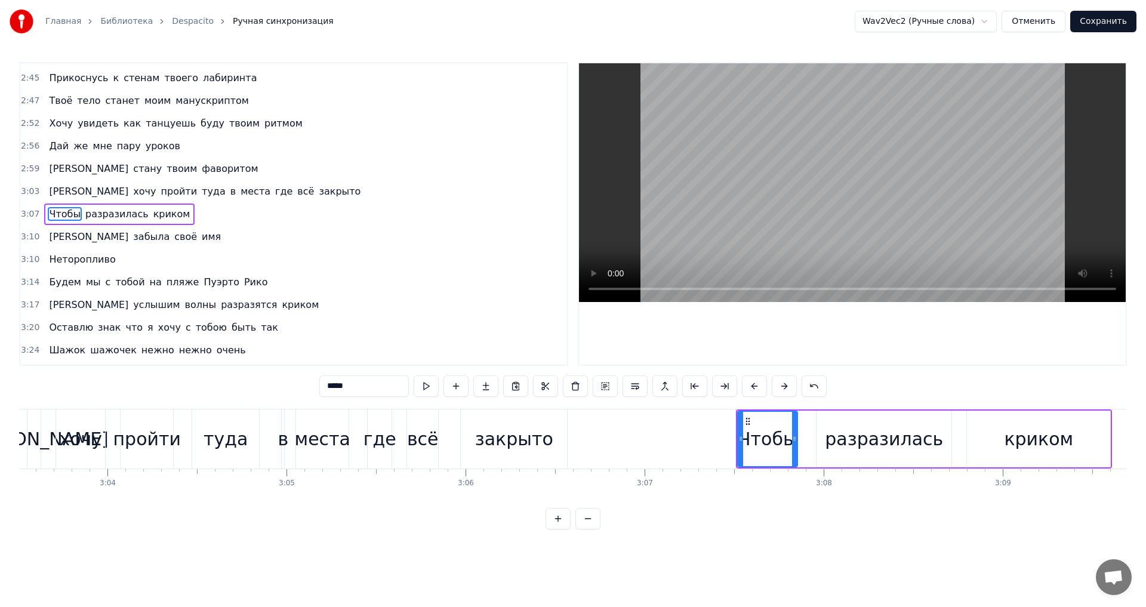
click at [743, 438] on icon at bounding box center [741, 439] width 5 height 10
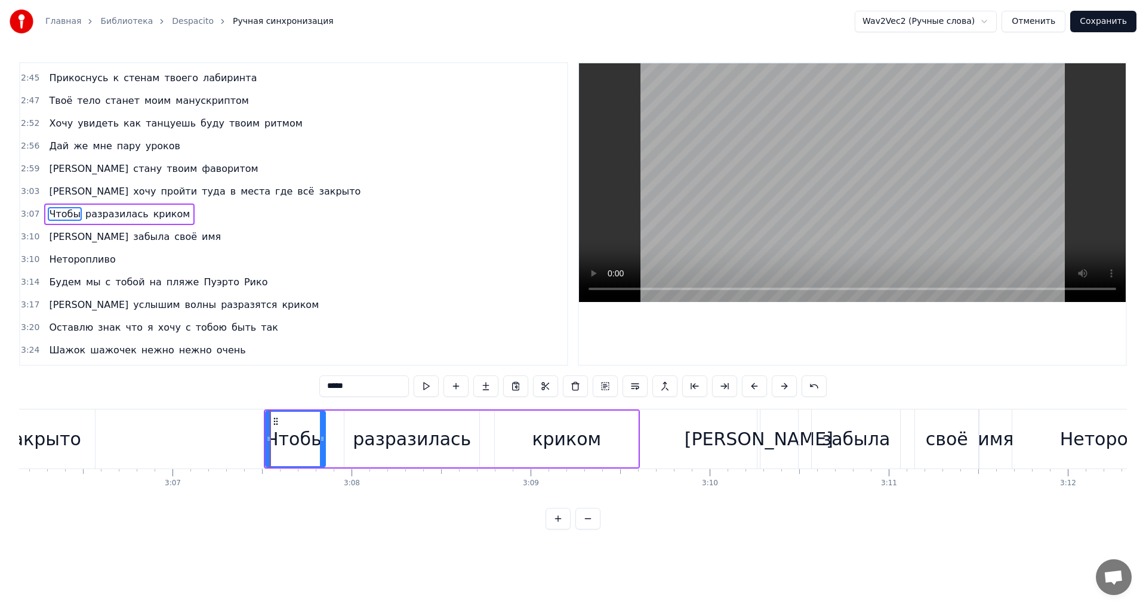
scroll to position [0, 33363]
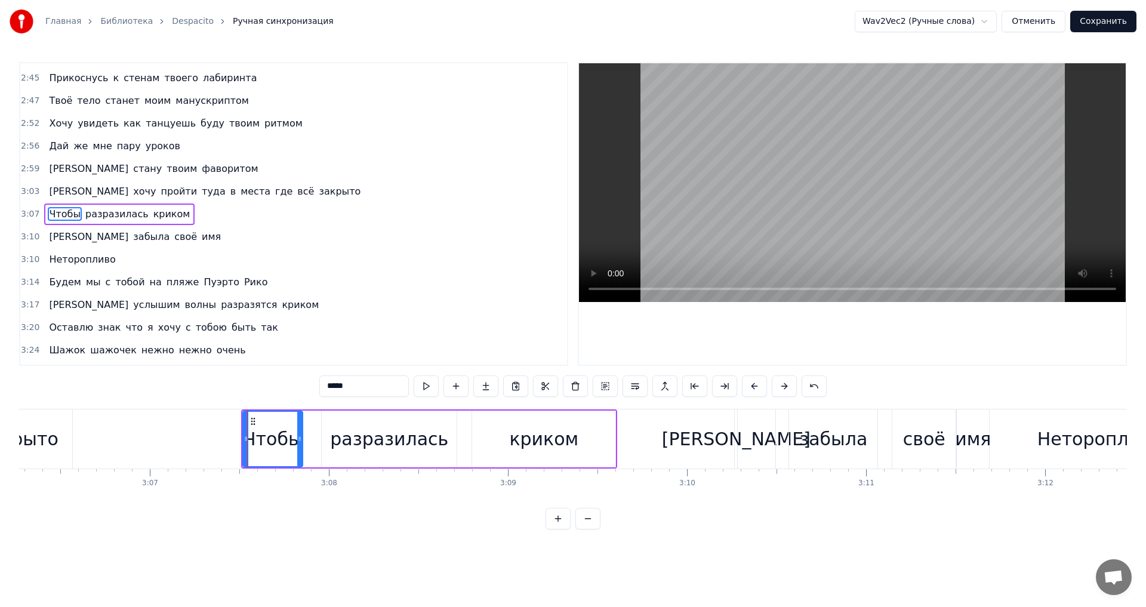
click at [1055, 439] on div "Неторопливо" at bounding box center [1100, 439] width 125 height 27
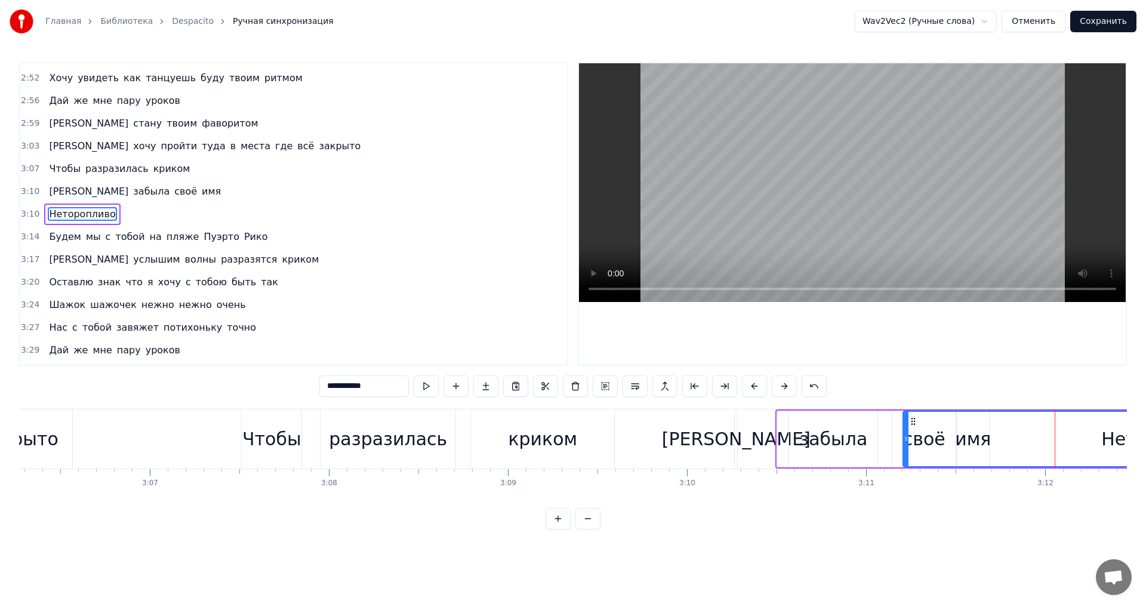
drag, startPoint x: 782, startPoint y: 441, endPoint x: 907, endPoint y: 439, distance: 126.0
click at [907, 439] on icon at bounding box center [906, 439] width 5 height 10
click at [408, 442] on div "разразилась" at bounding box center [388, 439] width 118 height 27
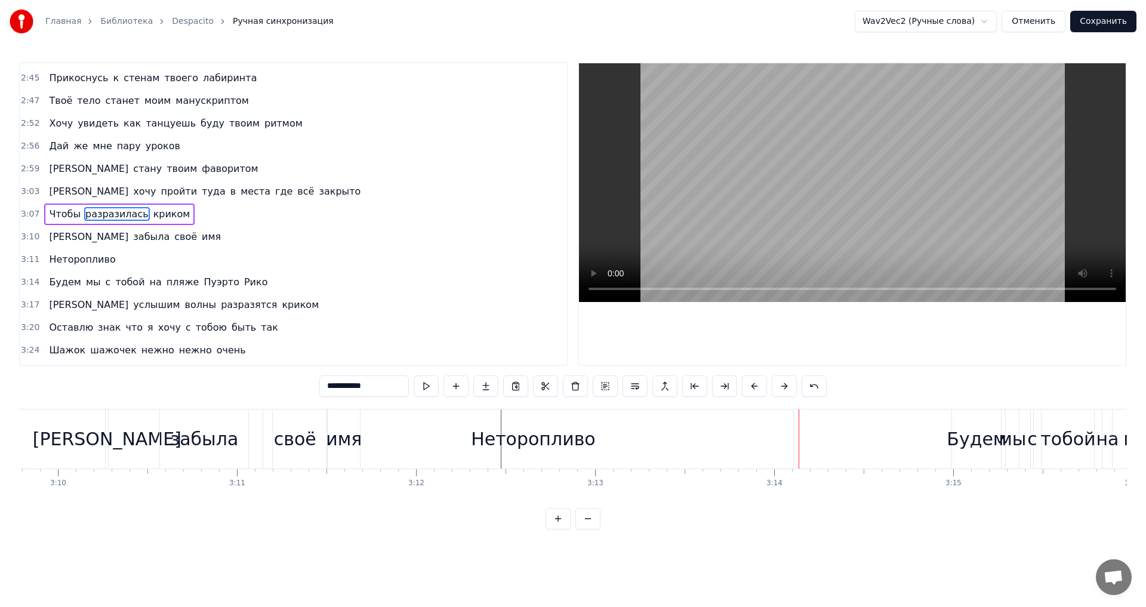
scroll to position [0, 33925]
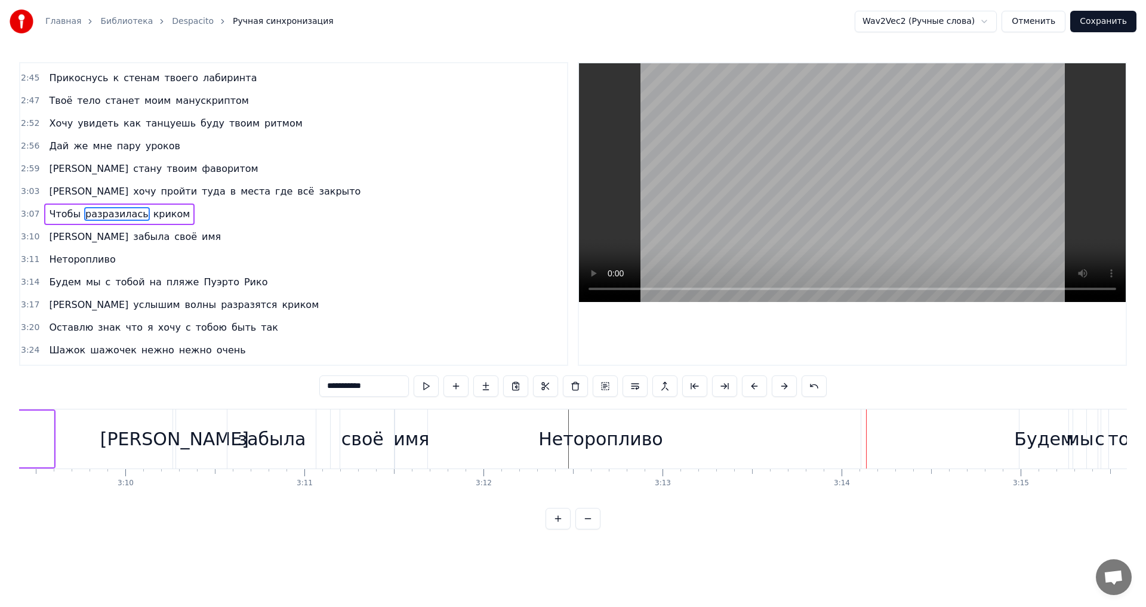
click at [618, 433] on div "Неторопливо" at bounding box center [601, 439] width 125 height 27
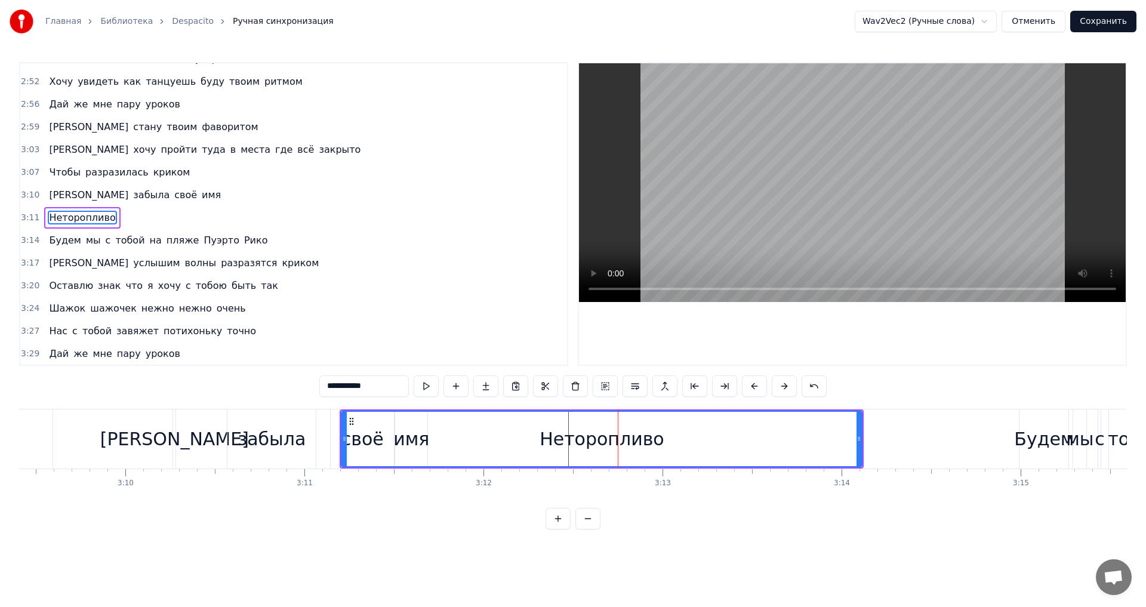
scroll to position [1244, 0]
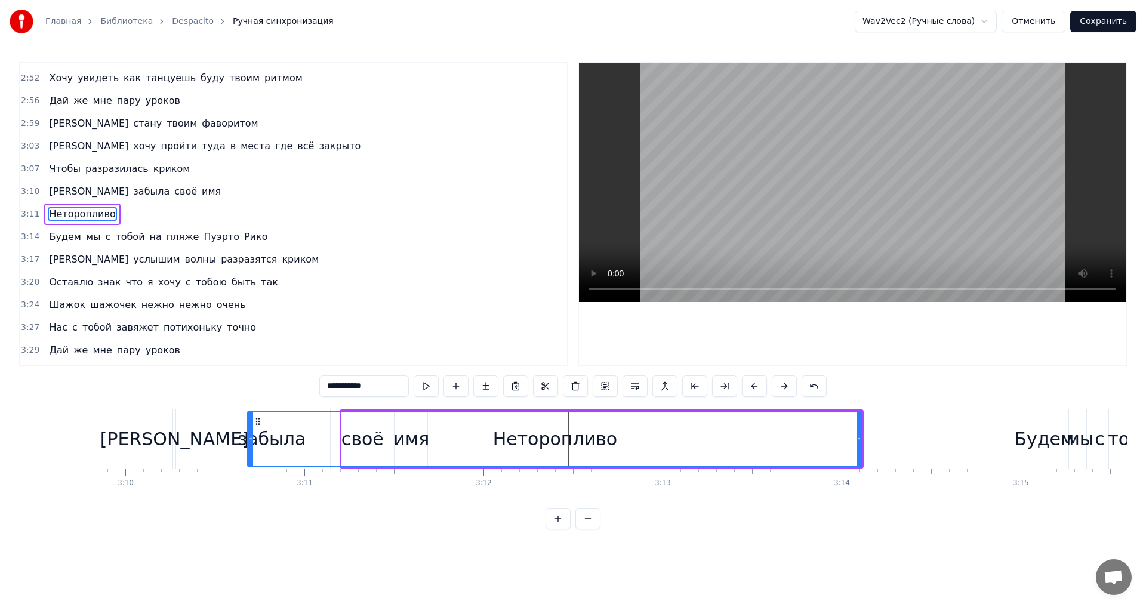
drag, startPoint x: 344, startPoint y: 438, endPoint x: 250, endPoint y: 436, distance: 93.8
click at [250, 436] on icon at bounding box center [250, 439] width 5 height 10
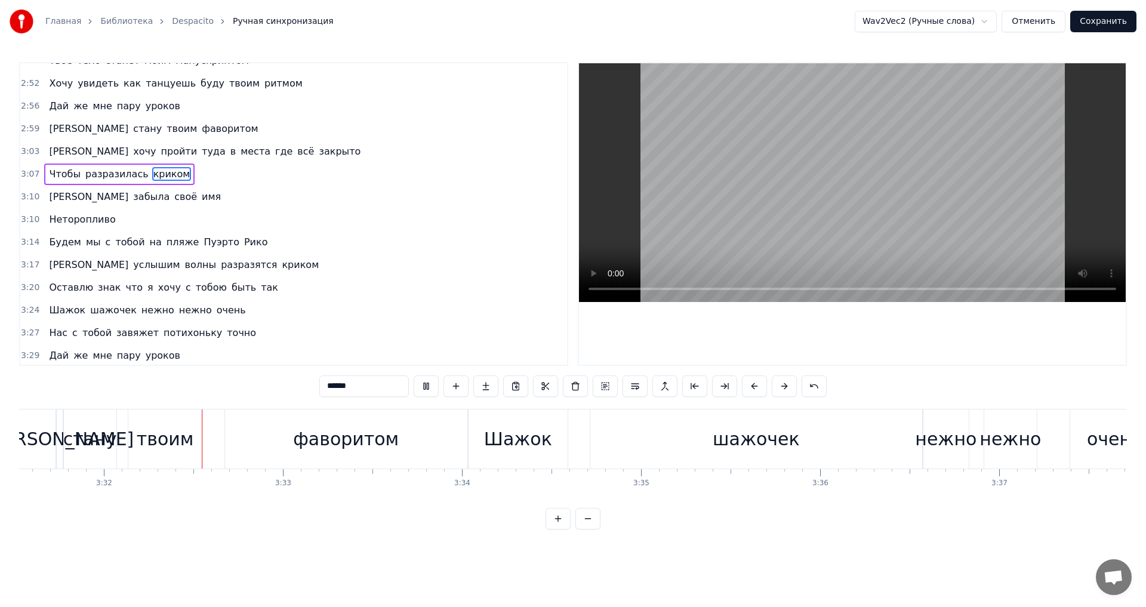
scroll to position [0, 37887]
click at [740, 436] on div "шажочек" at bounding box center [755, 439] width 87 height 27
type input "*******"
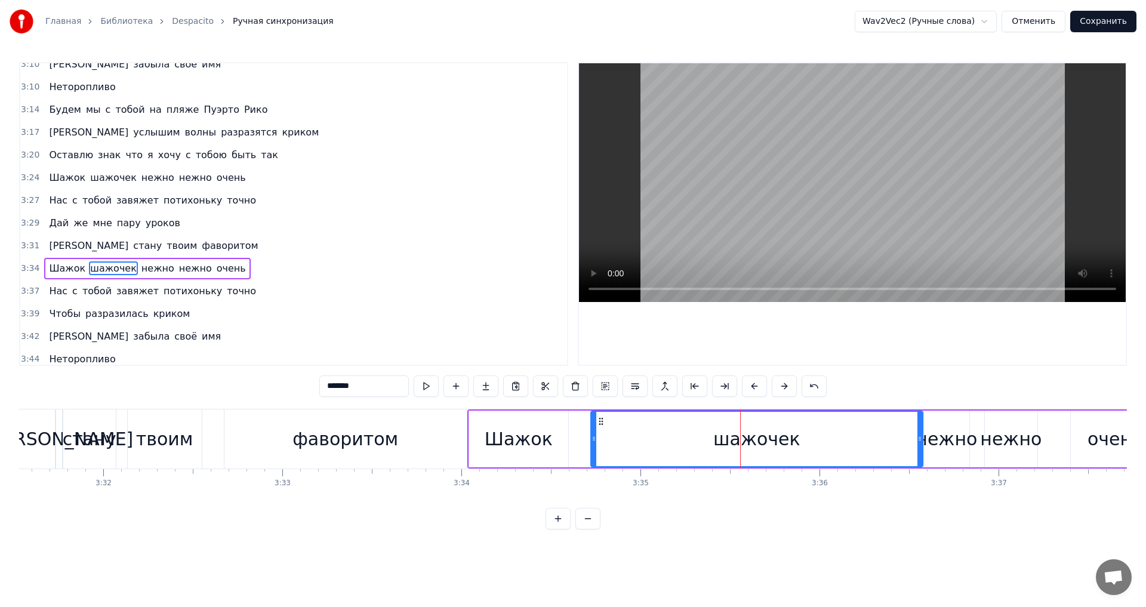
scroll to position [1377, 0]
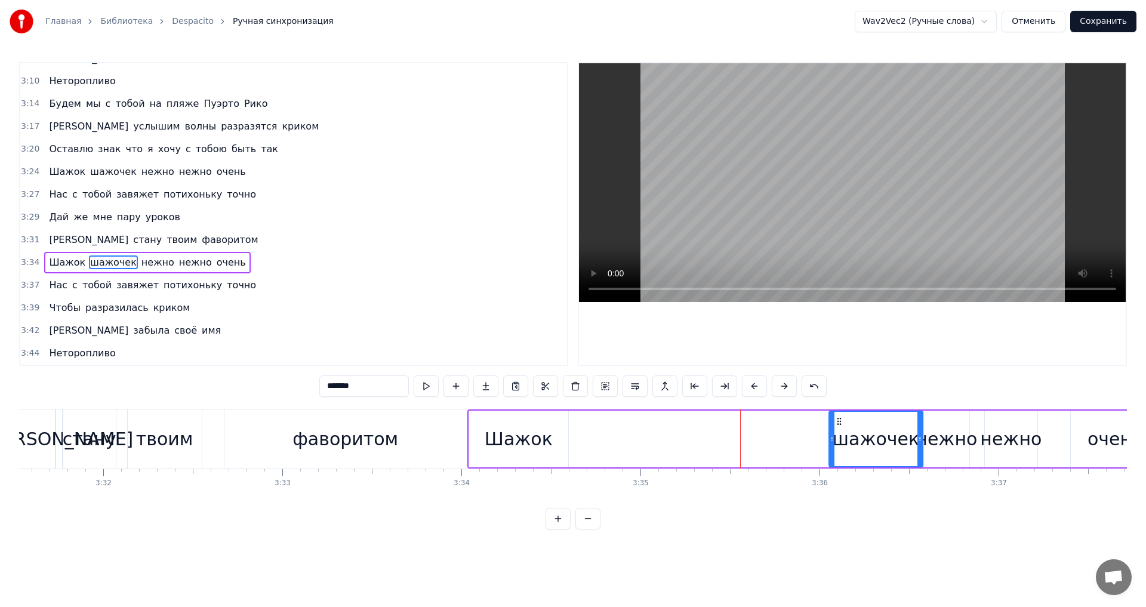
drag, startPoint x: 592, startPoint y: 444, endPoint x: 830, endPoint y: 429, distance: 238.6
click at [830, 429] on div at bounding box center [832, 439] width 5 height 54
click at [664, 435] on div "Шажок шажочек нежно нежно очень" at bounding box center [814, 439] width 694 height 59
click at [556, 438] on div "Шажок" at bounding box center [518, 439] width 99 height 57
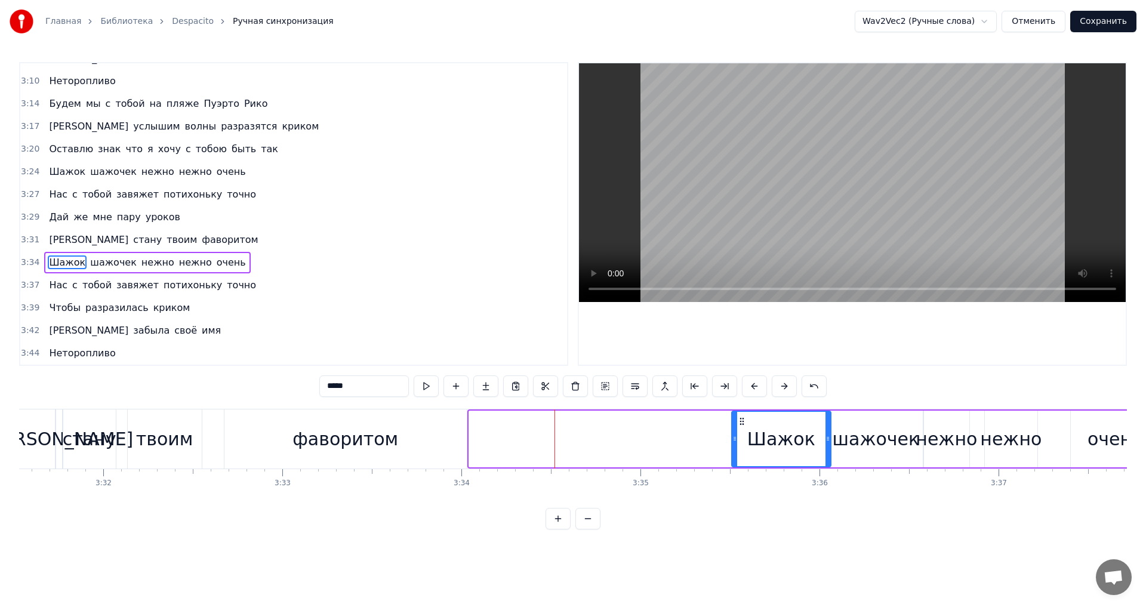
drag, startPoint x: 479, startPoint y: 422, endPoint x: 742, endPoint y: 432, distance: 262.9
click at [742, 432] on div "Шажок" at bounding box center [782, 439] width 98 height 54
click at [316, 423] on div "фаворитом" at bounding box center [345, 439] width 242 height 59
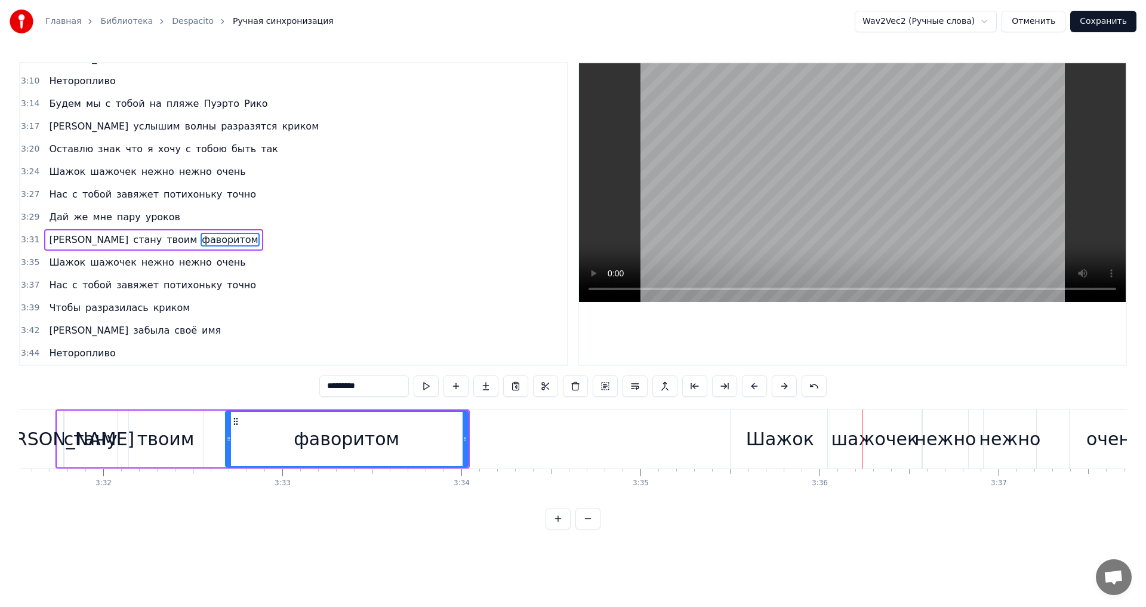
click at [89, 438] on div "стану" at bounding box center [91, 439] width 54 height 27
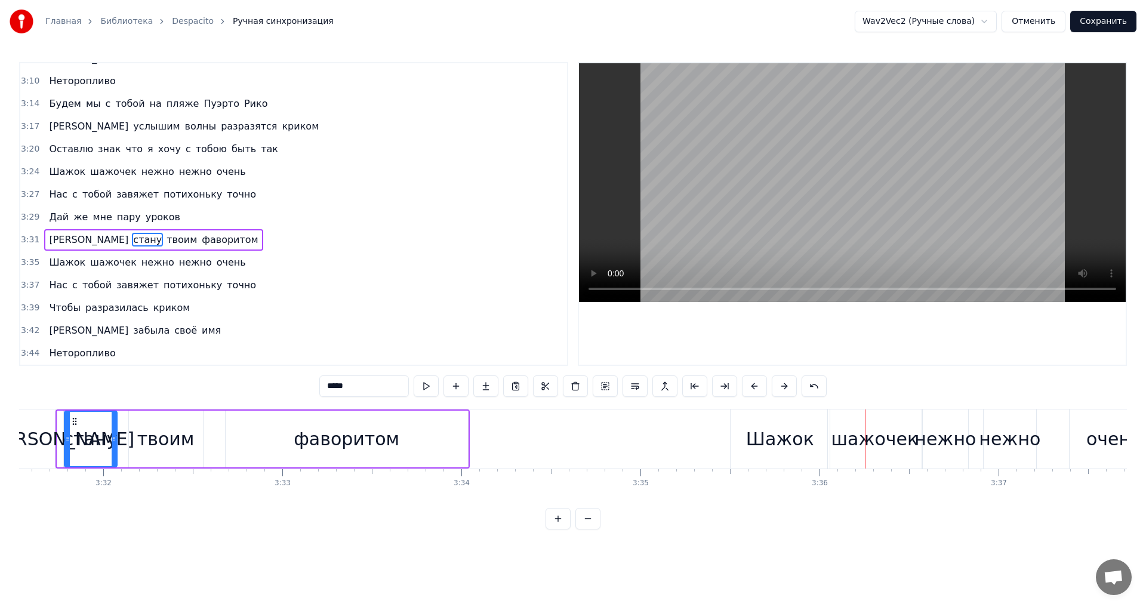
click at [779, 420] on div "Шажок" at bounding box center [780, 439] width 99 height 59
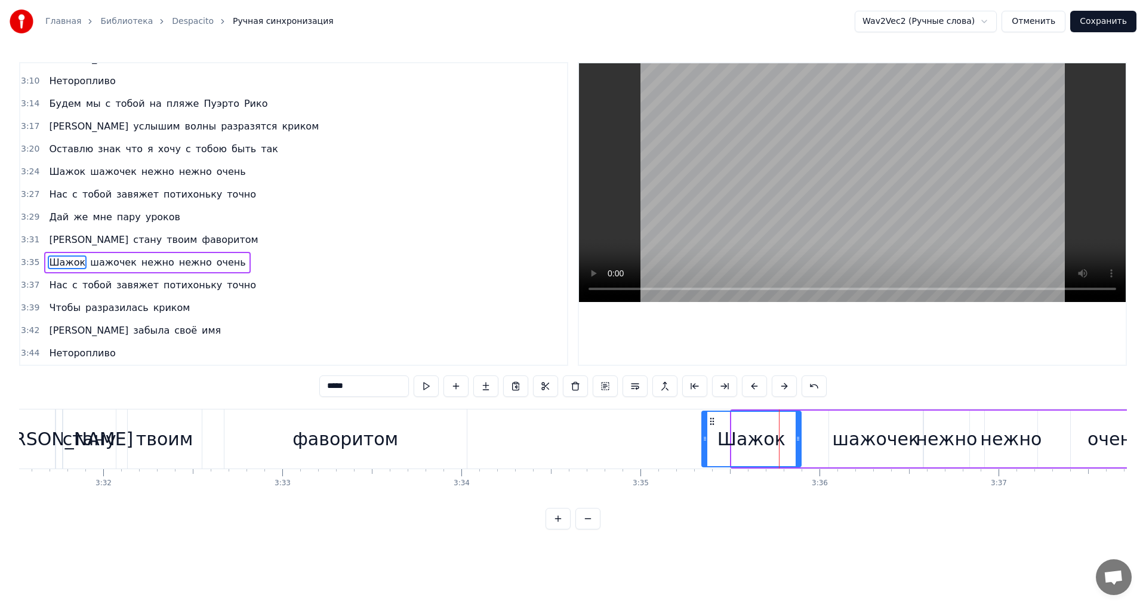
drag, startPoint x: 743, startPoint y: 422, endPoint x: 713, endPoint y: 426, distance: 30.1
click at [713, 426] on icon at bounding box center [712, 422] width 10 height 10
click at [391, 432] on div "фаворитом" at bounding box center [346, 439] width 106 height 27
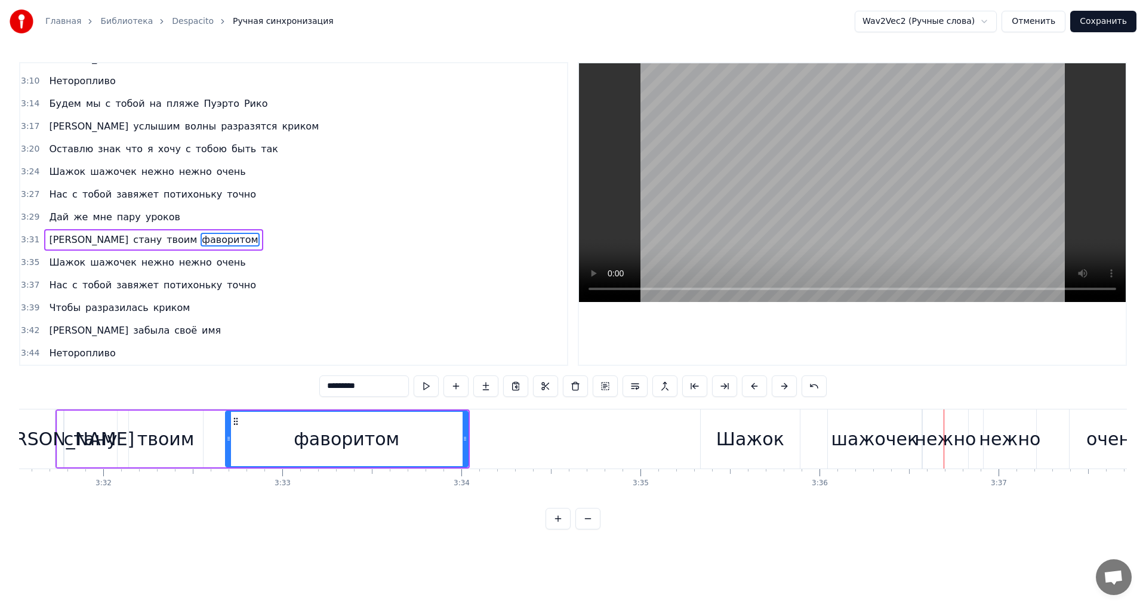
click at [750, 442] on div "Шажок" at bounding box center [750, 439] width 68 height 27
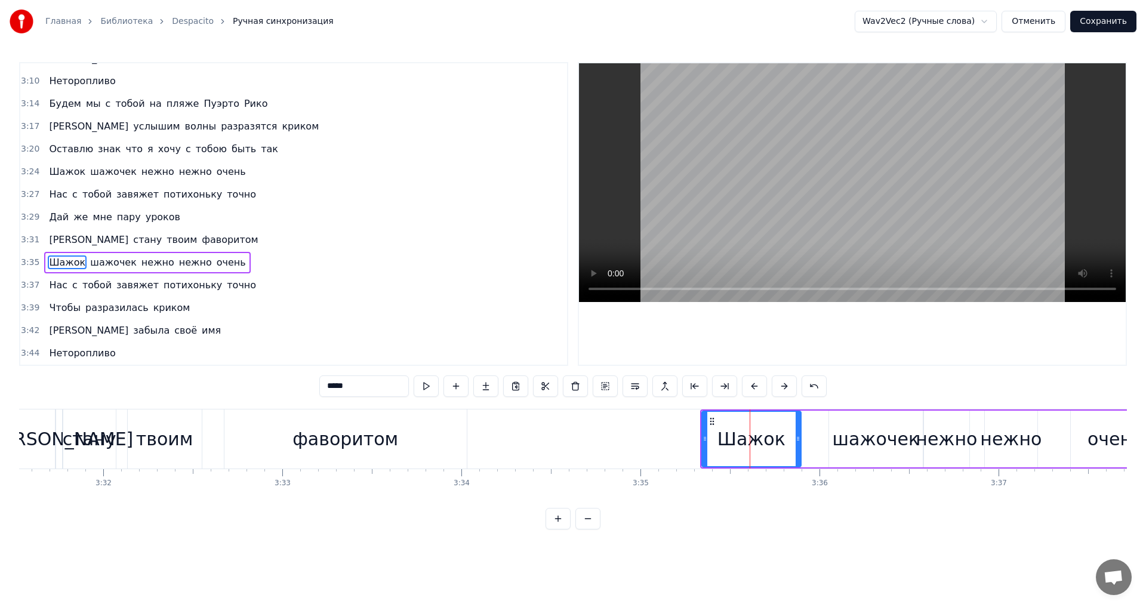
click at [353, 384] on input "*****" at bounding box center [364, 386] width 90 height 21
click at [84, 447] on div "стану" at bounding box center [90, 439] width 54 height 27
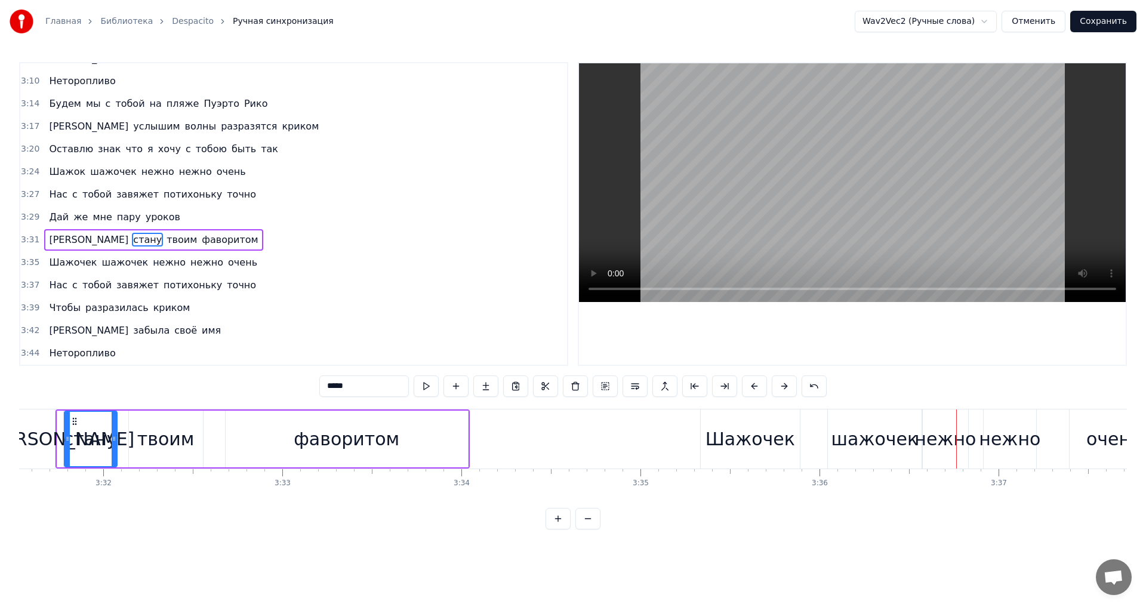
drag, startPoint x: 743, startPoint y: 430, endPoint x: 733, endPoint y: 433, distance: 10.6
click at [733, 433] on div "Шажочек" at bounding box center [751, 439] width 90 height 27
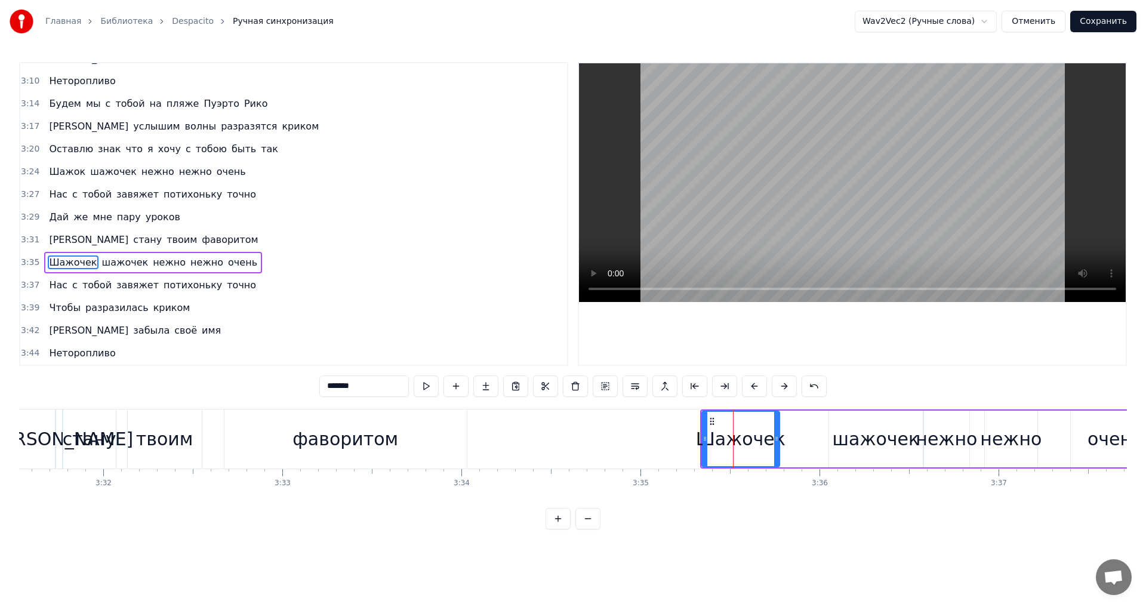
drag, startPoint x: 799, startPoint y: 433, endPoint x: 778, endPoint y: 436, distance: 21.7
click at [778, 436] on div at bounding box center [776, 439] width 5 height 54
drag, startPoint x: 713, startPoint y: 422, endPoint x: 690, endPoint y: 424, distance: 23.4
click at [690, 424] on icon at bounding box center [693, 422] width 10 height 10
click at [860, 433] on div "шажочек" at bounding box center [876, 439] width 87 height 27
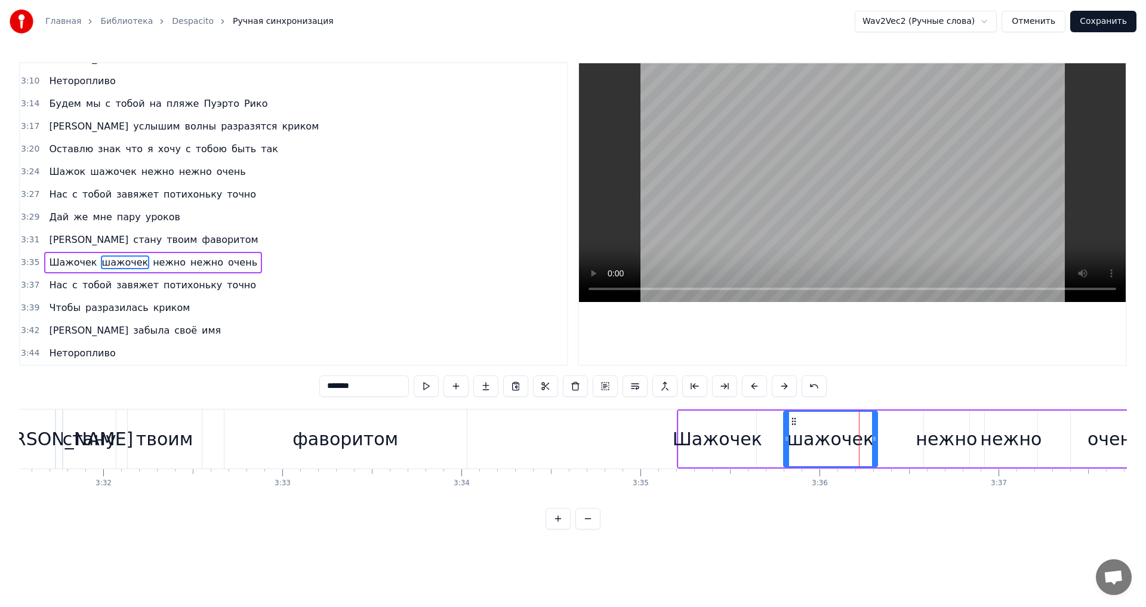
drag, startPoint x: 839, startPoint y: 423, endPoint x: 794, endPoint y: 426, distance: 45.5
click at [794, 426] on div "шажочек" at bounding box center [831, 439] width 93 height 54
click at [171, 439] on div "твоим" at bounding box center [164, 439] width 57 height 27
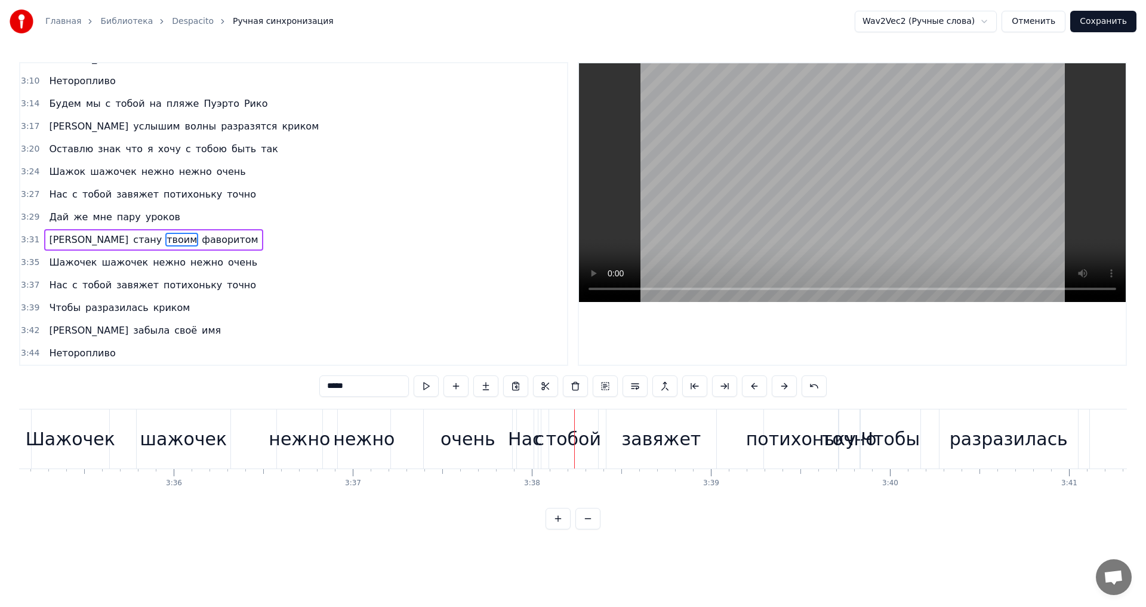
scroll to position [0, 38489]
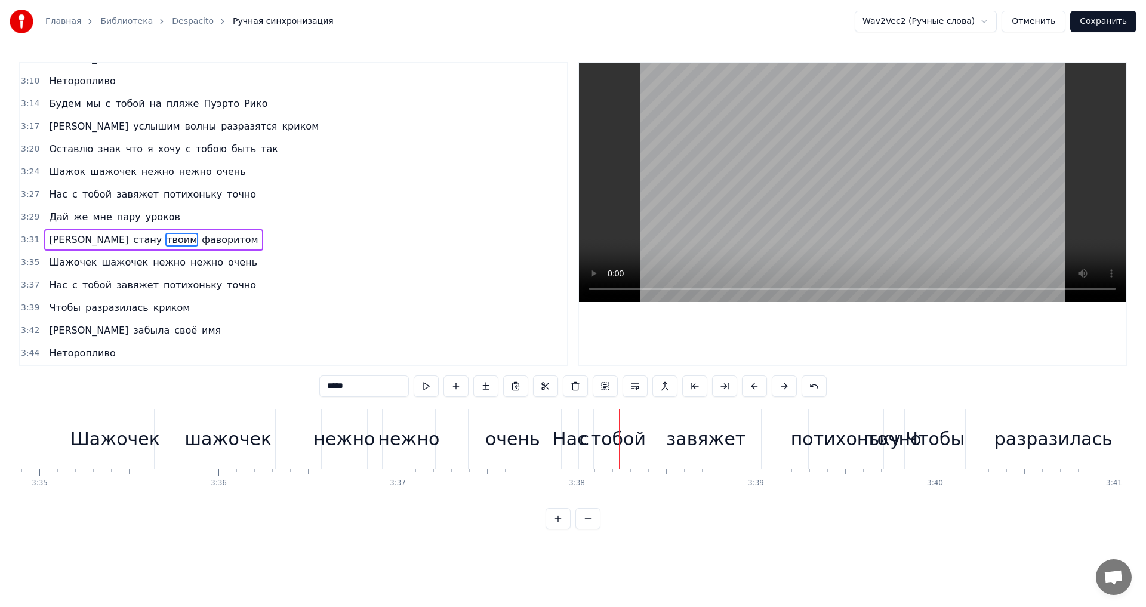
click at [351, 429] on div "нежно" at bounding box center [343, 439] width 61 height 27
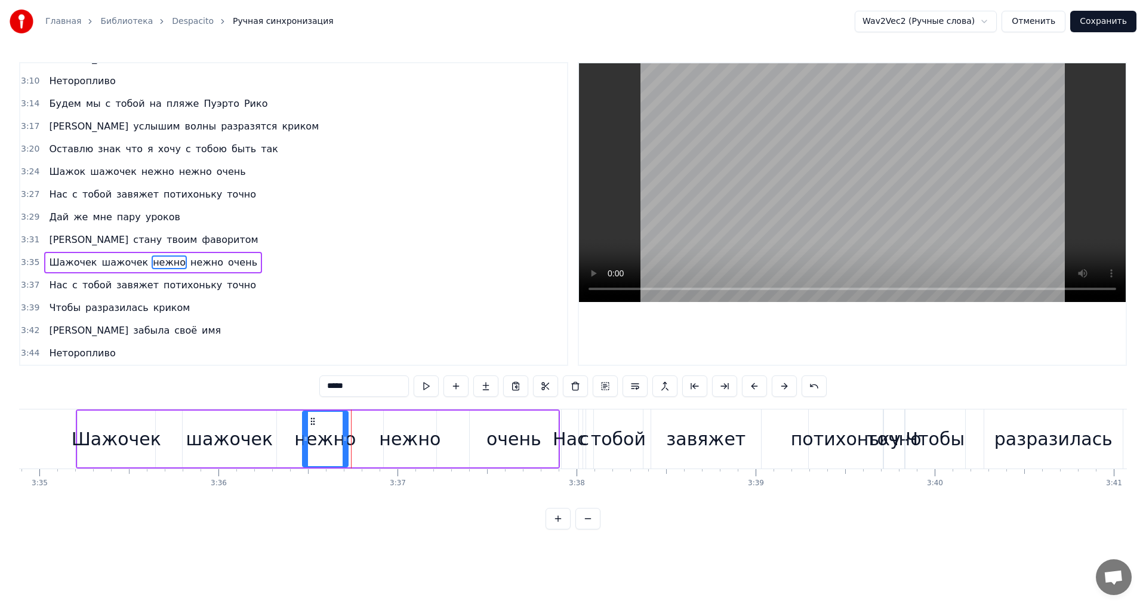
drag, startPoint x: 334, startPoint y: 422, endPoint x: 313, endPoint y: 422, distance: 20.9
click at [313, 422] on icon at bounding box center [313, 422] width 10 height 10
click at [397, 426] on div "нежно" at bounding box center [409, 439] width 61 height 27
drag, startPoint x: 396, startPoint y: 422, endPoint x: 370, endPoint y: 422, distance: 26.9
click at [370, 422] on icon at bounding box center [367, 422] width 10 height 10
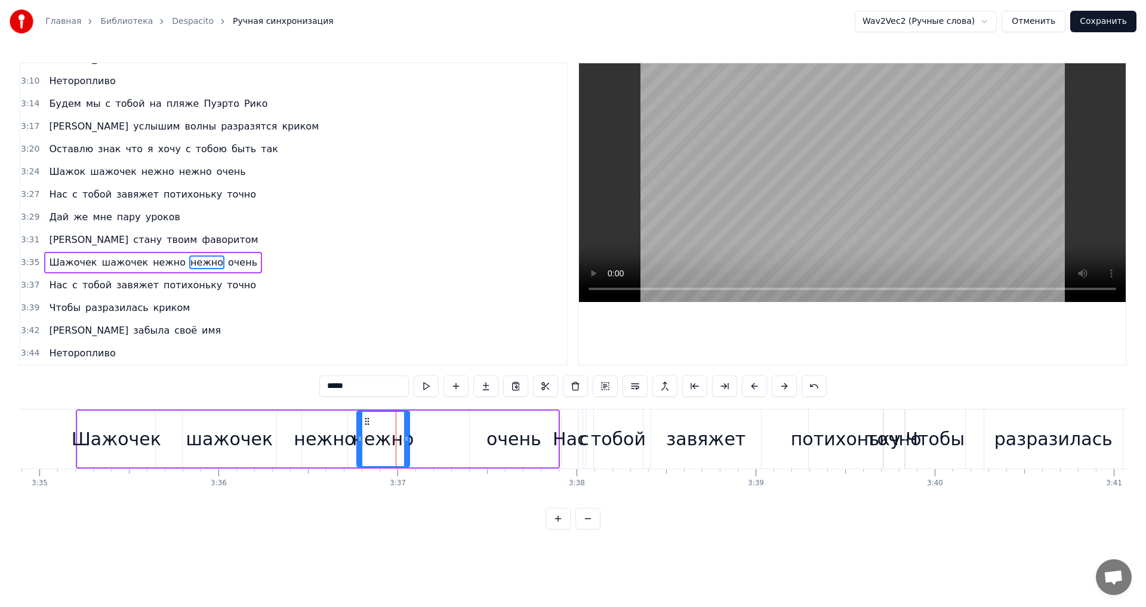
click at [524, 423] on div "очень" at bounding box center [514, 439] width 88 height 57
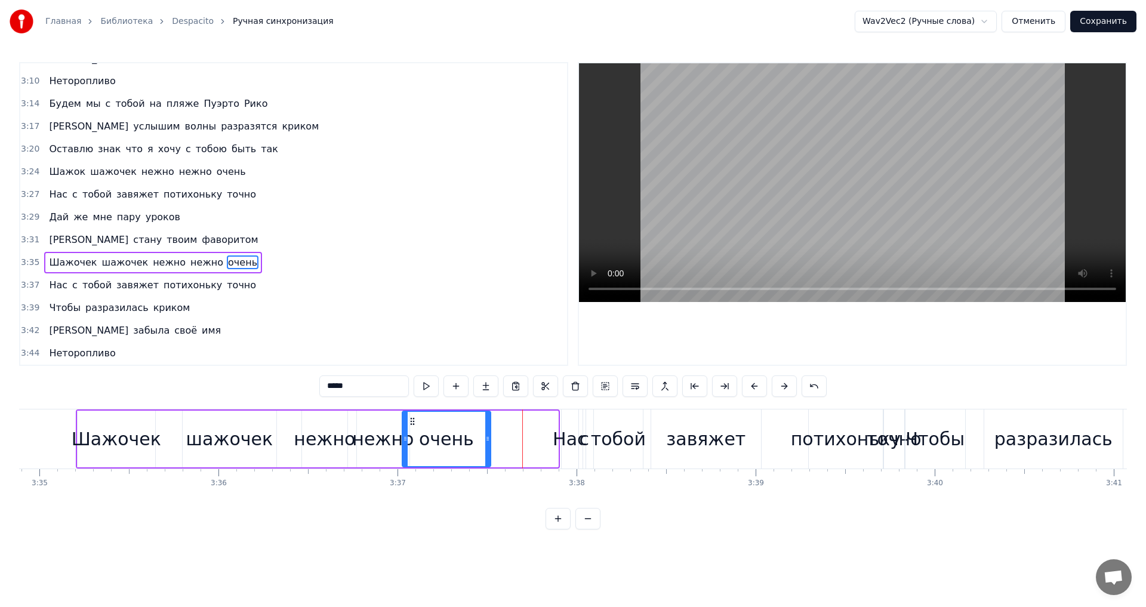
drag, startPoint x: 484, startPoint y: 418, endPoint x: 416, endPoint y: 419, distance: 67.5
click at [416, 419] on icon at bounding box center [413, 422] width 10 height 10
click at [97, 420] on div "Шажочек" at bounding box center [117, 439] width 78 height 57
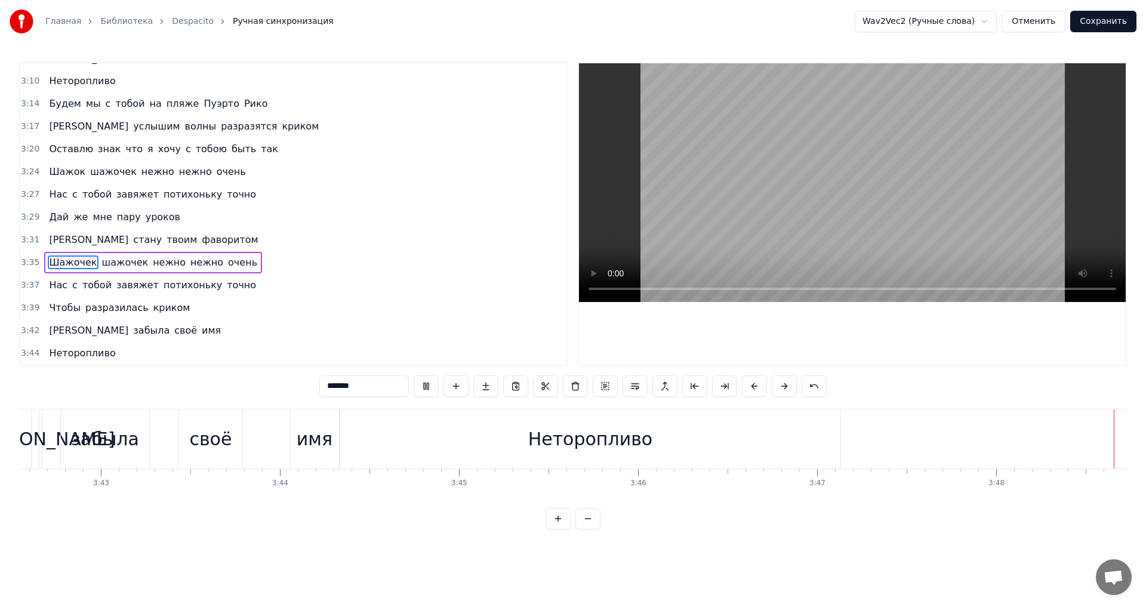
scroll to position [0, 39861]
click at [537, 438] on div "Неторопливо" at bounding box center [590, 439] width 125 height 27
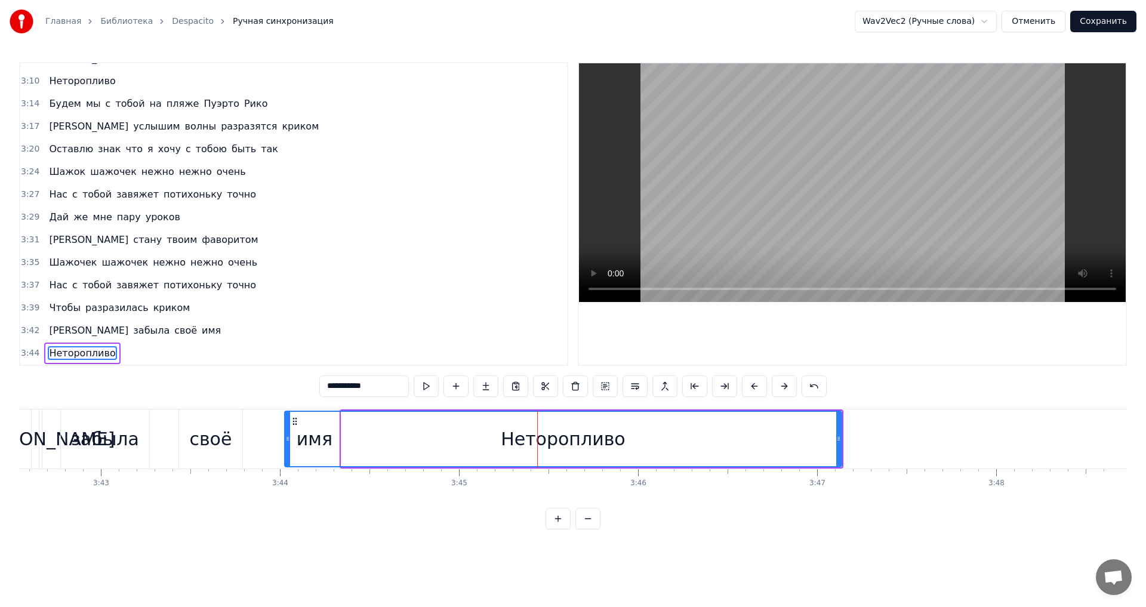
drag, startPoint x: 342, startPoint y: 439, endPoint x: 285, endPoint y: 440, distance: 56.7
click at [285, 440] on icon at bounding box center [287, 439] width 5 height 10
click at [36, 442] on div "[PERSON_NAME]" at bounding box center [40, 439] width 149 height 27
type input "*"
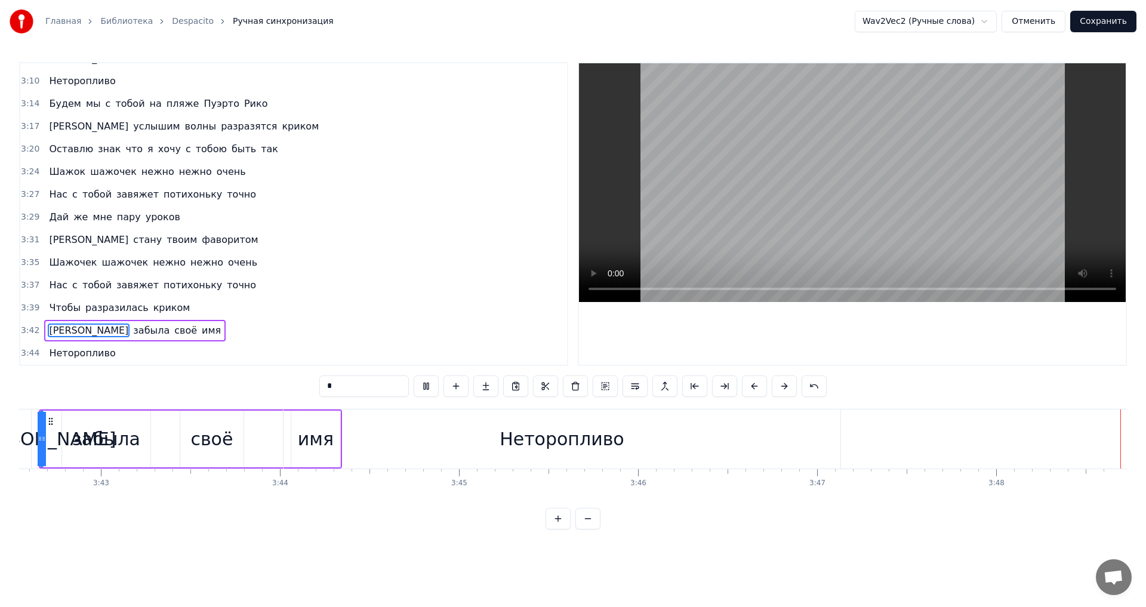
scroll to position [0, 39861]
click at [1115, 22] on button "Сохранить" at bounding box center [1103, 21] width 66 height 21
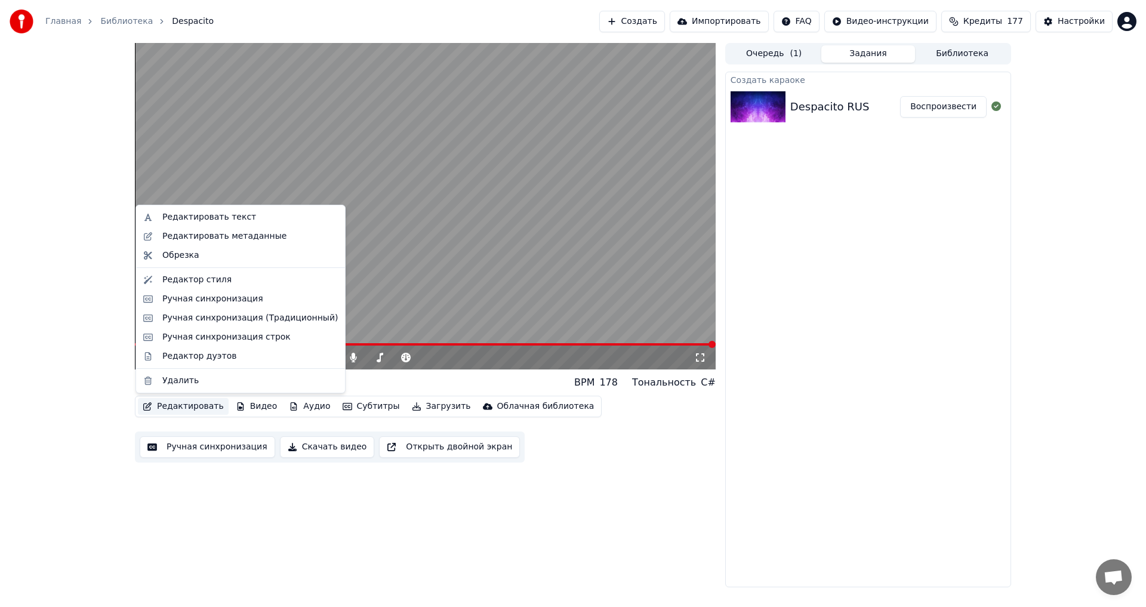
click at [177, 405] on button "Редактировать" at bounding box center [183, 406] width 91 height 17
click at [184, 301] on div "Ручная синхронизация" at bounding box center [212, 299] width 101 height 12
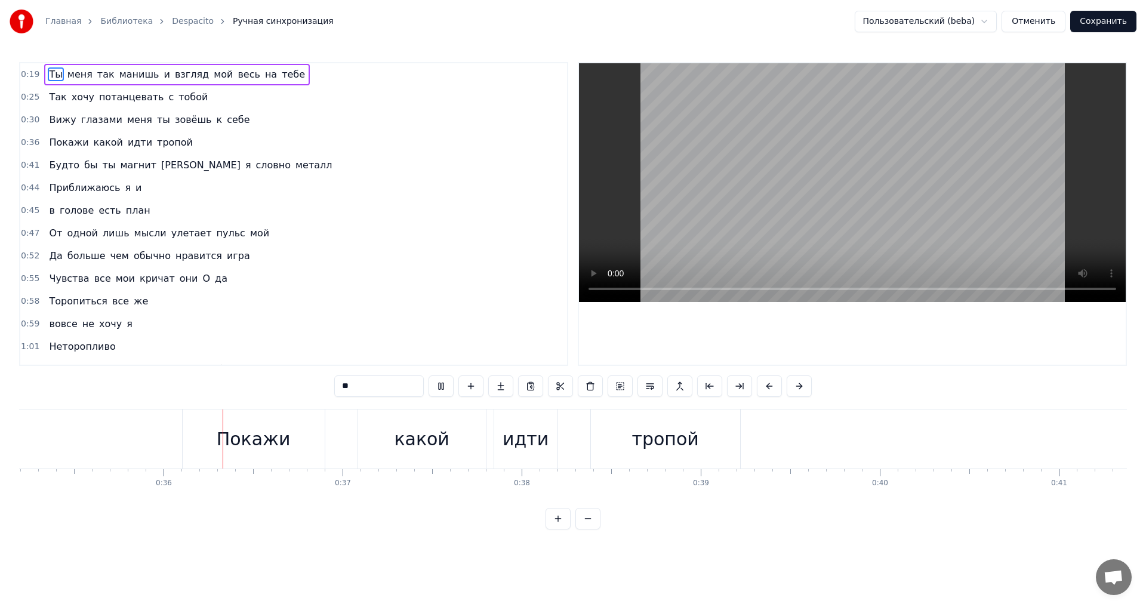
scroll to position [0, 6305]
click at [318, 436] on div "Покажи" at bounding box center [252, 439] width 142 height 59
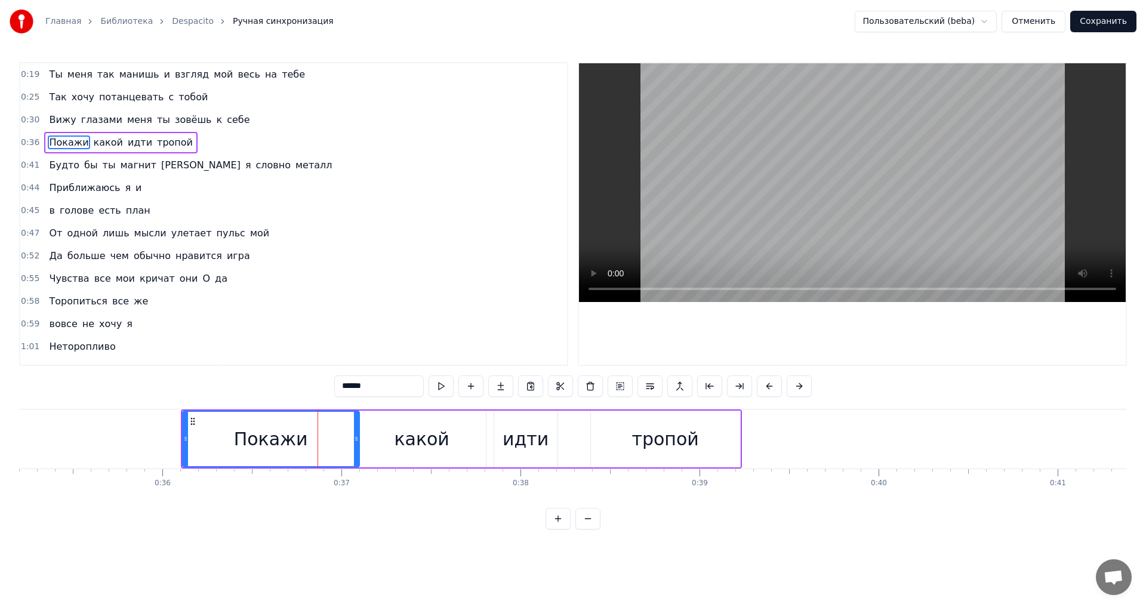
drag, startPoint x: 322, startPoint y: 441, endPoint x: 357, endPoint y: 439, distance: 34.6
click at [357, 439] on icon at bounding box center [356, 439] width 5 height 10
click at [195, 439] on div "Покажи" at bounding box center [271, 439] width 176 height 54
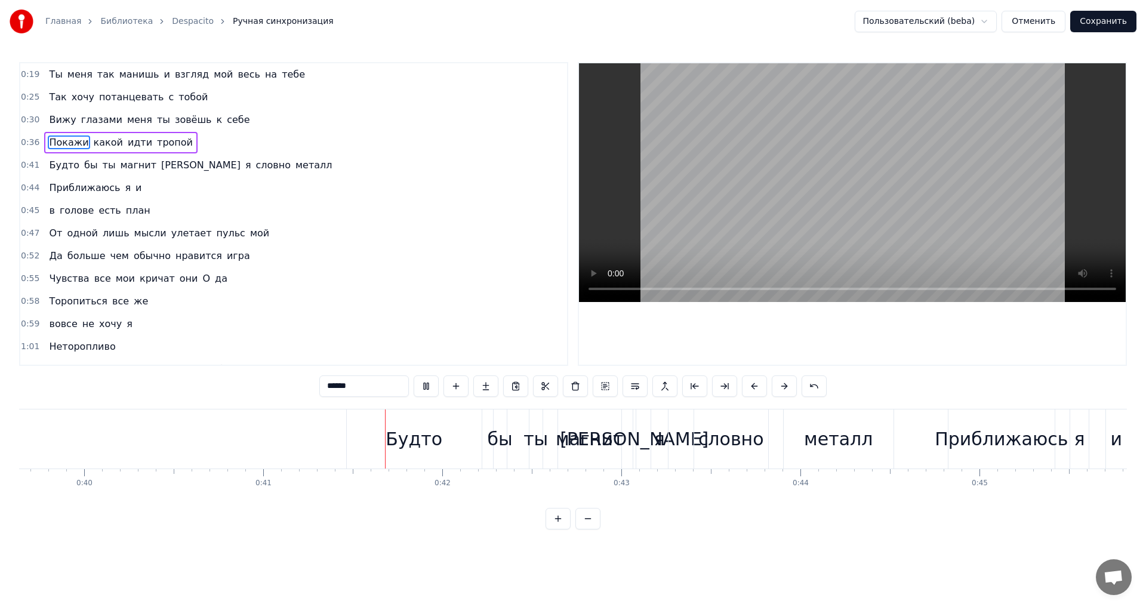
scroll to position [0, 7314]
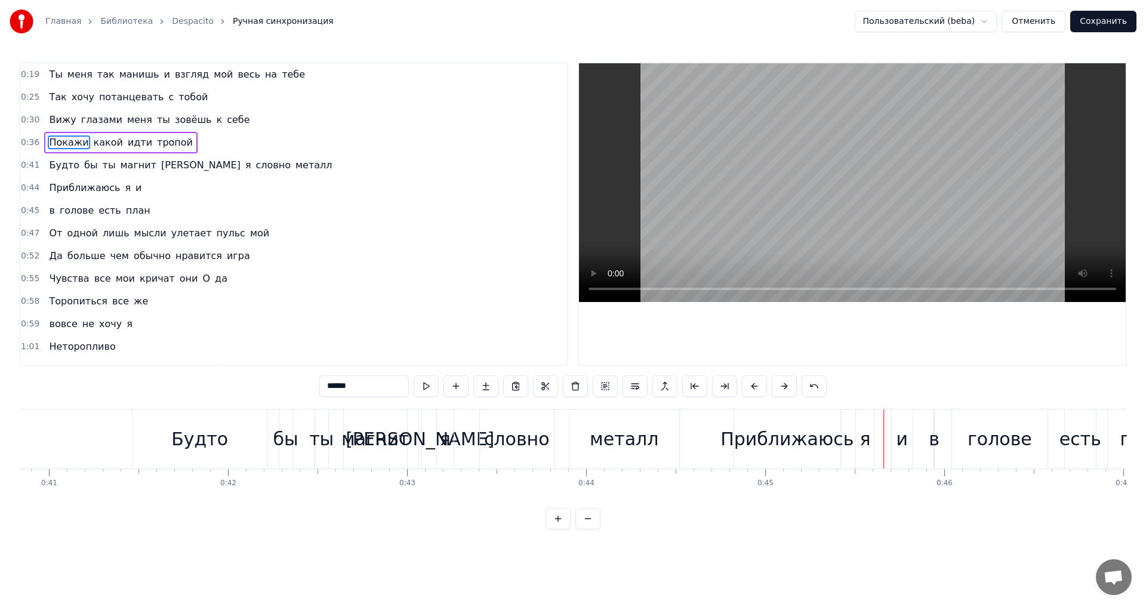
click at [626, 448] on div "металл" at bounding box center [624, 439] width 69 height 27
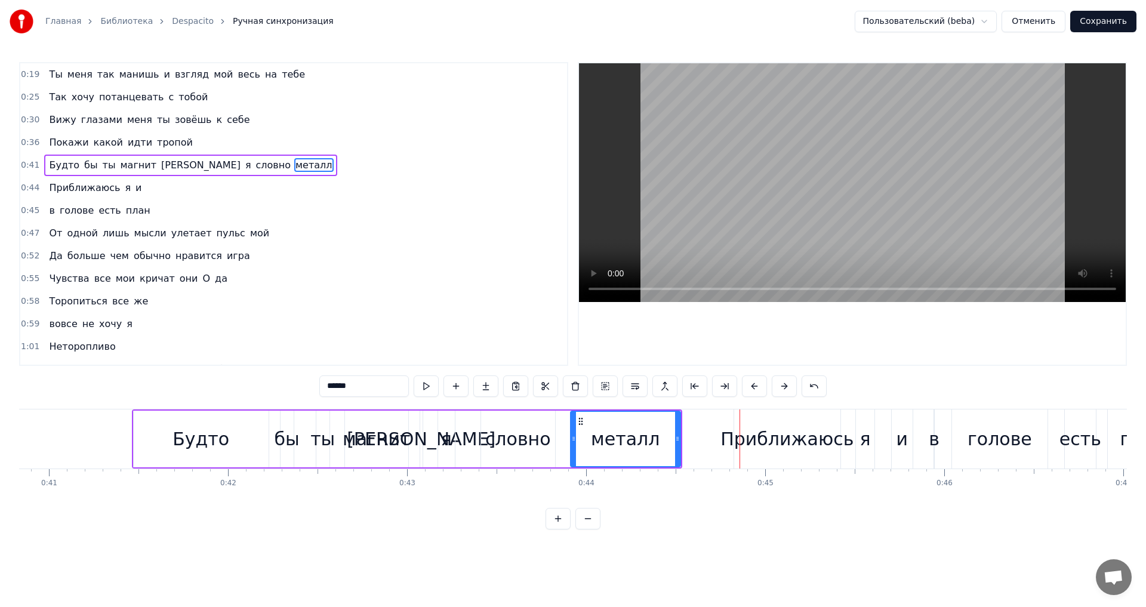
click at [241, 442] on div "Будто" at bounding box center [201, 439] width 135 height 57
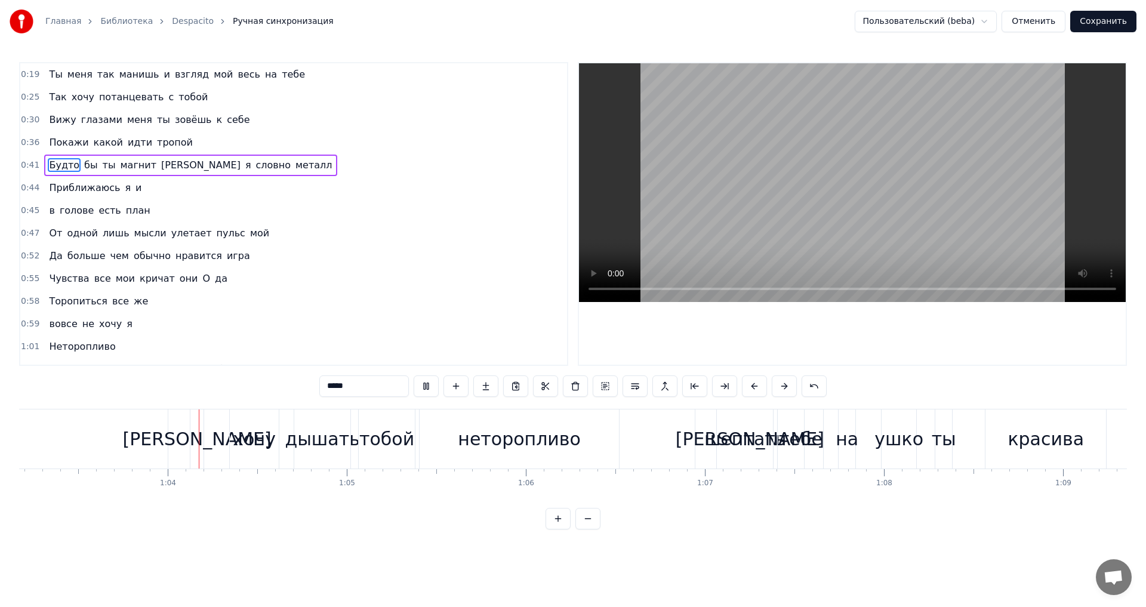
scroll to position [0, 11316]
click at [722, 442] on div "шептать" at bounding box center [744, 439] width 82 height 27
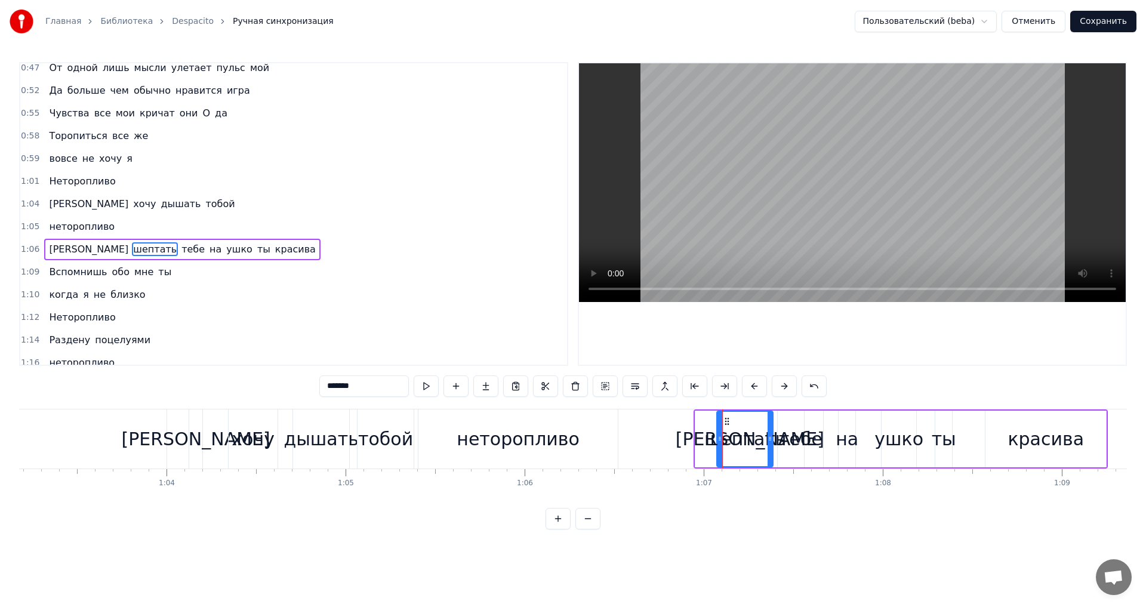
scroll to position [201, 0]
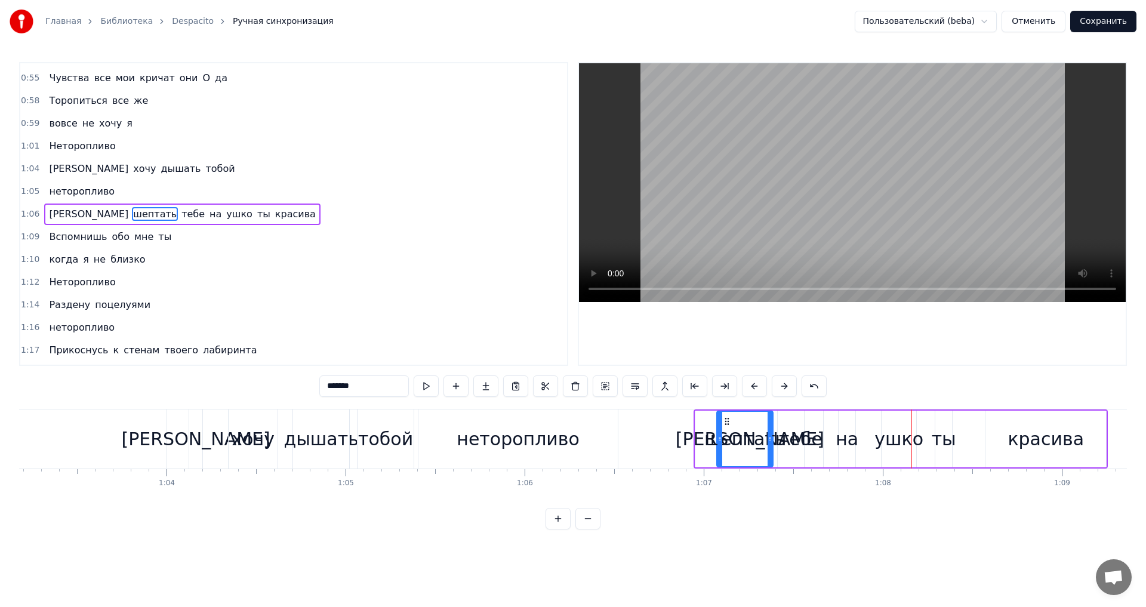
click at [710, 447] on div "[PERSON_NAME]" at bounding box center [750, 439] width 109 height 57
click at [751, 434] on div "[PERSON_NAME]" at bounding box center [750, 439] width 149 height 27
click at [755, 430] on div "[PERSON_NAME]" at bounding box center [750, 439] width 149 height 27
click at [750, 444] on div "[PERSON_NAME]" at bounding box center [750, 439] width 149 height 27
click at [719, 438] on div "[PERSON_NAME]" at bounding box center [749, 439] width 107 height 54
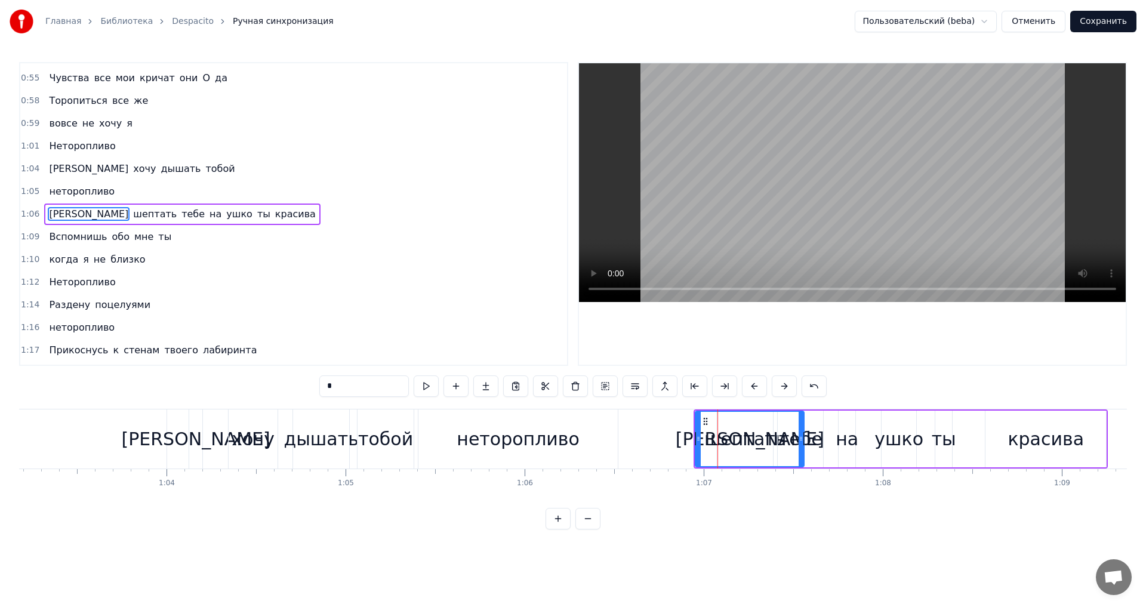
click at [705, 438] on div "[PERSON_NAME]" at bounding box center [749, 439] width 107 height 54
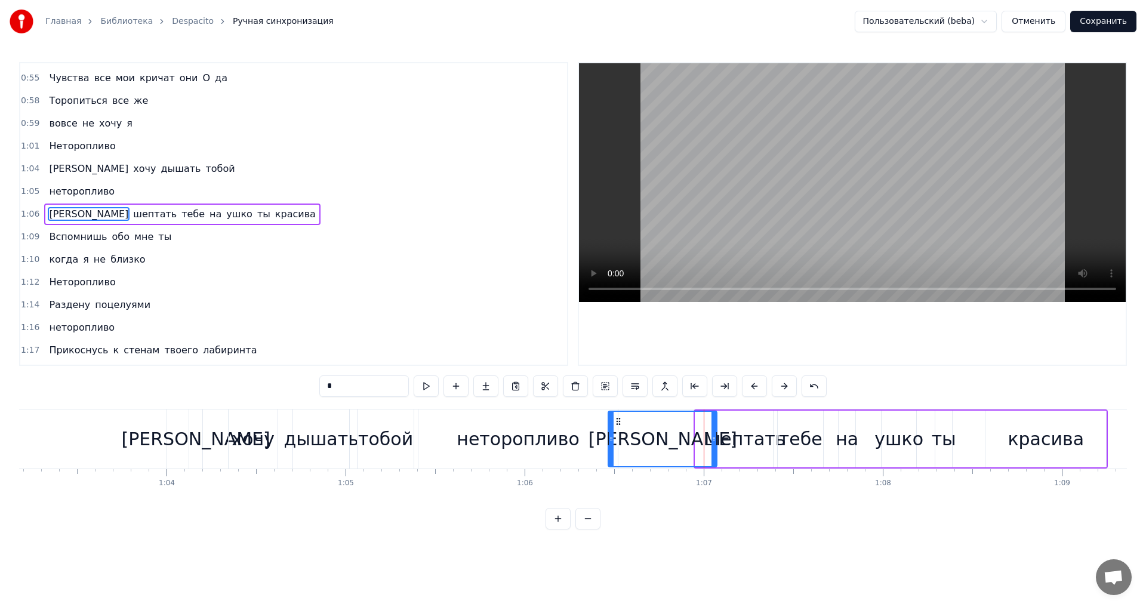
drag, startPoint x: 703, startPoint y: 423, endPoint x: 616, endPoint y: 417, distance: 87.4
click at [616, 417] on icon at bounding box center [619, 422] width 10 height 10
drag, startPoint x: 714, startPoint y: 438, endPoint x: 654, endPoint y: 438, distance: 59.7
click at [654, 438] on icon at bounding box center [654, 439] width 5 height 10
click at [627, 440] on div "[PERSON_NAME]" at bounding box center [633, 439] width 149 height 27
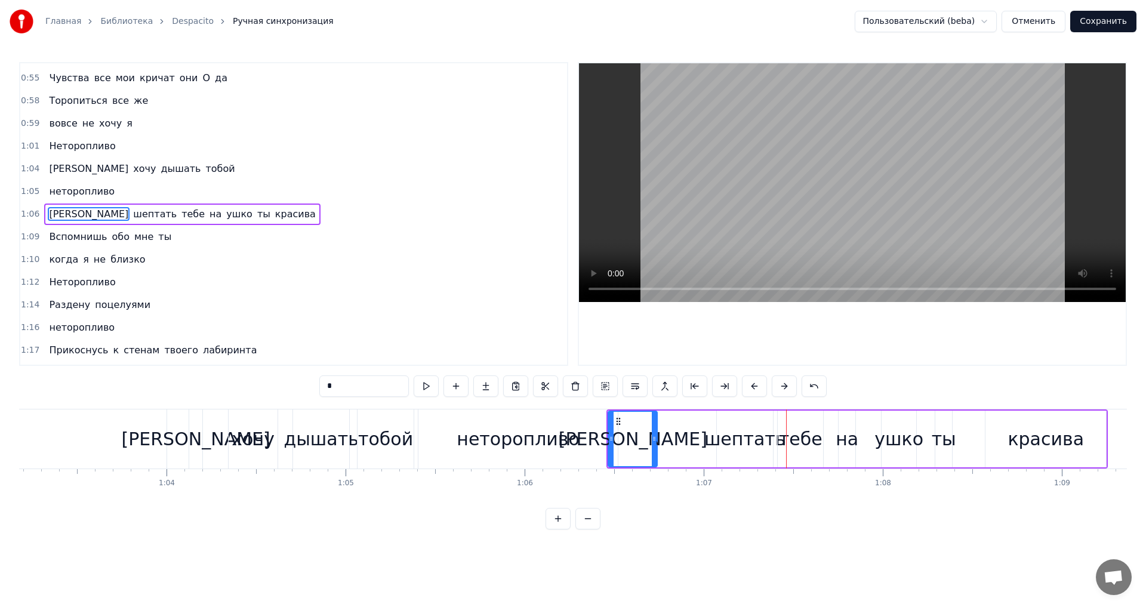
click at [724, 445] on div "шептать" at bounding box center [746, 439] width 82 height 27
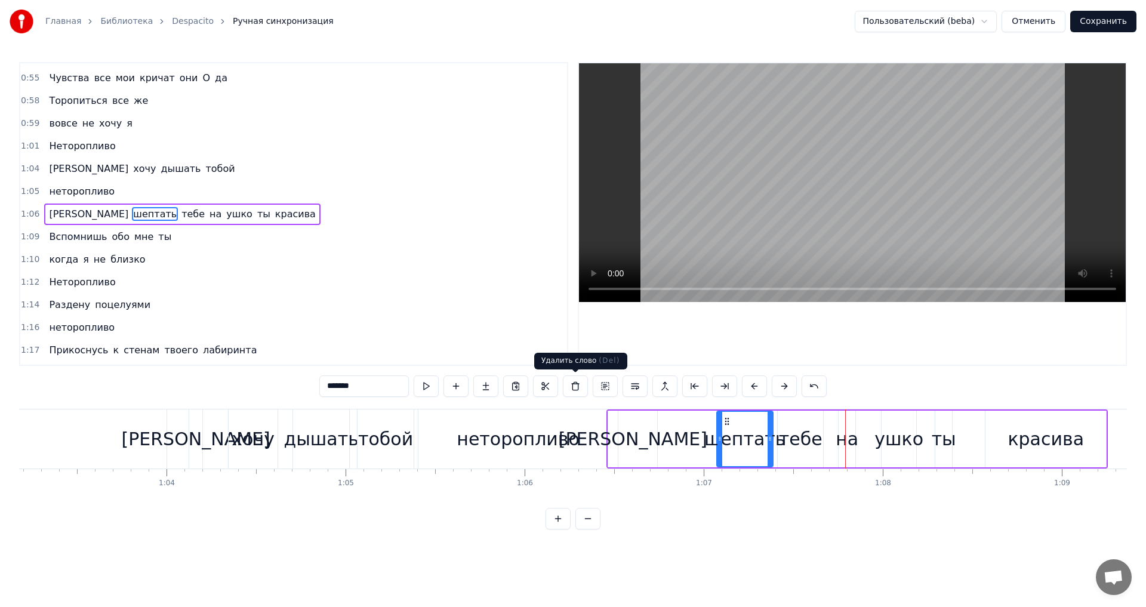
click at [522, 440] on div "неторопливо" at bounding box center [518, 439] width 123 height 27
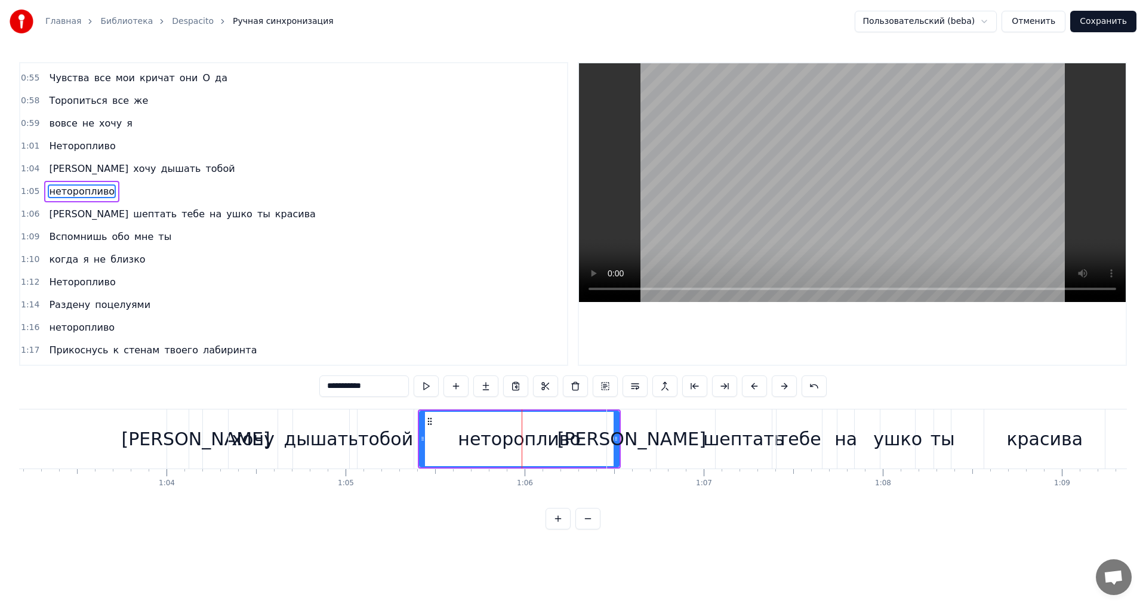
scroll to position [178, 0]
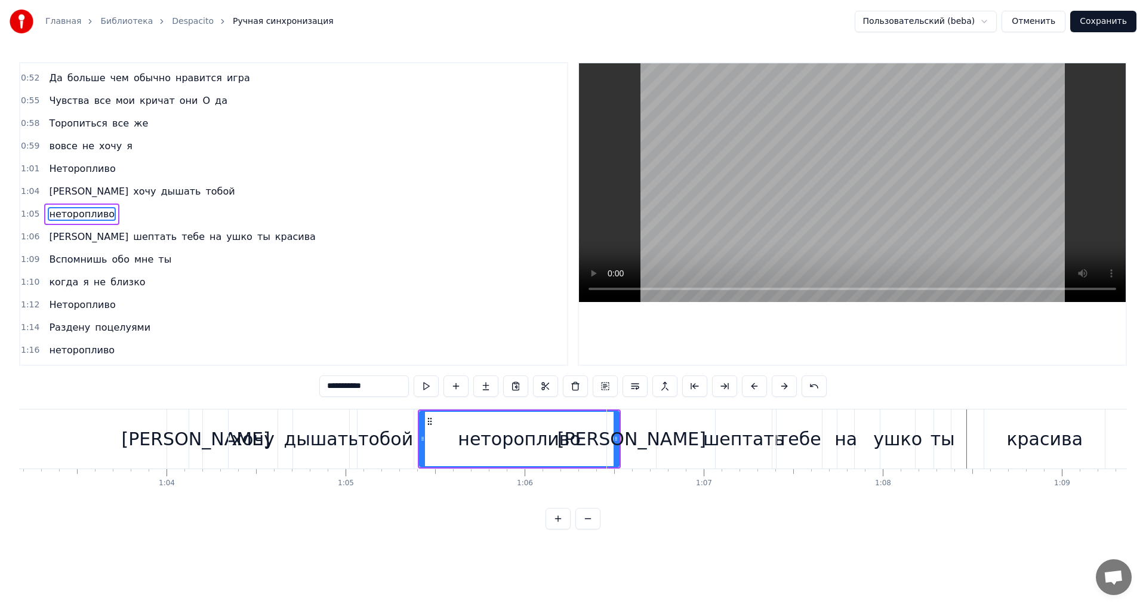
click at [632, 441] on div "[PERSON_NAME]" at bounding box center [632, 439] width 149 height 27
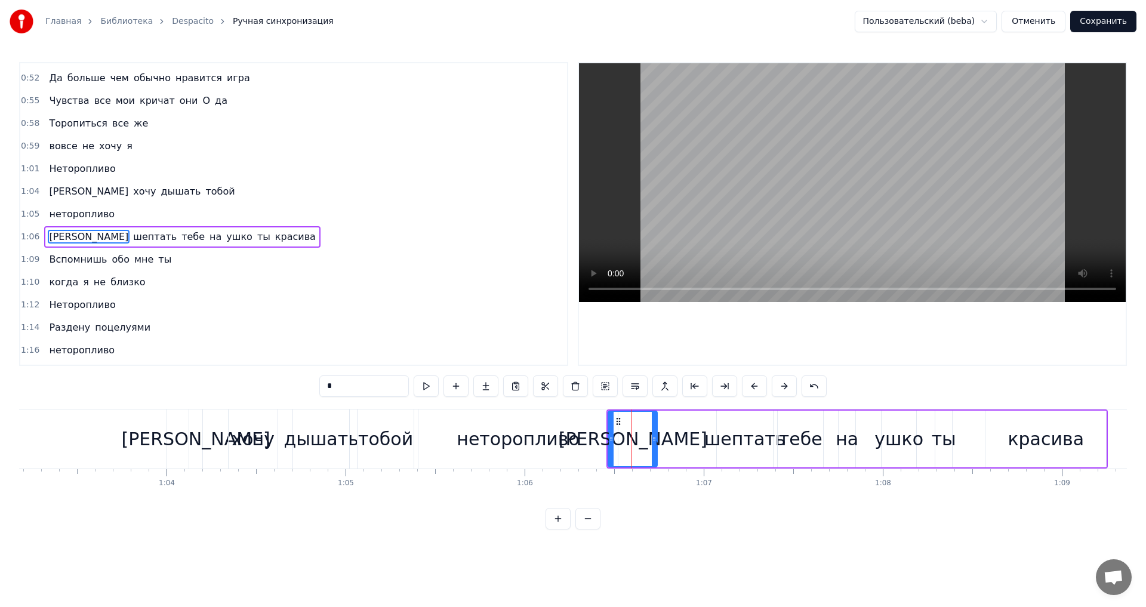
scroll to position [201, 0]
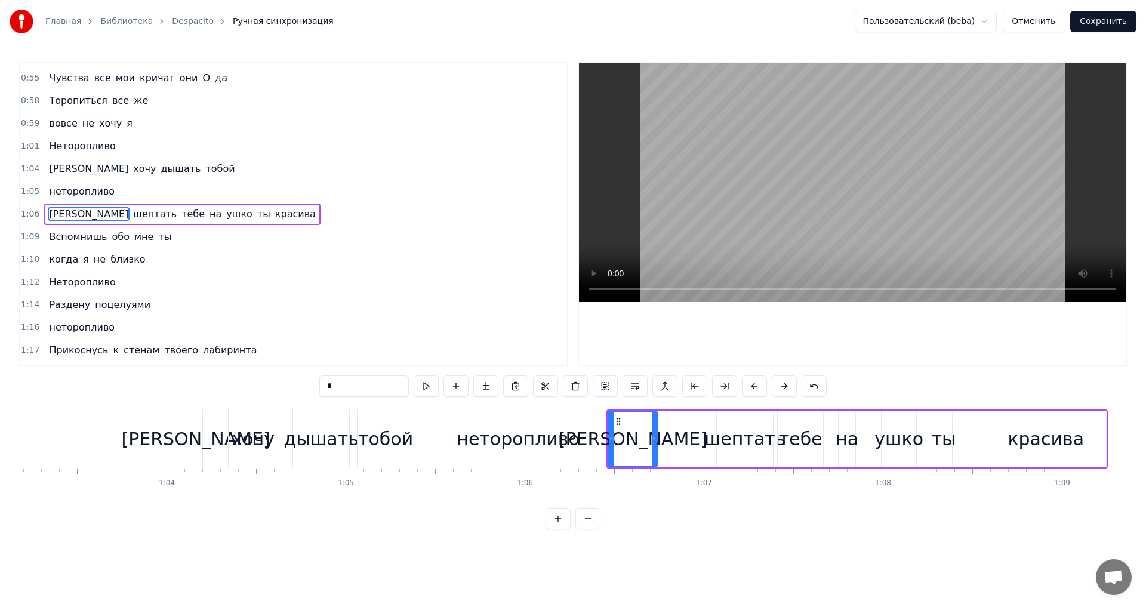
click at [733, 438] on div "шептать" at bounding box center [746, 439] width 82 height 27
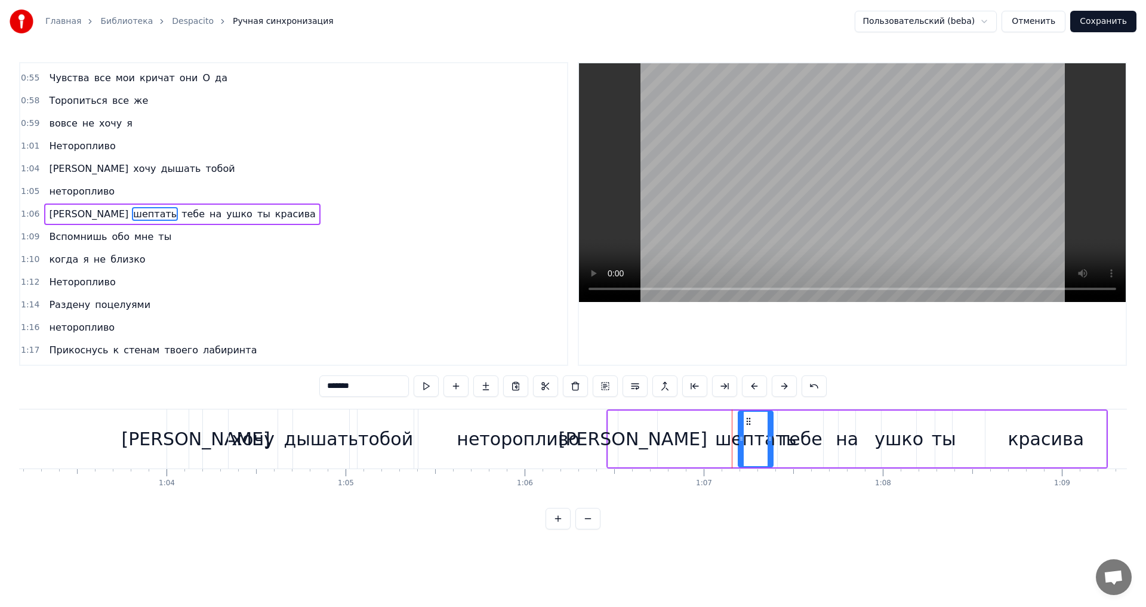
drag, startPoint x: 719, startPoint y: 436, endPoint x: 741, endPoint y: 431, distance: 22.2
click at [741, 431] on div at bounding box center [741, 439] width 5 height 54
click at [635, 441] on div "[PERSON_NAME]" at bounding box center [633, 439] width 149 height 27
type input "*"
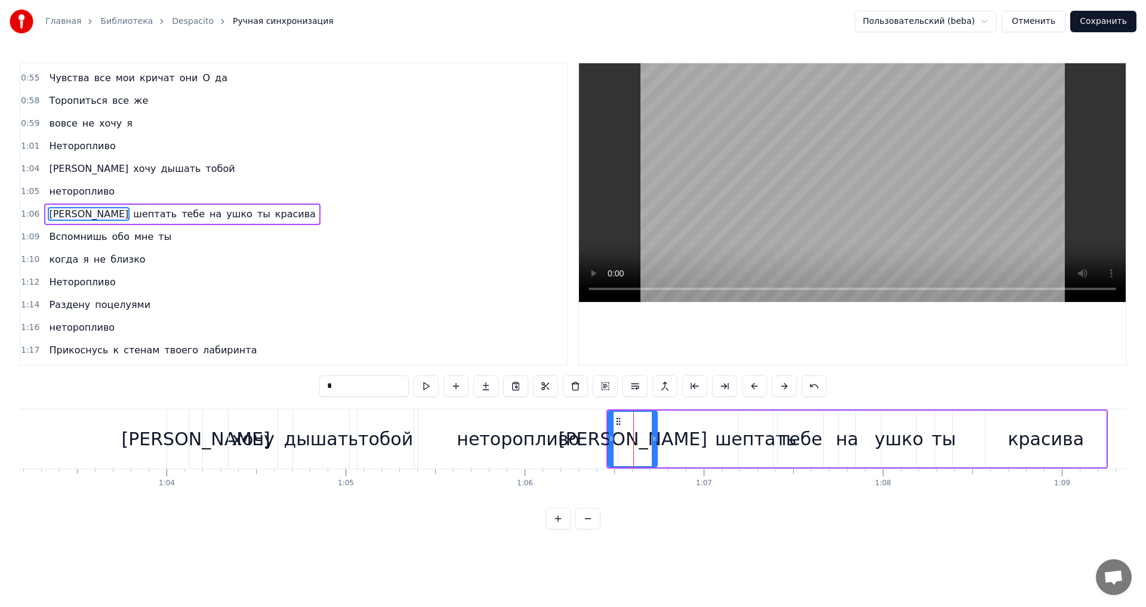
drag, startPoint x: 635, startPoint y: 441, endPoint x: 690, endPoint y: 438, distance: 55.0
click at [690, 438] on div "И шептать тебе на ушко ты красива" at bounding box center [858, 439] width 502 height 59
click at [655, 439] on div "[PERSON_NAME]" at bounding box center [632, 439] width 49 height 57
drag, startPoint x: 656, startPoint y: 439, endPoint x: 634, endPoint y: 442, distance: 21.7
click at [634, 442] on icon at bounding box center [632, 439] width 5 height 10
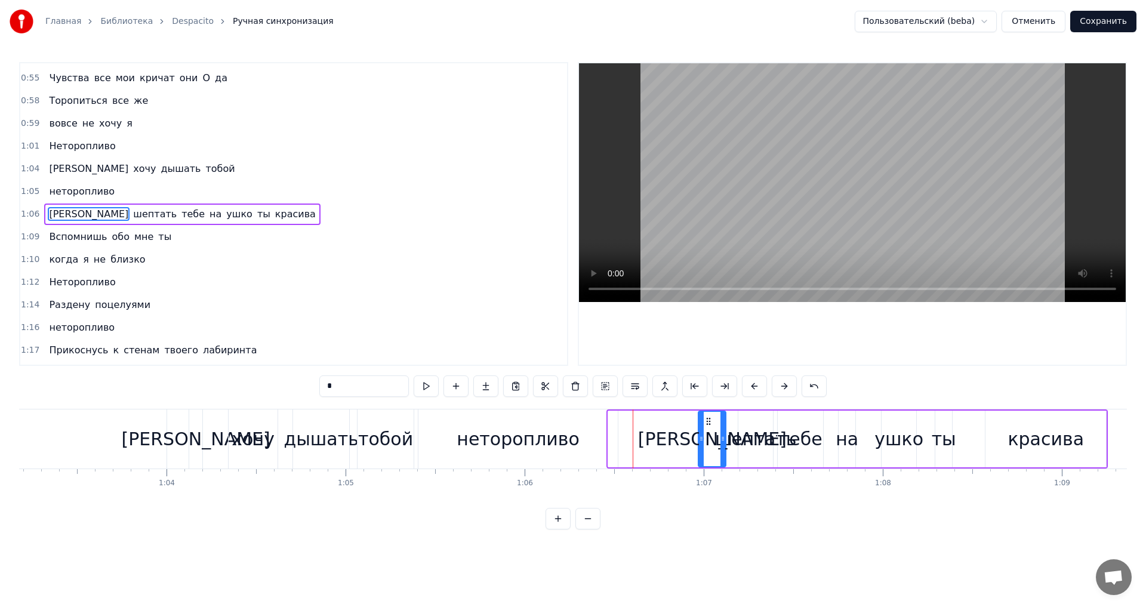
drag, startPoint x: 618, startPoint y: 419, endPoint x: 708, endPoint y: 422, distance: 90.2
click at [708, 422] on icon at bounding box center [709, 422] width 10 height 10
click at [517, 445] on div "неторопливо" at bounding box center [518, 439] width 123 height 27
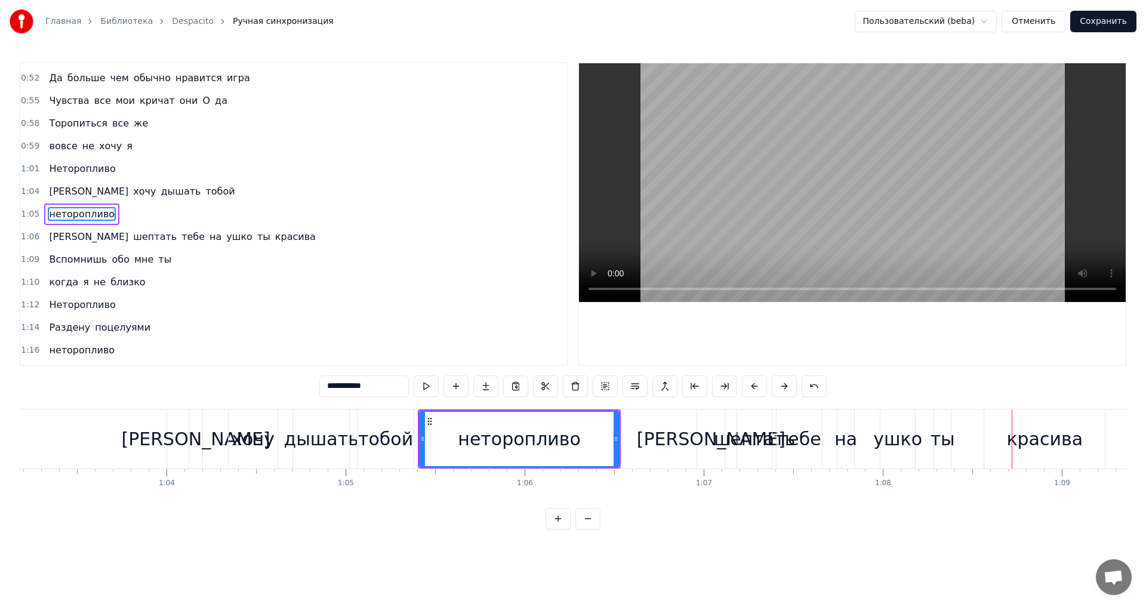
click at [374, 444] on div "тобой" at bounding box center [385, 439] width 55 height 27
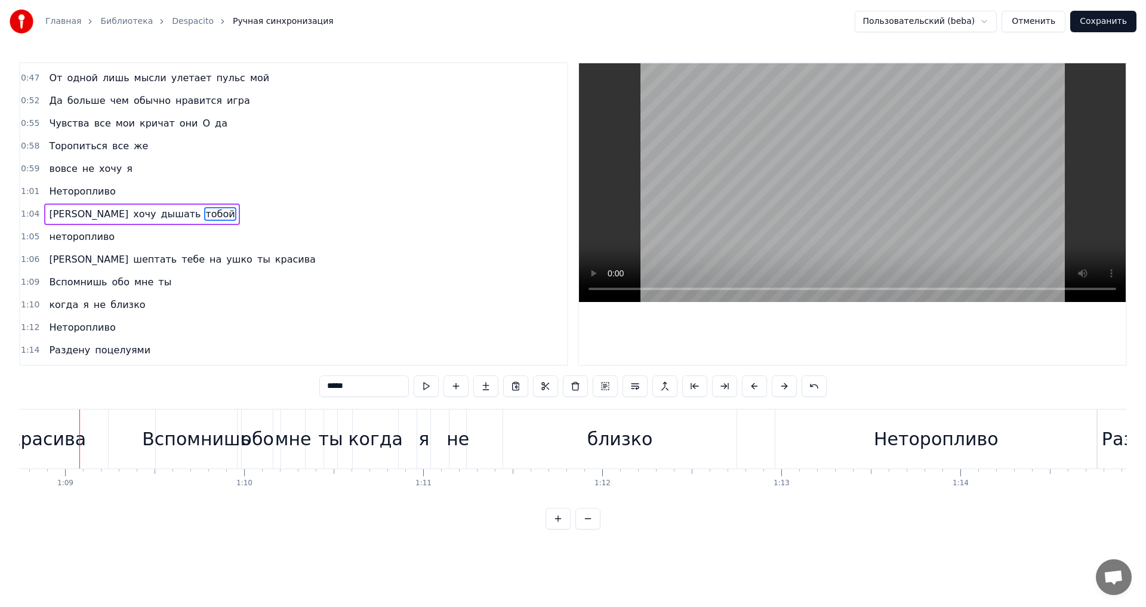
scroll to position [0, 12073]
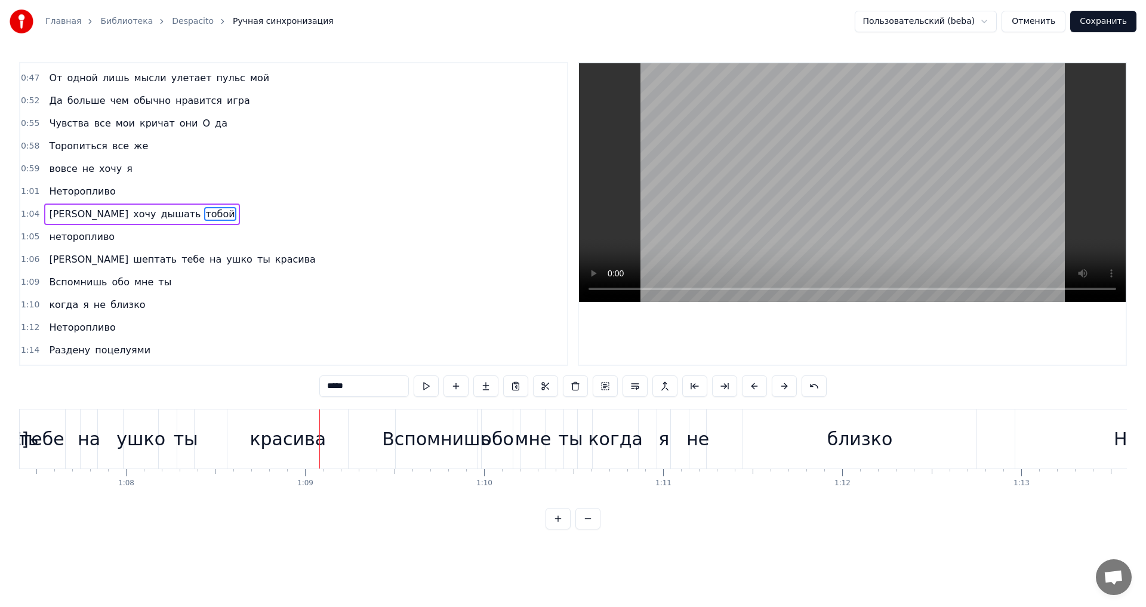
click at [138, 423] on div "ушко" at bounding box center [141, 439] width 35 height 59
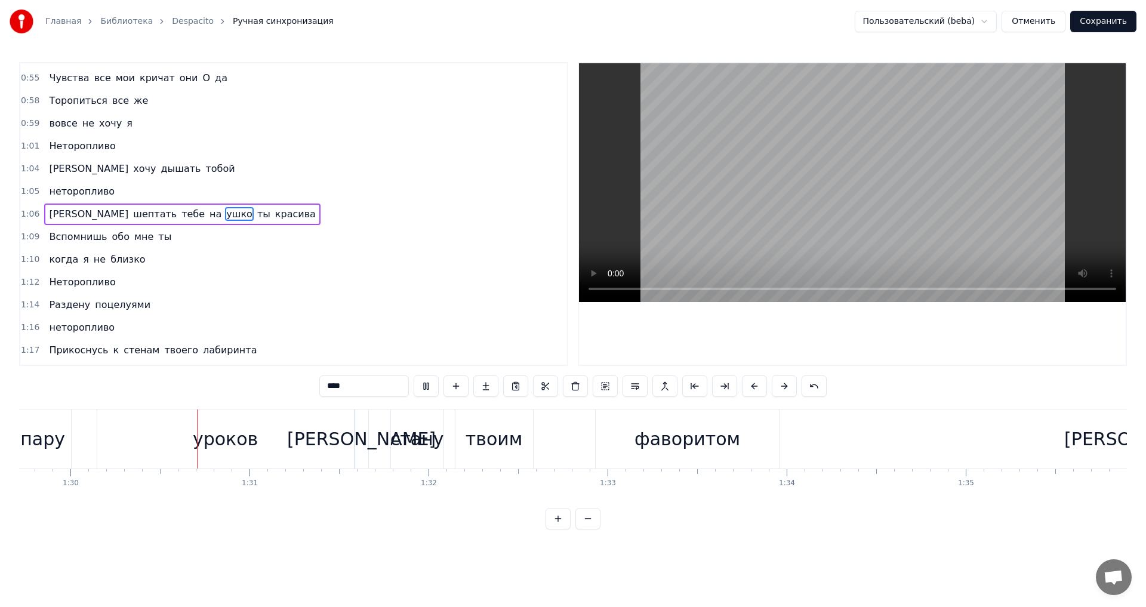
scroll to position [0, 16070]
click at [247, 435] on div "уроков" at bounding box center [224, 439] width 65 height 27
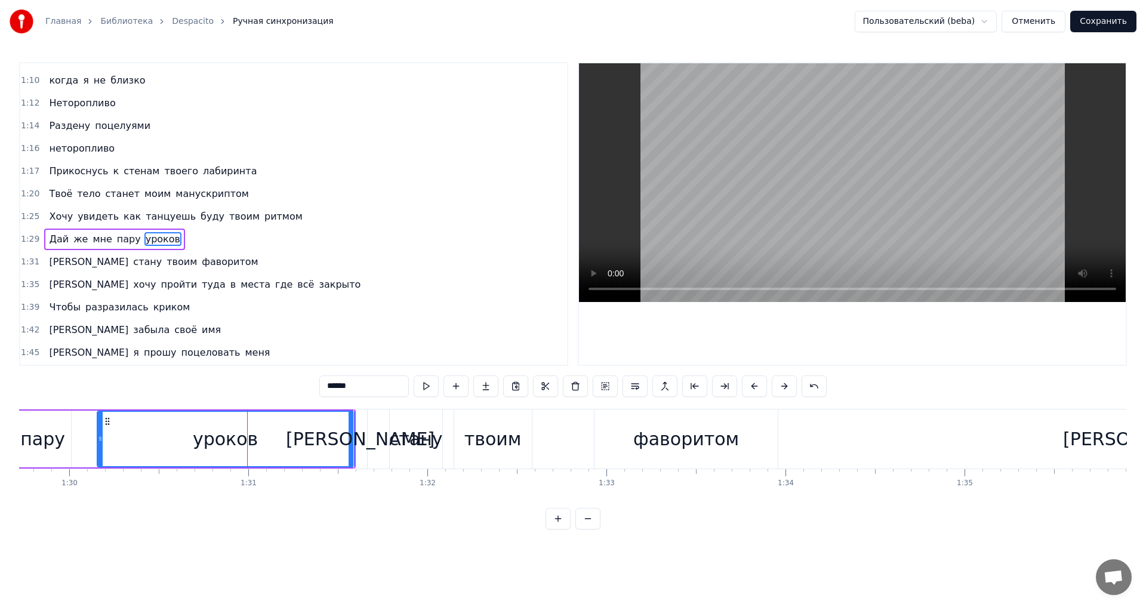
scroll to position [405, 0]
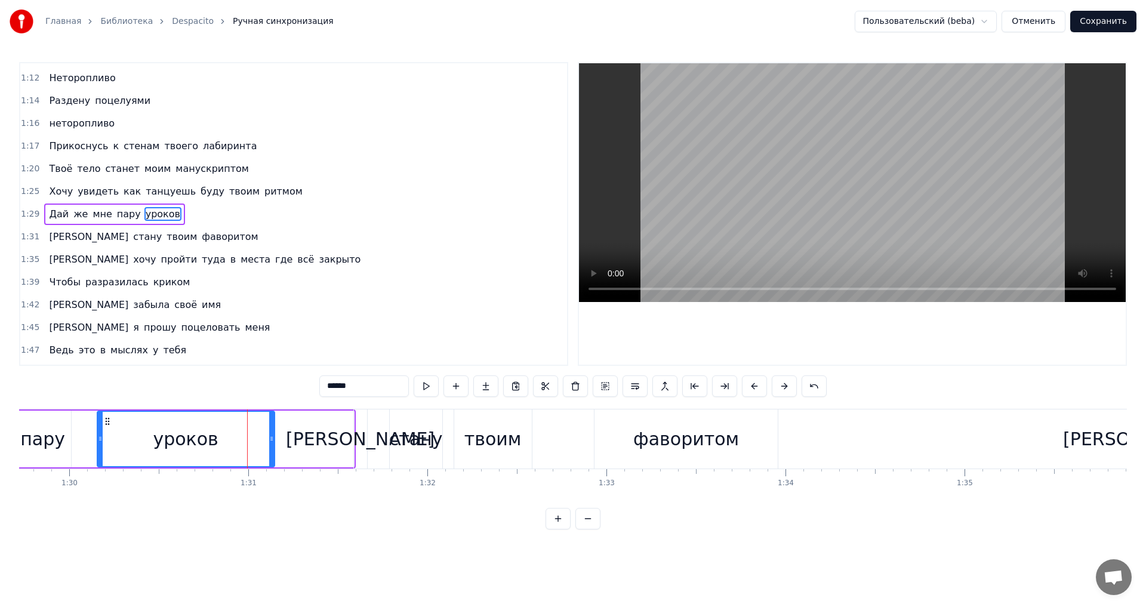
drag, startPoint x: 349, startPoint y: 436, endPoint x: 269, endPoint y: 432, distance: 79.5
click at [269, 432] on div at bounding box center [271, 439] width 5 height 54
click at [56, 433] on div "пару" at bounding box center [42, 439] width 45 height 27
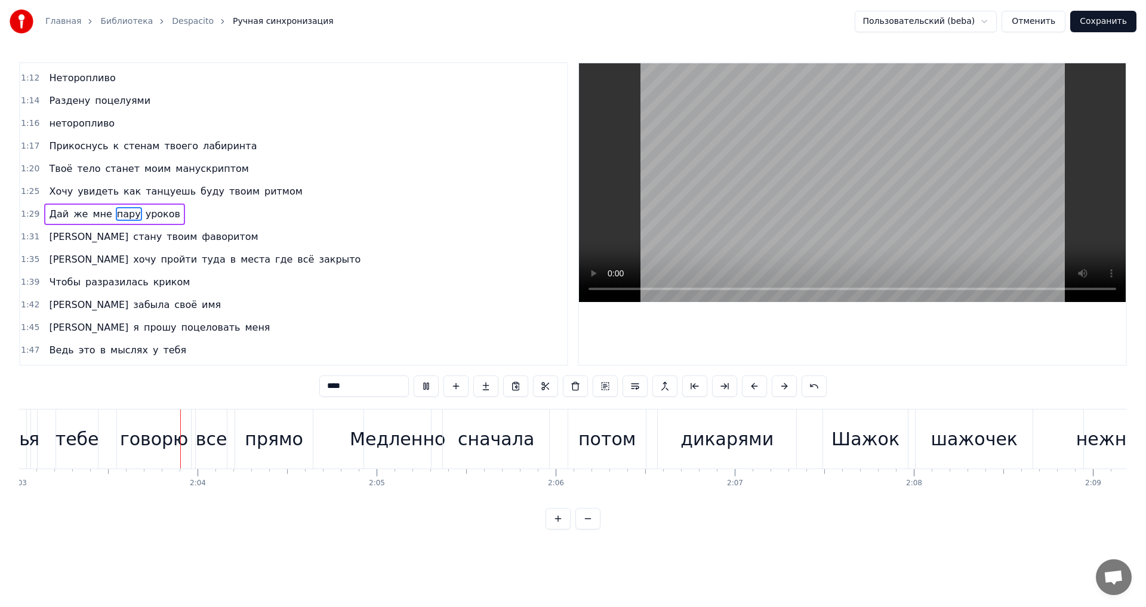
scroll to position [0, 22032]
click at [860, 447] on div "Шажок" at bounding box center [864, 439] width 68 height 27
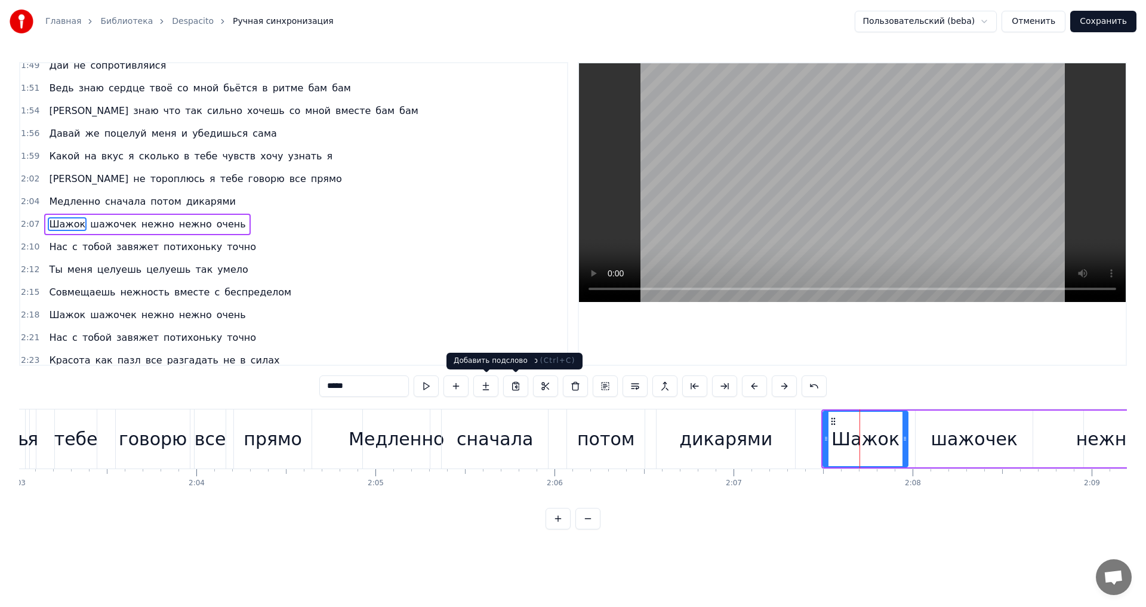
scroll to position [745, 0]
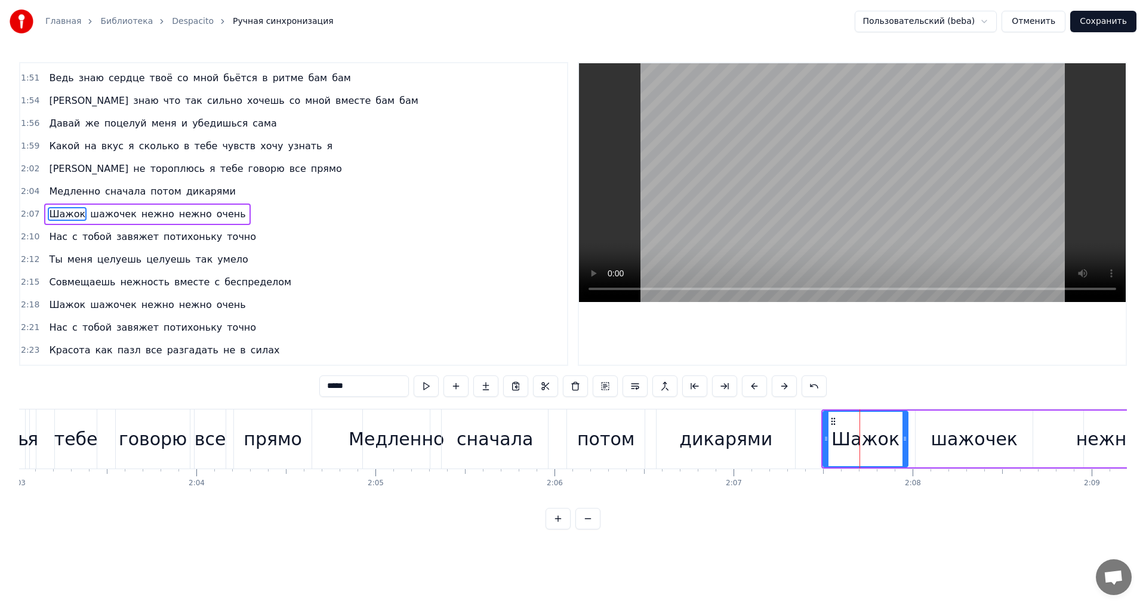
click at [364, 385] on input "*****" at bounding box center [364, 386] width 90 height 21
click at [684, 439] on div "дикарями" at bounding box center [726, 439] width 139 height 59
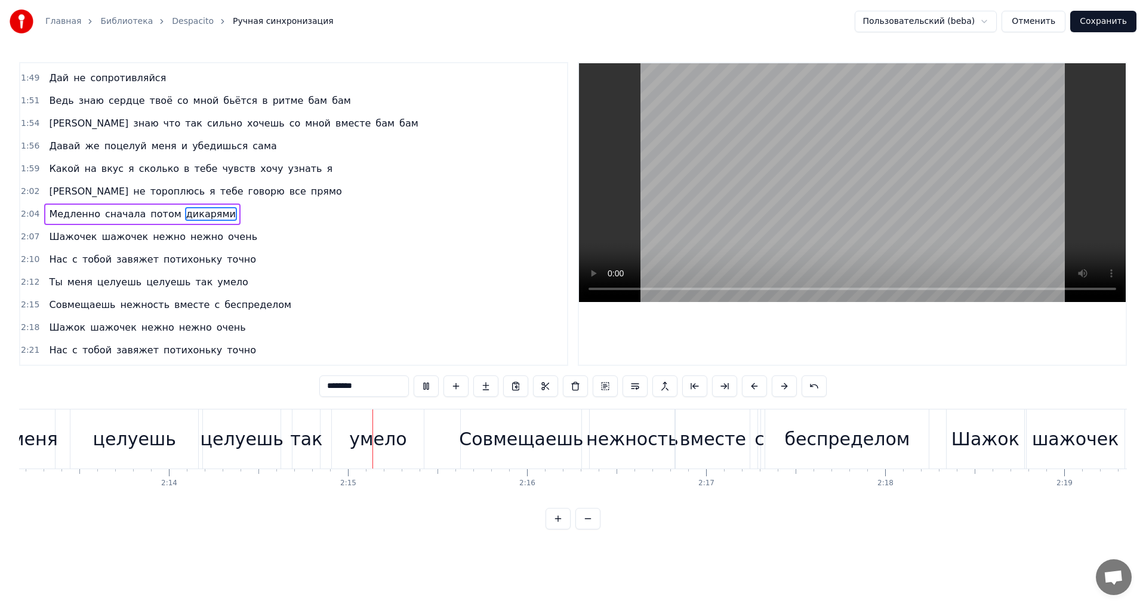
scroll to position [0, 24059]
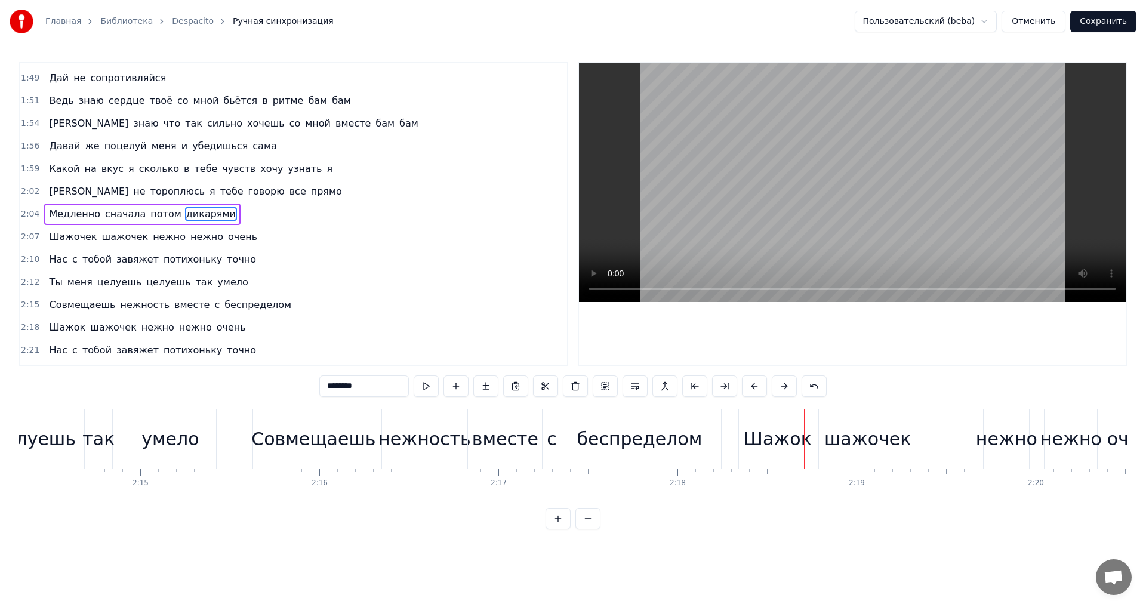
click at [794, 440] on div "Шажок" at bounding box center [778, 439] width 68 height 27
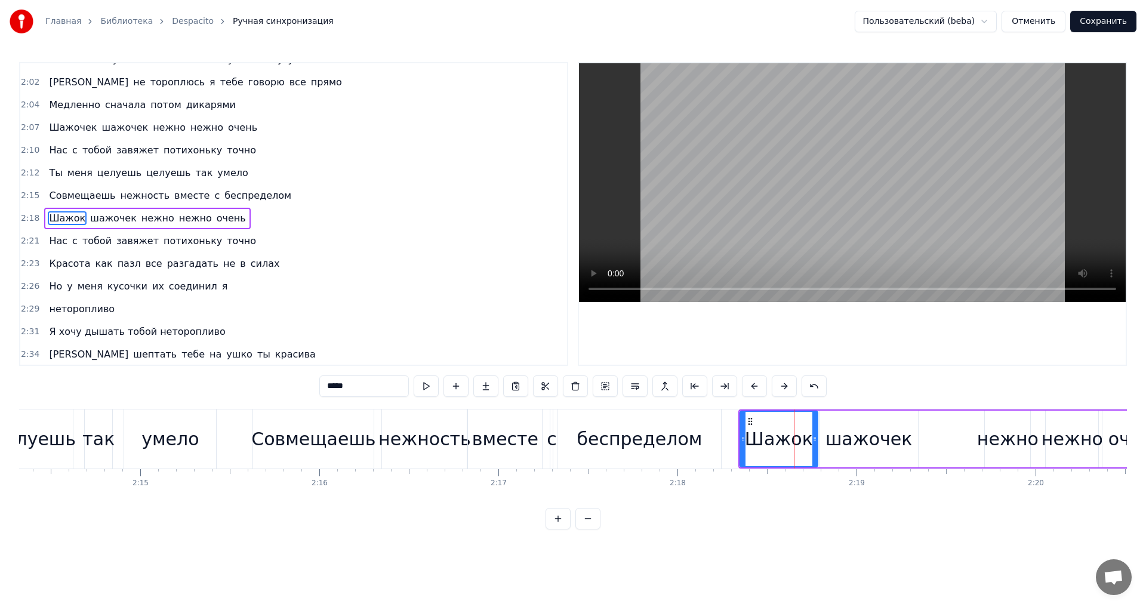
scroll to position [836, 0]
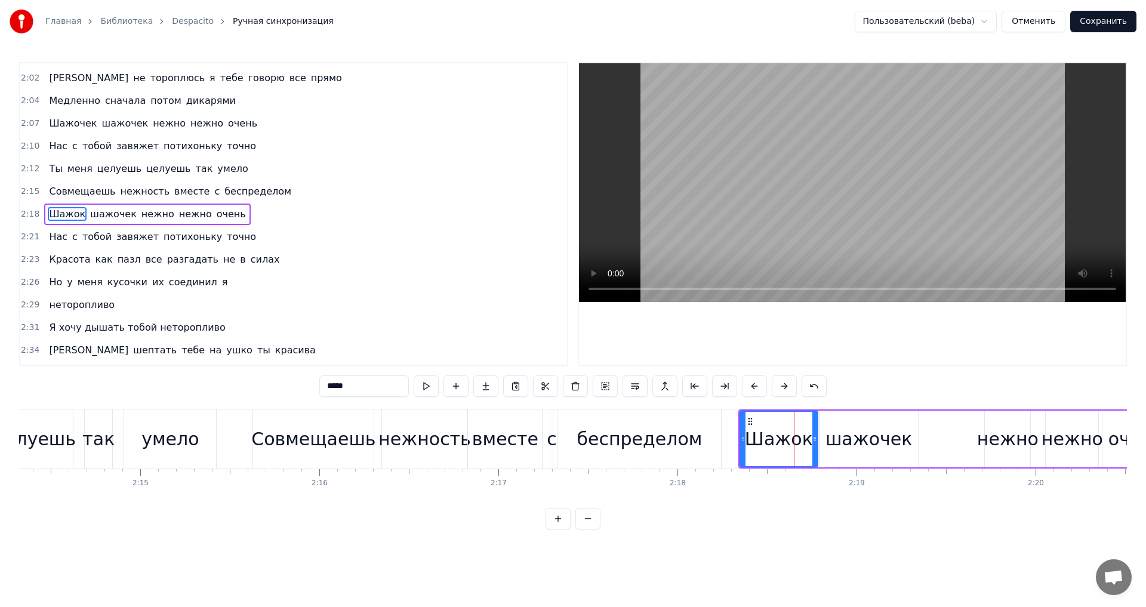
click at [360, 385] on input "*****" at bounding box center [364, 386] width 90 height 21
click at [507, 444] on div "вместе" at bounding box center [505, 439] width 66 height 27
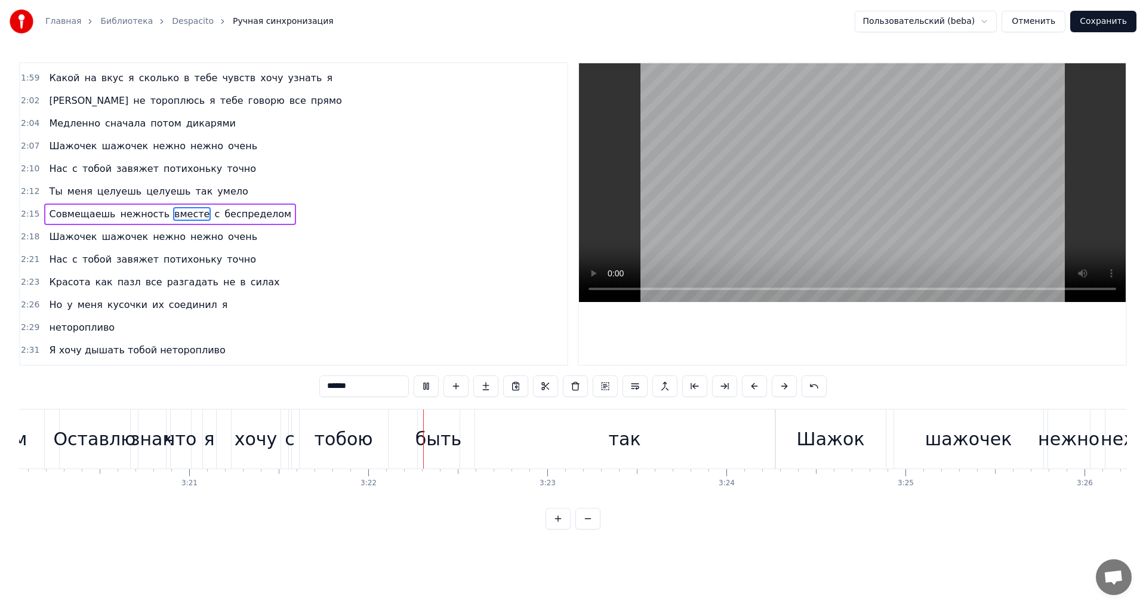
scroll to position [0, 36072]
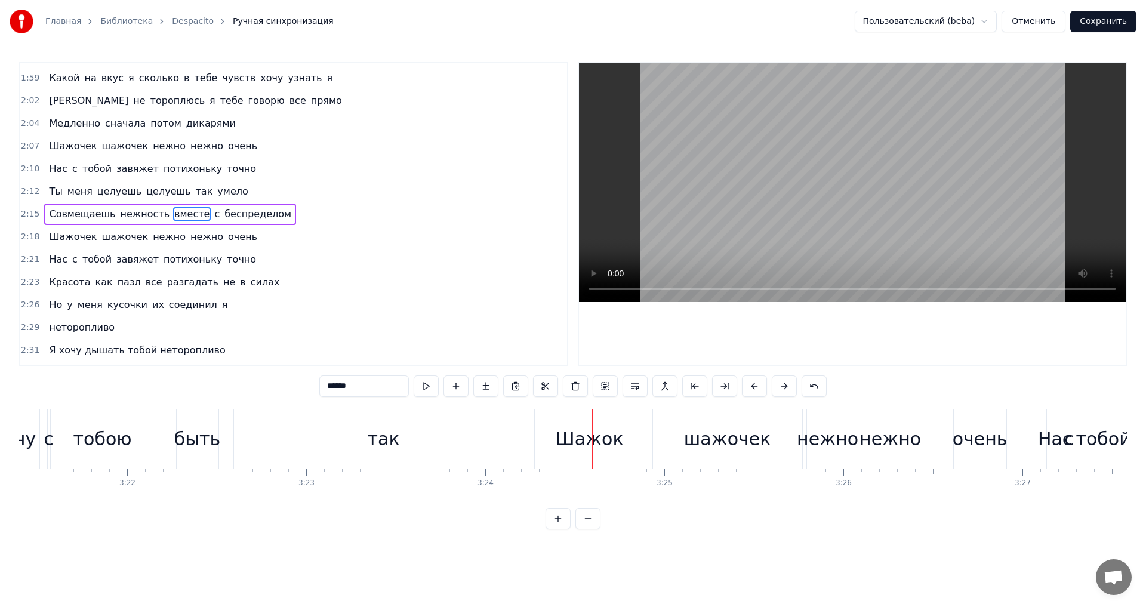
click at [596, 435] on div "Шажок" at bounding box center [590, 439] width 68 height 27
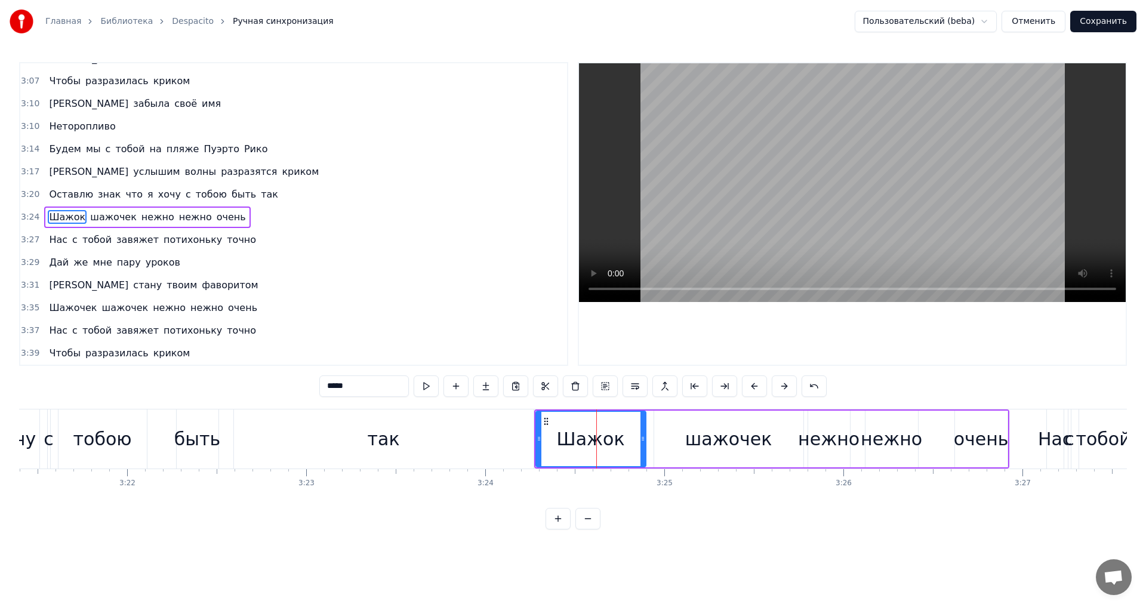
scroll to position [1335, 0]
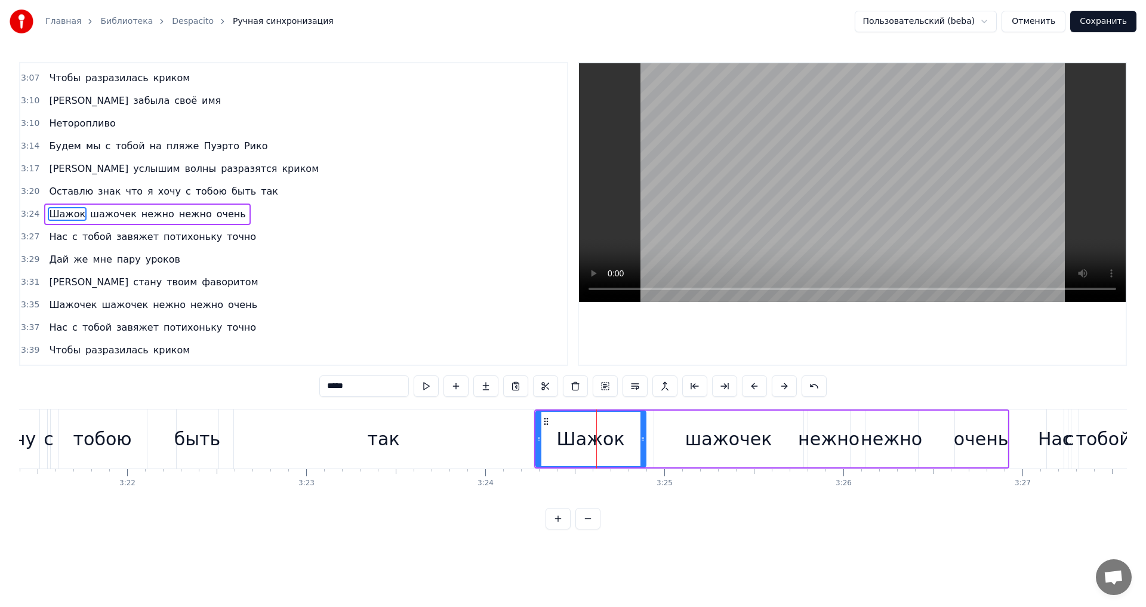
click at [359, 390] on input "*****" at bounding box center [364, 386] width 90 height 21
click at [207, 435] on div "быть" at bounding box center [197, 439] width 46 height 27
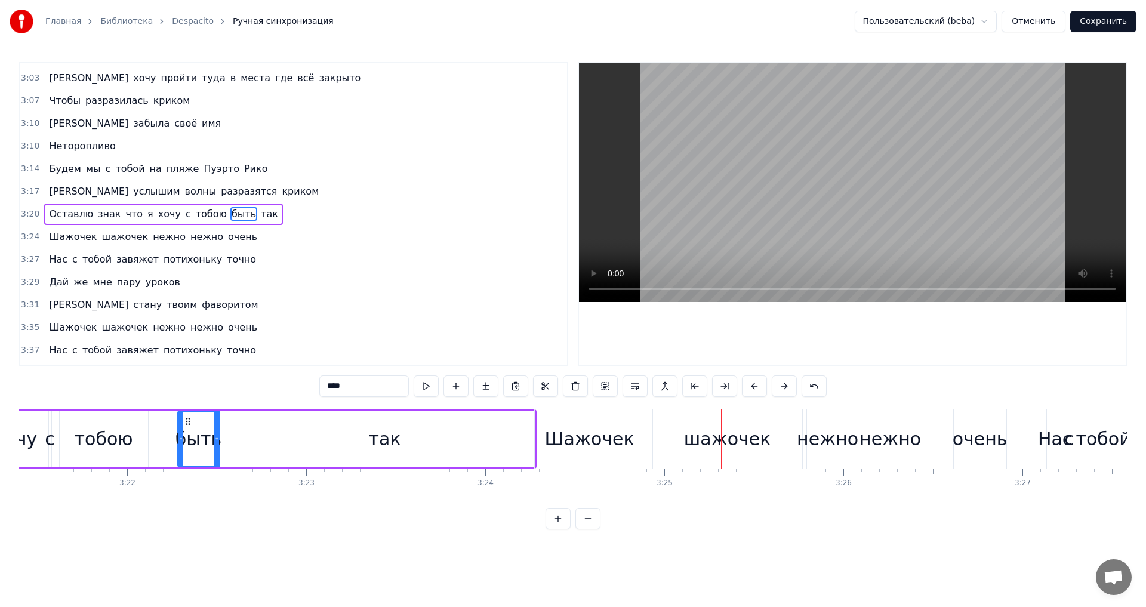
click at [21, 445] on div "хочу" at bounding box center [16, 439] width 43 height 27
type input "****"
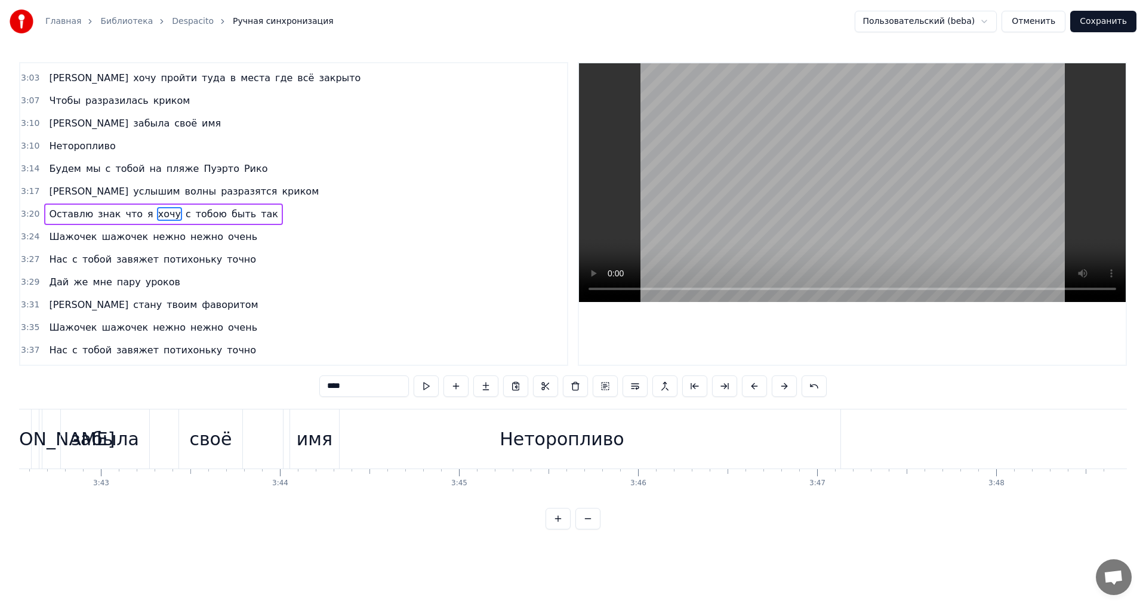
scroll to position [0, 39861]
click at [1102, 21] on button "Сохранить" at bounding box center [1103, 21] width 66 height 21
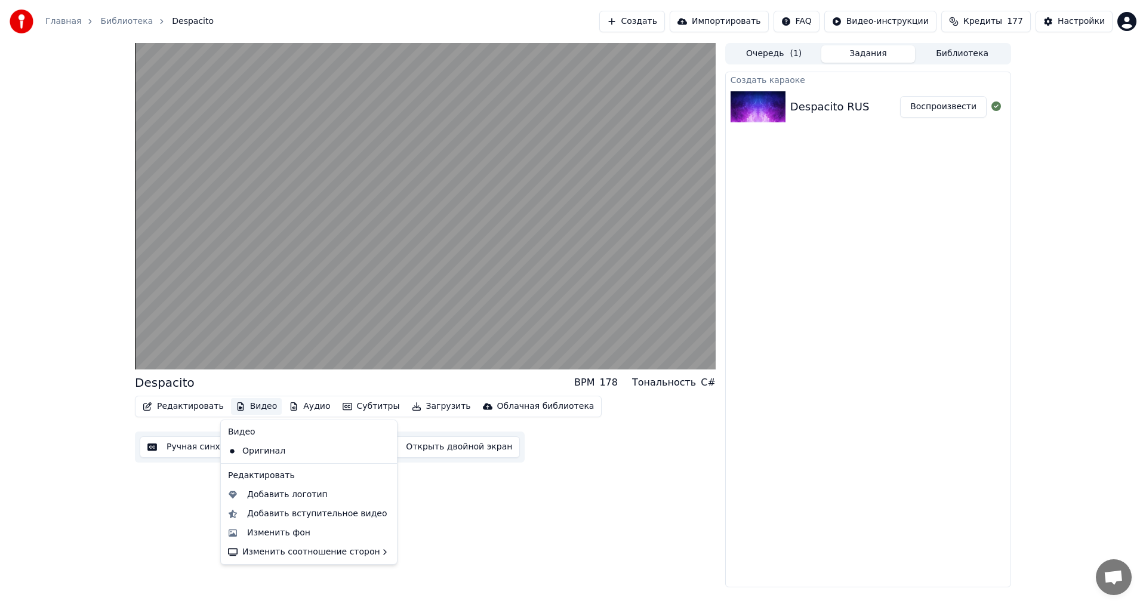
click at [250, 409] on button "Видео" at bounding box center [256, 406] width 51 height 17
click at [269, 497] on div "Добавить логотип" at bounding box center [287, 495] width 81 height 12
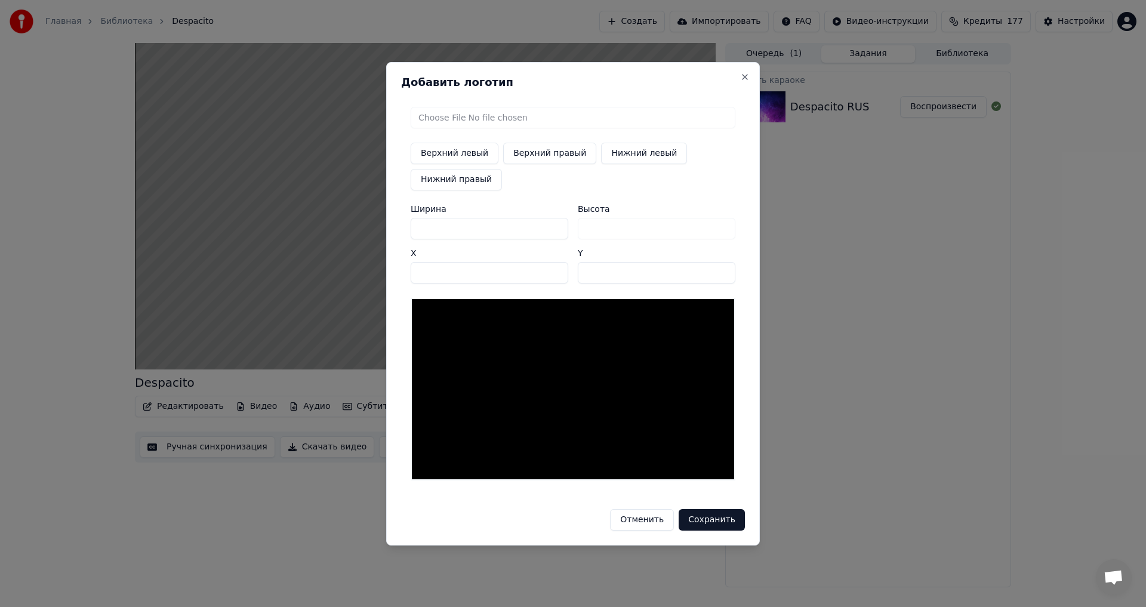
click at [456, 116] on input "file" at bounding box center [573, 117] width 325 height 21
type input "**********"
drag, startPoint x: 432, startPoint y: 229, endPoint x: 414, endPoint y: 229, distance: 17.9
click at [414, 229] on input "***" at bounding box center [490, 228] width 158 height 21
type input "*"
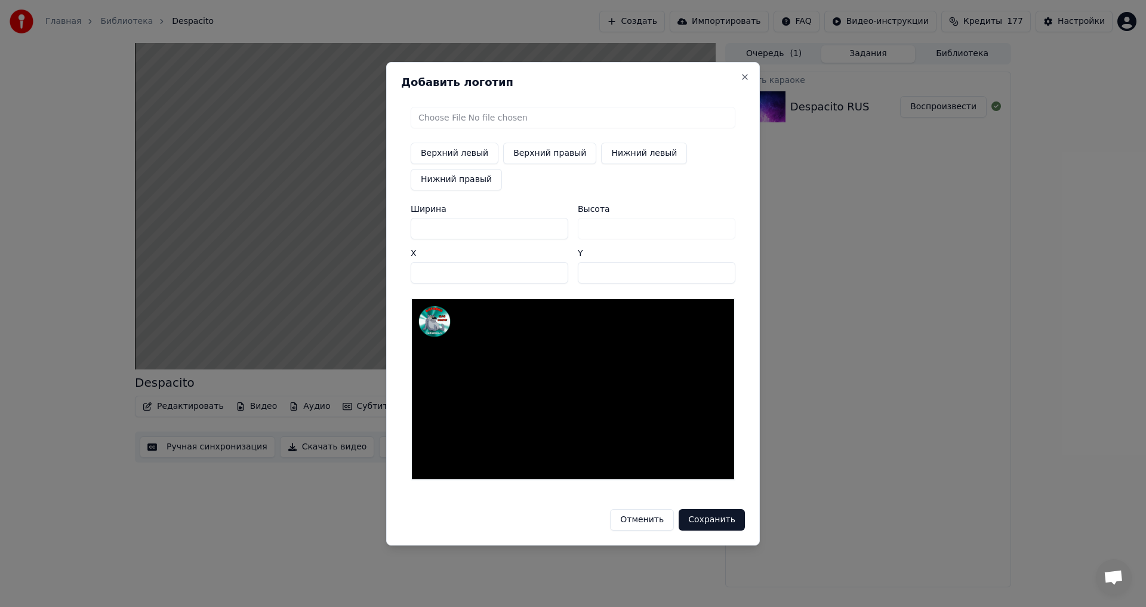
type input "*"
type input "**"
type input "***"
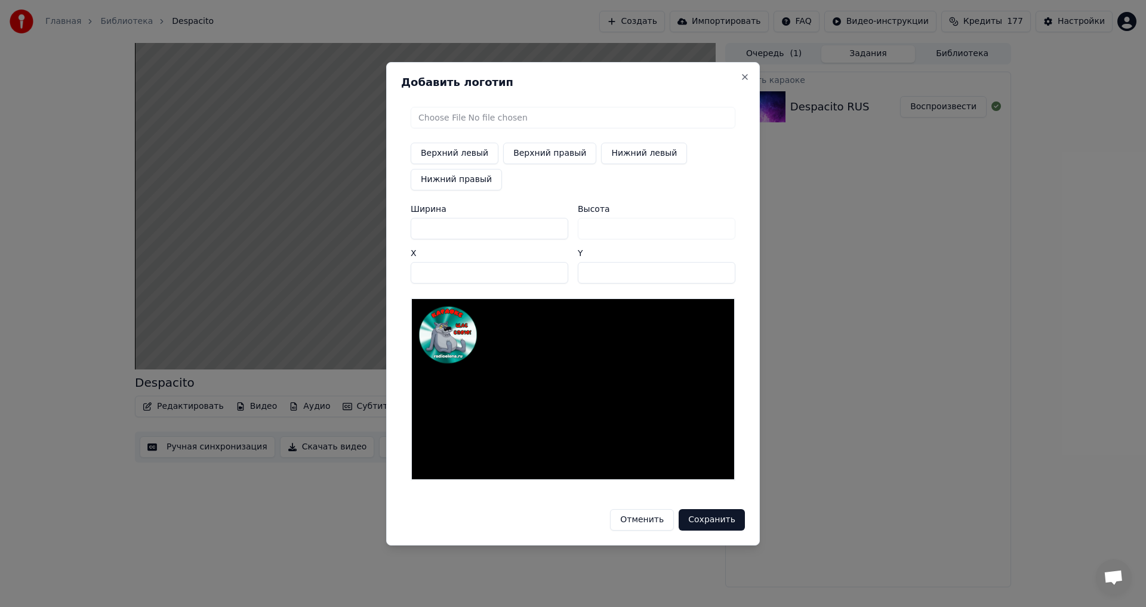
type input "***"
click at [431, 274] on input "**" at bounding box center [490, 272] width 158 height 21
drag, startPoint x: 433, startPoint y: 271, endPoint x: 413, endPoint y: 271, distance: 20.3
click at [413, 271] on input "***" at bounding box center [490, 272] width 158 height 21
type input "****"
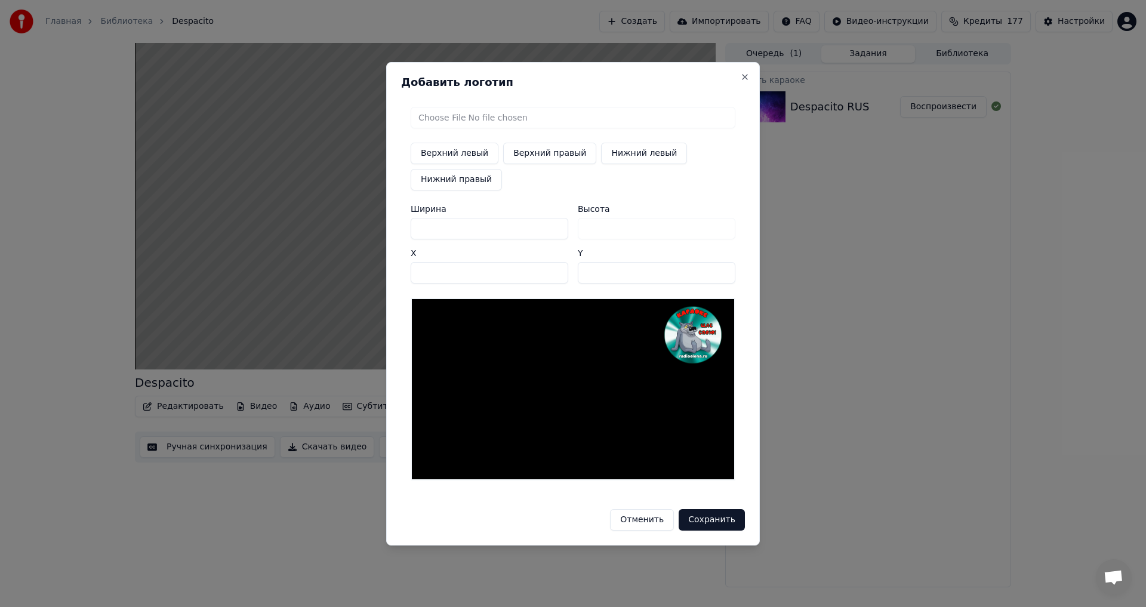
drag, startPoint x: 599, startPoint y: 273, endPoint x: 577, endPoint y: 273, distance: 21.5
click at [577, 273] on div "Ширина *** Высота *** X **** Y **" at bounding box center [573, 244] width 325 height 79
type input "**"
click at [713, 518] on button "Сохранить" at bounding box center [712, 519] width 66 height 21
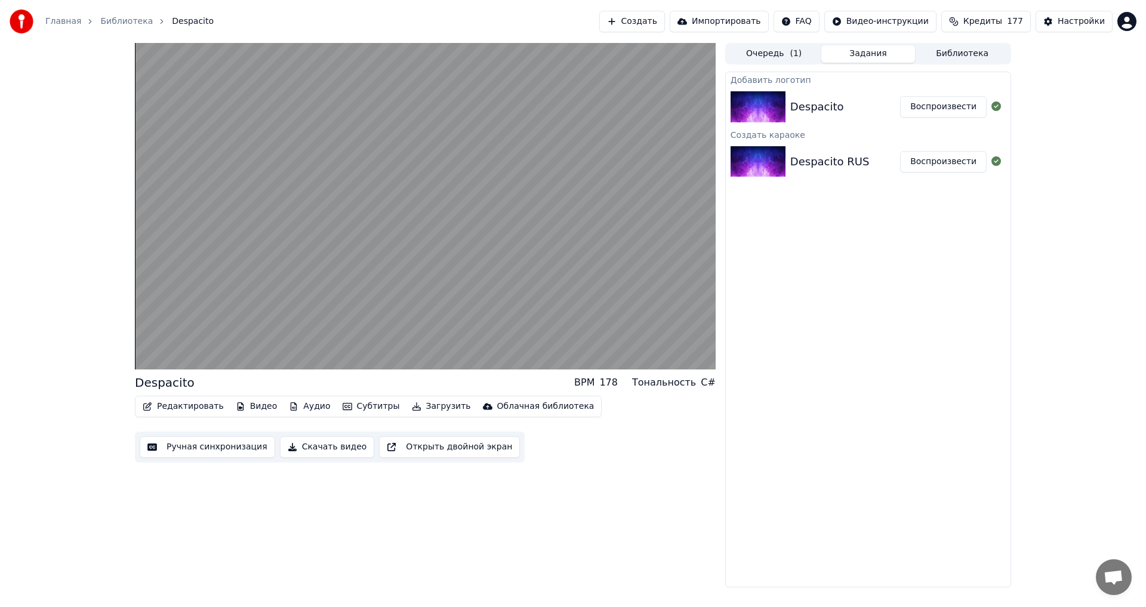
click at [950, 106] on button "Воспроизвести" at bounding box center [943, 106] width 87 height 21
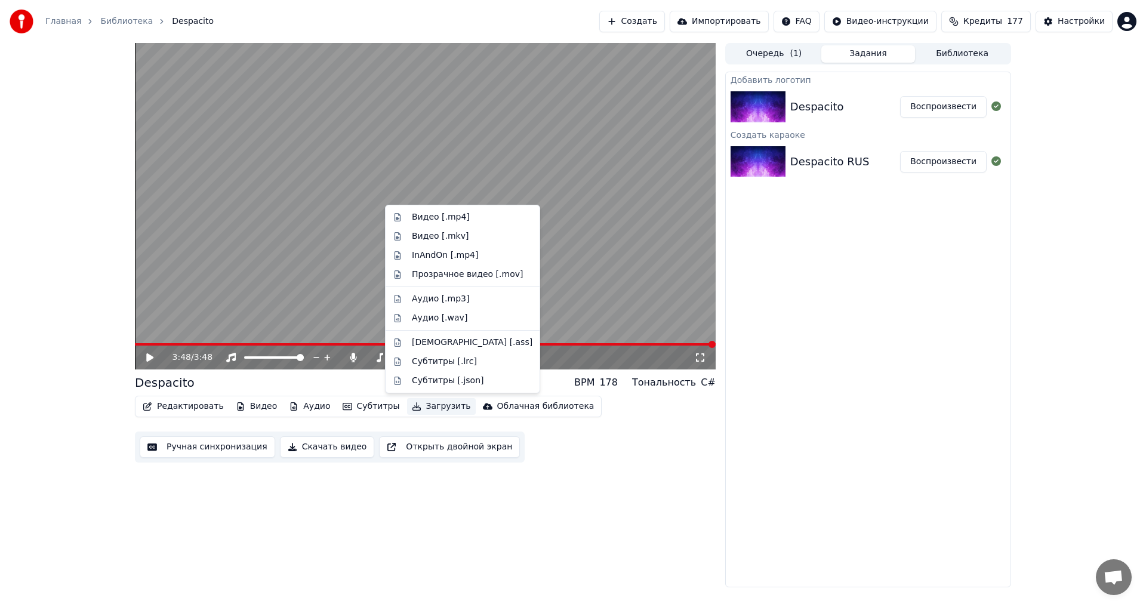
click at [424, 405] on button "Загрузить" at bounding box center [441, 406] width 69 height 17
click at [426, 217] on div "Видео [.mp4]" at bounding box center [441, 217] width 58 height 12
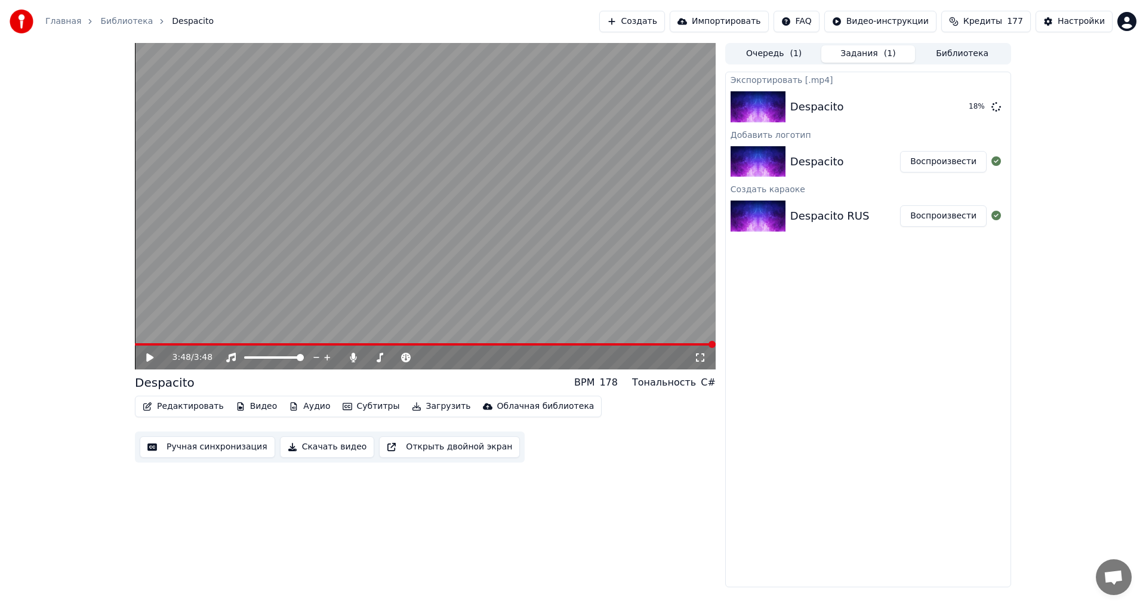
click at [1079, 411] on div "3:48 / 3:48 Despacito BPM 178 Тональность C# Редактировать Видео Аудио Субтитры…" at bounding box center [573, 315] width 1146 height 544
click at [943, 105] on button "Показать" at bounding box center [955, 106] width 61 height 21
click at [642, 276] on video at bounding box center [425, 206] width 581 height 327
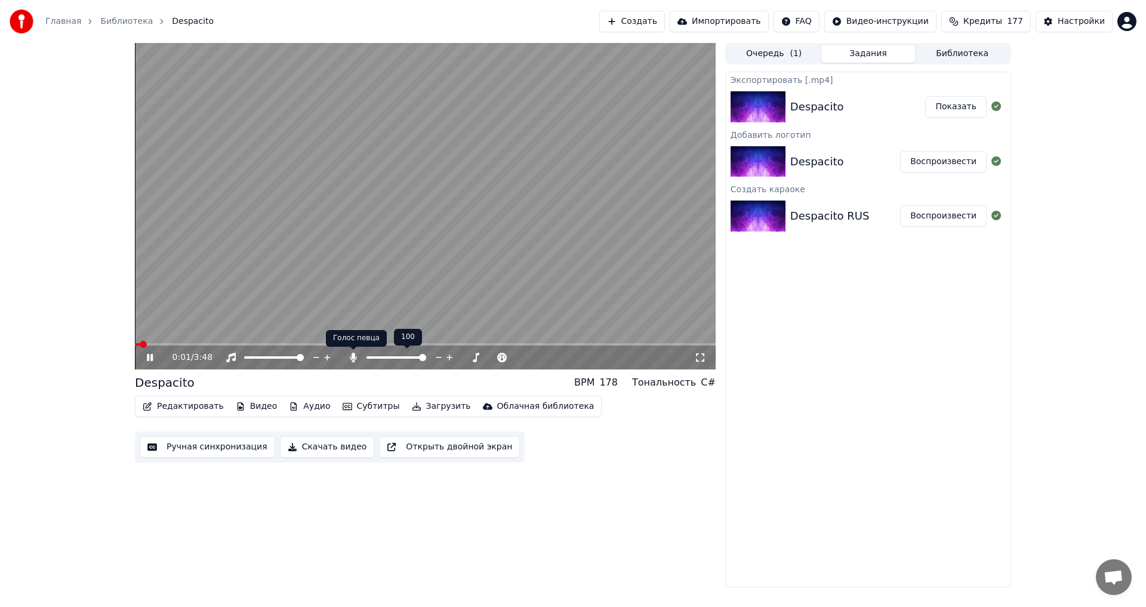
click at [350, 358] on icon at bounding box center [353, 358] width 7 height 10
click at [270, 344] on span at bounding box center [425, 344] width 581 height 2
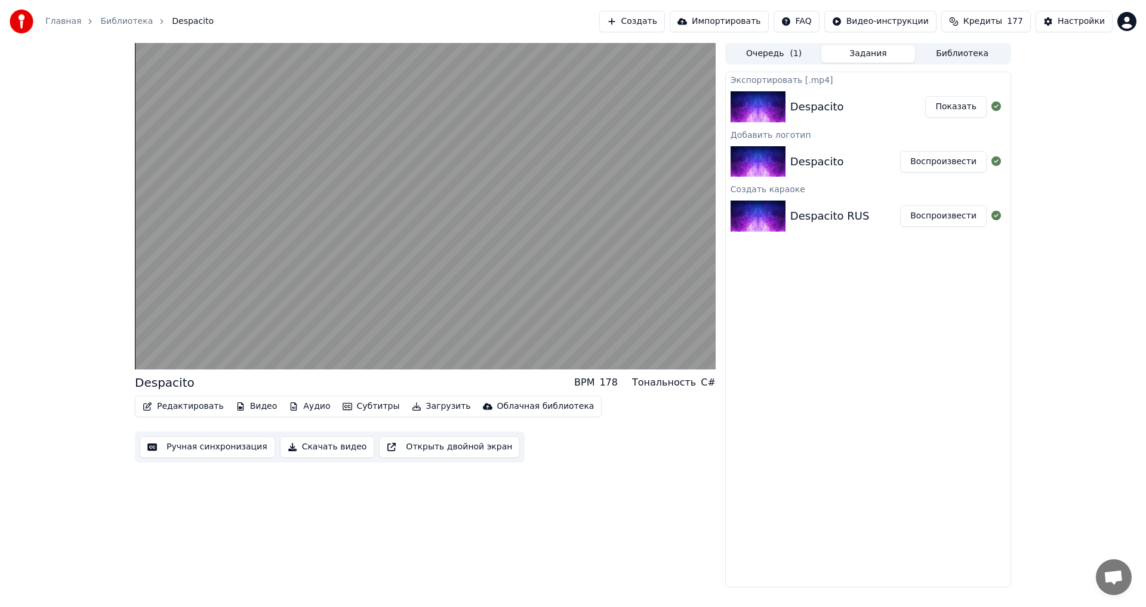
click at [414, 407] on button "Загрузить" at bounding box center [441, 406] width 69 height 17
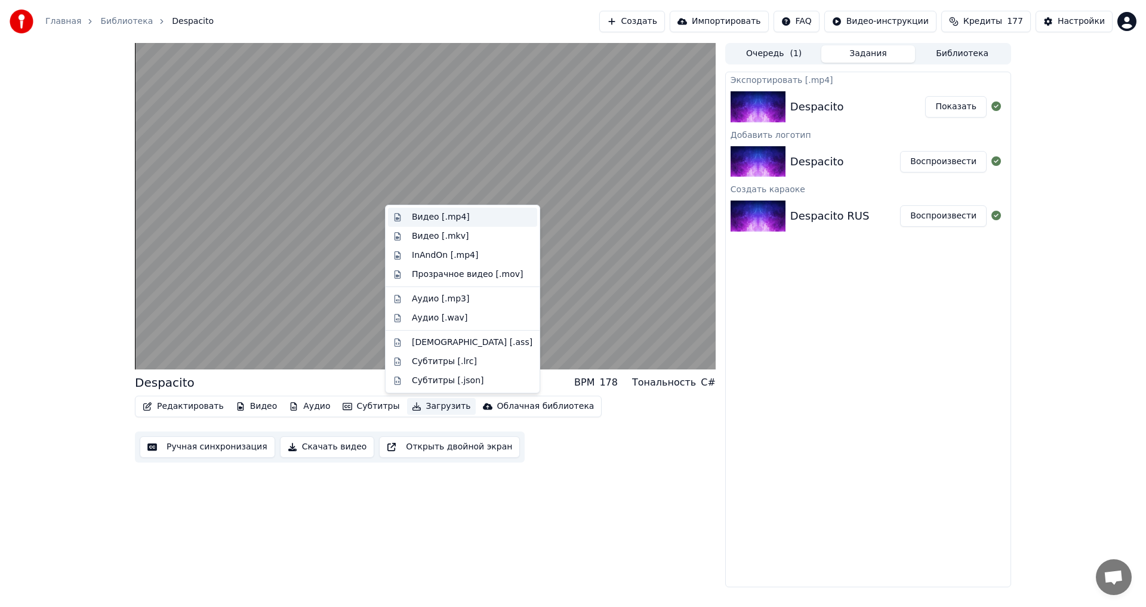
click at [413, 216] on div "Видео [.mp4]" at bounding box center [441, 217] width 58 height 12
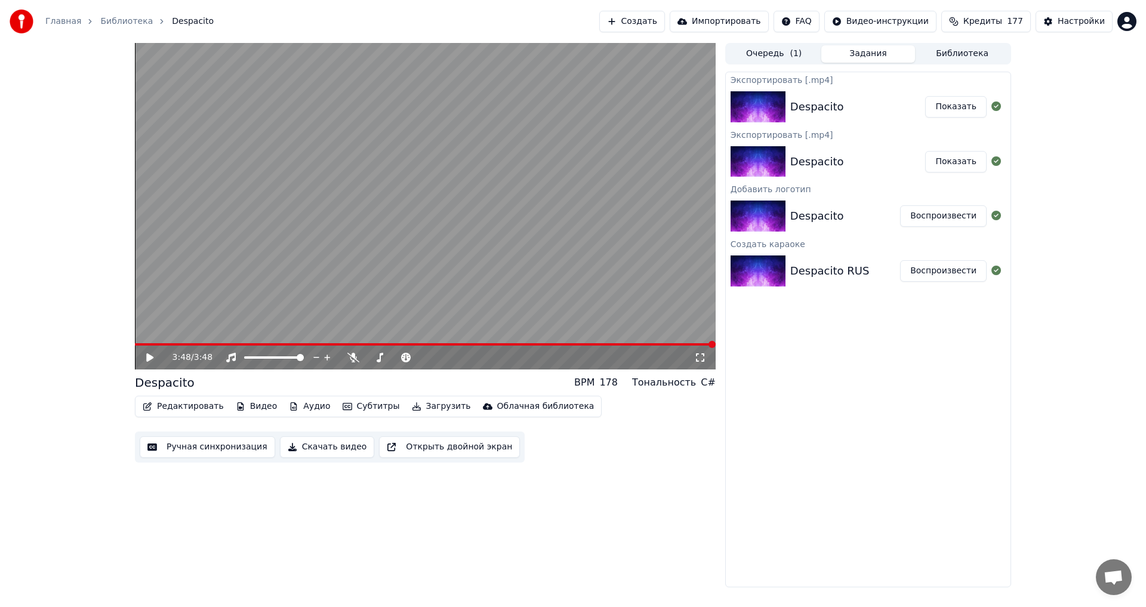
click at [952, 102] on button "Показать" at bounding box center [955, 106] width 61 height 21
